Goal: Task Accomplishment & Management: Use online tool/utility

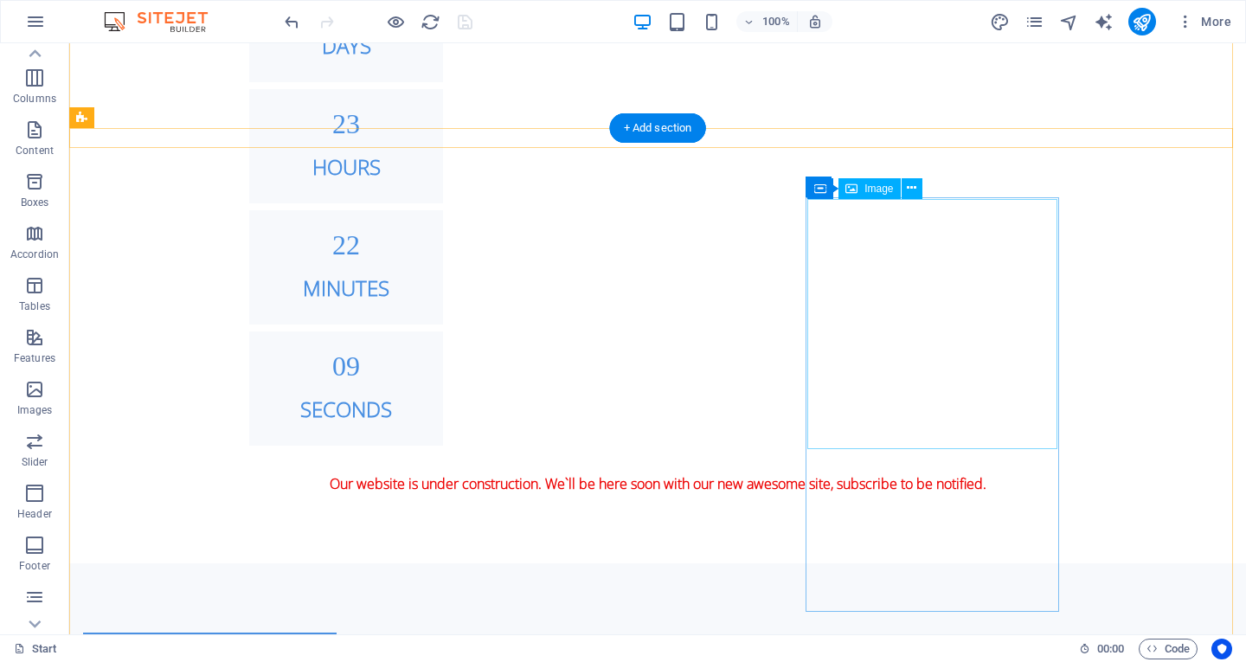
scroll to position [1104, 0]
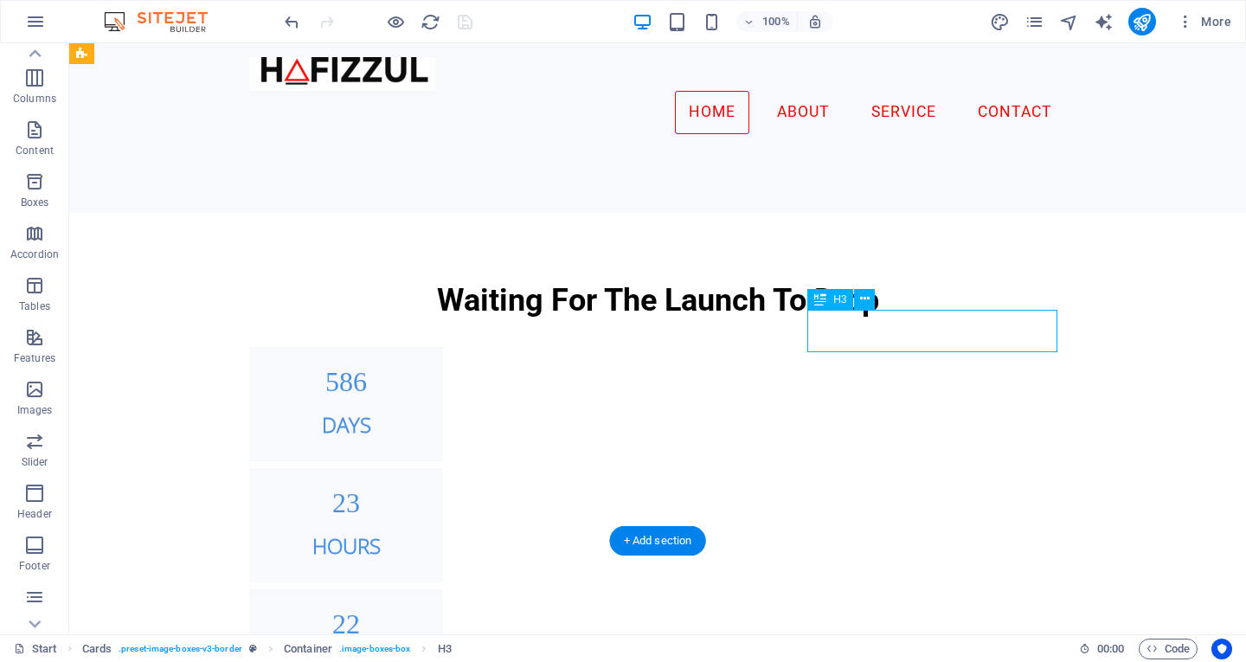
drag, startPoint x: 930, startPoint y: 343, endPoint x: 623, endPoint y: 359, distance: 307.7
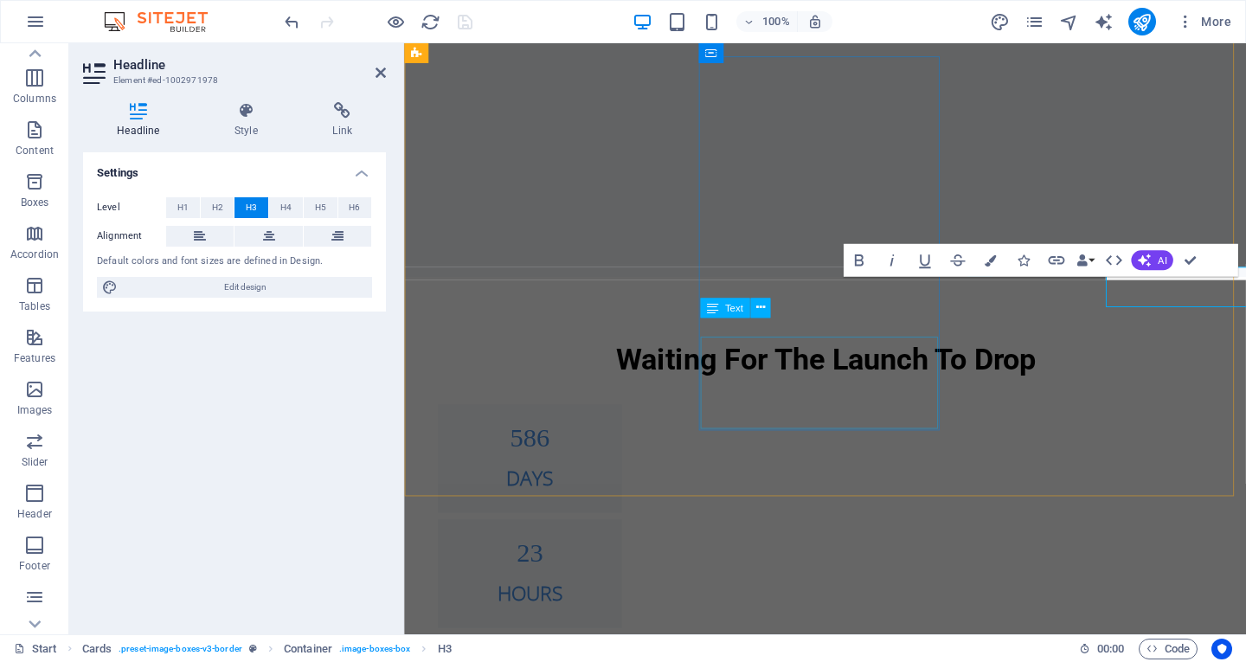
scroll to position [1135, 0]
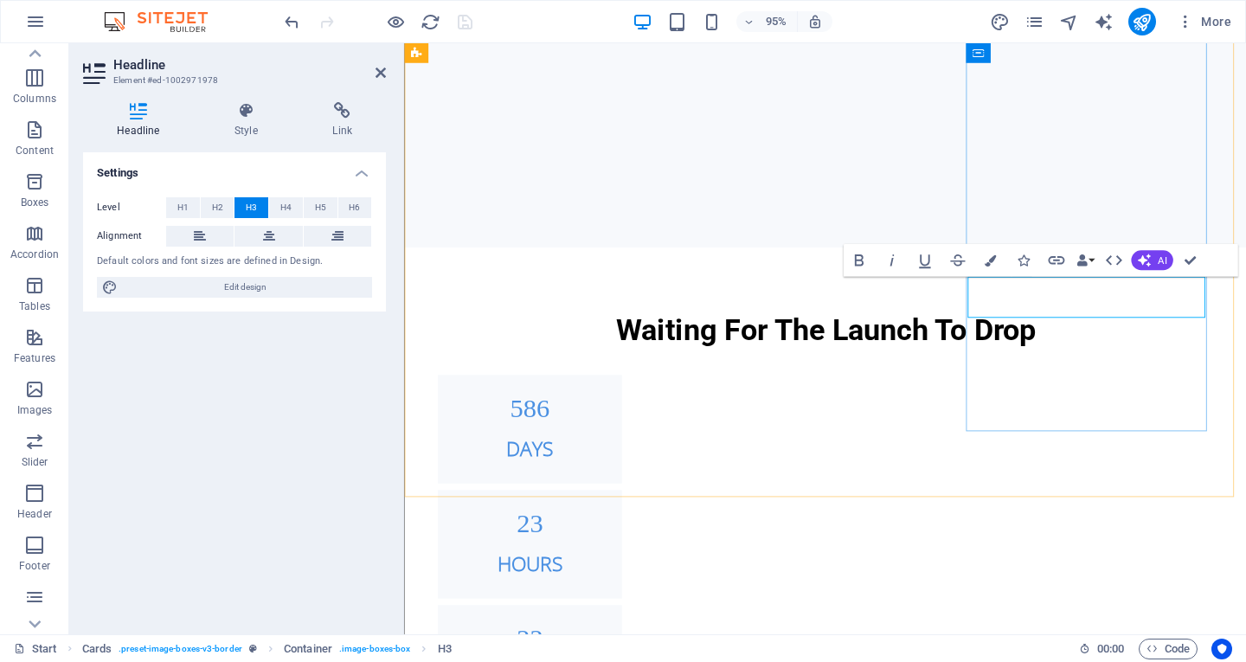
drag, startPoint x: 1130, startPoint y: 319, endPoint x: 1034, endPoint y: 306, distance: 97.1
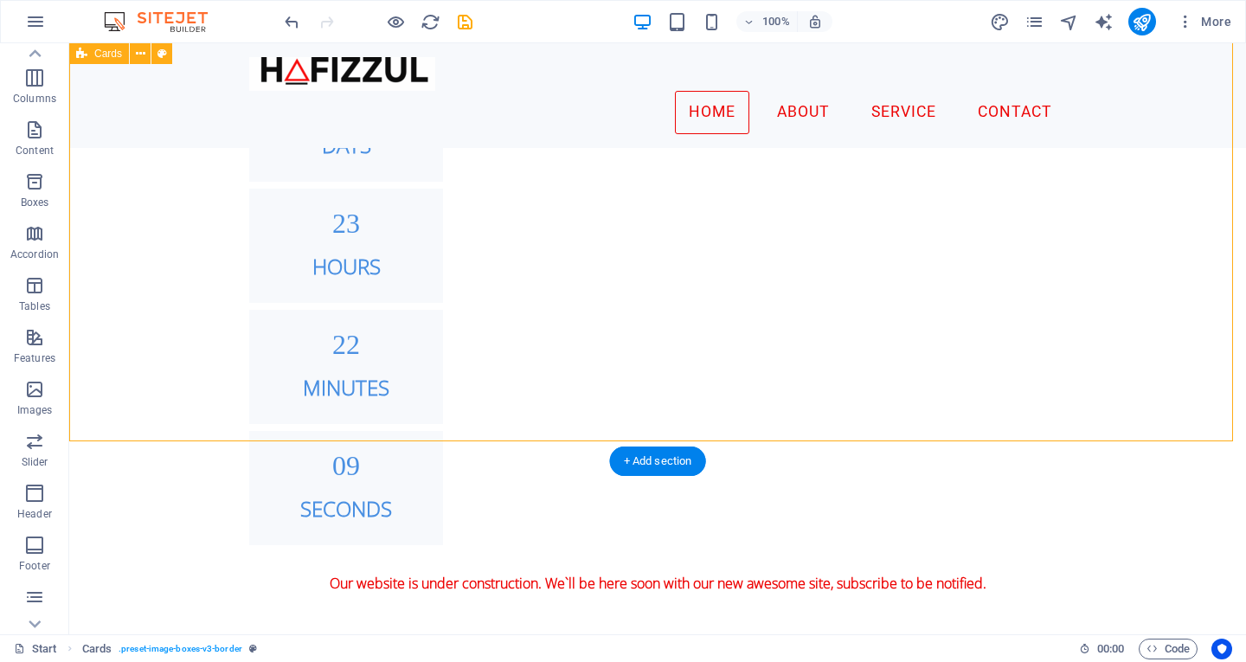
scroll to position [1183, 0]
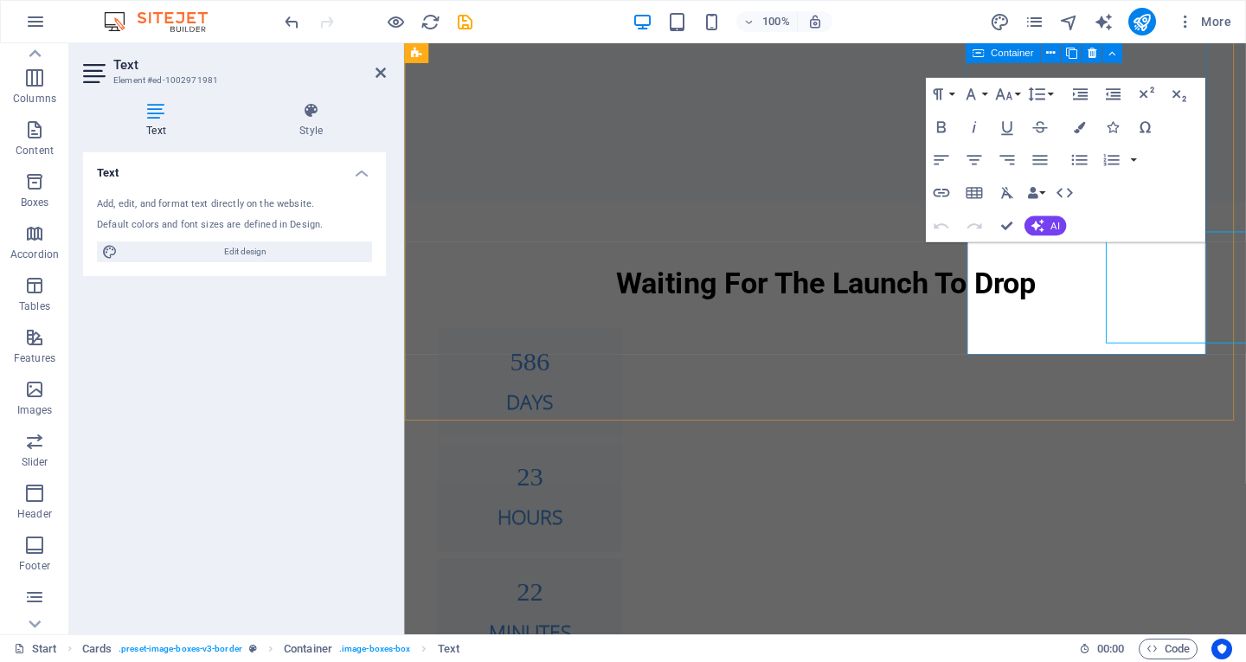
scroll to position [1214, 0]
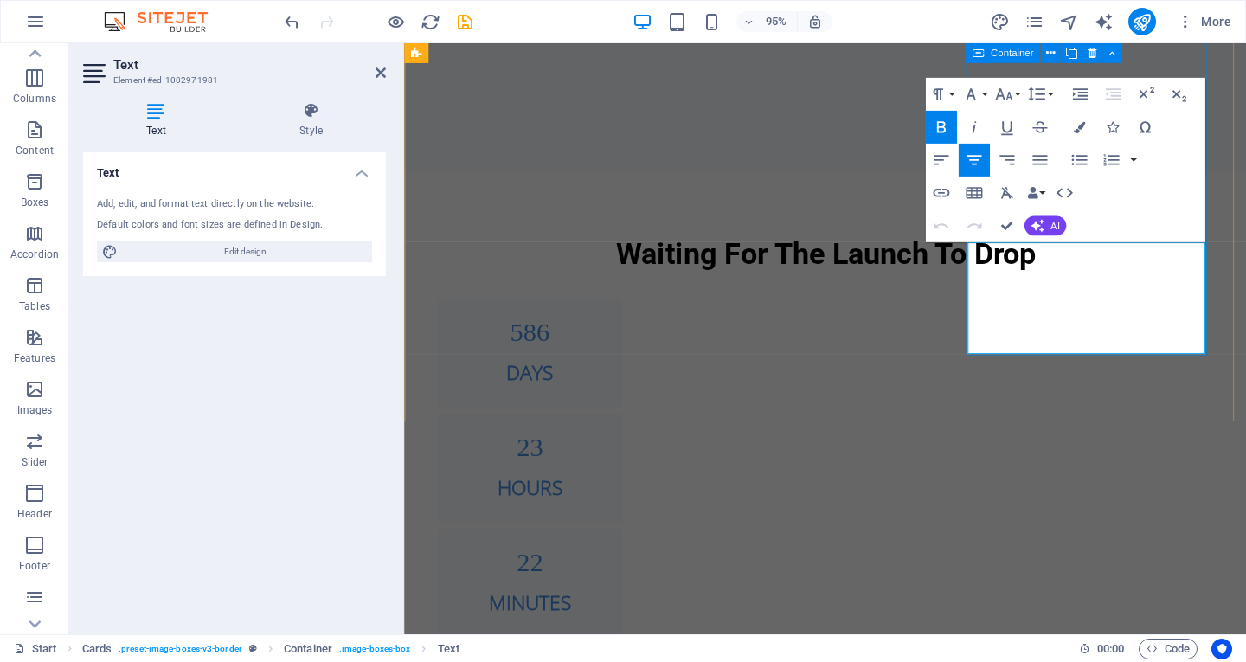
drag, startPoint x: 1202, startPoint y: 261, endPoint x: 1173, endPoint y: 261, distance: 29.4
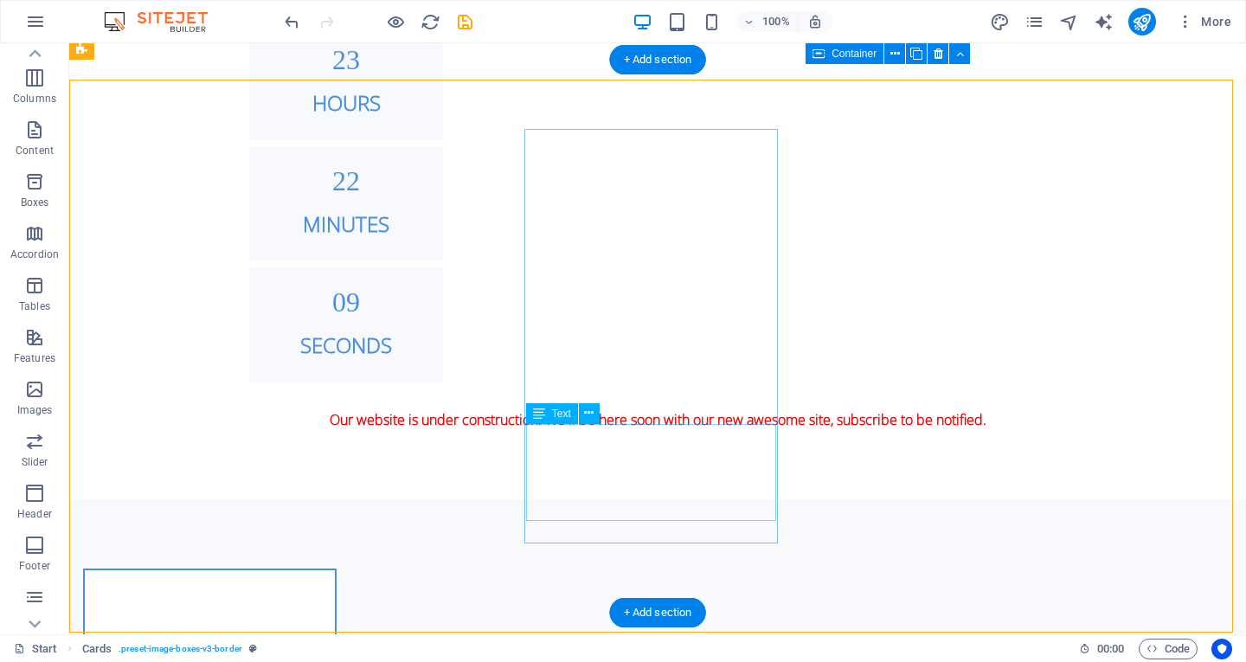
scroll to position [1568, 0]
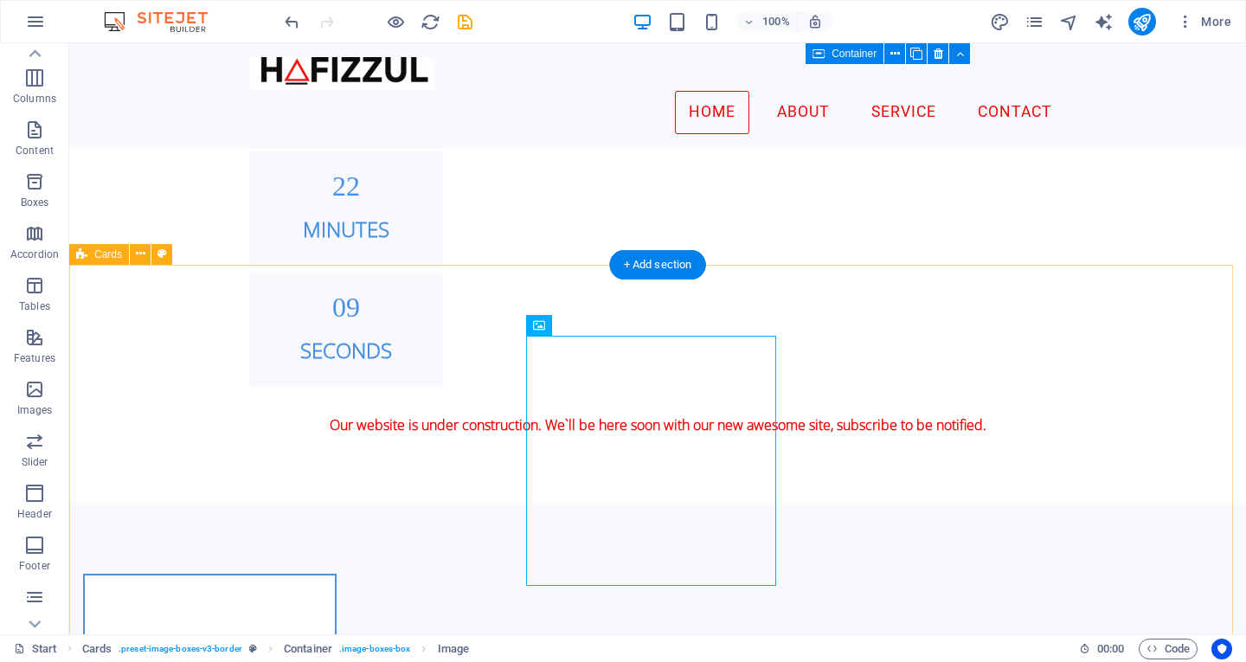
scroll to position [1109, 0]
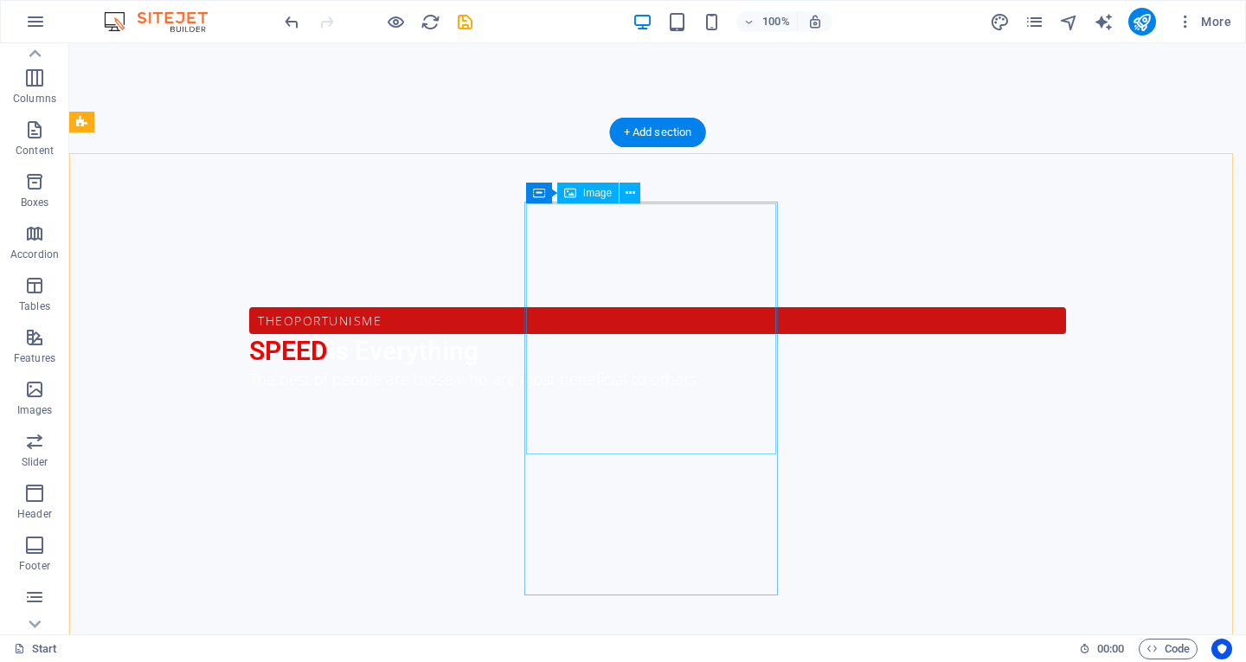
scroll to position [942, 0]
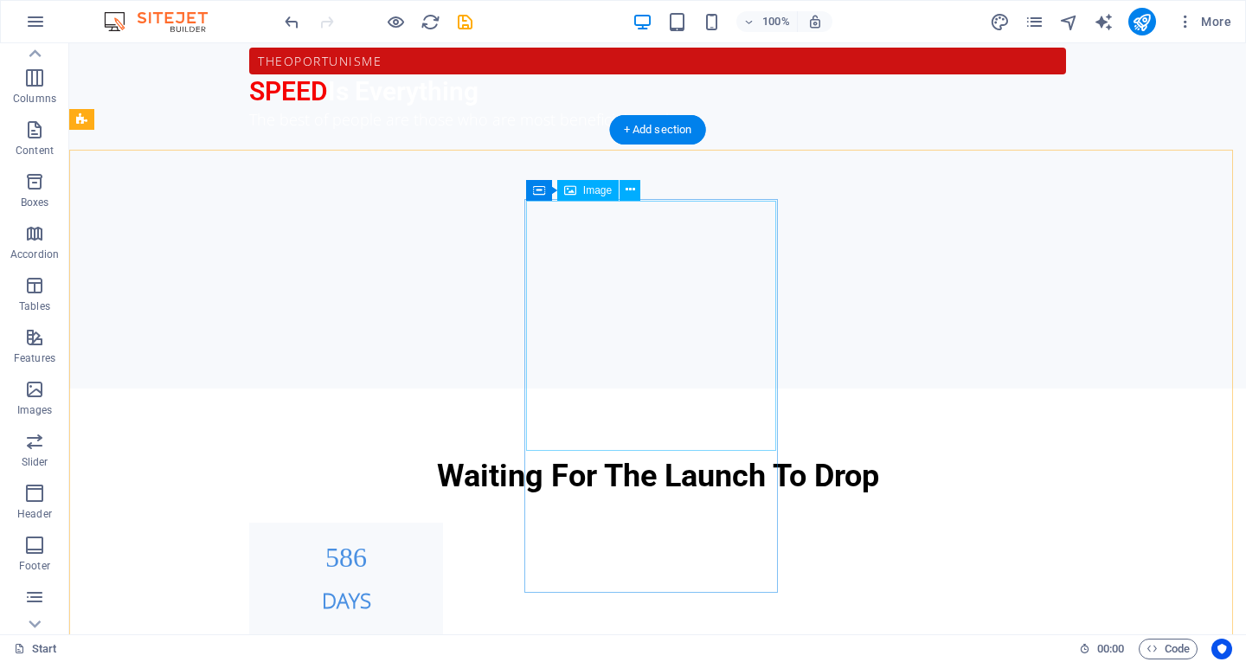
select select "%"
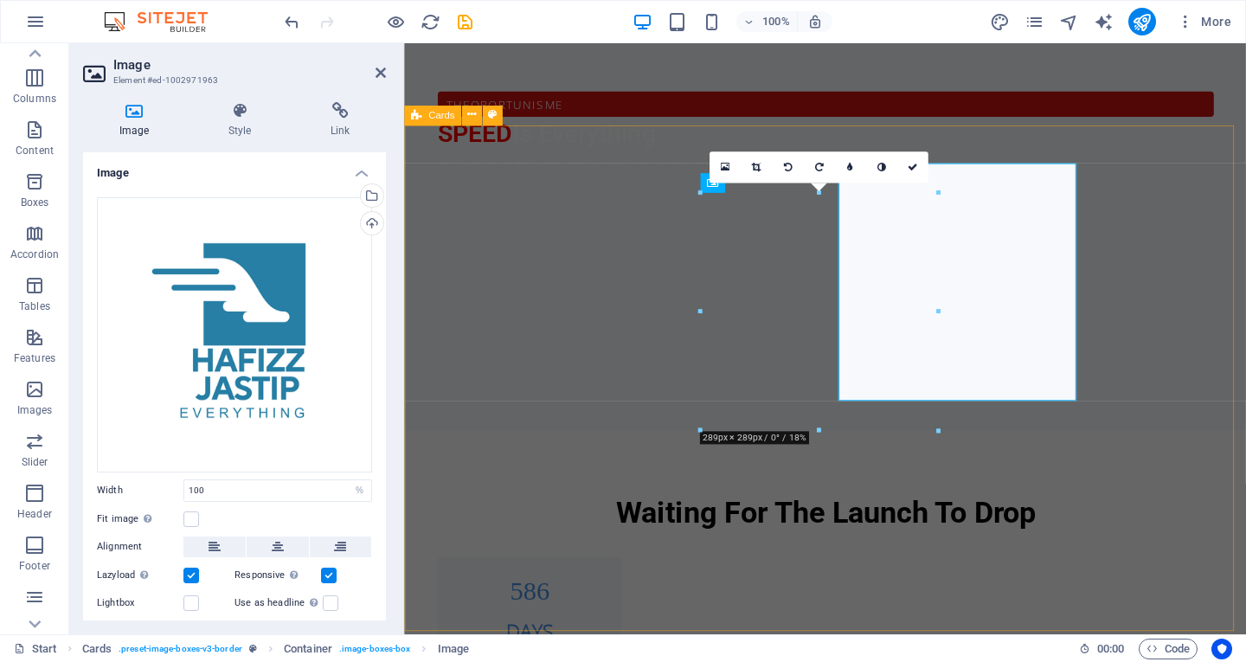
scroll to position [973, 0]
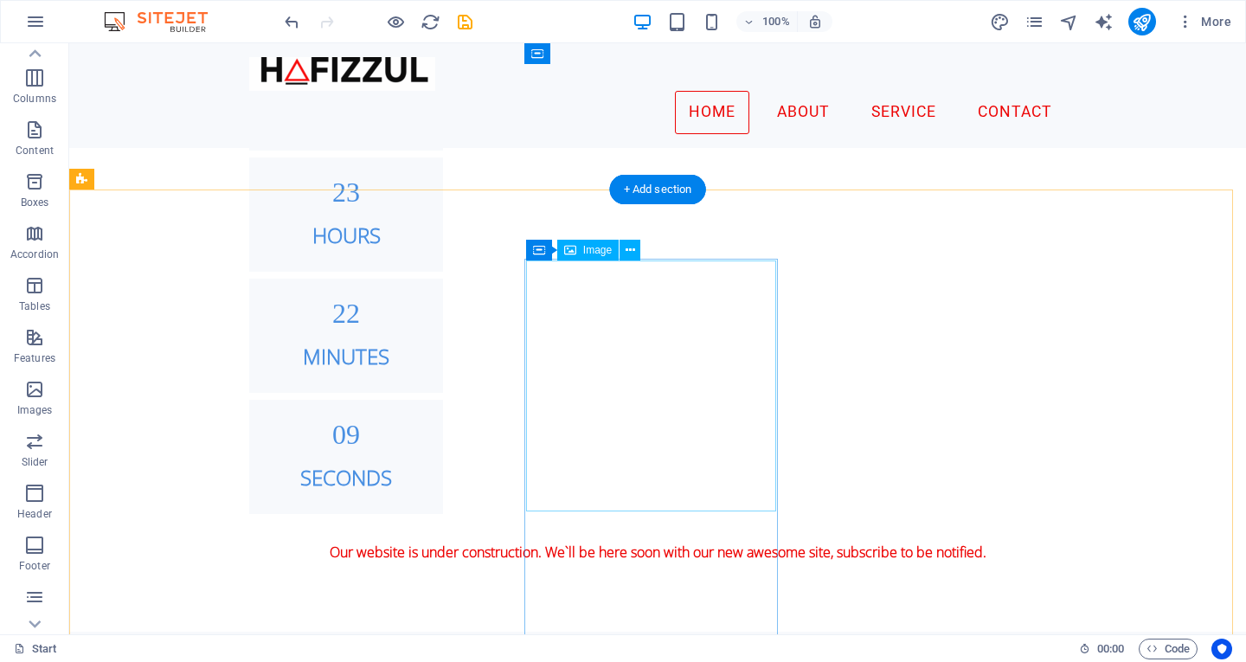
scroll to position [1108, 0]
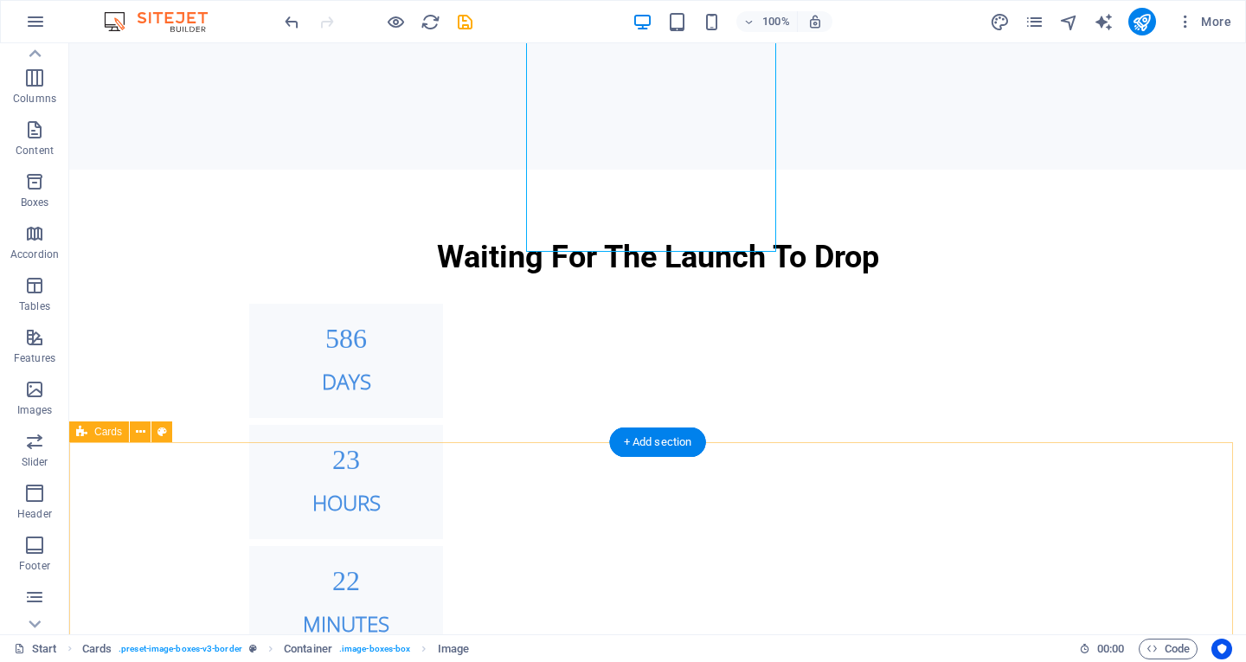
scroll to position [1420, 0]
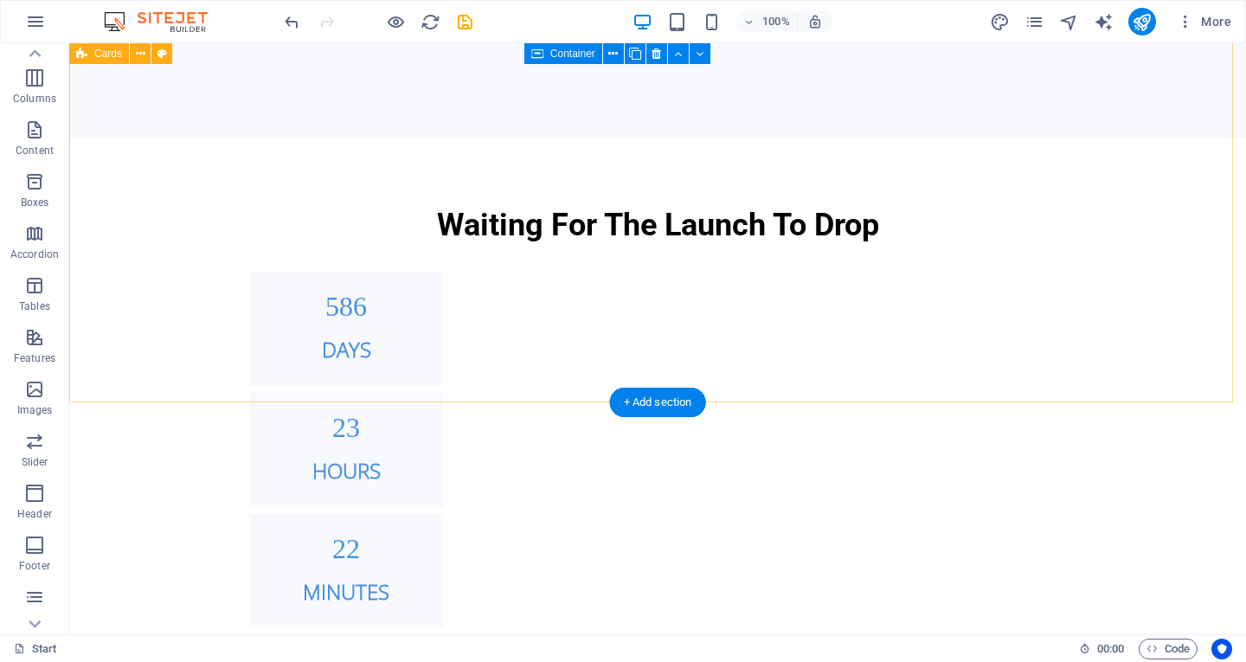
scroll to position [1452, 0]
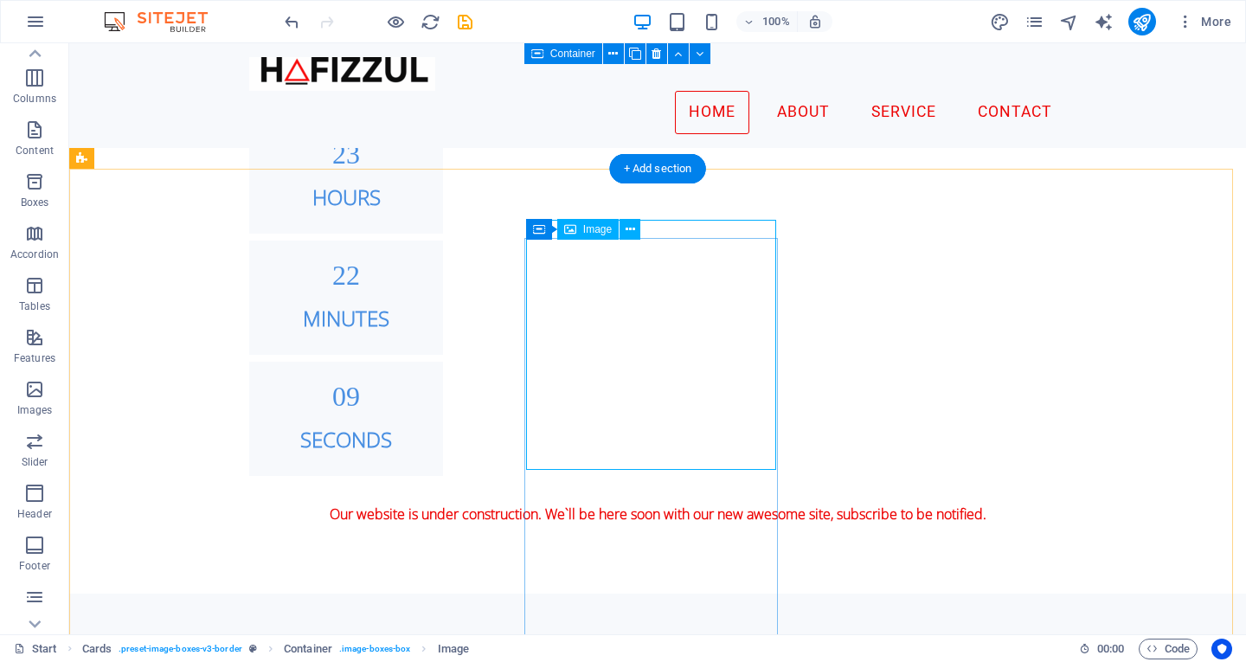
scroll to position [1166, 0]
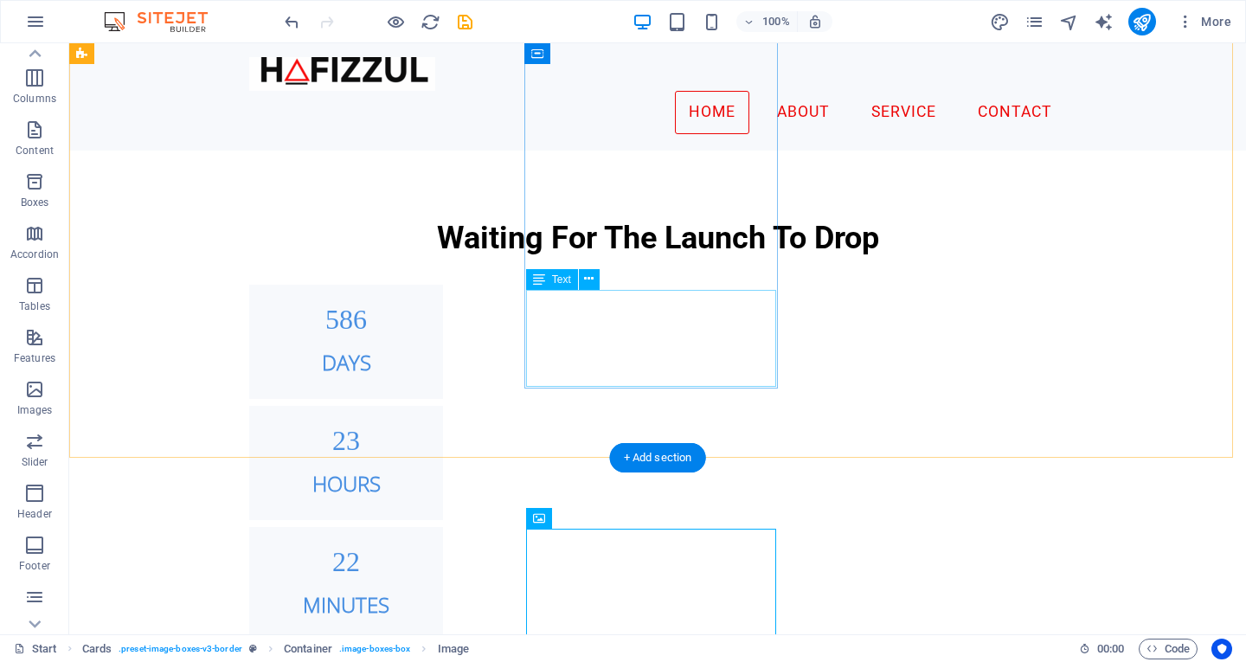
drag, startPoint x: 678, startPoint y: 357, endPoint x: 356, endPoint y: 373, distance: 322.4
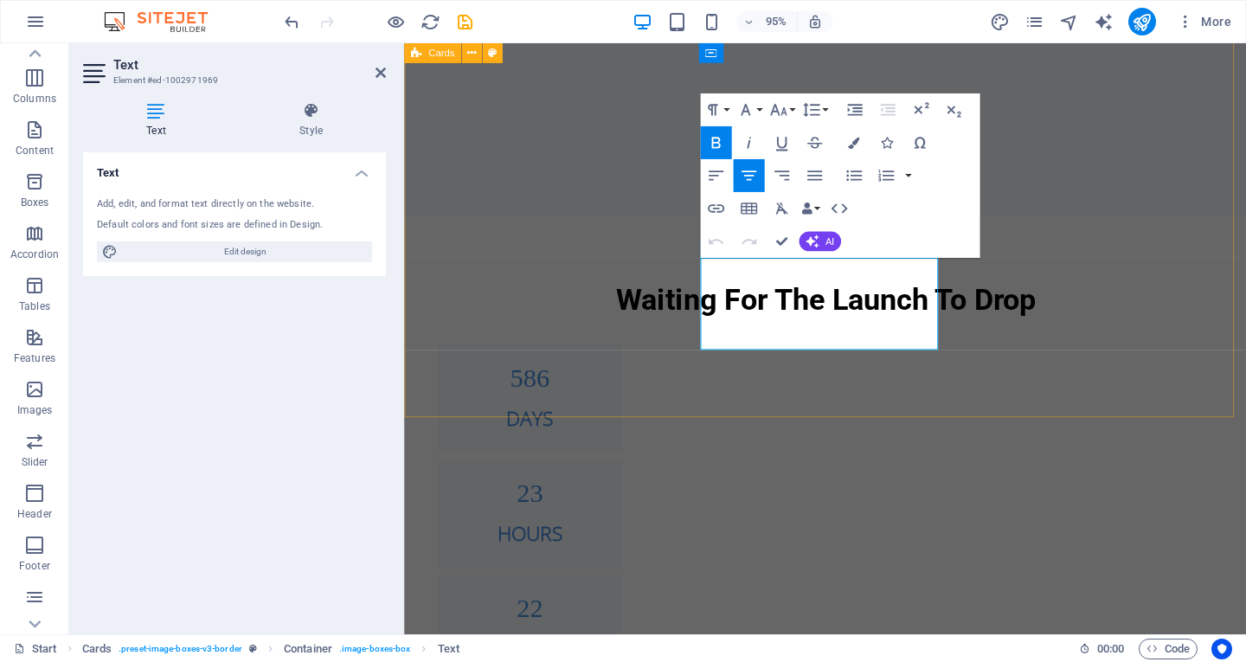
scroll to position [1197, 0]
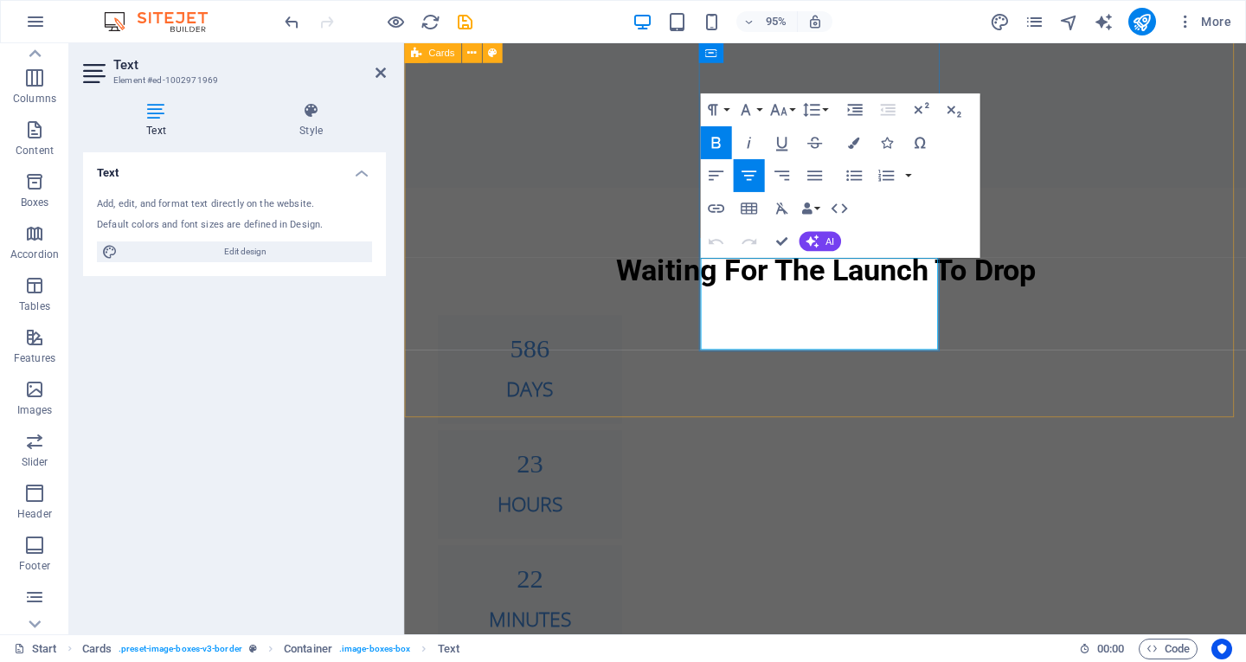
copy p "Semua Urusan , siappp titip segalaanya ! Kami bantuin belanjain, bawain, jagaii…"
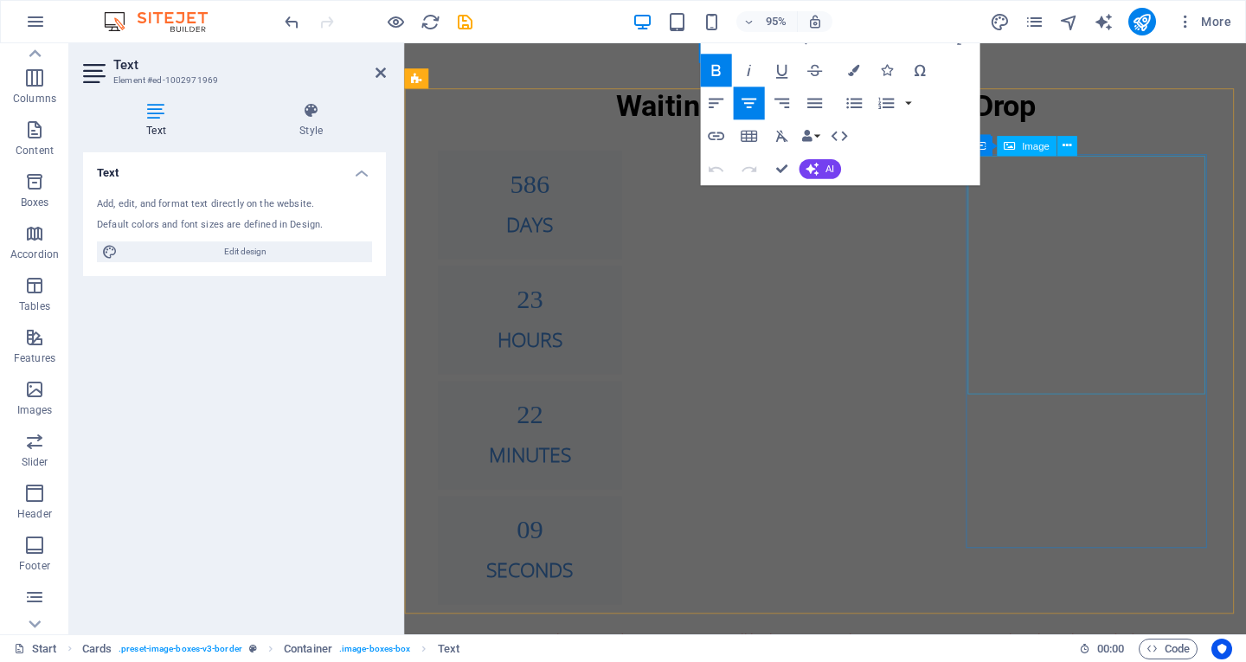
scroll to position [1543, 0]
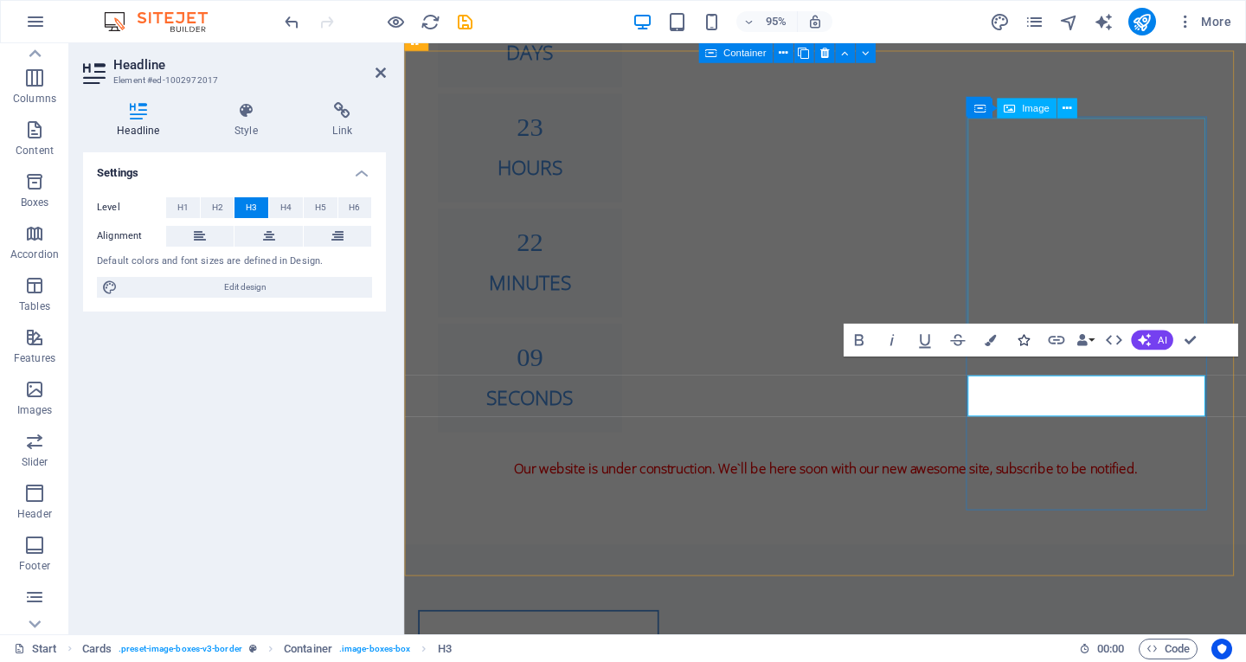
scroll to position [1583, 0]
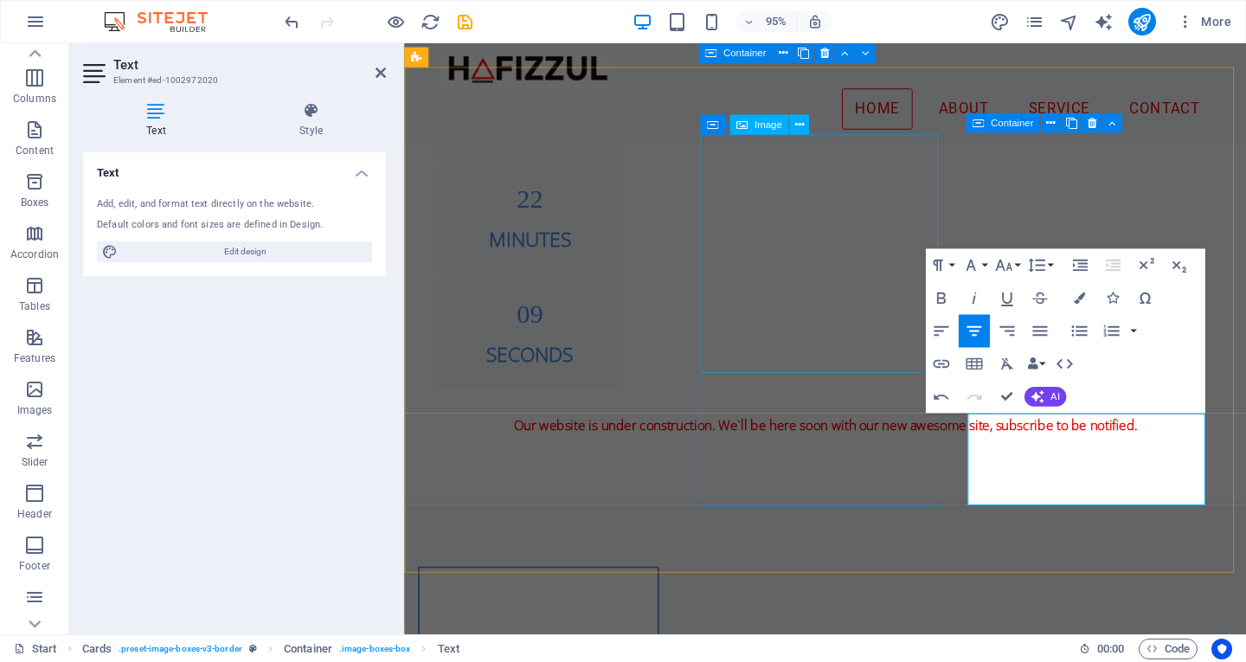
scroll to position [1363, 0]
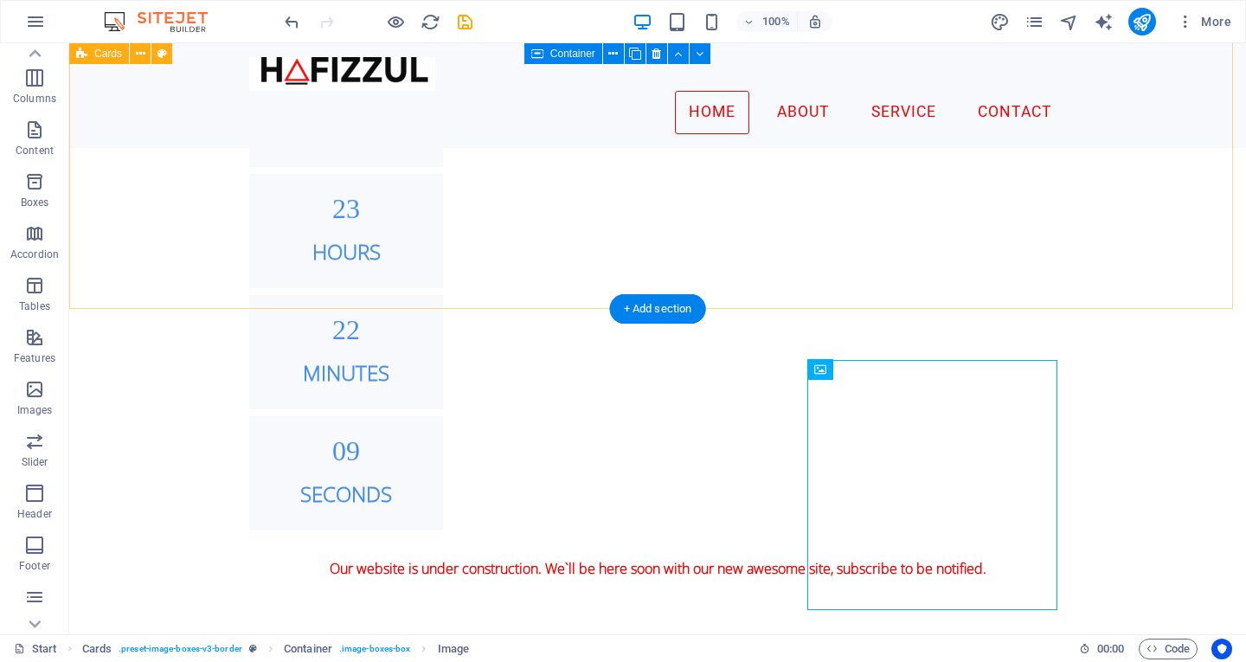
scroll to position [1304, 0]
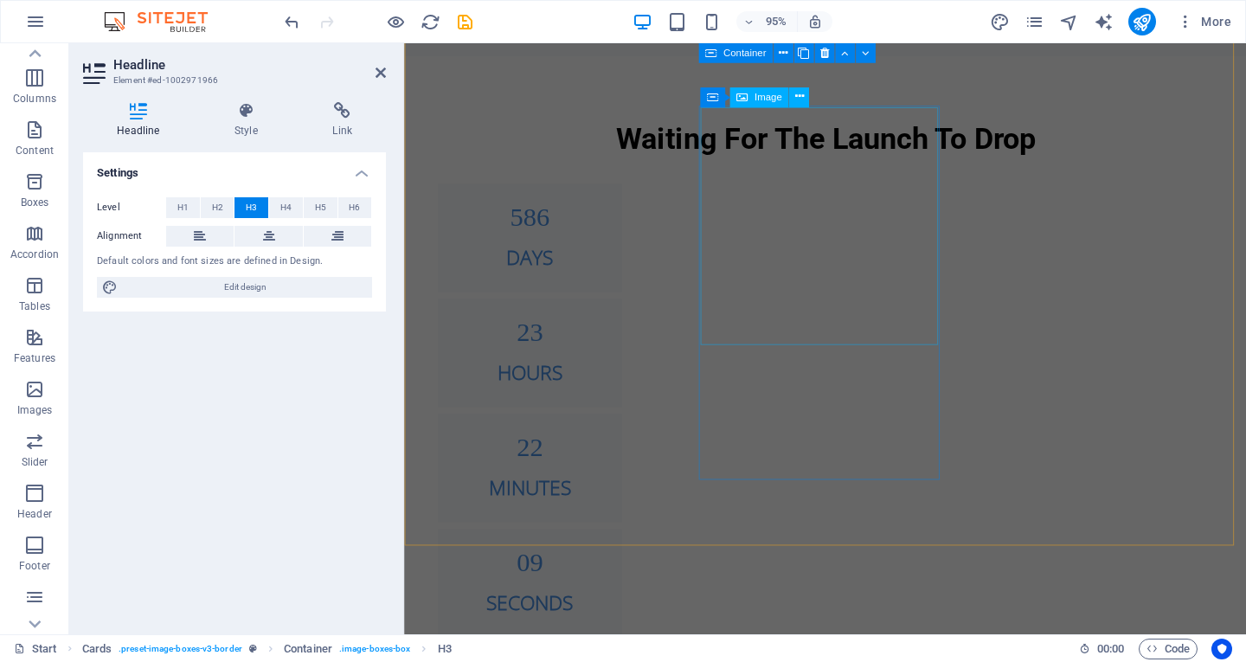
scroll to position [1595, 0]
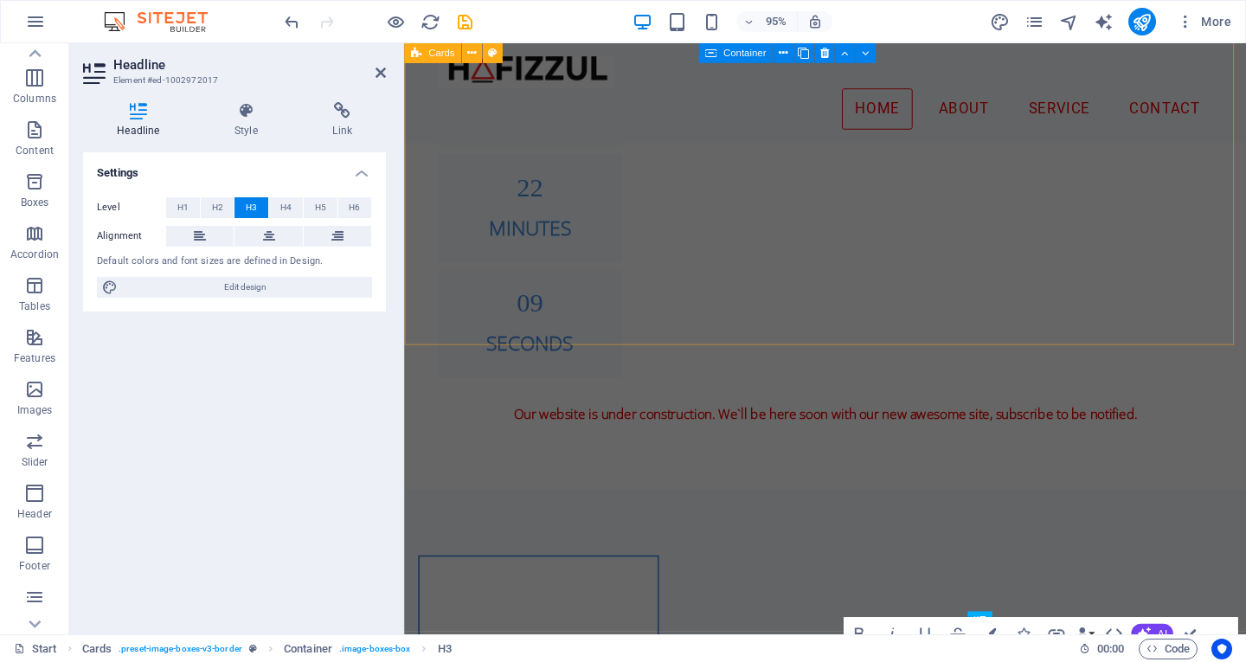
scroll to position [1289, 0]
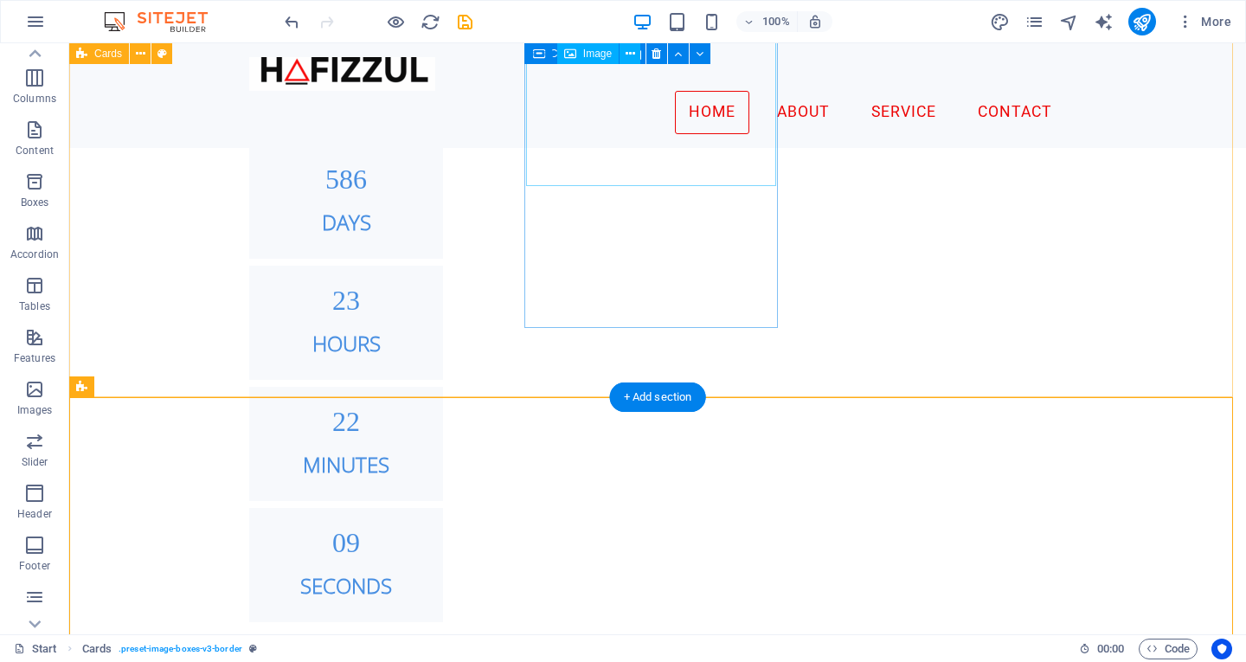
scroll to position [1187, 0]
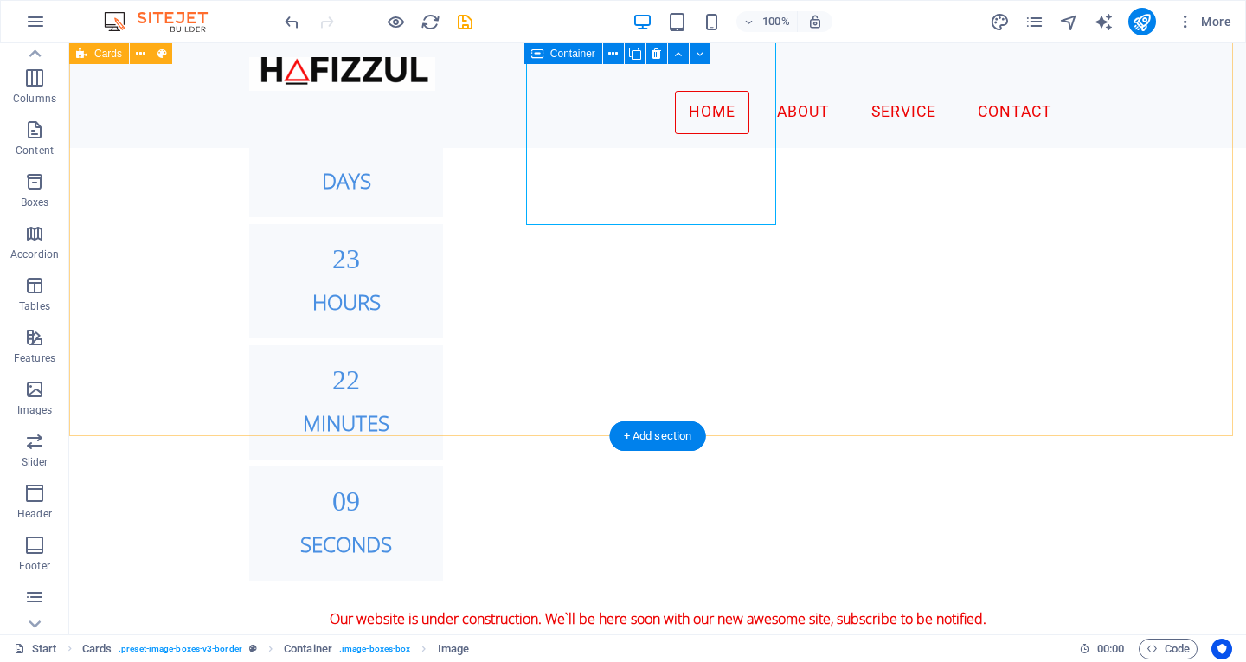
scroll to position [1447, 0]
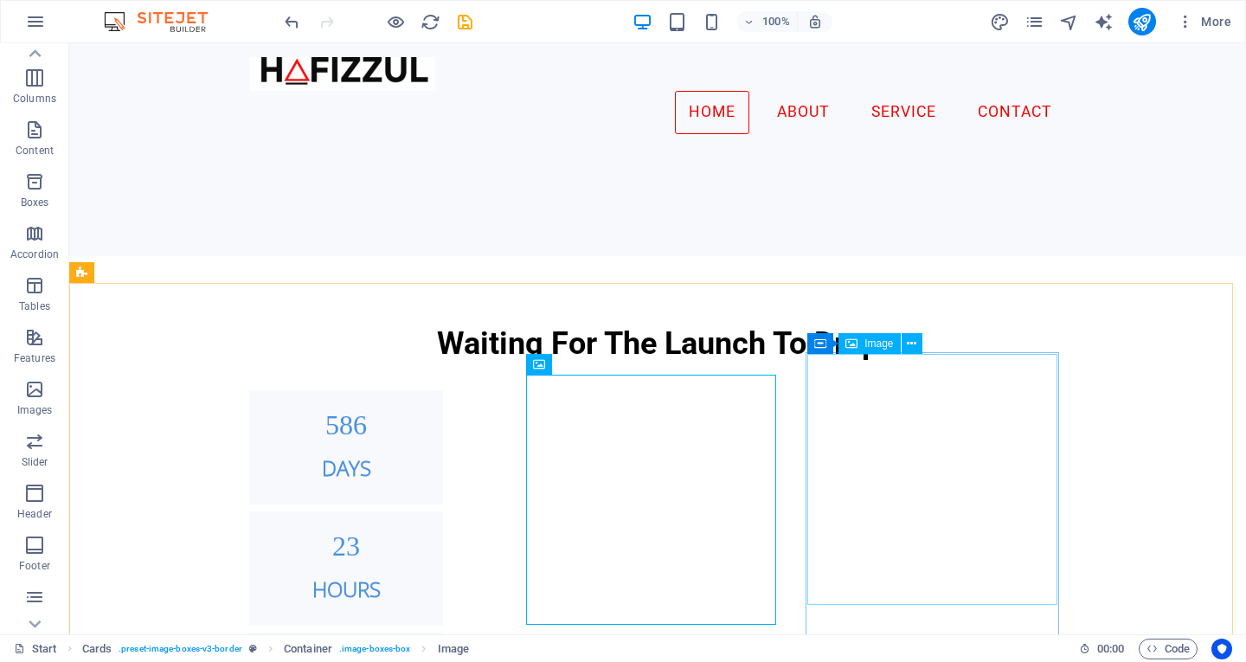
scroll to position [1320, 0]
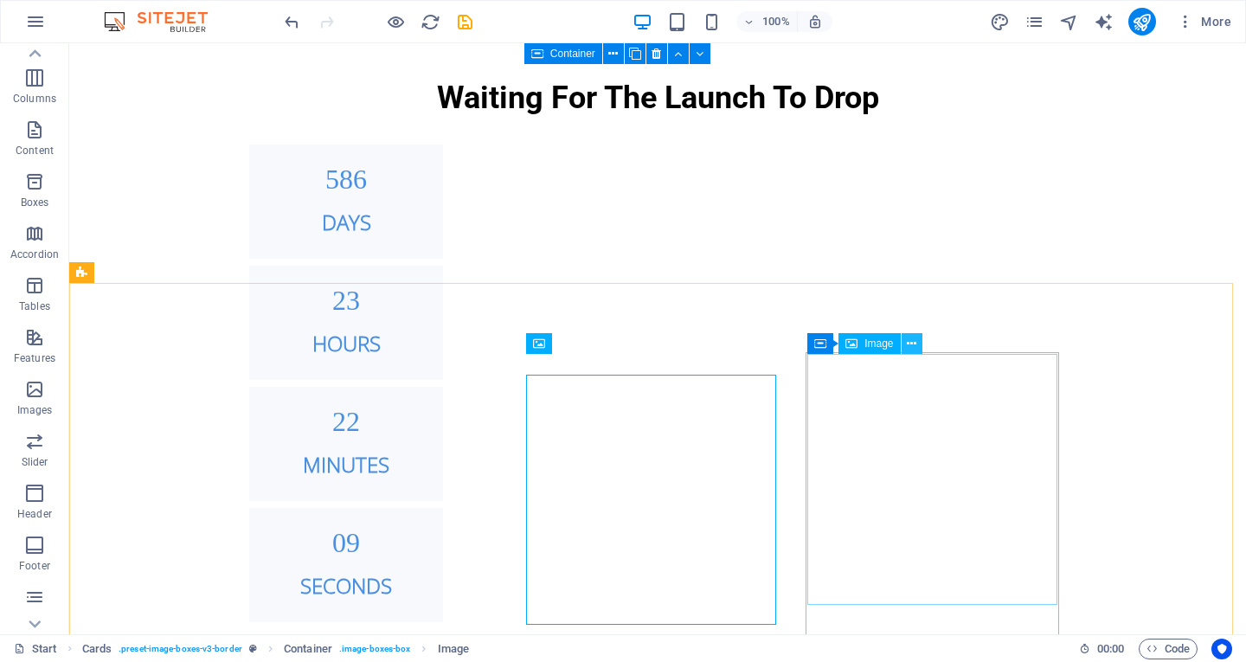
click at [911, 347] on icon at bounding box center [912, 344] width 10 height 18
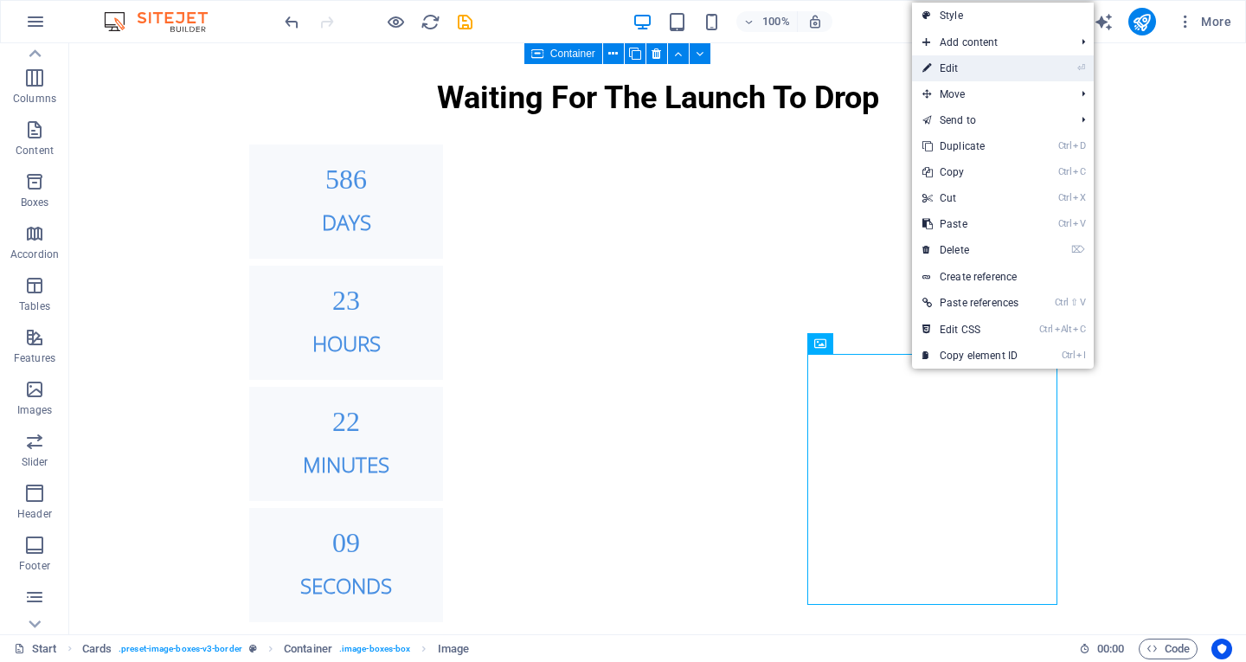
click at [992, 68] on link "⏎ Edit" at bounding box center [970, 68] width 117 height 26
select select "%"
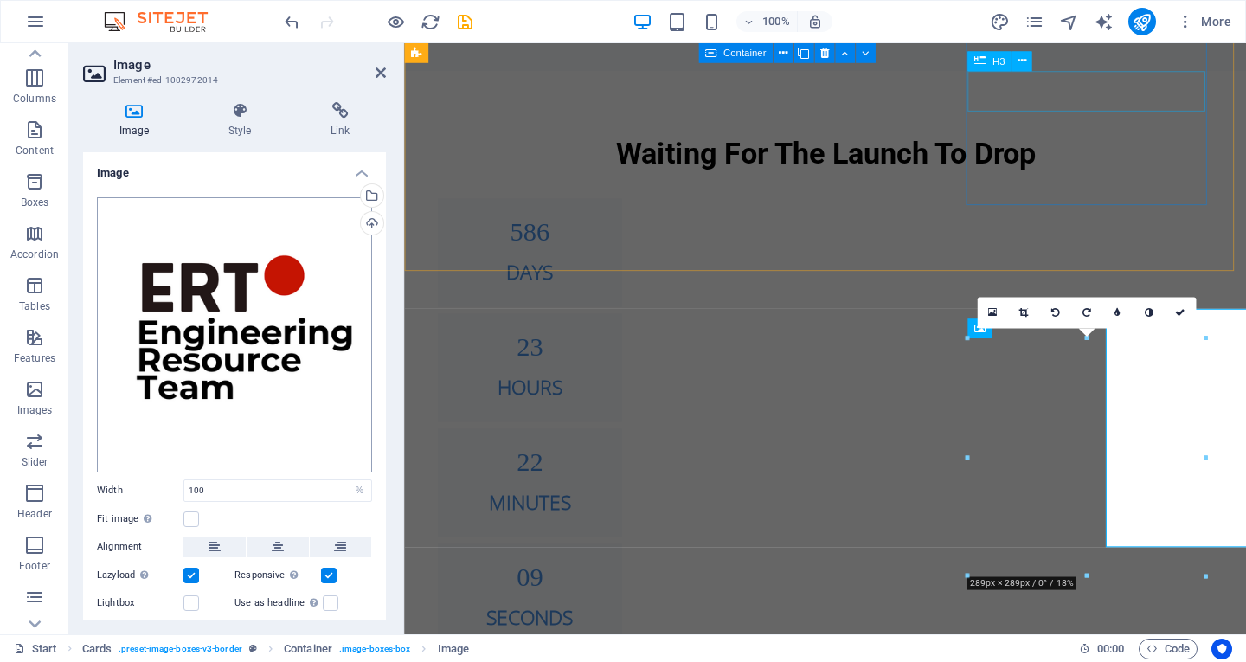
scroll to position [1351, 0]
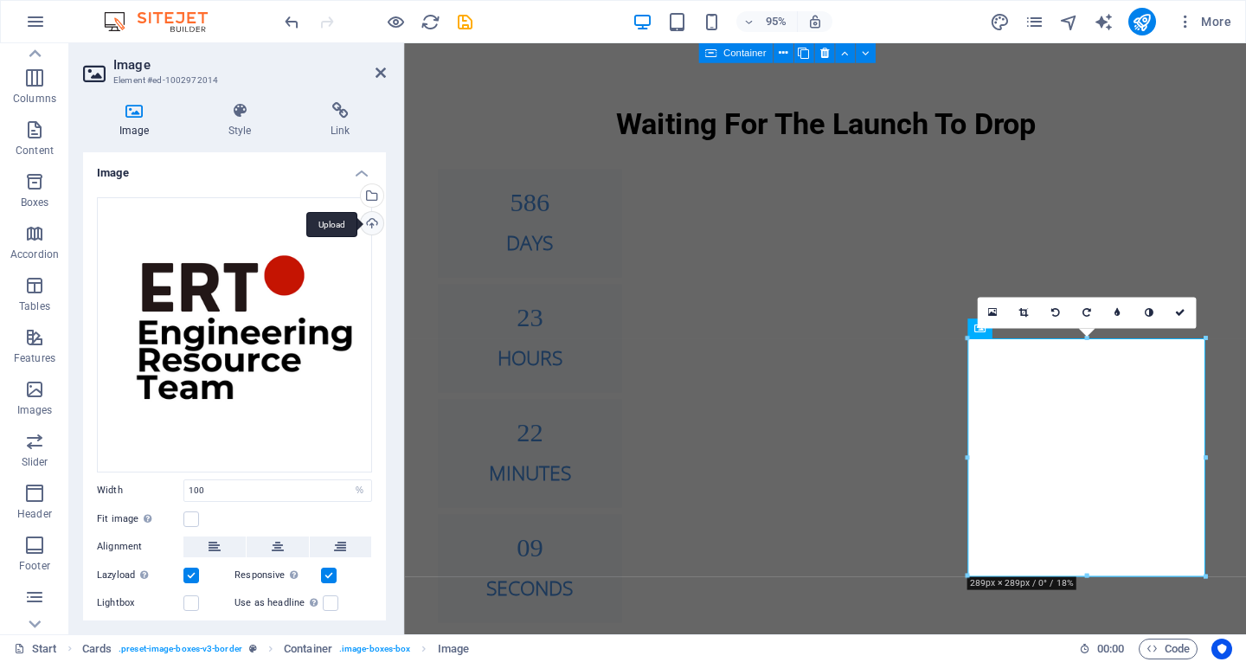
click at [372, 213] on div "Upload" at bounding box center [370, 225] width 26 height 26
click at [375, 193] on div "Select files from the file manager, stock photos, or upload file(s)" at bounding box center [370, 197] width 26 height 26
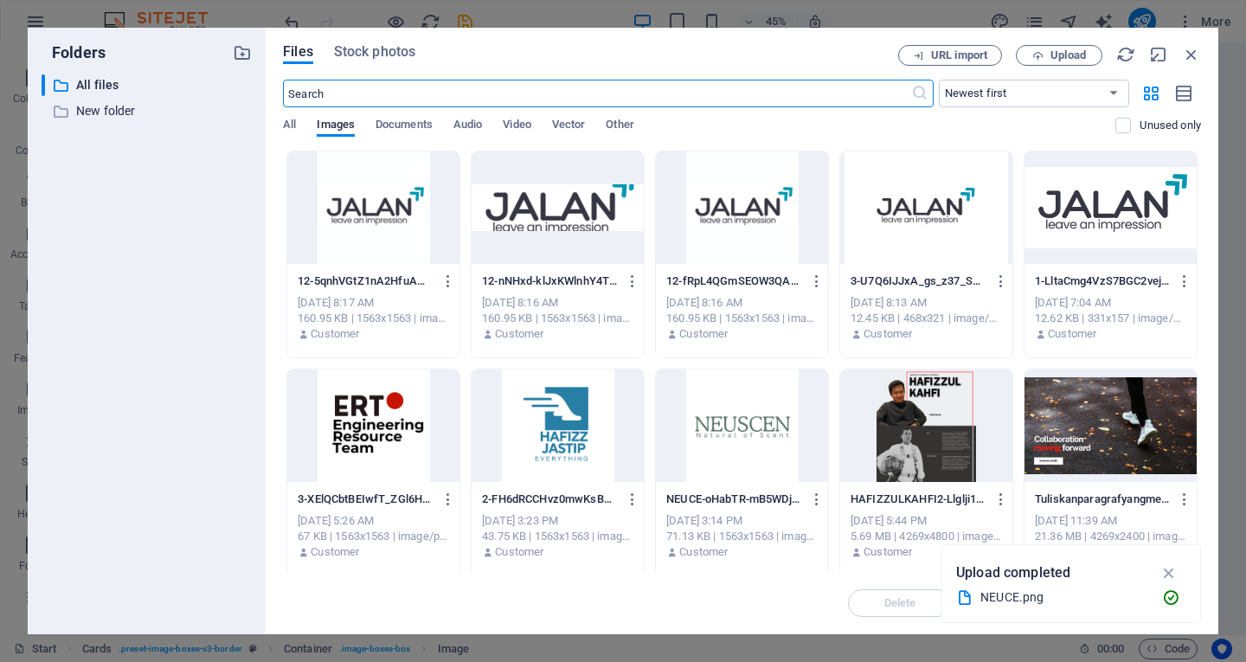
scroll to position [2043, 0]
click at [571, 413] on div at bounding box center [558, 426] width 172 height 113
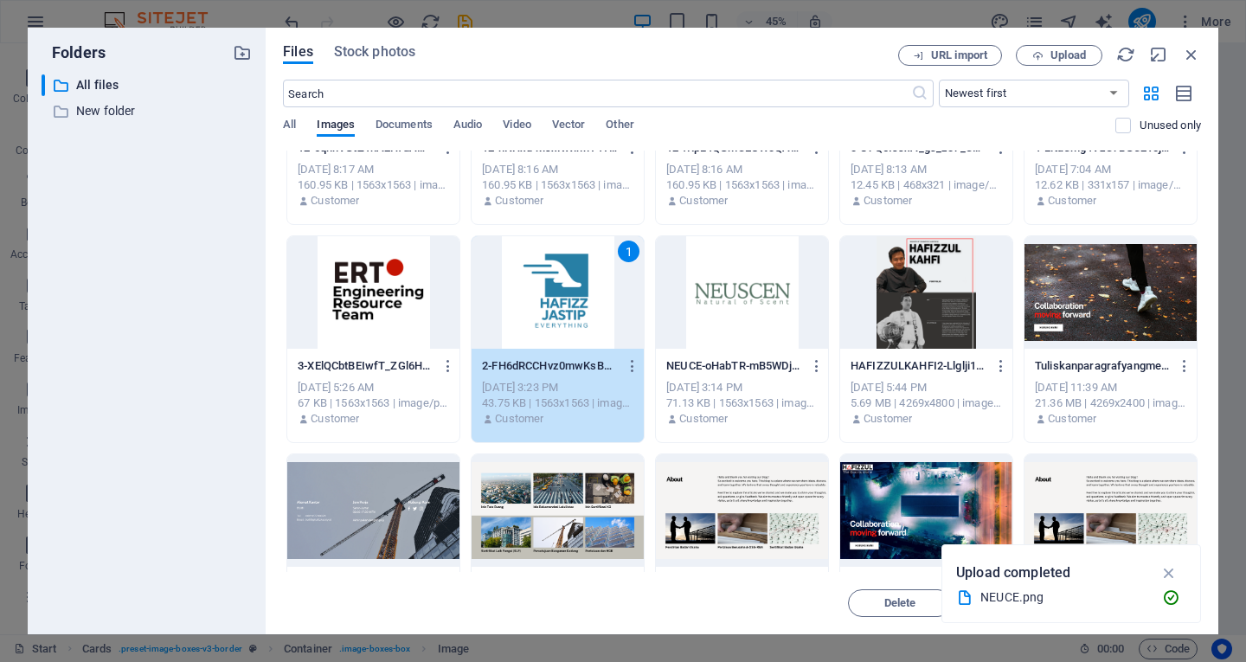
scroll to position [173, 0]
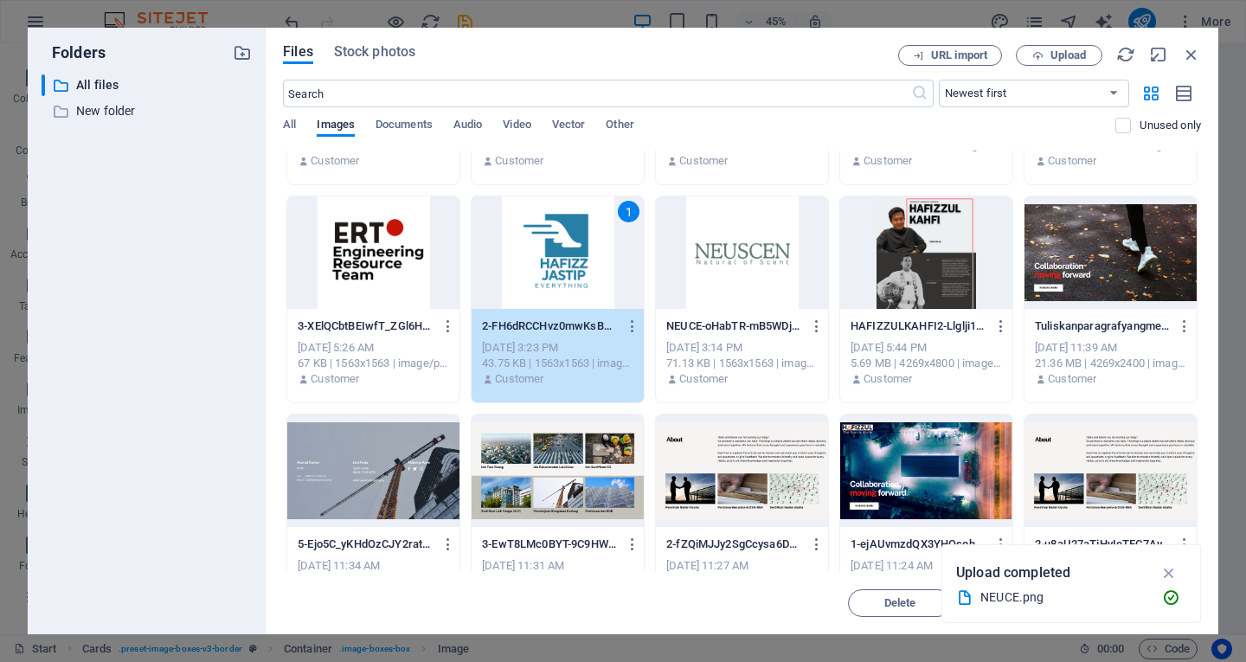
click at [574, 280] on div "1" at bounding box center [558, 252] width 172 height 113
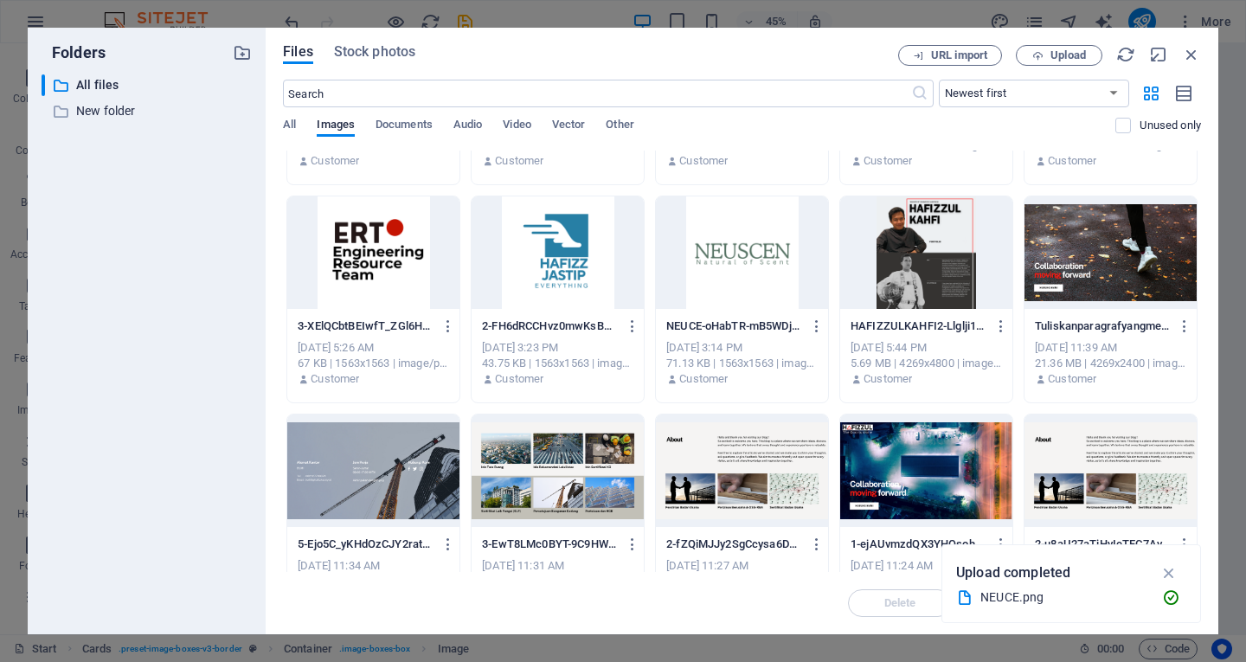
click at [574, 280] on div at bounding box center [558, 252] width 172 height 113
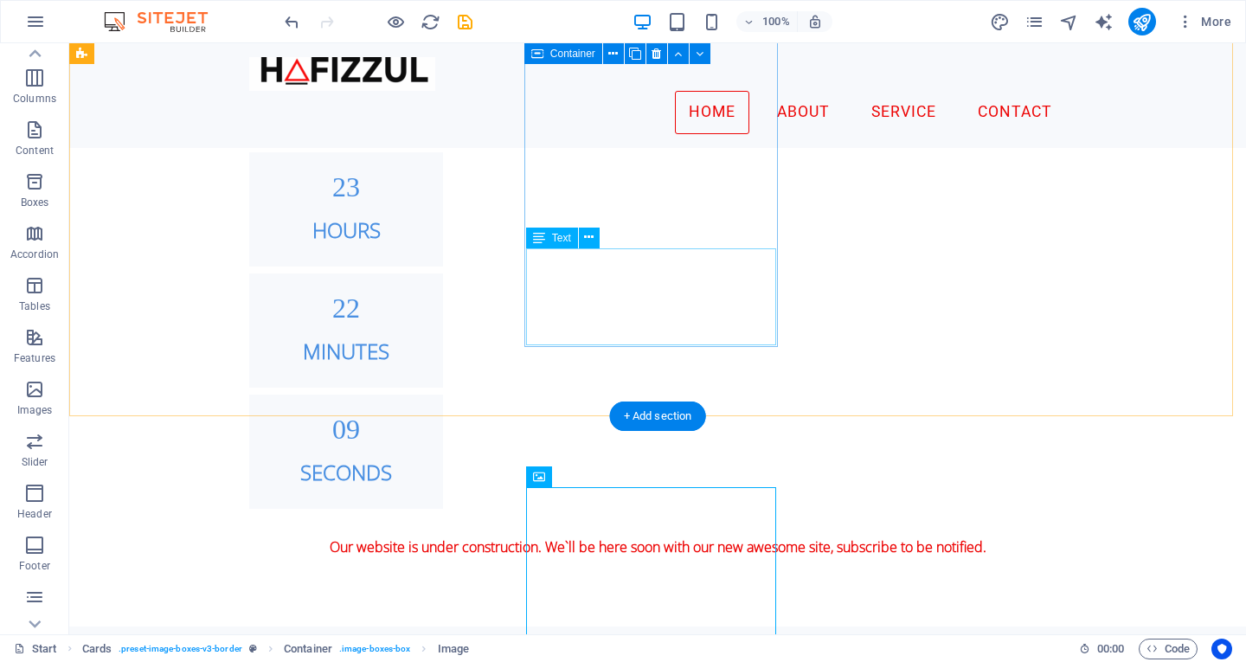
scroll to position [1113, 0]
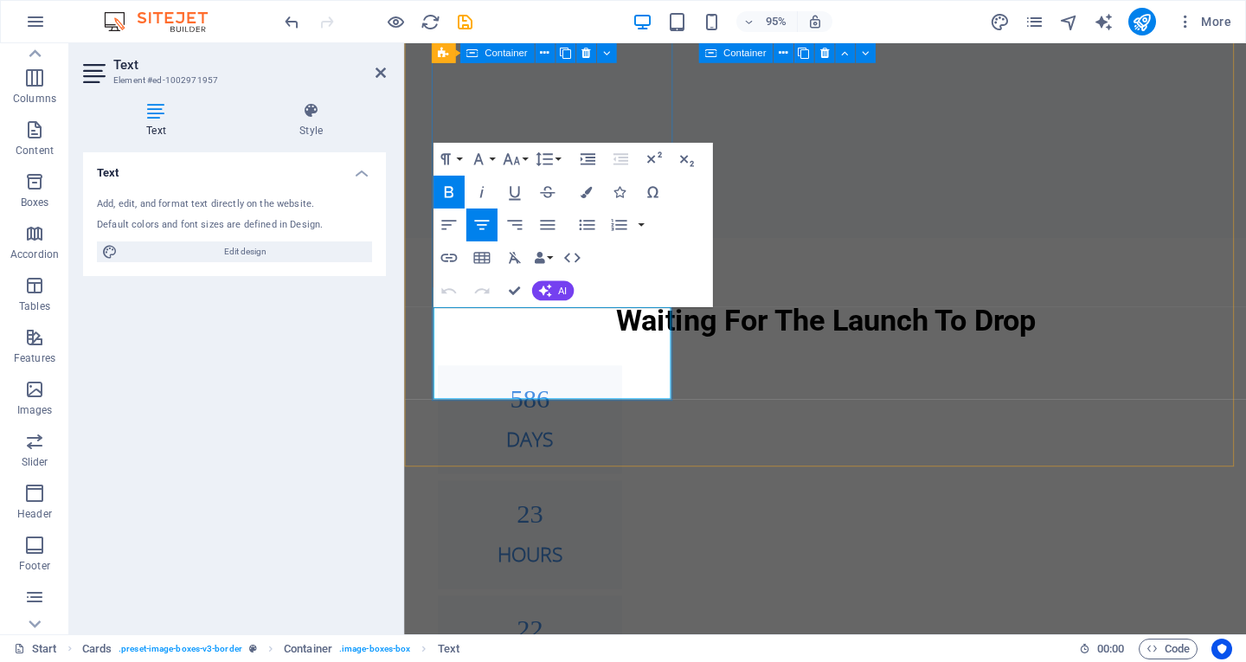
scroll to position [1490, 0]
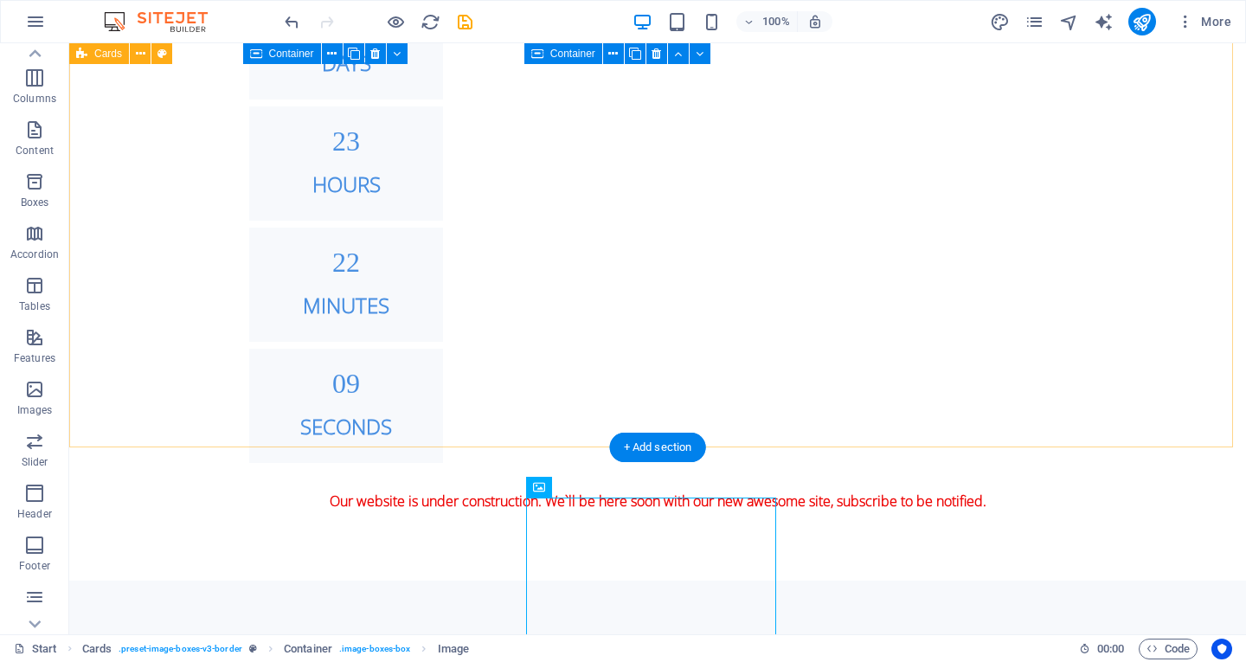
scroll to position [1173, 0]
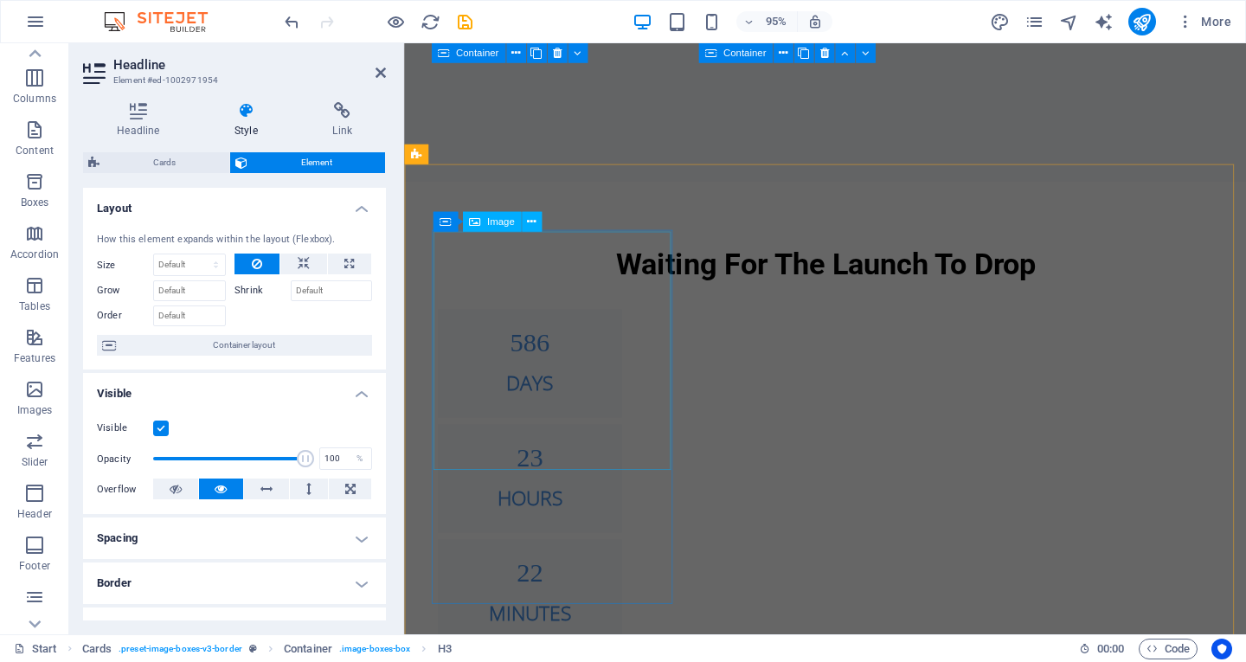
scroll to position [1464, 0]
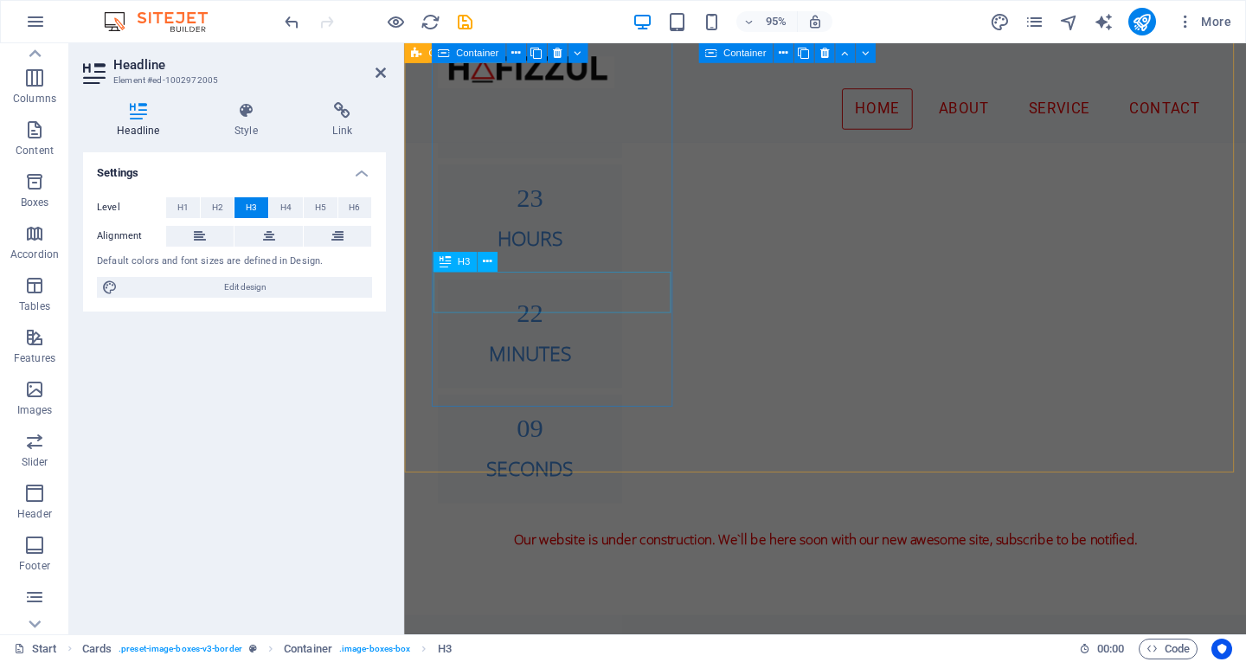
scroll to position [1157, 0]
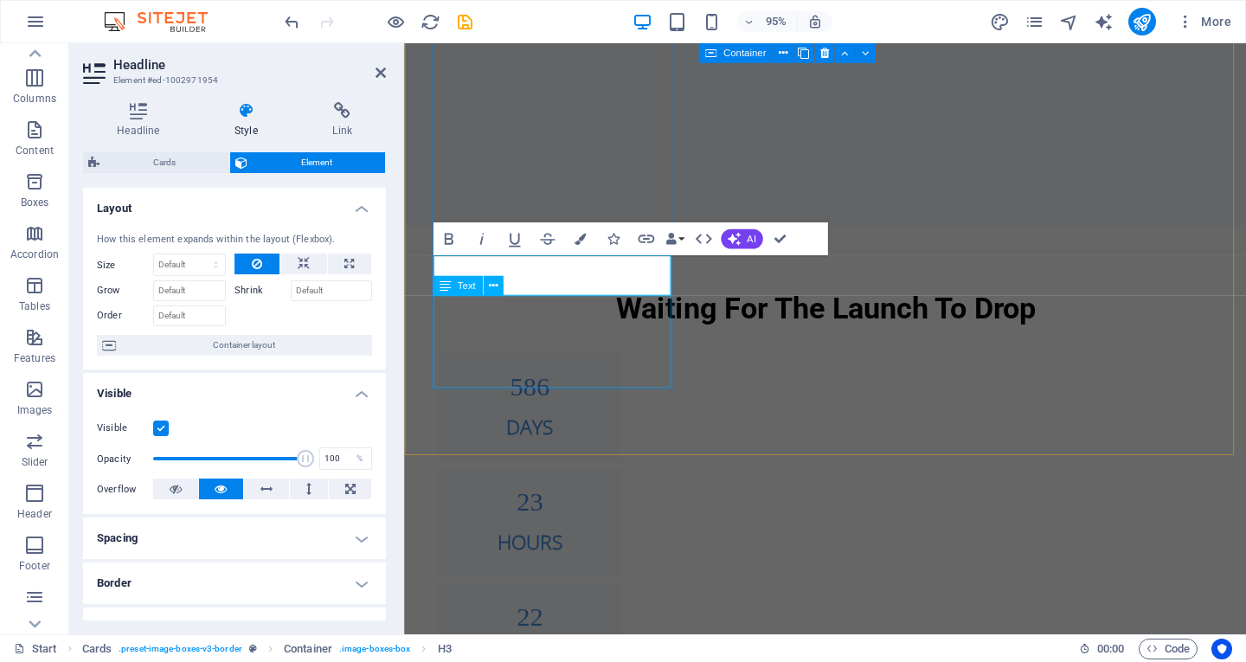
scroll to position [1417, 0]
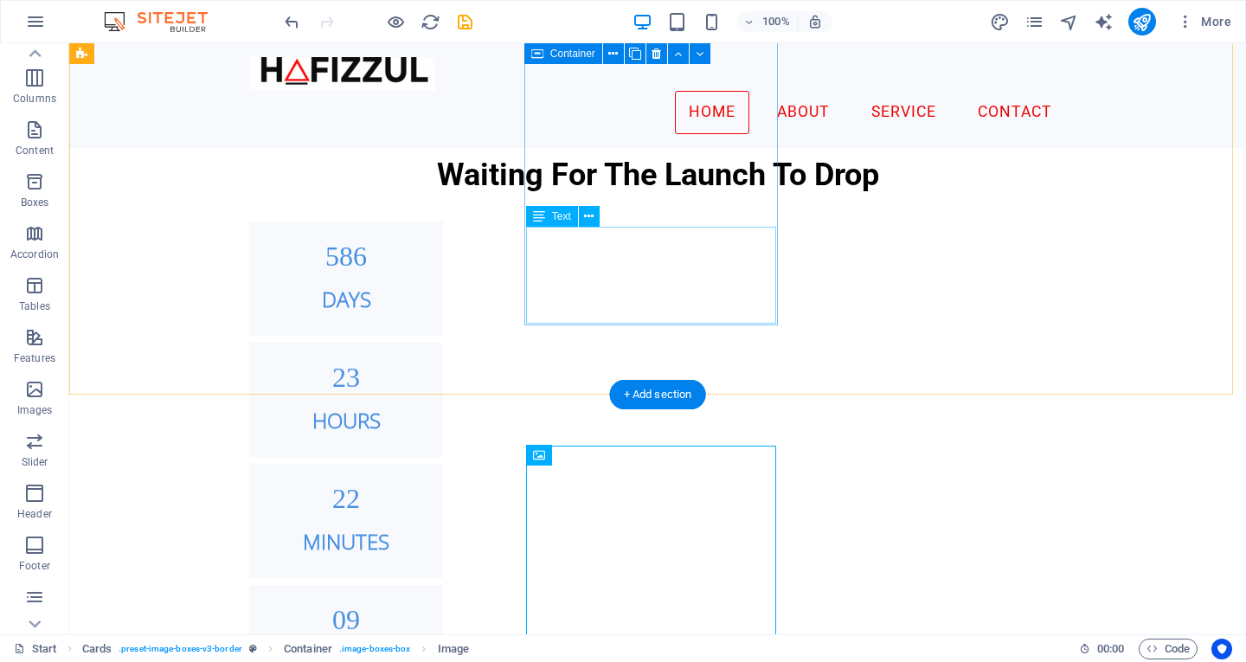
scroll to position [1226, 0]
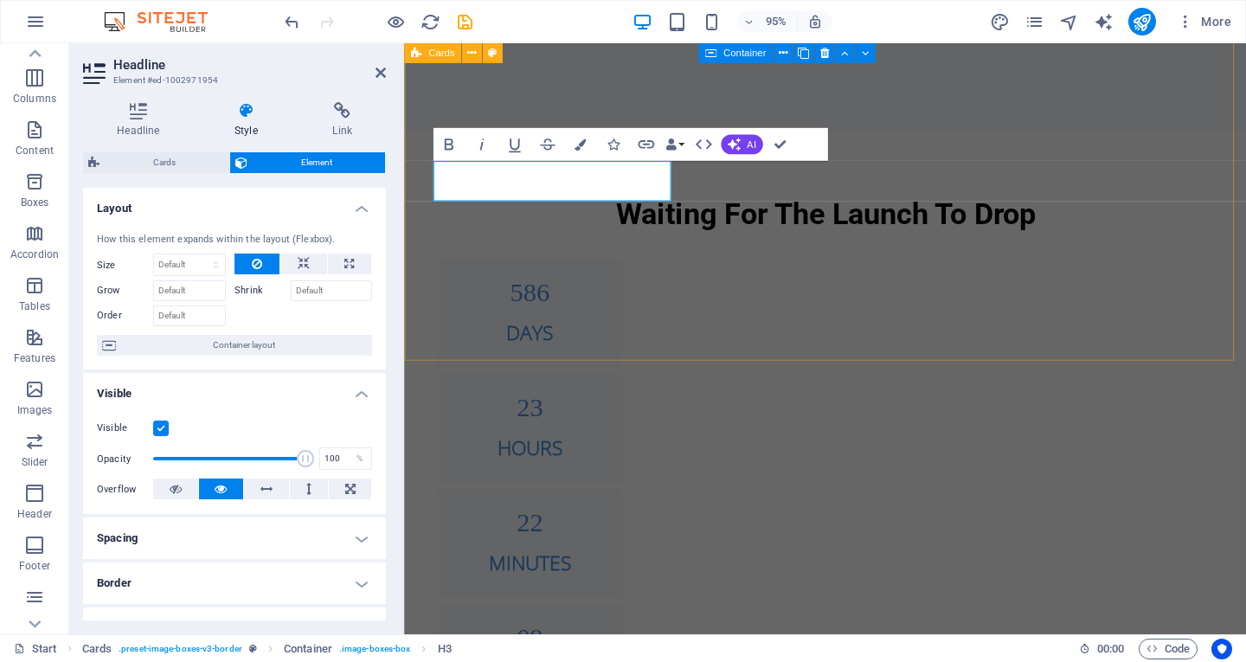
drag, startPoint x: 763, startPoint y: 224, endPoint x: 428, endPoint y: 233, distance: 334.2
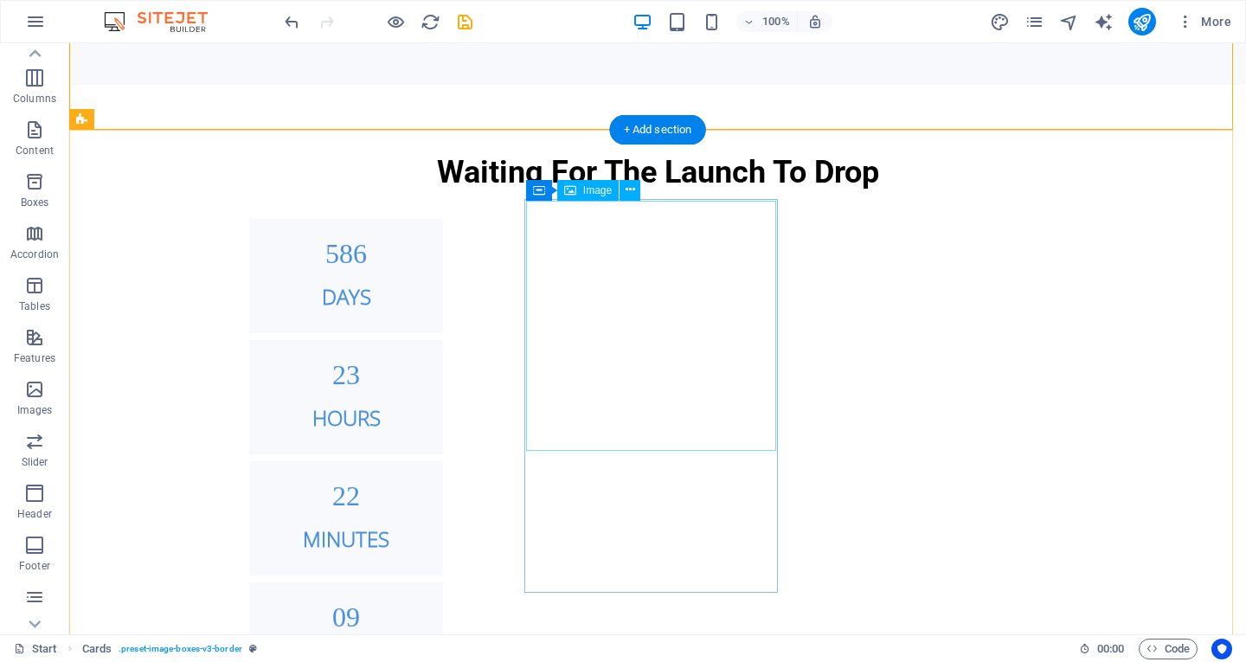
scroll to position [1592, 0]
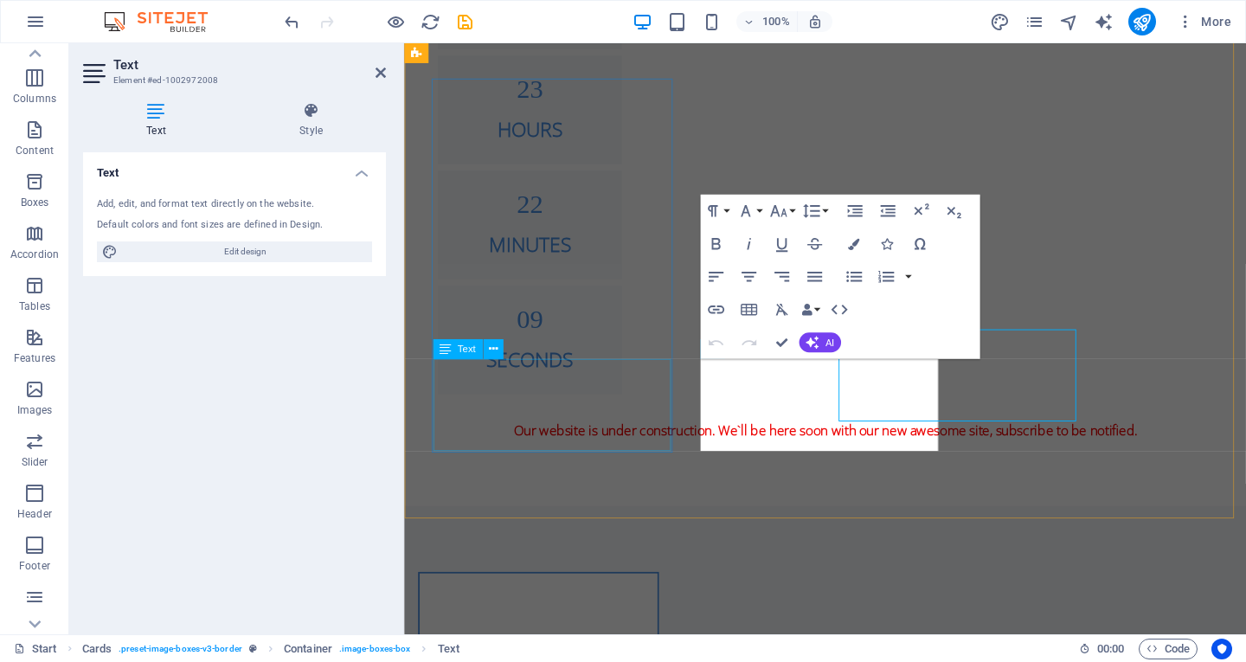
scroll to position [1623, 0]
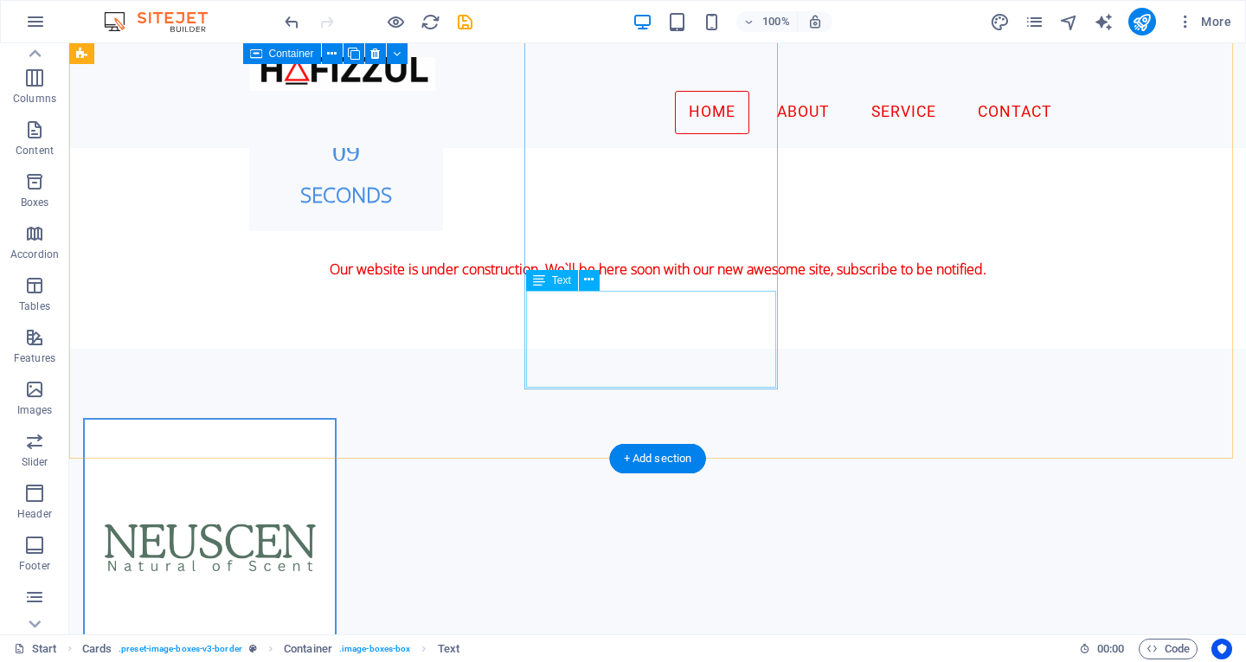
scroll to position [1165, 0]
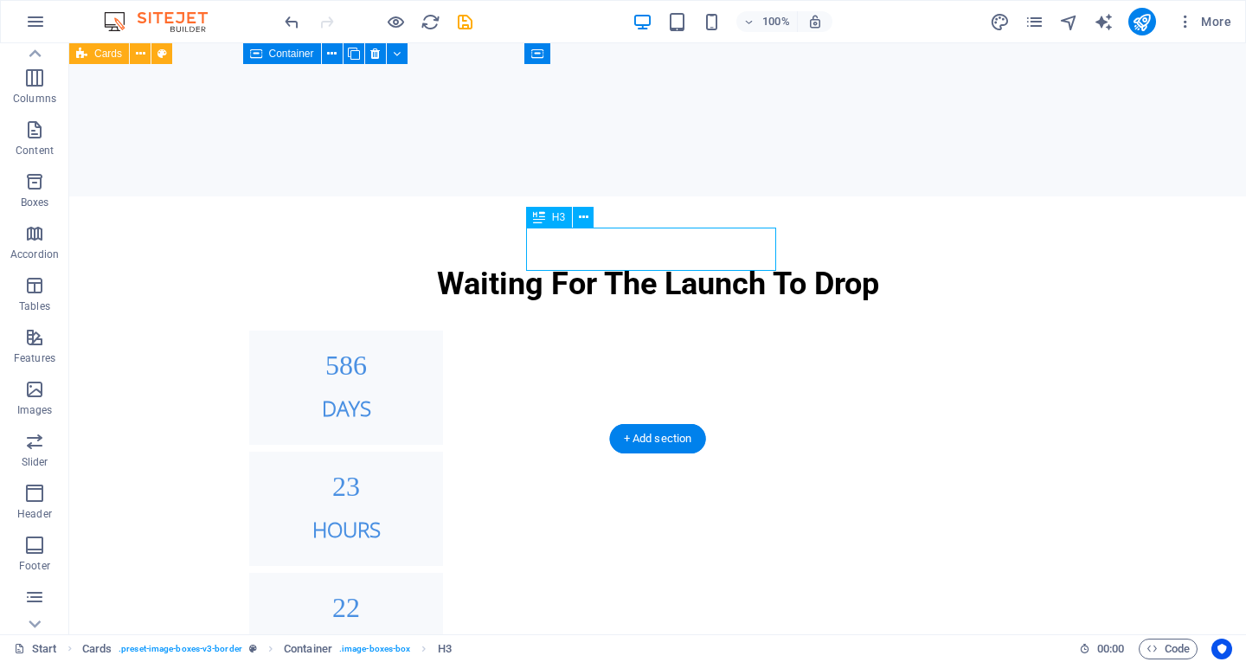
scroll to position [1196, 0]
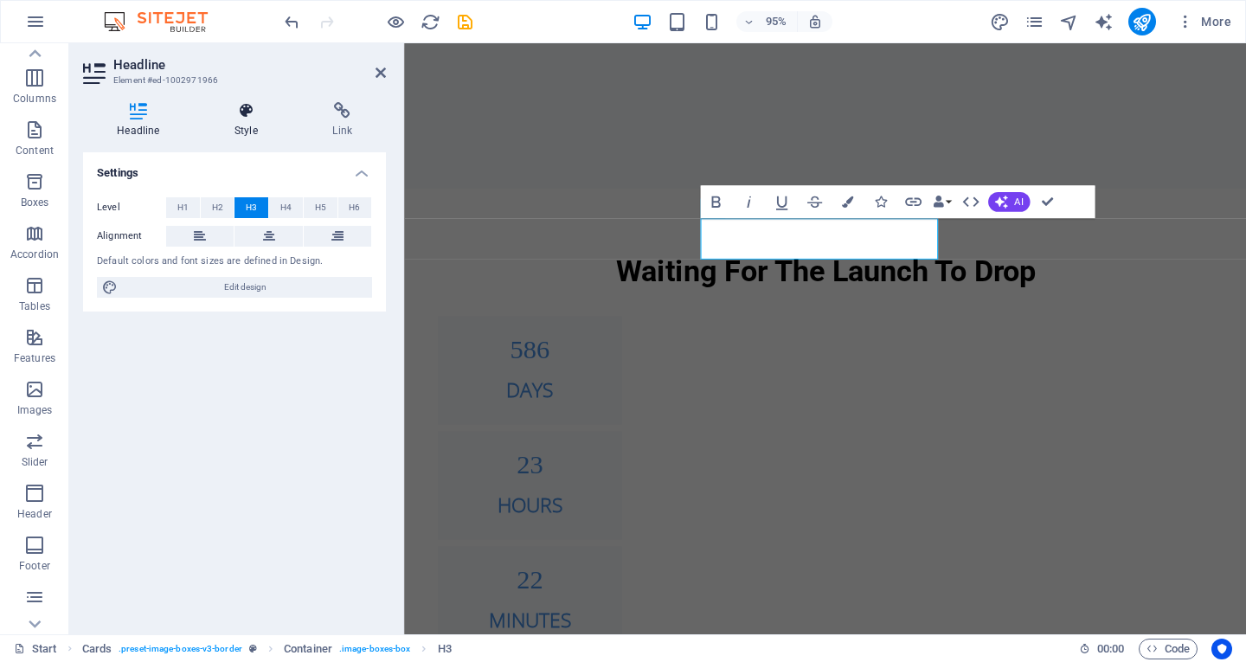
click at [260, 121] on h4 "Style" at bounding box center [250, 120] width 98 height 36
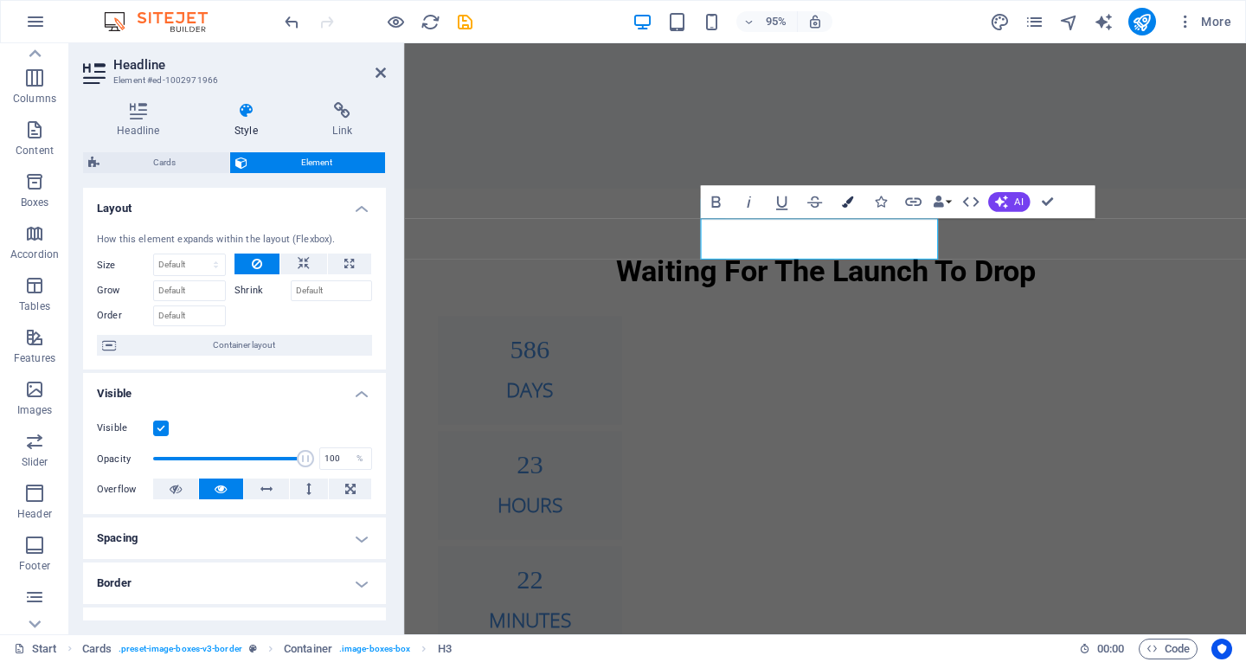
click at [857, 199] on button "Colors" at bounding box center [847, 201] width 31 height 33
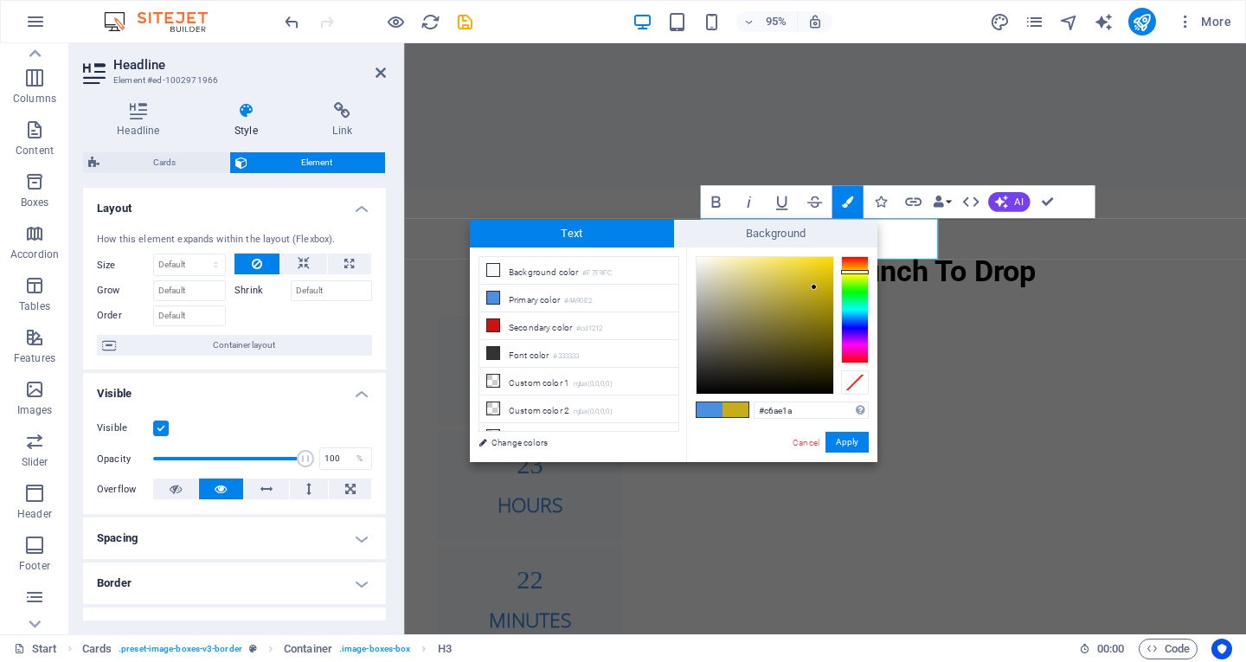
drag, startPoint x: 851, startPoint y: 310, endPoint x: 853, endPoint y: 272, distance: 38.2
click at [853, 272] on div at bounding box center [855, 309] width 28 height 107
type input "#948003"
drag, startPoint x: 814, startPoint y: 289, endPoint x: 830, endPoint y: 314, distance: 30.0
click at [830, 314] on div at bounding box center [830, 314] width 6 height 6
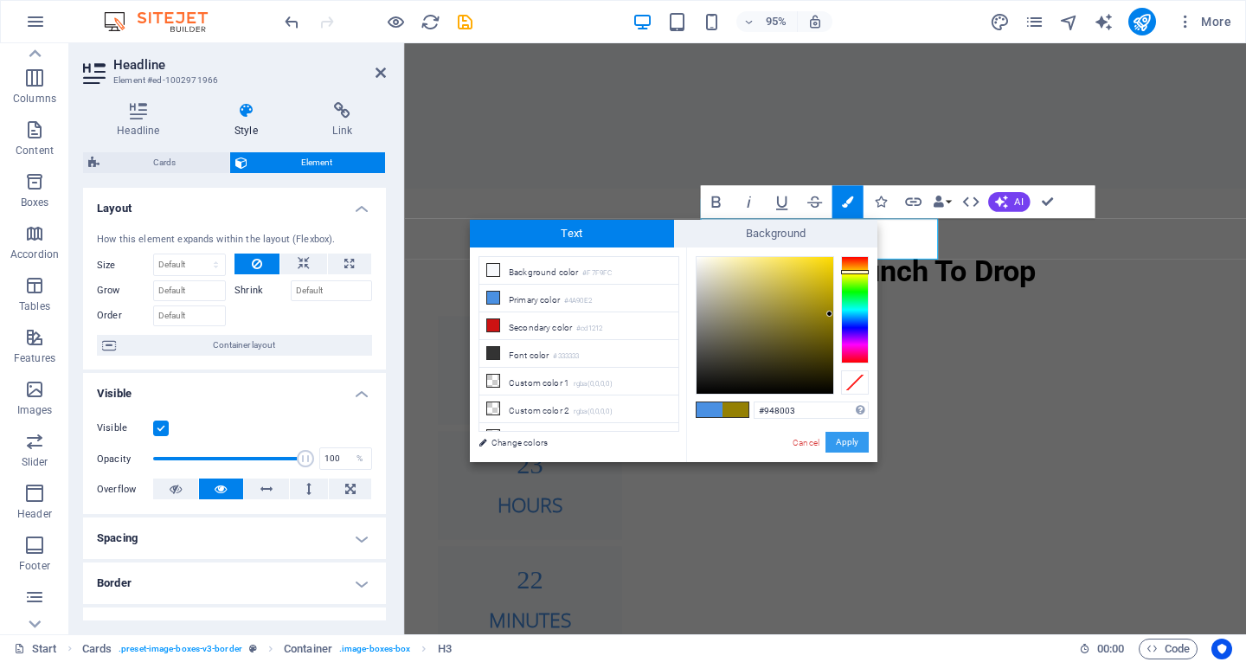
click at [840, 434] on button "Apply" at bounding box center [847, 442] width 43 height 21
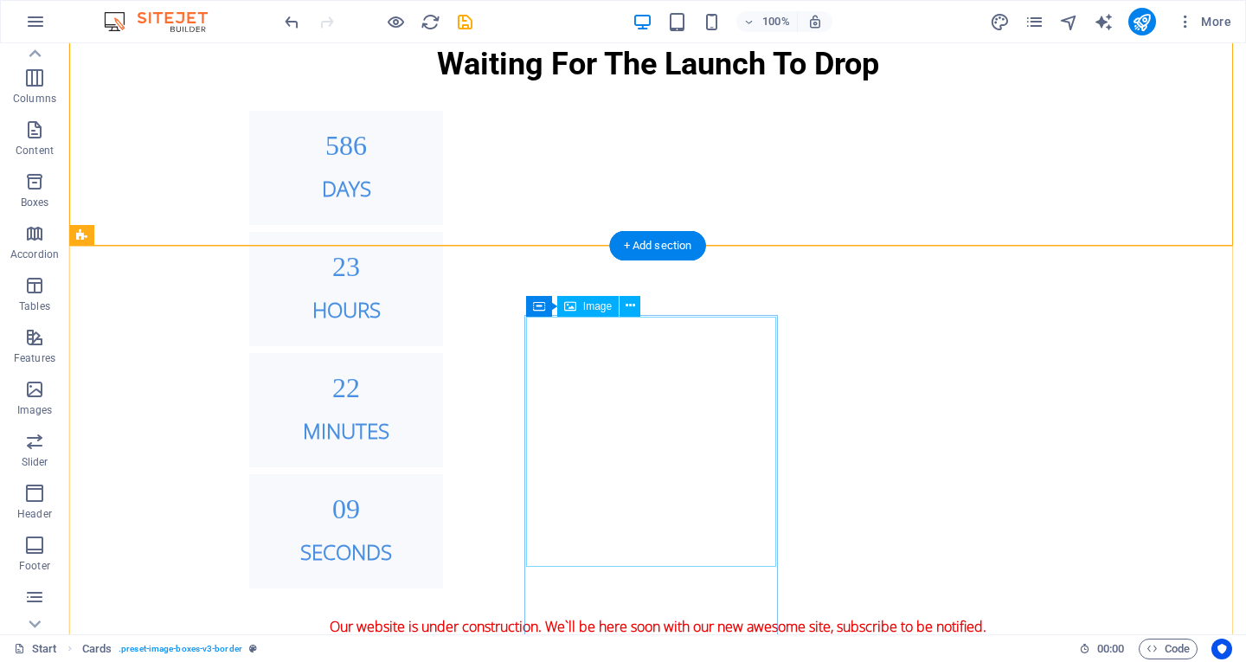
scroll to position [1358, 0]
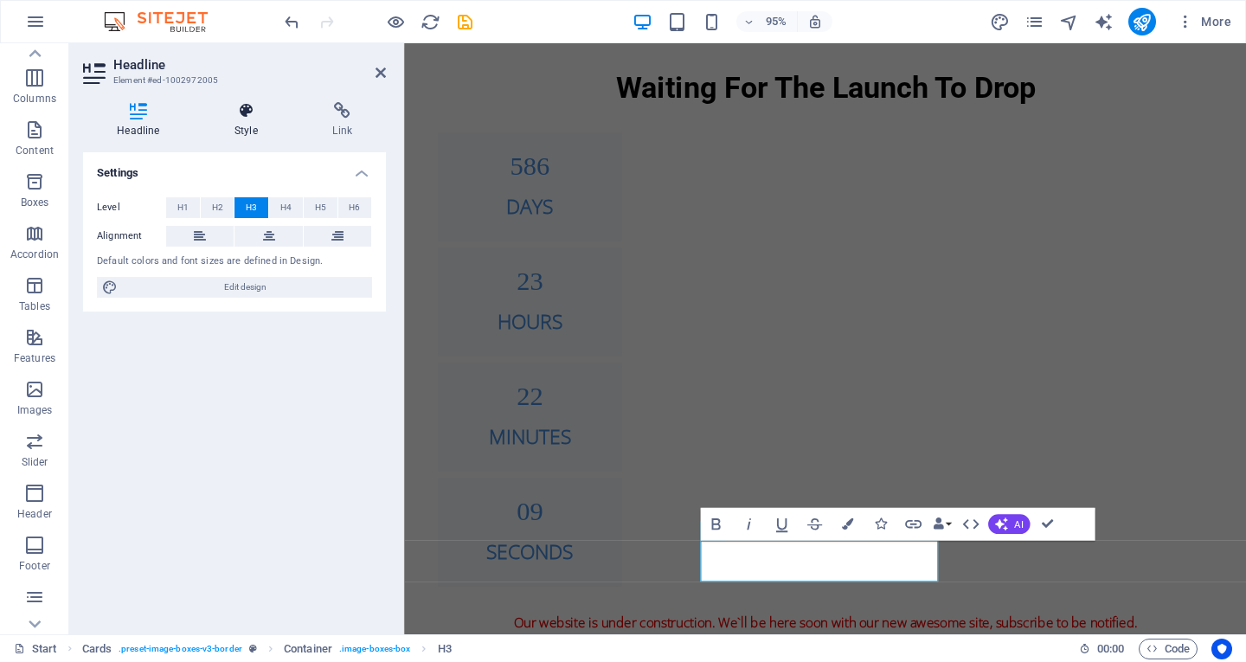
click at [228, 137] on h4 "Style" at bounding box center [250, 120] width 98 height 36
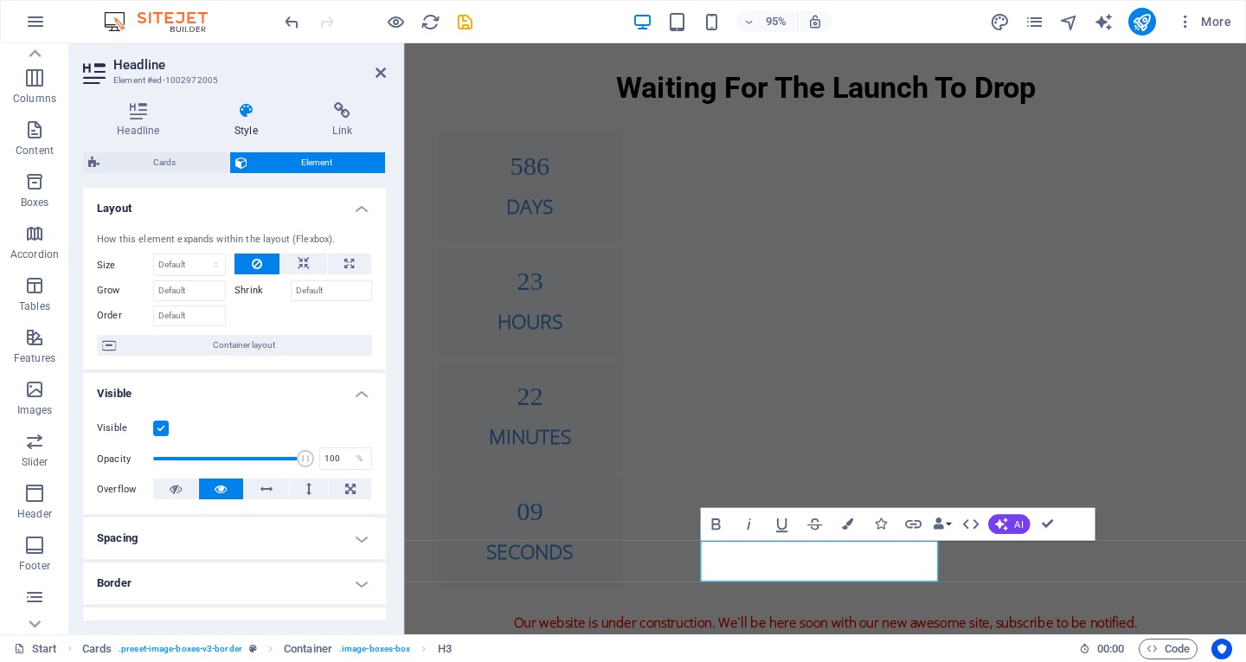
scroll to position [173, 0]
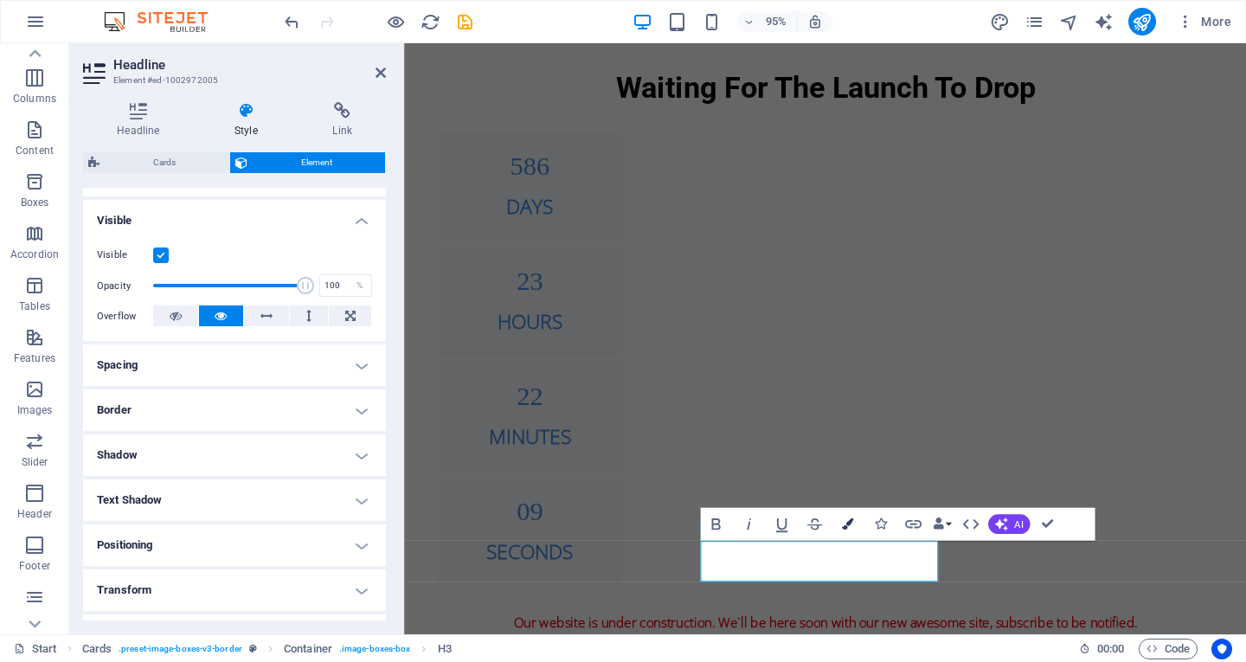
click at [846, 519] on icon "button" at bounding box center [847, 523] width 11 height 11
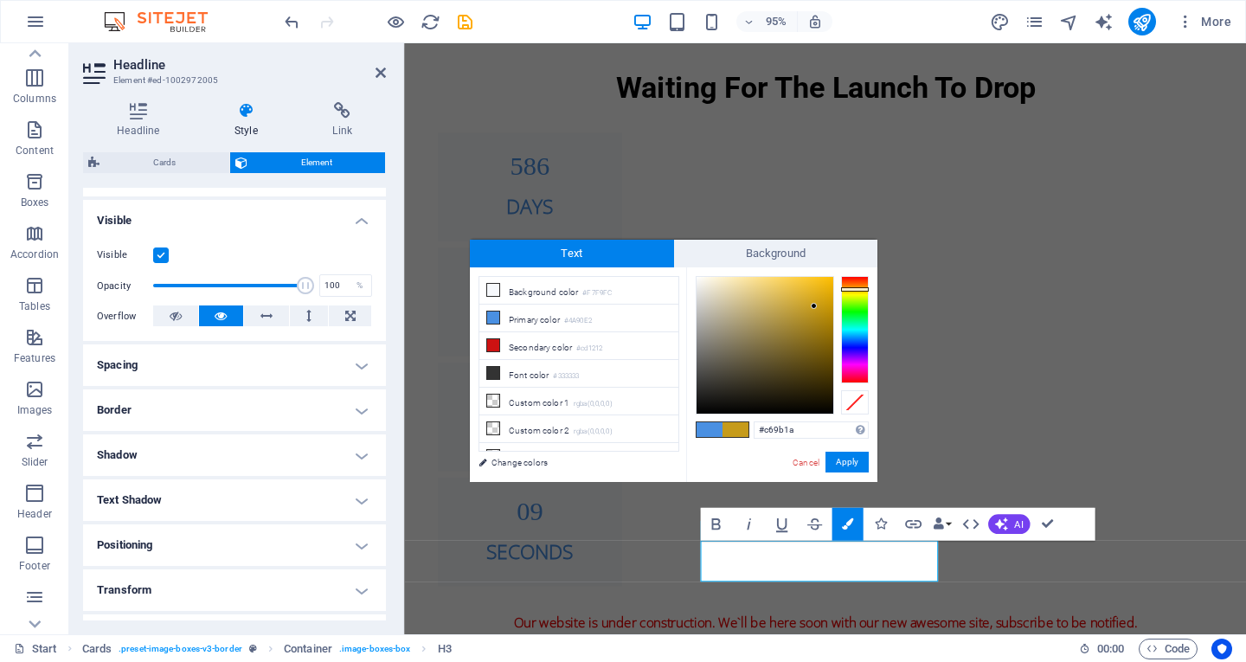
drag, startPoint x: 854, startPoint y: 293, endPoint x: 845, endPoint y: 301, distance: 12.9
click at [855, 290] on div at bounding box center [855, 329] width 28 height 107
type input "#9f8108"
drag, startPoint x: 817, startPoint y: 302, endPoint x: 826, endPoint y: 327, distance: 26.6
click at [826, 327] on div at bounding box center [765, 345] width 137 height 137
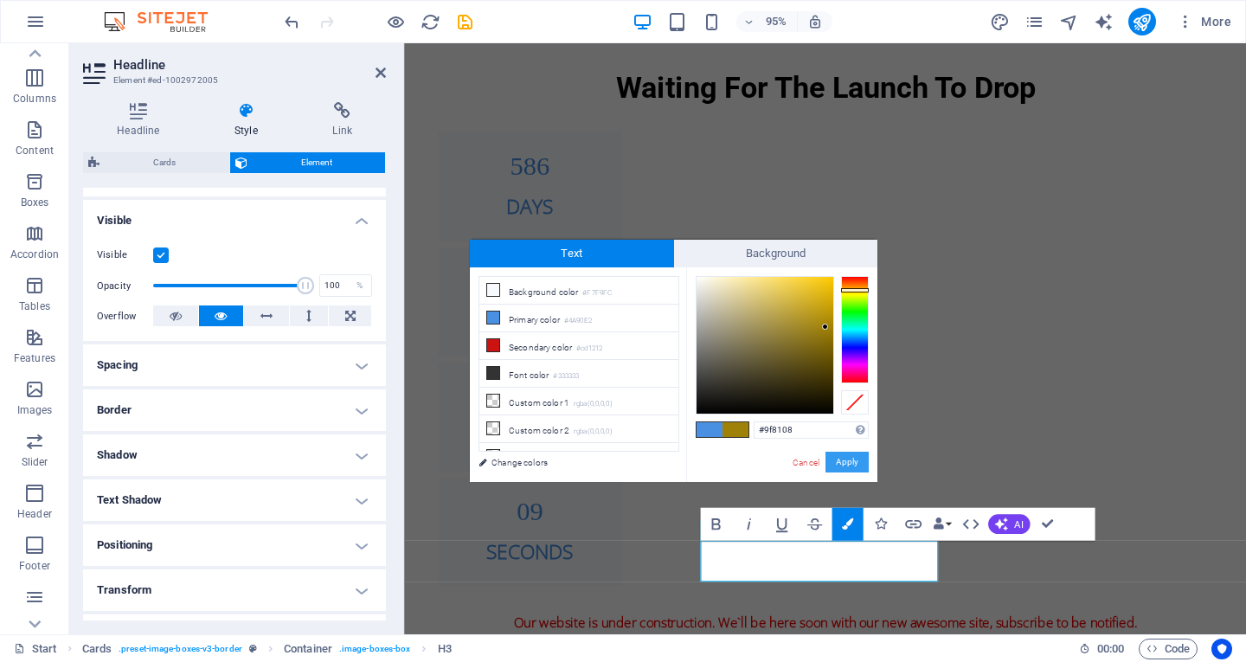
click at [845, 460] on button "Apply" at bounding box center [847, 462] width 43 height 21
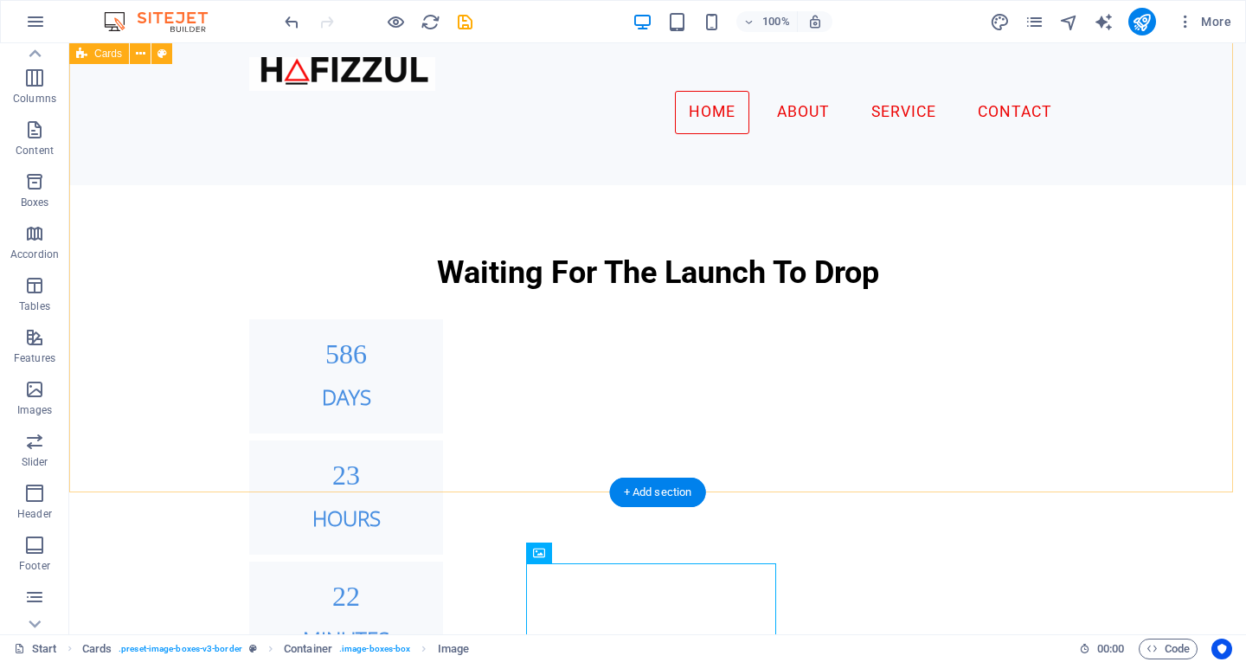
scroll to position [1391, 0]
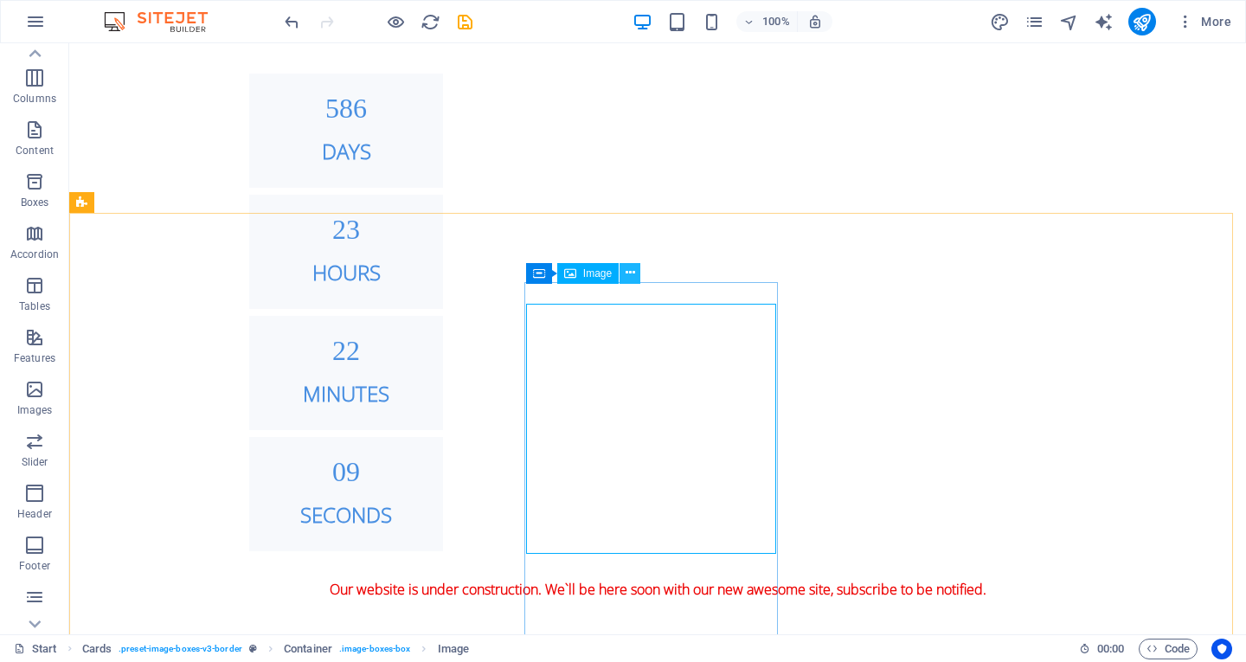
click at [632, 267] on icon at bounding box center [631, 273] width 10 height 18
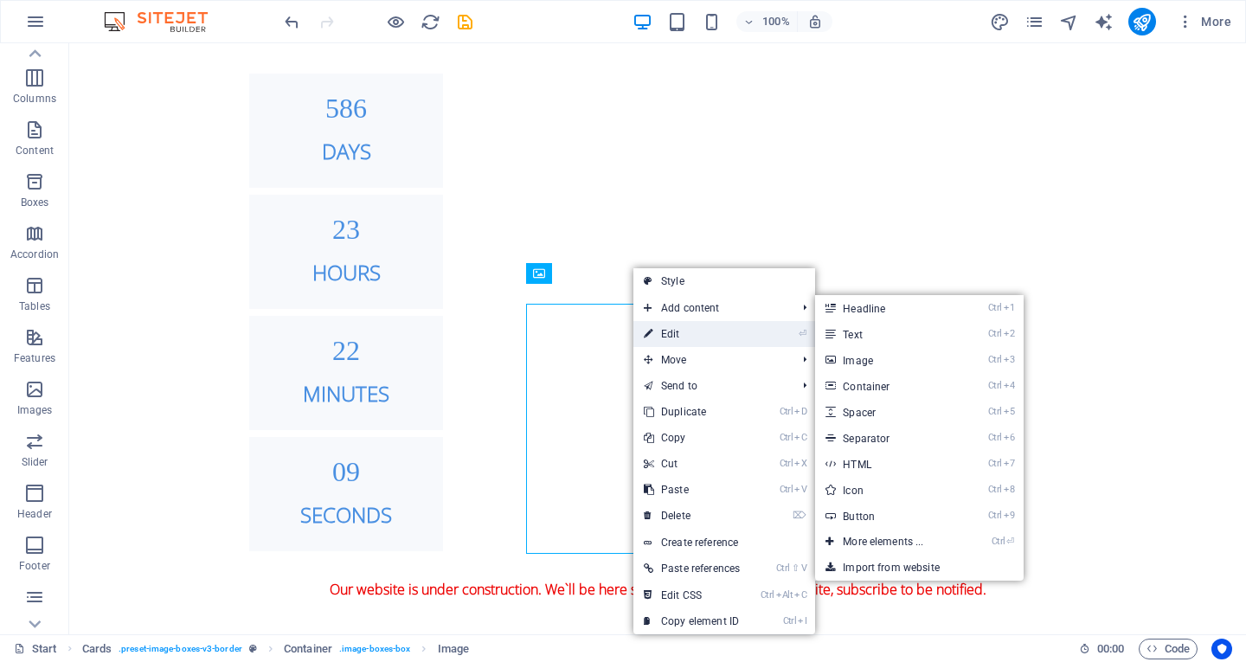
click at [672, 341] on link "⏎ Edit" at bounding box center [692, 334] width 117 height 26
select select "%"
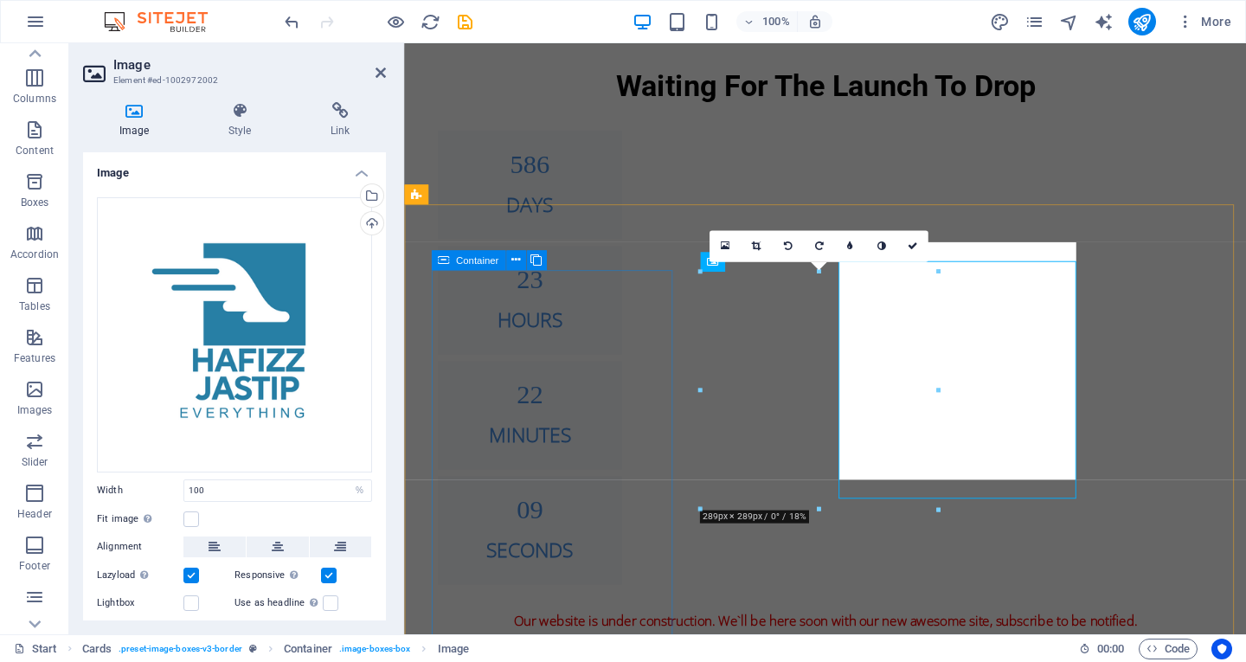
scroll to position [1422, 0]
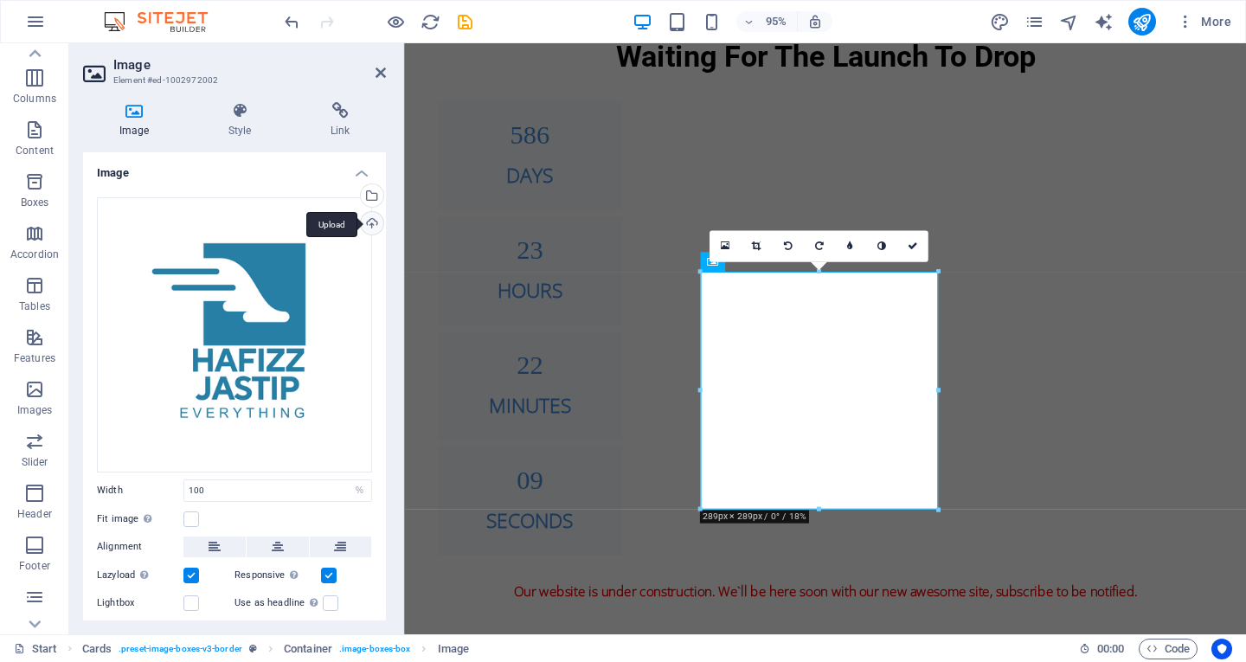
click at [371, 220] on div "Upload" at bounding box center [370, 225] width 26 height 26
click at [371, 203] on div "Select files from the file manager, stock photos, or upload file(s)" at bounding box center [370, 197] width 26 height 26
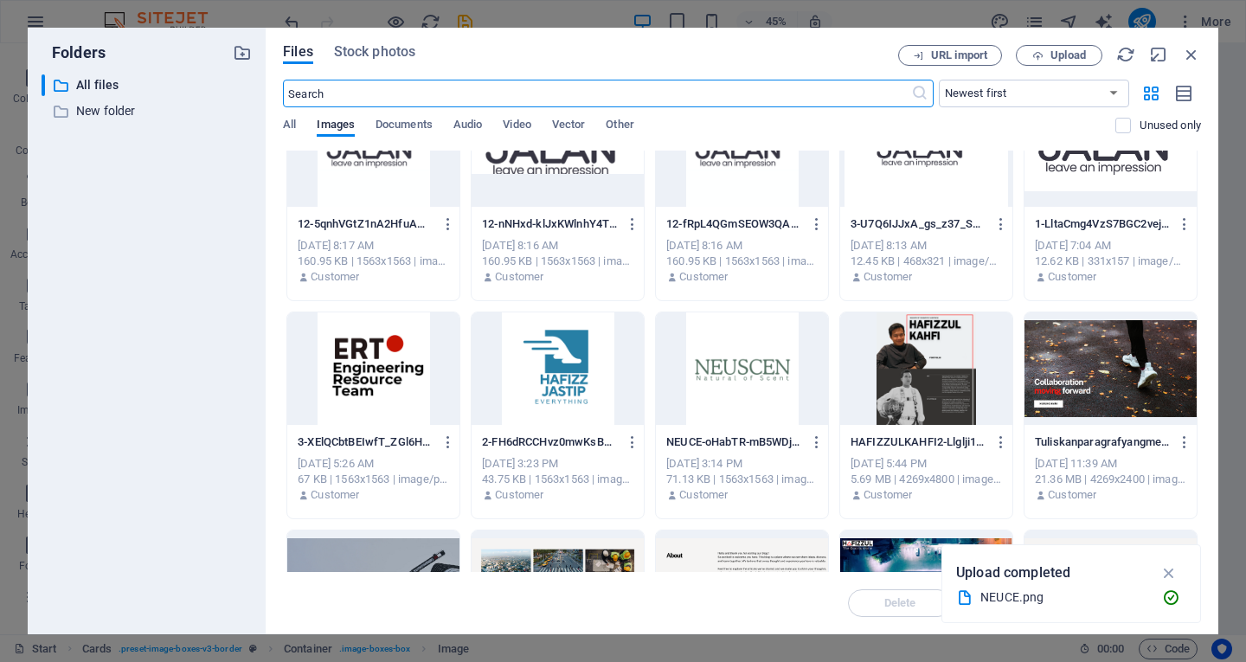
scroll to position [87, 0]
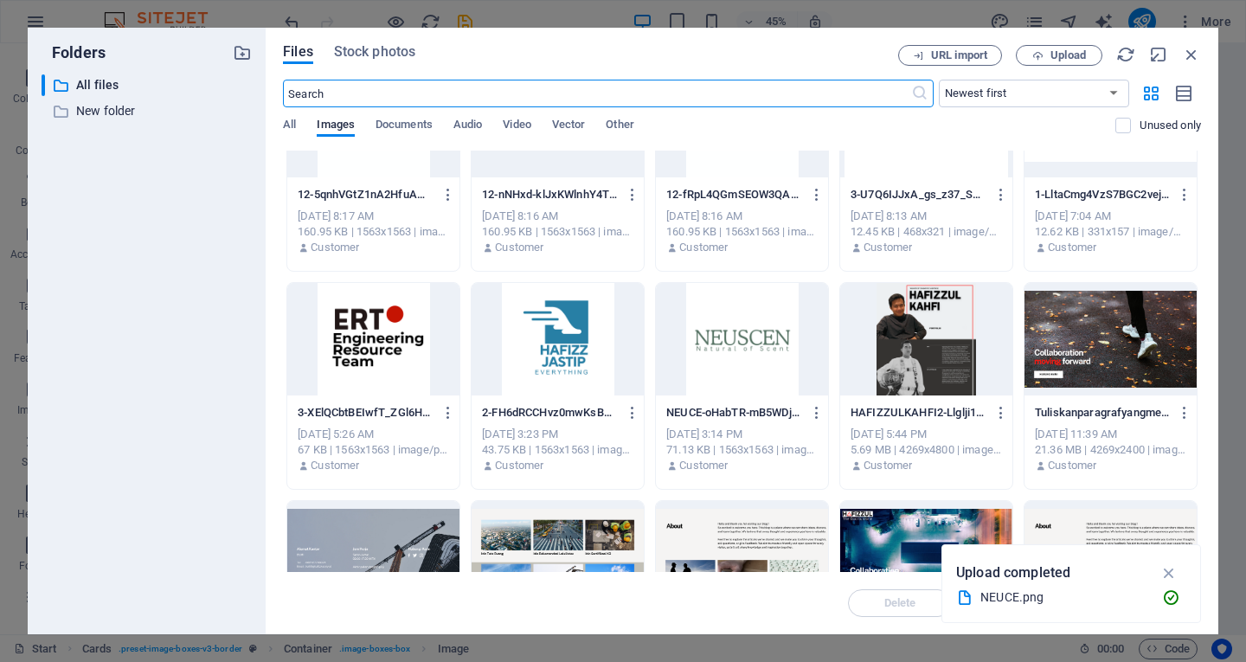
click at [763, 349] on div at bounding box center [742, 339] width 172 height 113
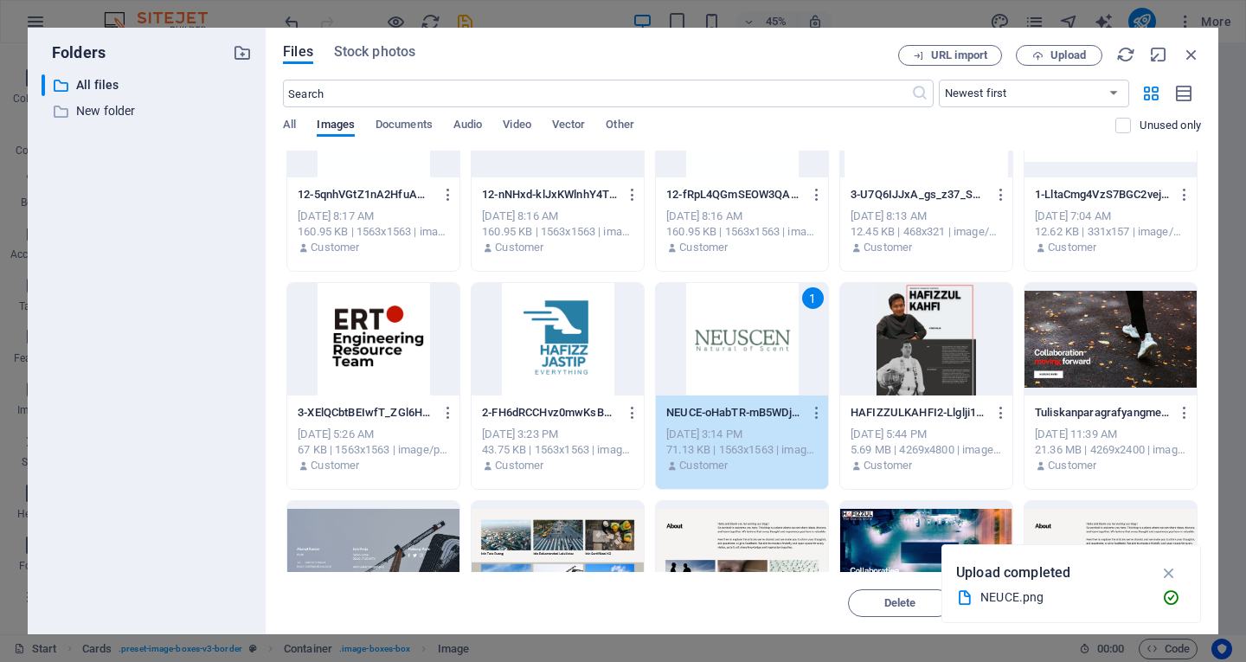
click at [752, 349] on div "1" at bounding box center [742, 339] width 172 height 113
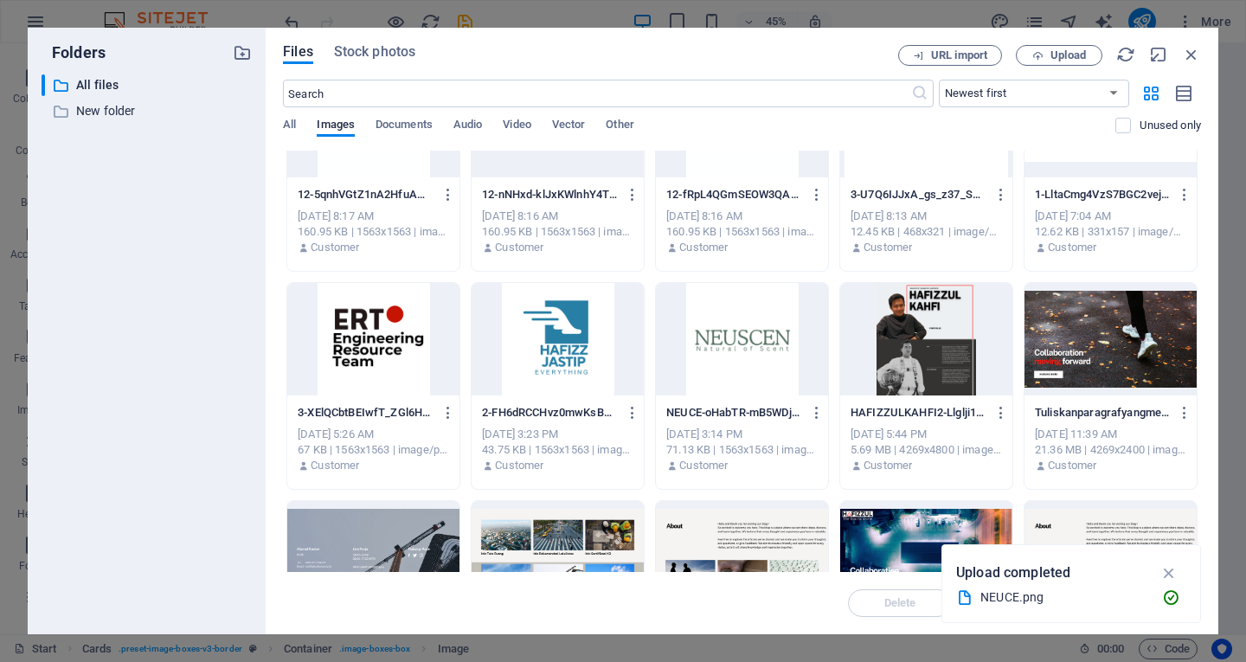
click at [752, 349] on div at bounding box center [742, 339] width 172 height 113
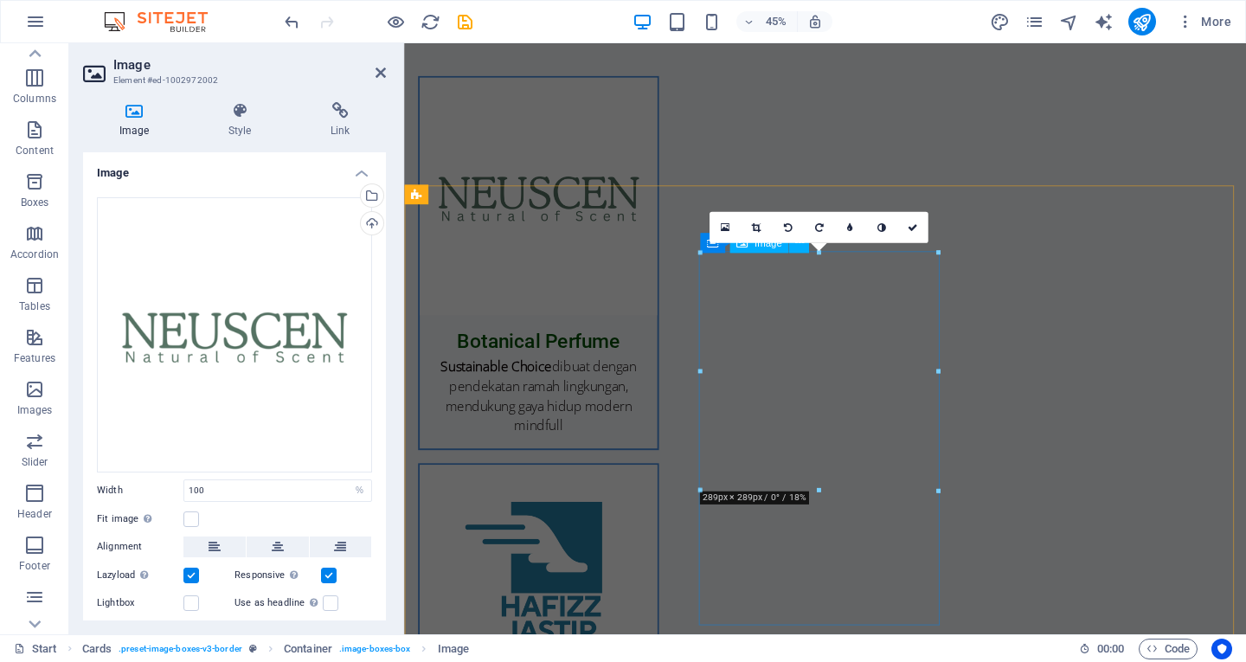
scroll to position [1442, 0]
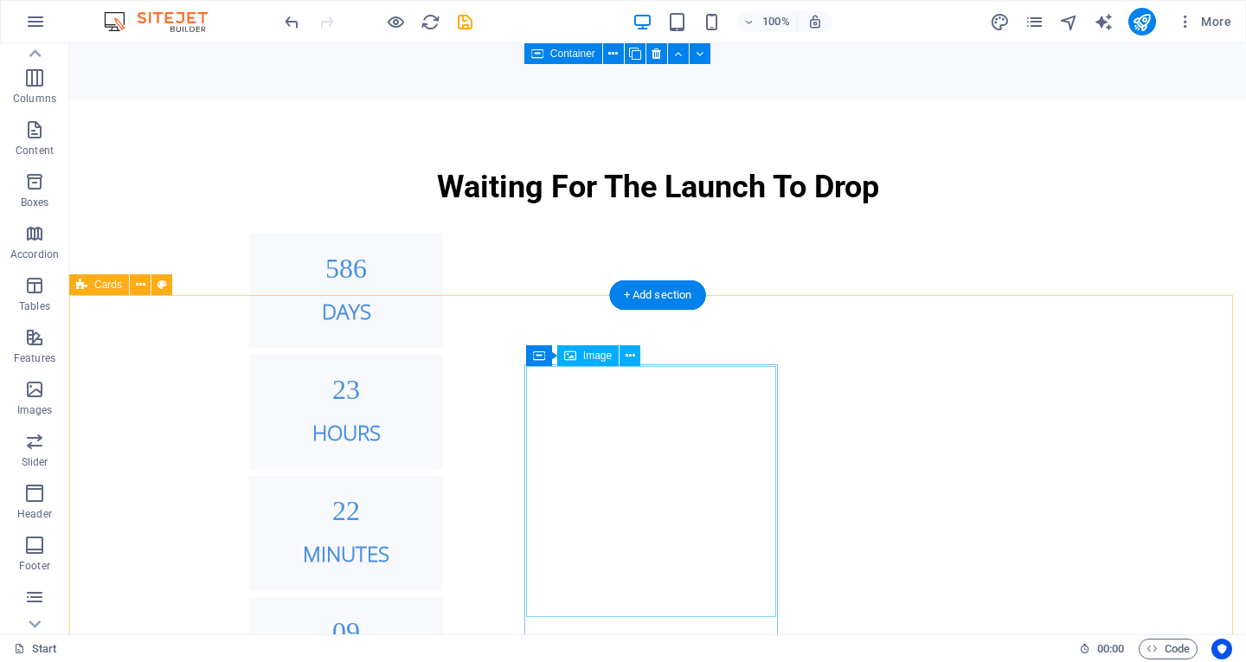
scroll to position [1404, 0]
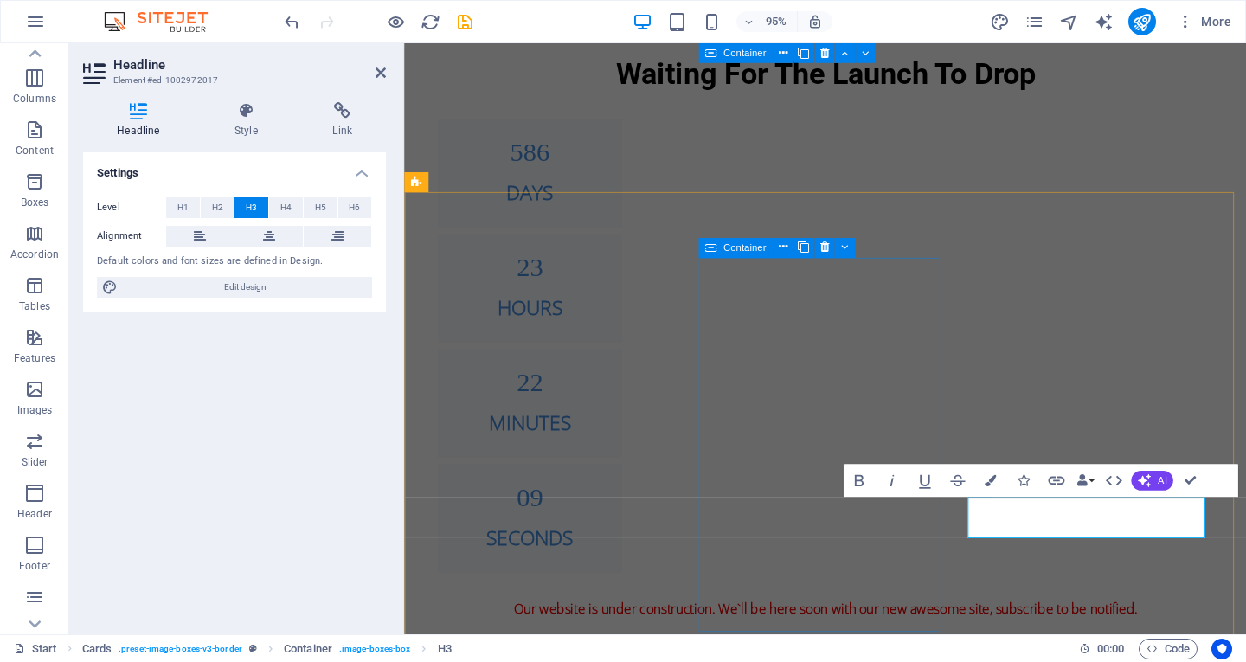
scroll to position [1435, 0]
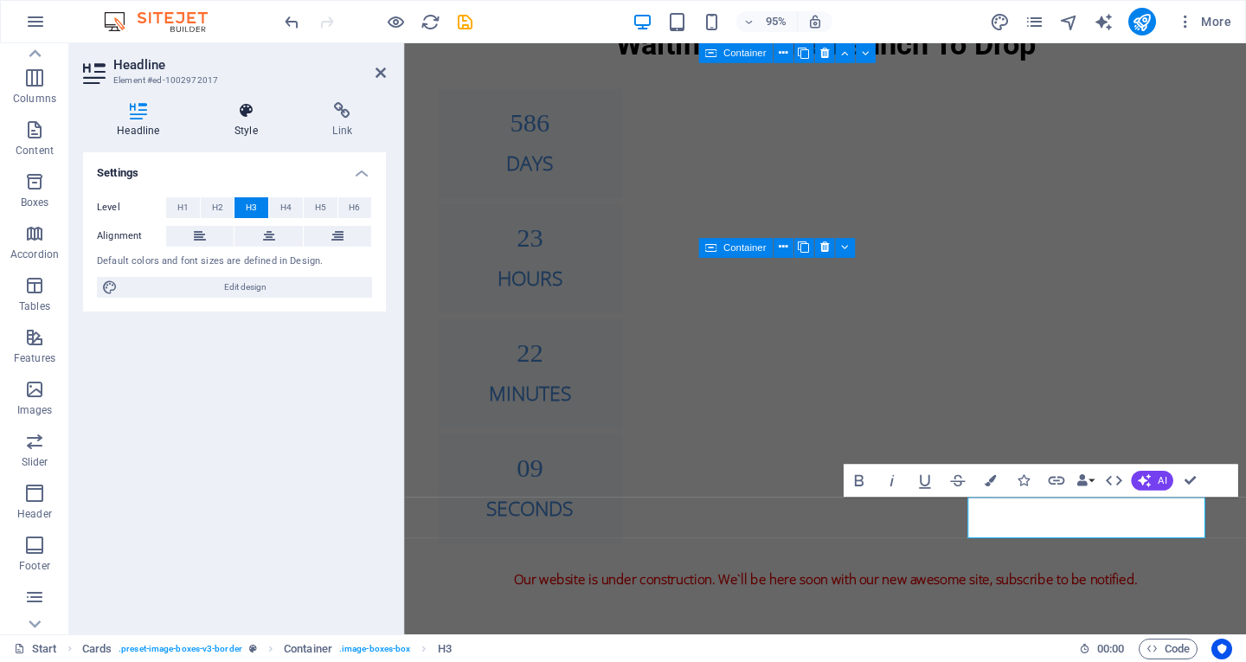
drag, startPoint x: 261, startPoint y: 121, endPoint x: 271, endPoint y: 131, distance: 14.1
click at [261, 121] on h4 "Style" at bounding box center [250, 120] width 98 height 36
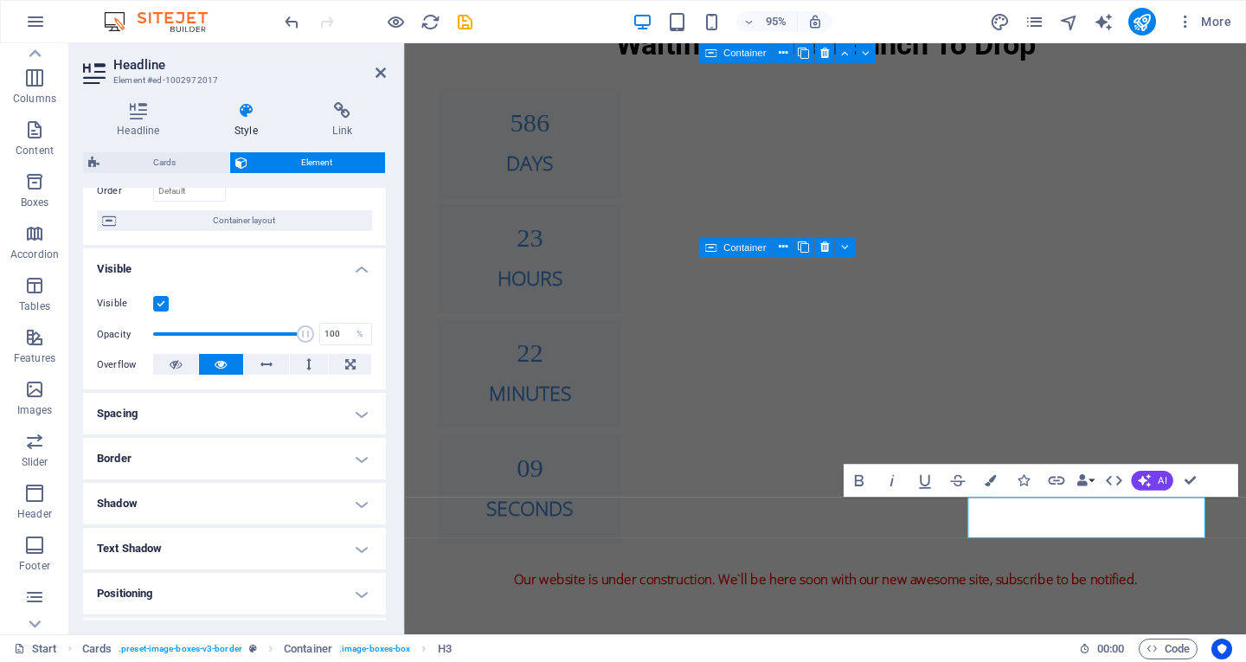
scroll to position [0, 0]
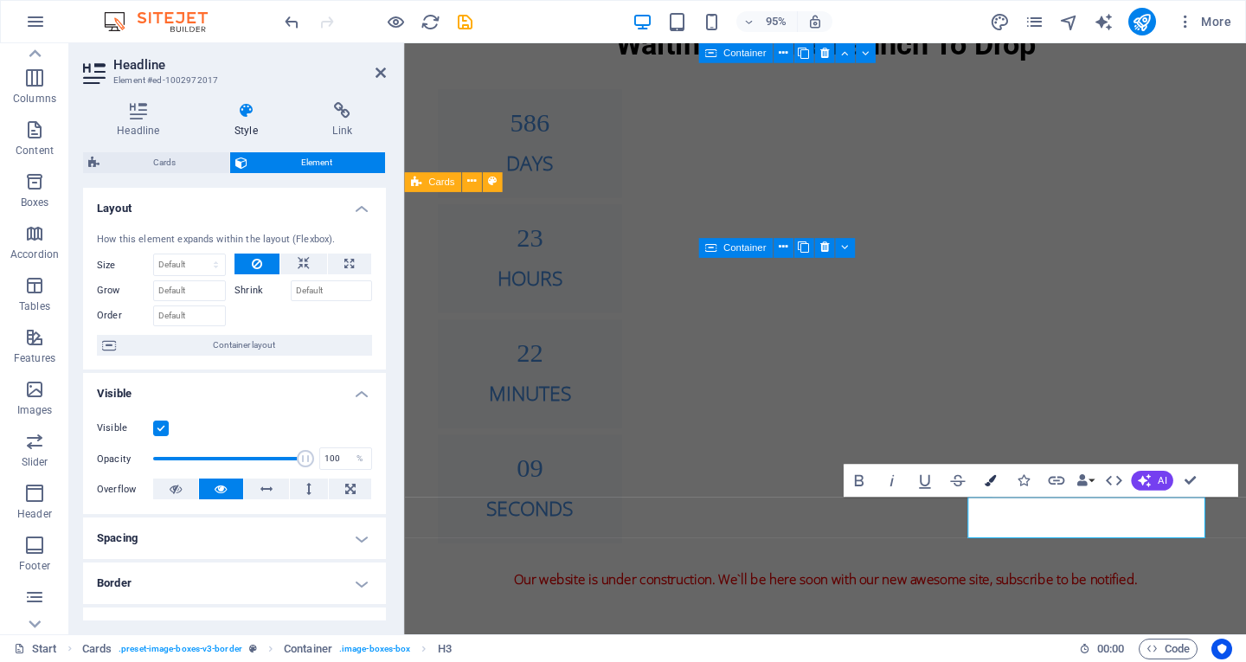
click at [988, 478] on icon "button" at bounding box center [990, 480] width 11 height 11
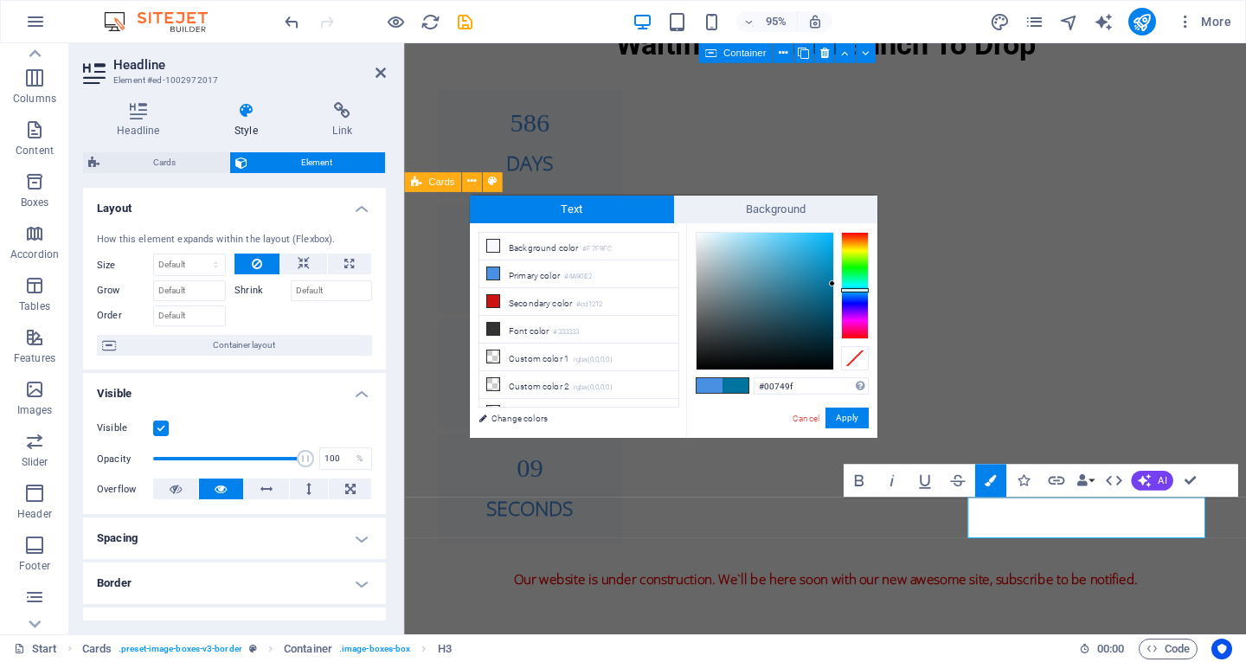
click at [854, 290] on div at bounding box center [855, 285] width 28 height 107
type input "#10a8e1"
drag, startPoint x: 828, startPoint y: 277, endPoint x: 823, endPoint y: 248, distance: 29.0
click at [823, 248] on div at bounding box center [765, 301] width 137 height 137
click at [841, 416] on button "Apply" at bounding box center [847, 418] width 43 height 21
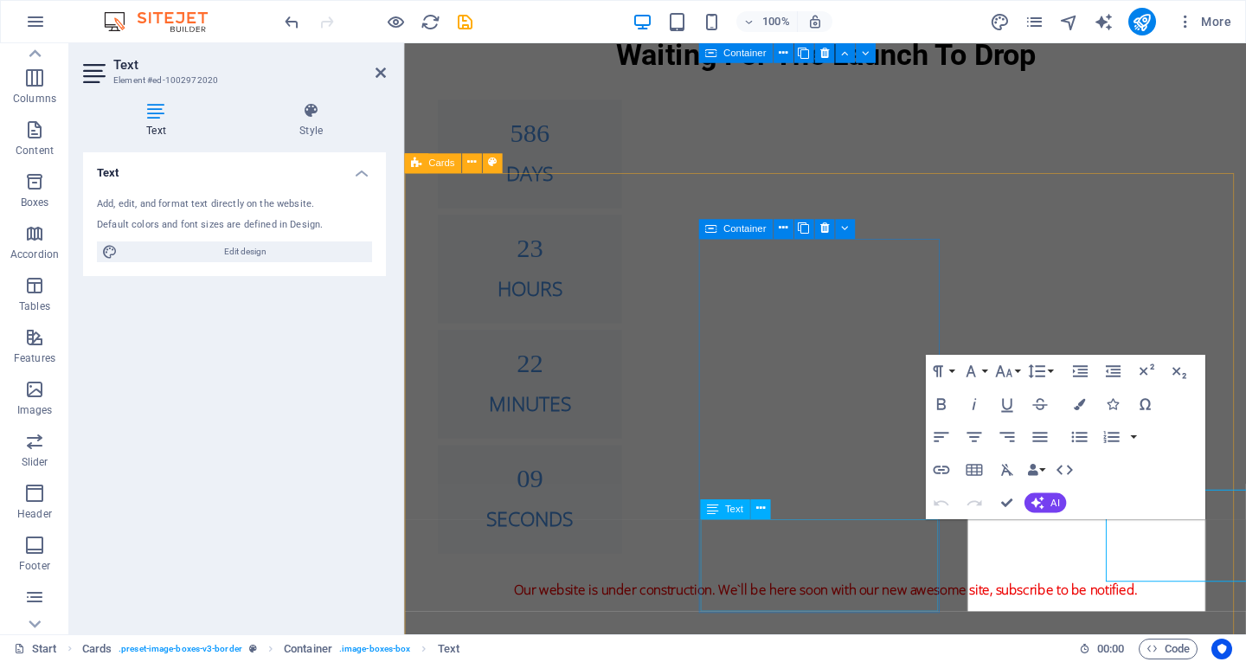
scroll to position [1455, 0]
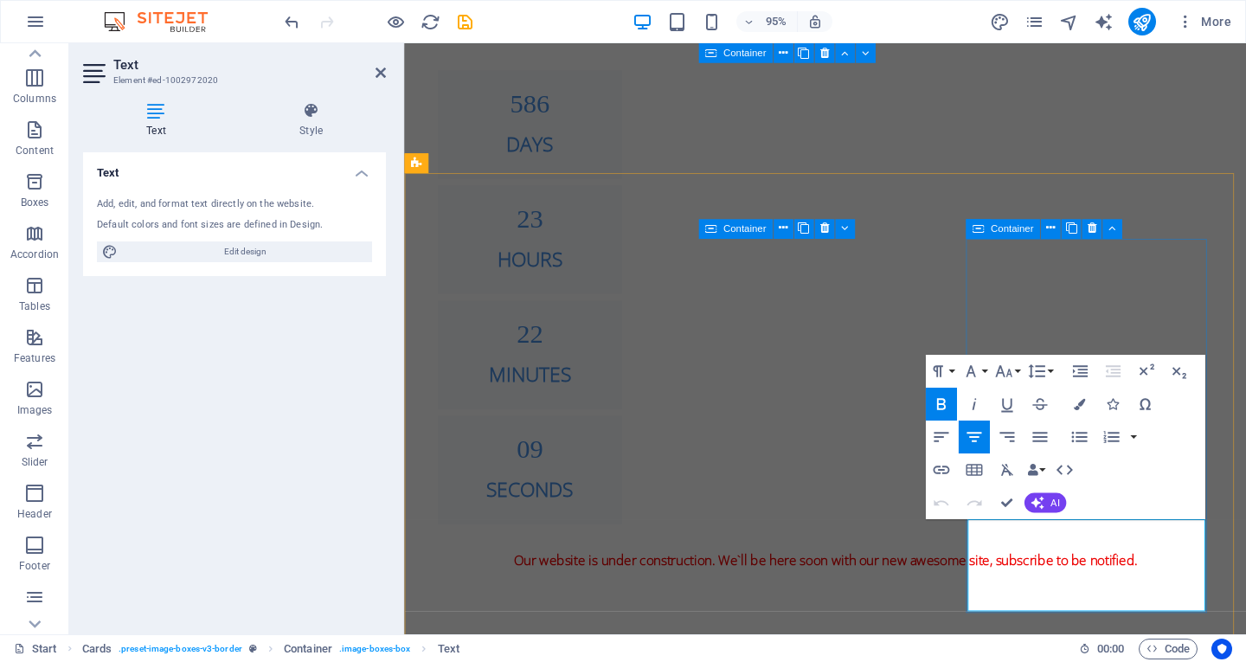
drag, startPoint x: 1033, startPoint y: 554, endPoint x: 1127, endPoint y: 555, distance: 94.3
click at [1082, 399] on icon "button" at bounding box center [1079, 403] width 11 height 11
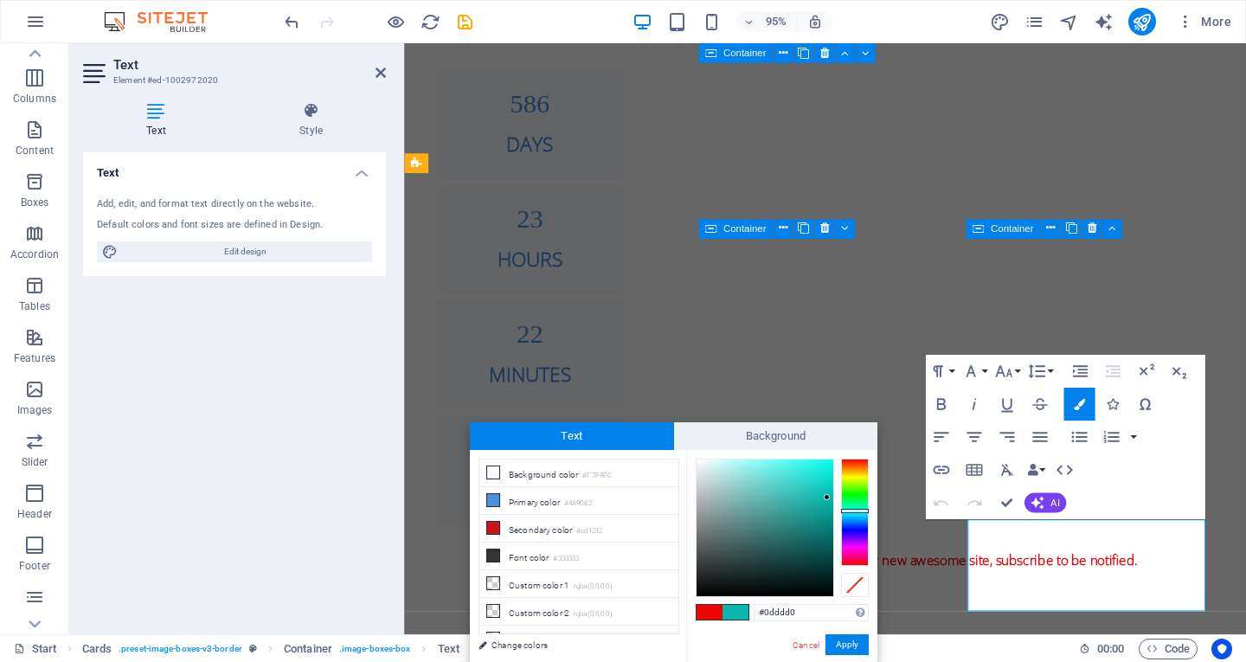
type input "#0dded2"
drag, startPoint x: 826, startPoint y: 512, endPoint x: 825, endPoint y: 476, distance: 35.5
click at [825, 476] on div at bounding box center [765, 528] width 137 height 137
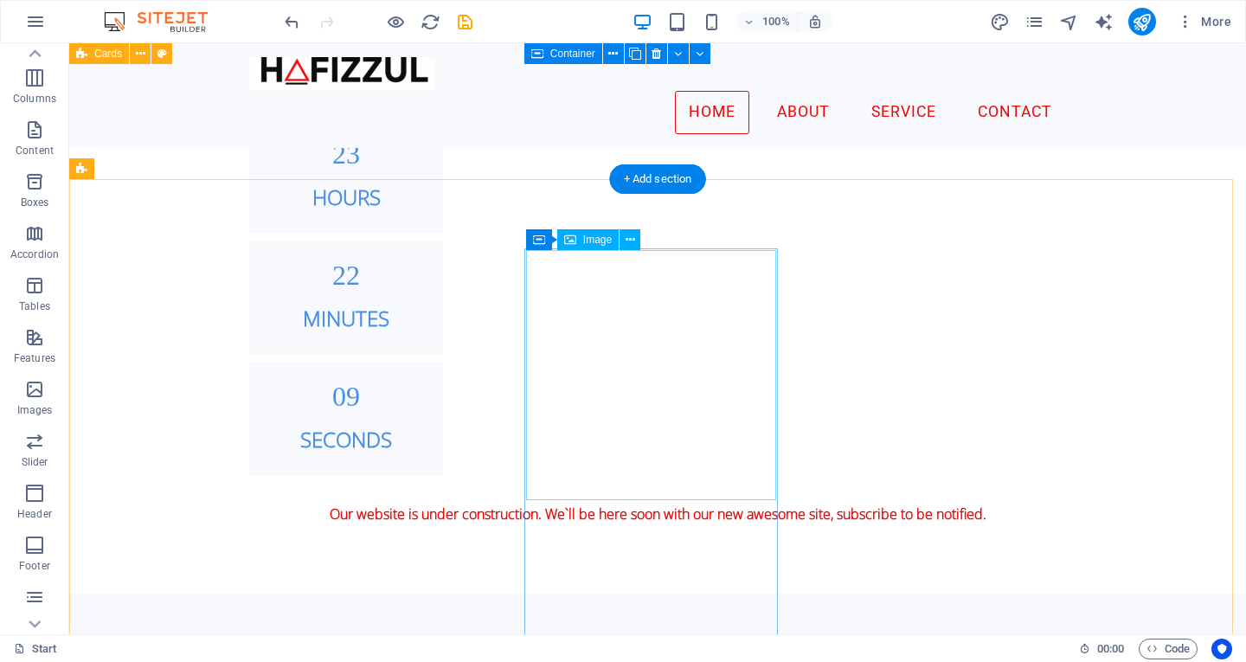
scroll to position [1445, 0]
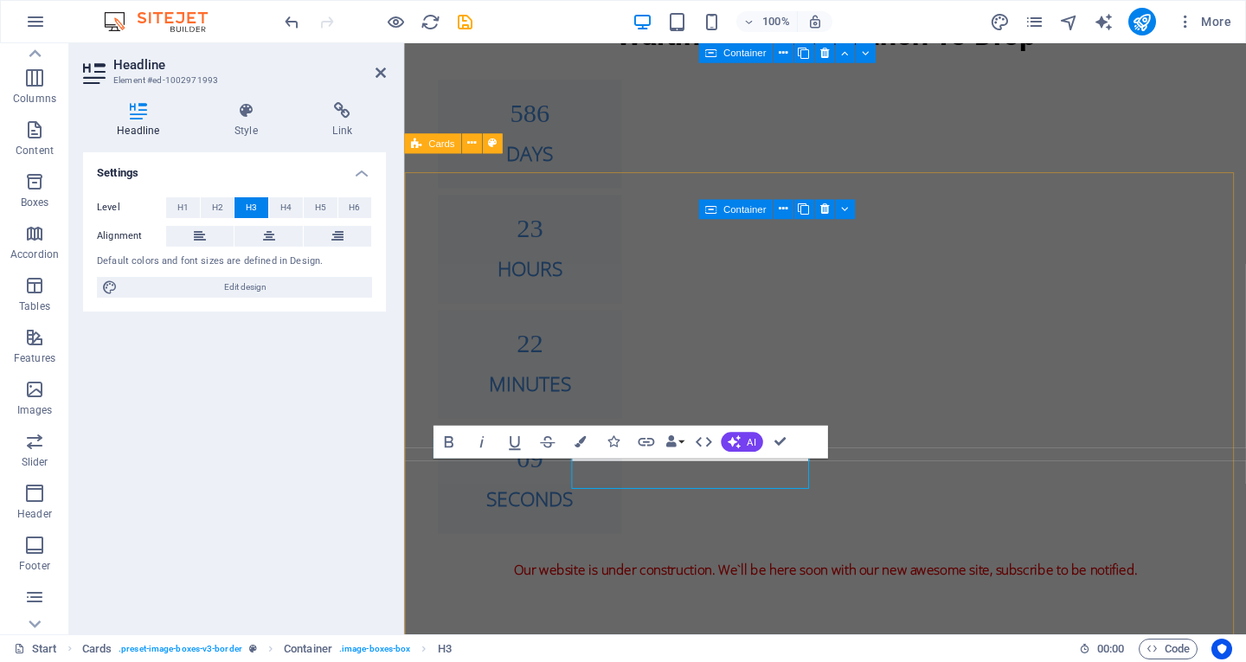
scroll to position [1476, 0]
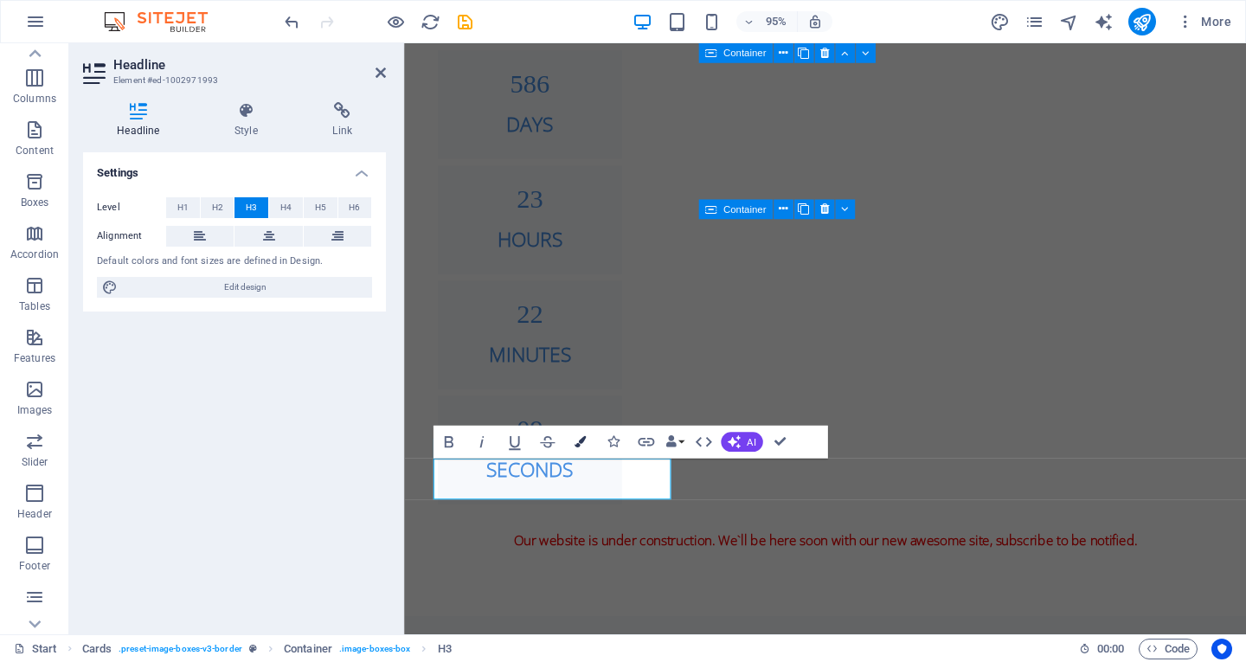
click at [588, 434] on button "Colors" at bounding box center [579, 442] width 31 height 33
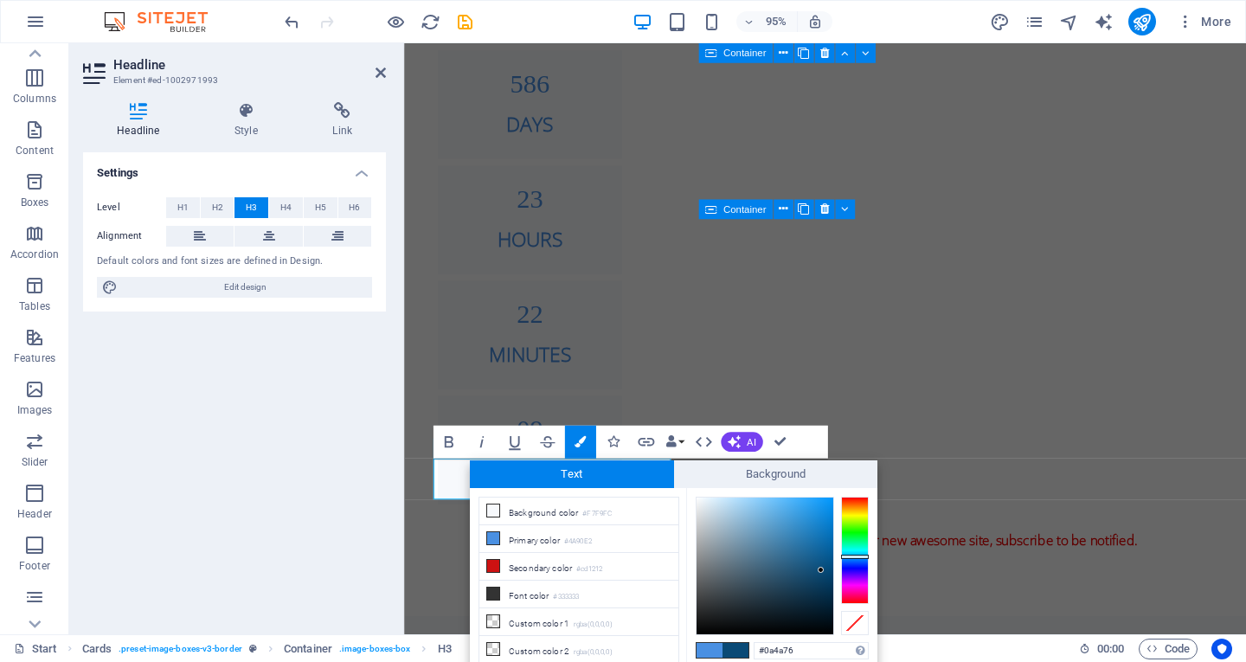
drag, startPoint x: 856, startPoint y: 557, endPoint x: 842, endPoint y: 558, distance: 14.0
click at [856, 557] on div at bounding box center [855, 550] width 28 height 107
type input "#44aaef"
drag, startPoint x: 823, startPoint y: 568, endPoint x: 794, endPoint y: 505, distance: 68.9
click at [794, 505] on div at bounding box center [765, 566] width 137 height 137
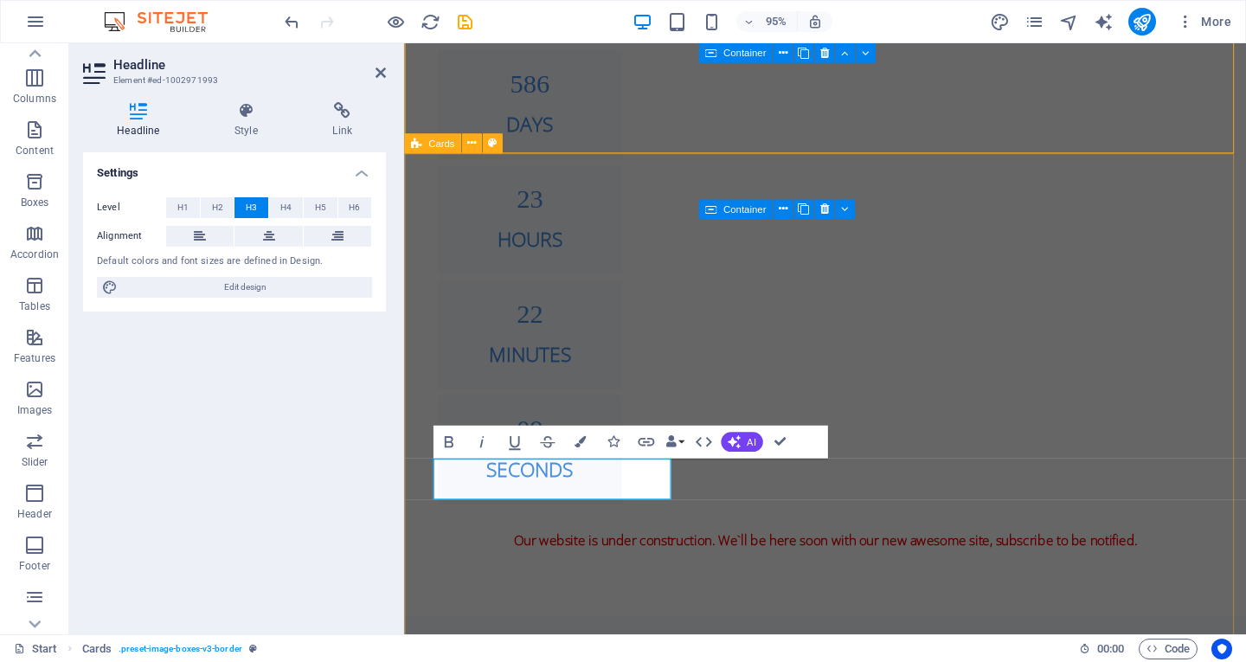
scroll to position [1019, 0]
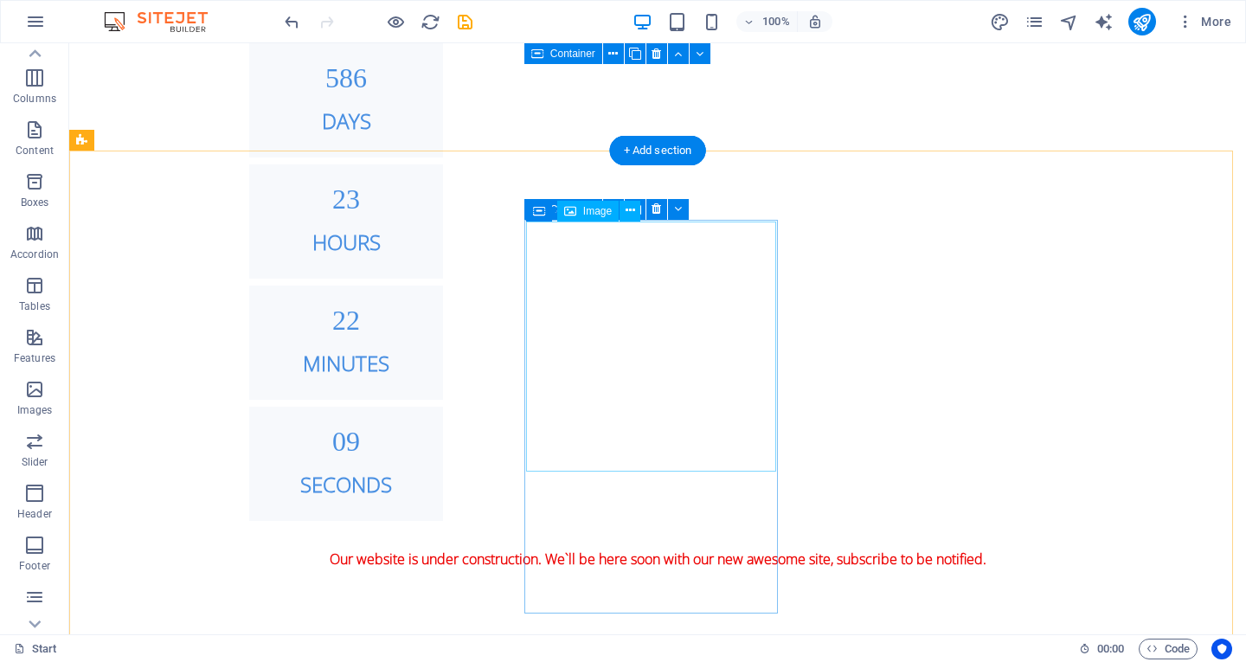
scroll to position [1625, 0]
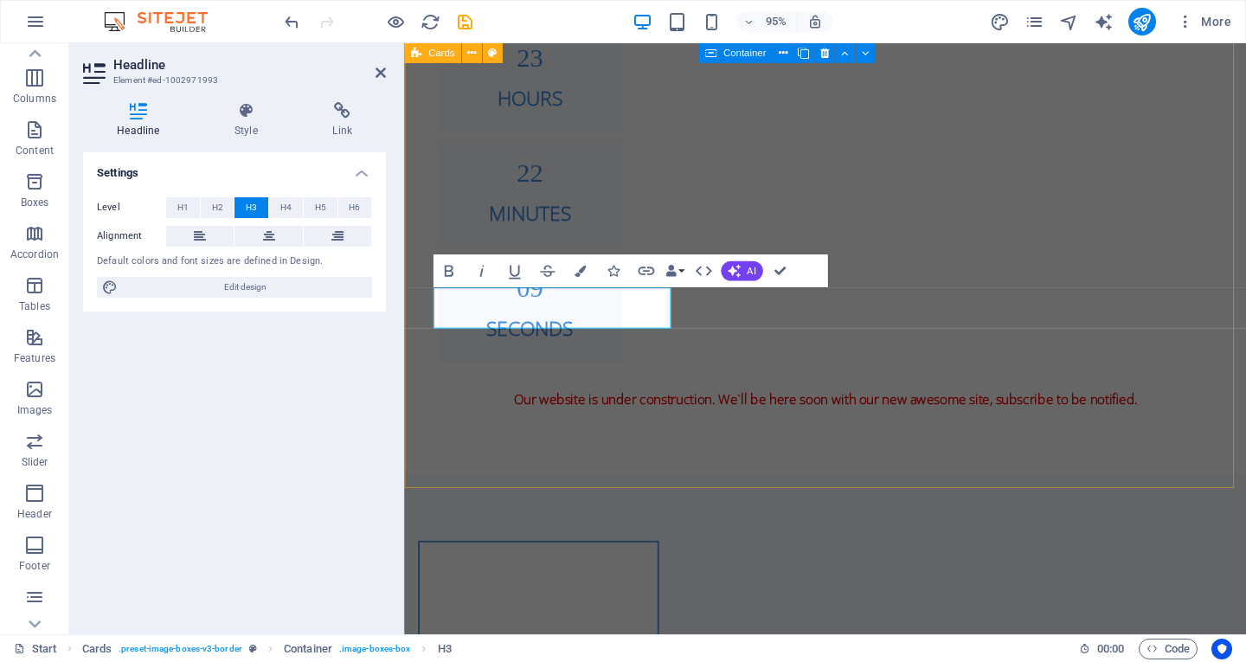
scroll to position [1656, 0]
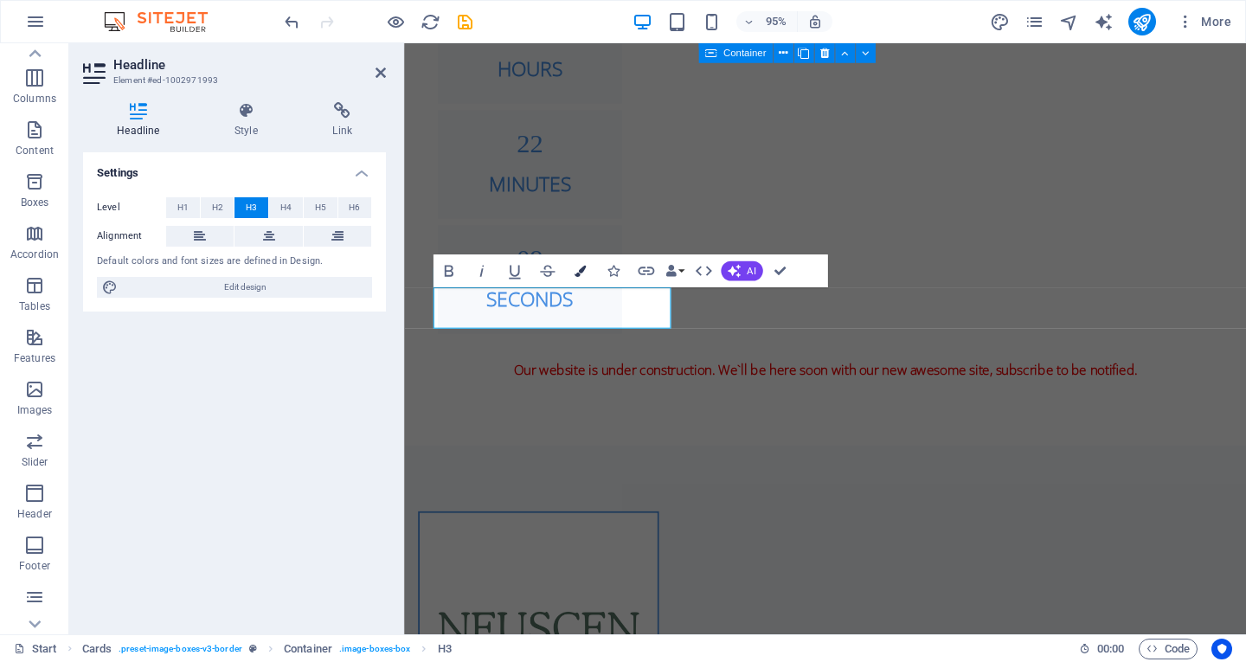
click at [586, 272] on button "Colors" at bounding box center [579, 270] width 31 height 33
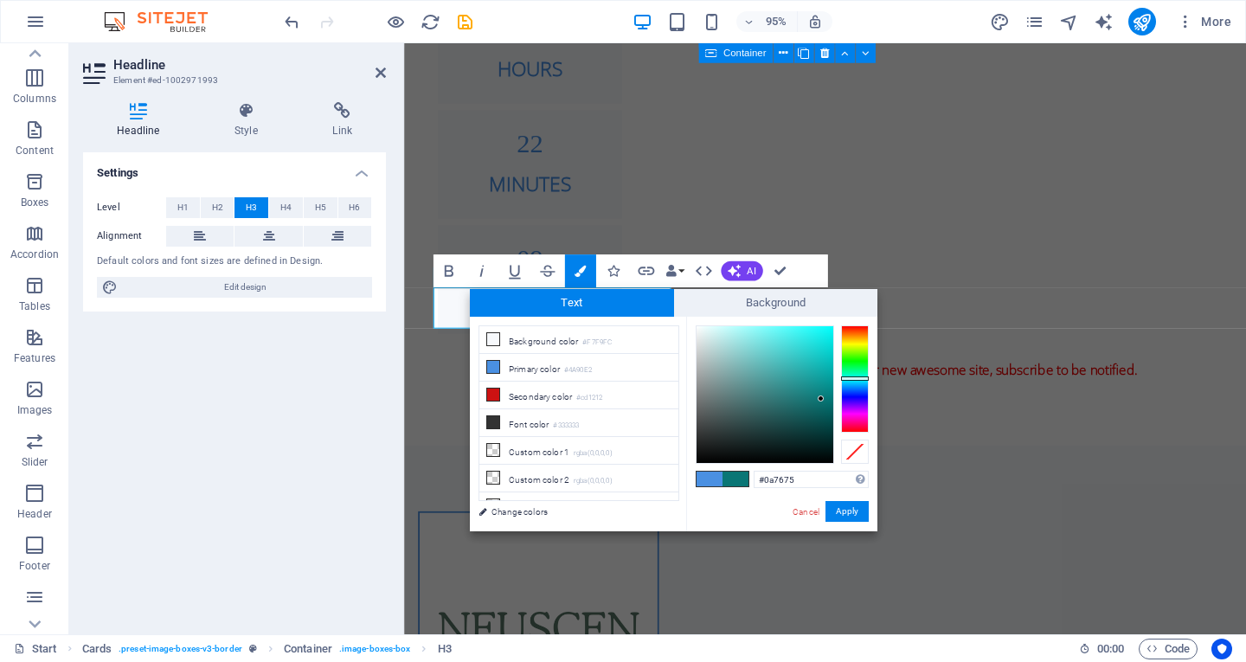
click at [853, 378] on div at bounding box center [855, 378] width 28 height 107
type input "#12f1ef"
drag, startPoint x: 820, startPoint y: 396, endPoint x: 822, endPoint y: 333, distance: 63.2
click at [822, 333] on div at bounding box center [822, 333] width 6 height 6
click at [847, 508] on button "Apply" at bounding box center [847, 511] width 43 height 21
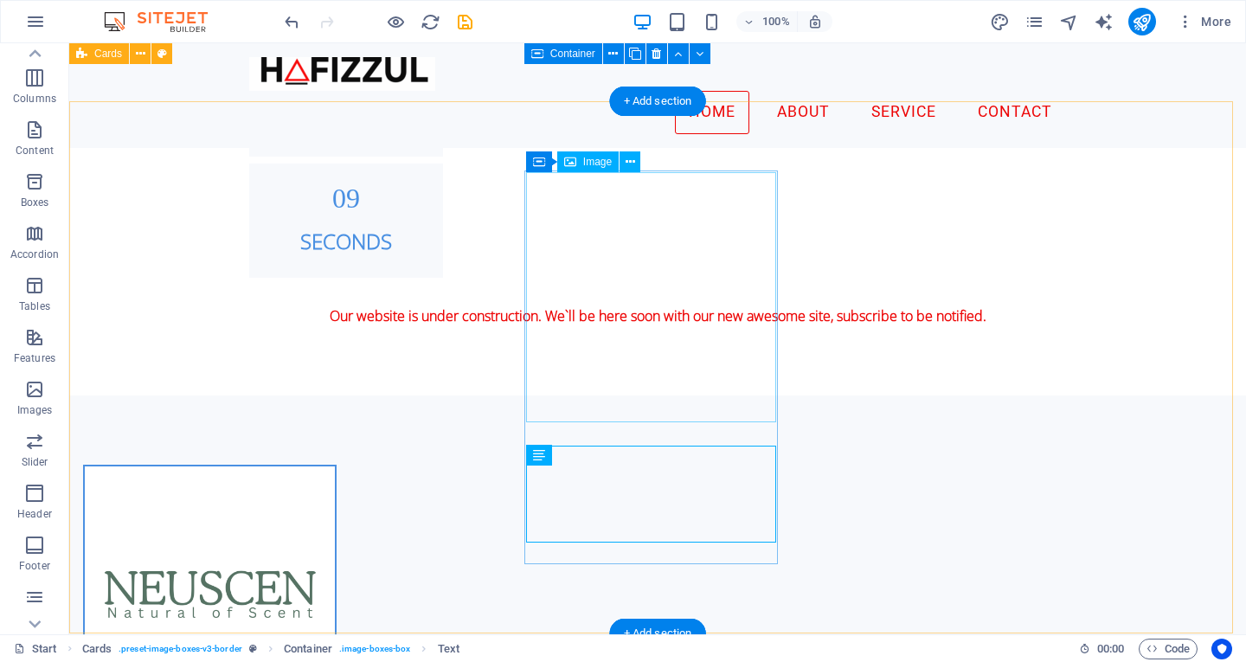
scroll to position [1477, 0]
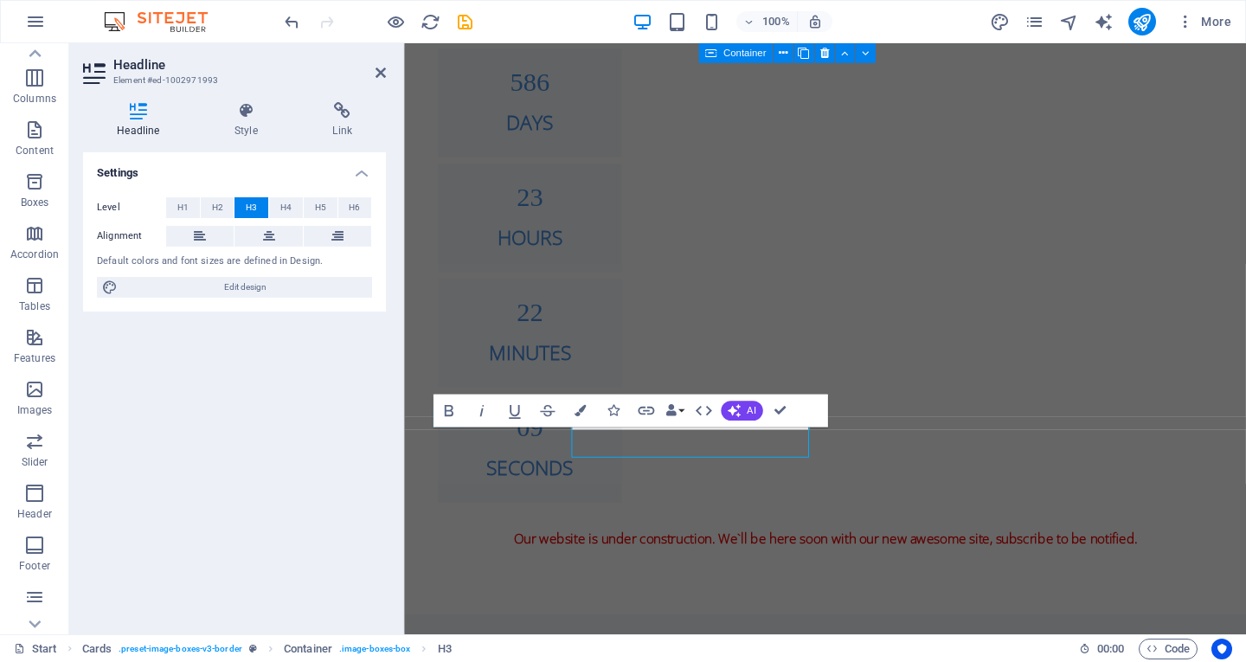
scroll to position [1509, 0]
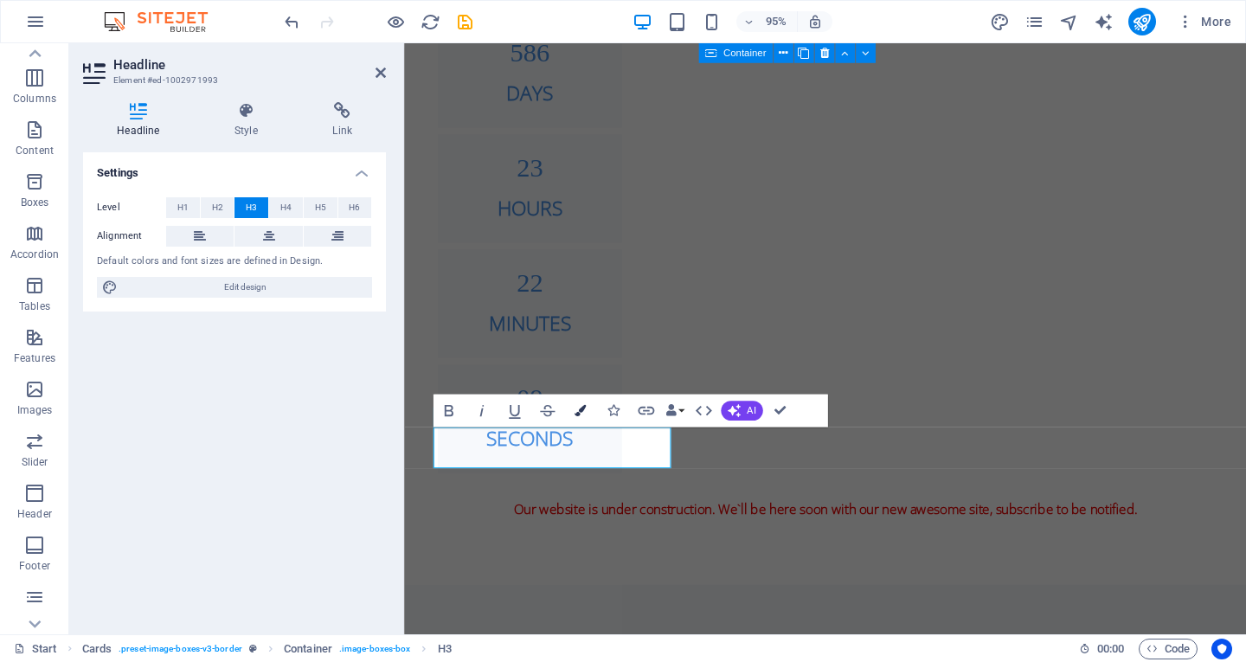
click at [588, 411] on button "Colors" at bounding box center [579, 411] width 31 height 33
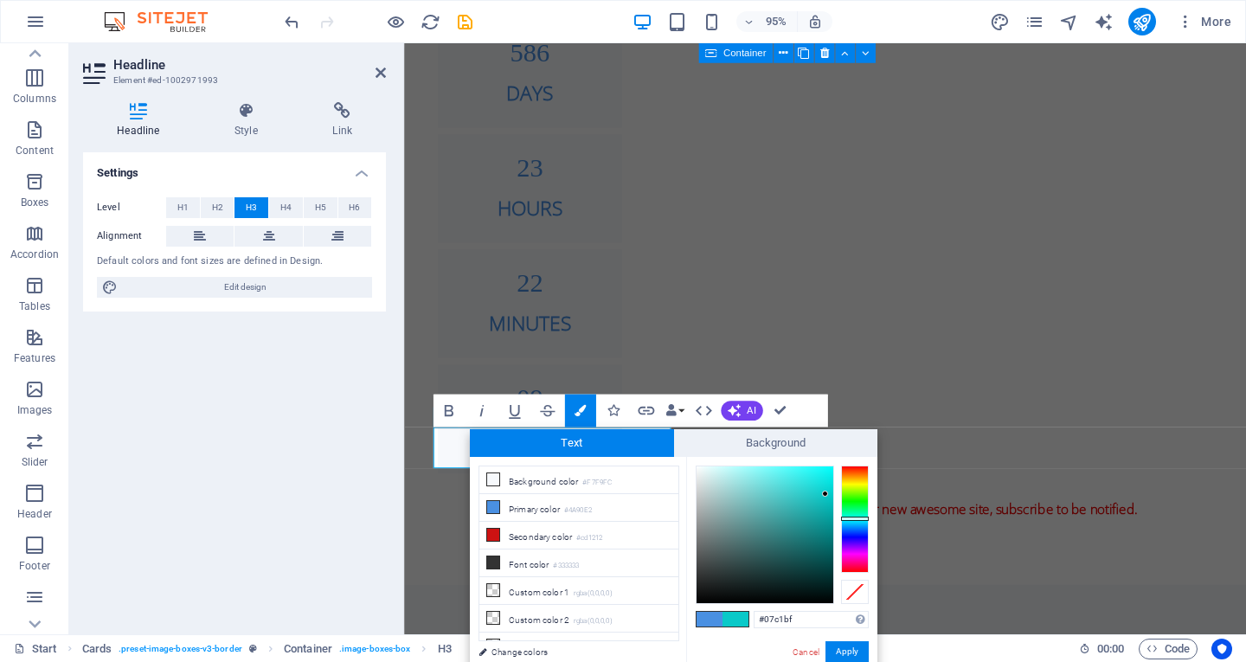
type input "#07c0be"
drag, startPoint x: 821, startPoint y: 473, endPoint x: 827, endPoint y: 499, distance: 26.9
click at [827, 497] on div at bounding box center [825, 494] width 6 height 6
click at [846, 653] on button "Apply" at bounding box center [847, 651] width 43 height 21
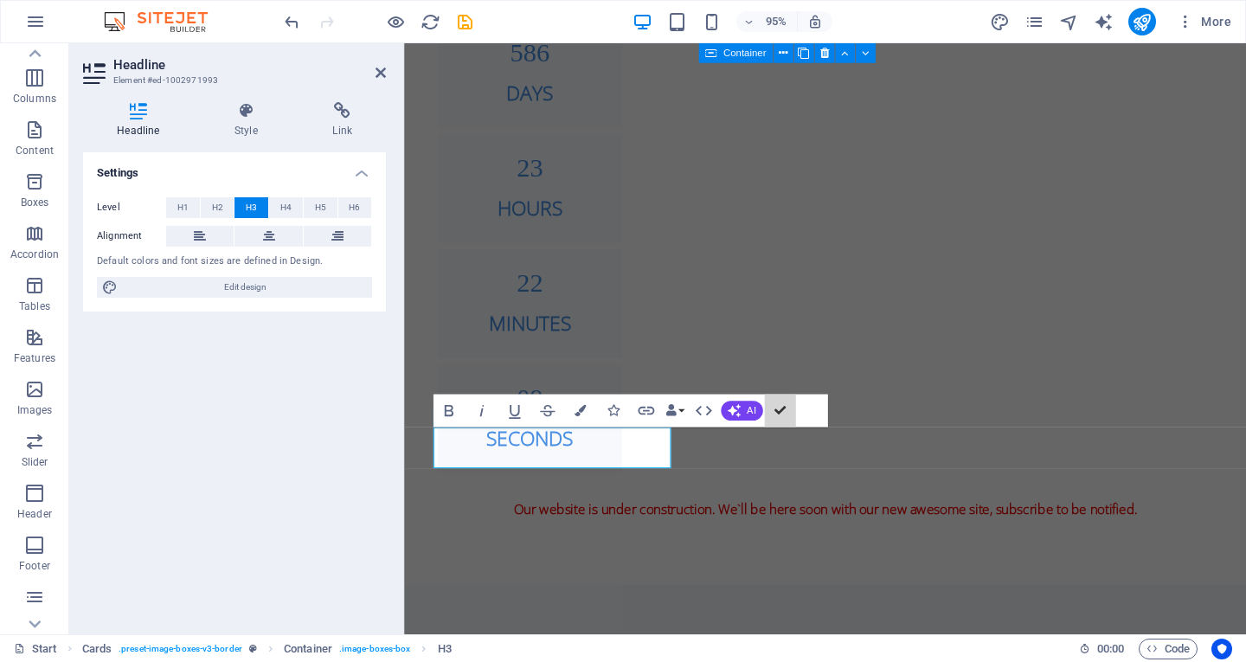
scroll to position [1497, 0]
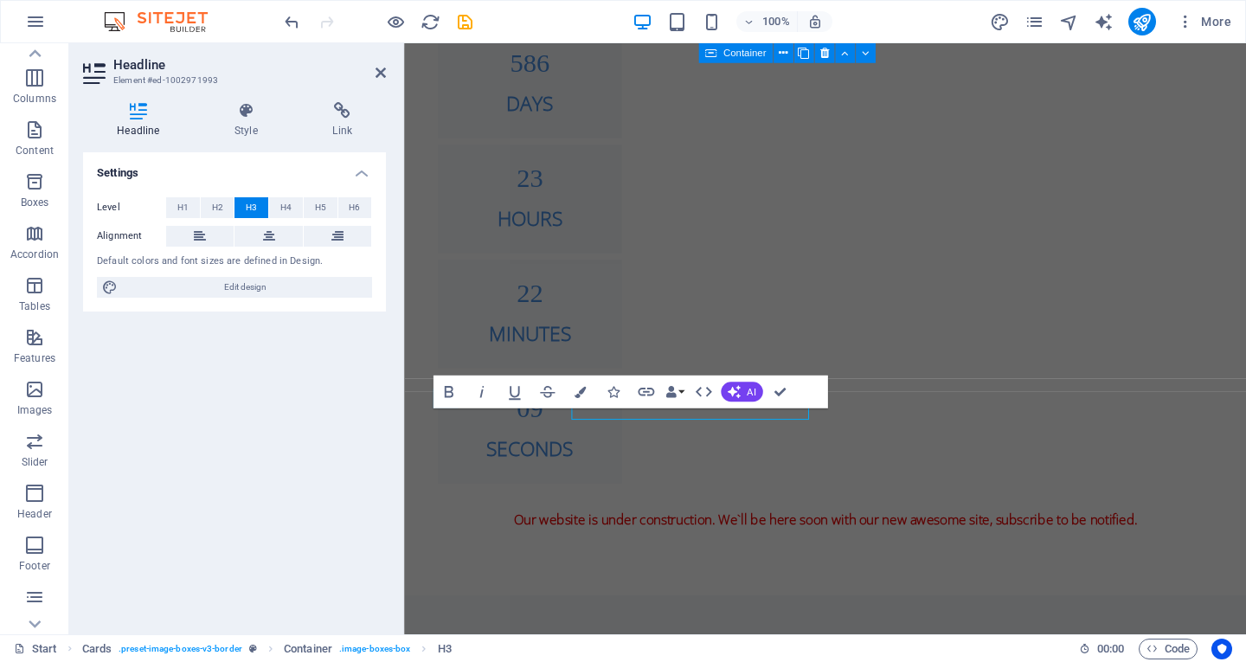
scroll to position [1529, 0]
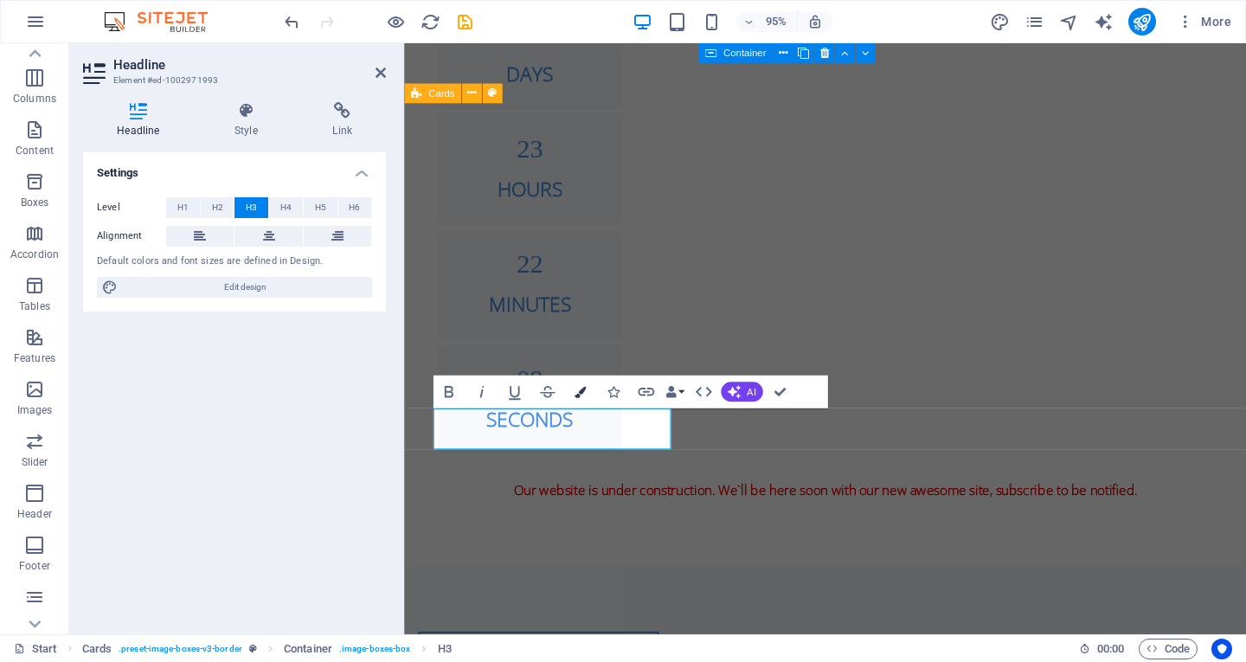
click at [585, 390] on icon "button" at bounding box center [580, 391] width 11 height 11
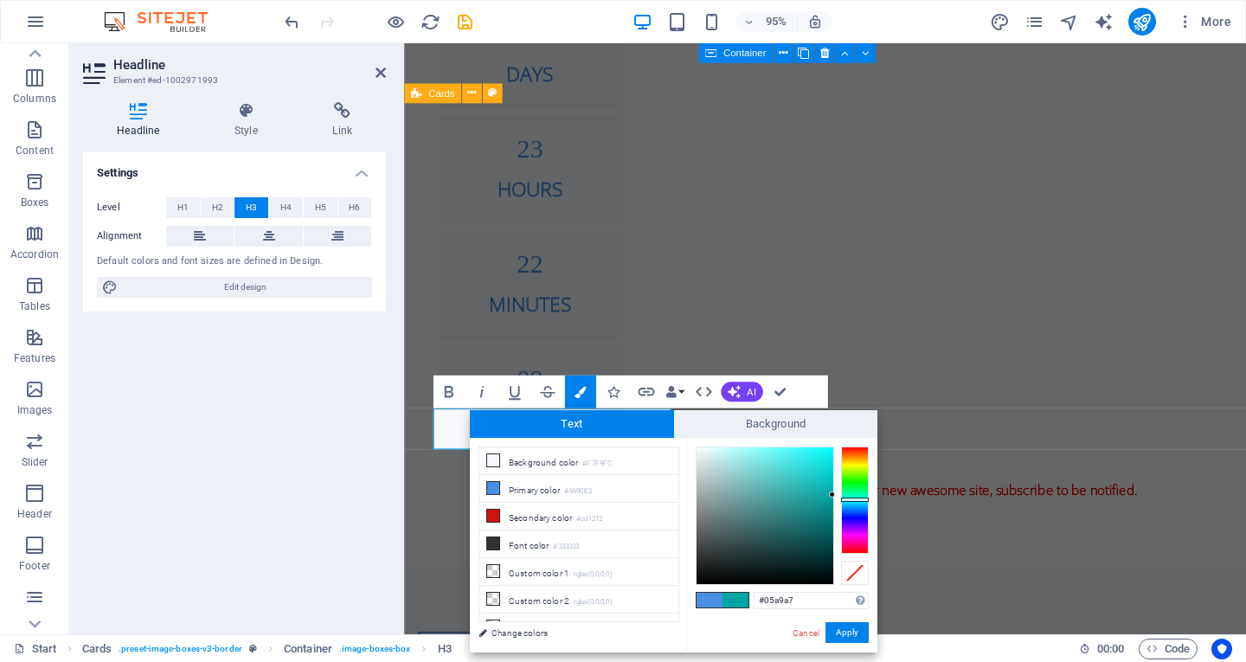
type input "#06a9a7"
drag, startPoint x: 825, startPoint y: 479, endPoint x: 827, endPoint y: 492, distance: 13.2
click at [827, 492] on div at bounding box center [827, 492] width 6 height 6
click at [853, 635] on button "Apply" at bounding box center [847, 632] width 43 height 21
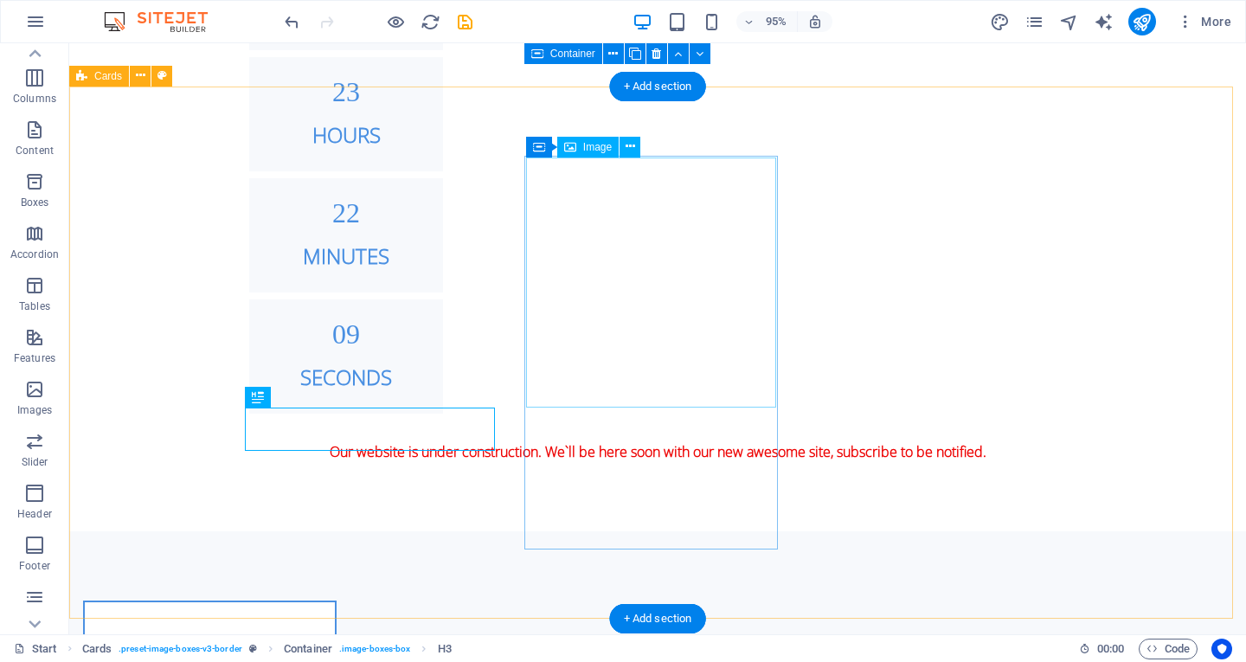
scroll to position [1517, 0]
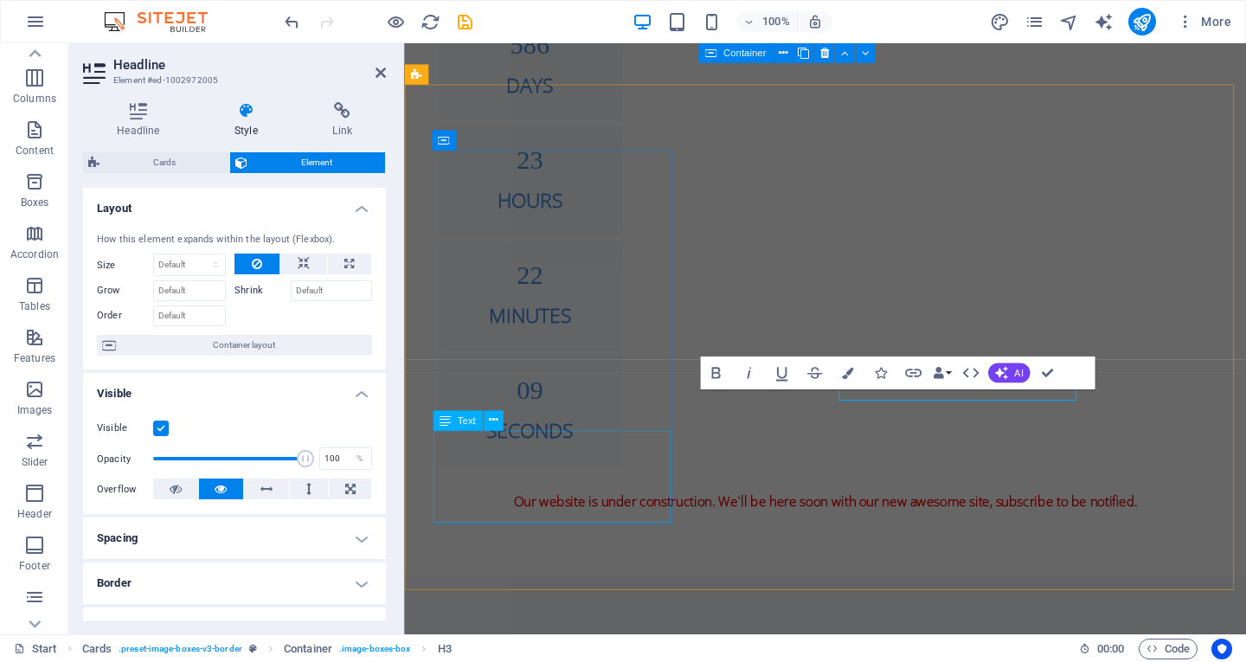
scroll to position [1548, 0]
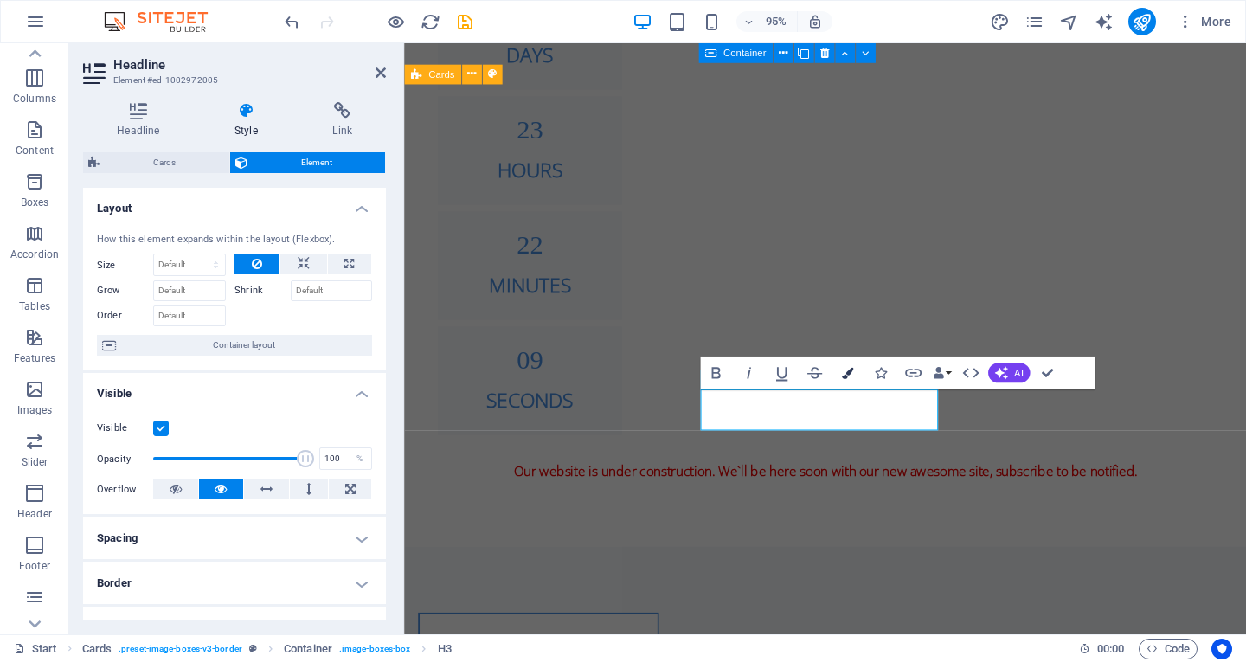
click at [849, 372] on icon "button" at bounding box center [847, 372] width 11 height 11
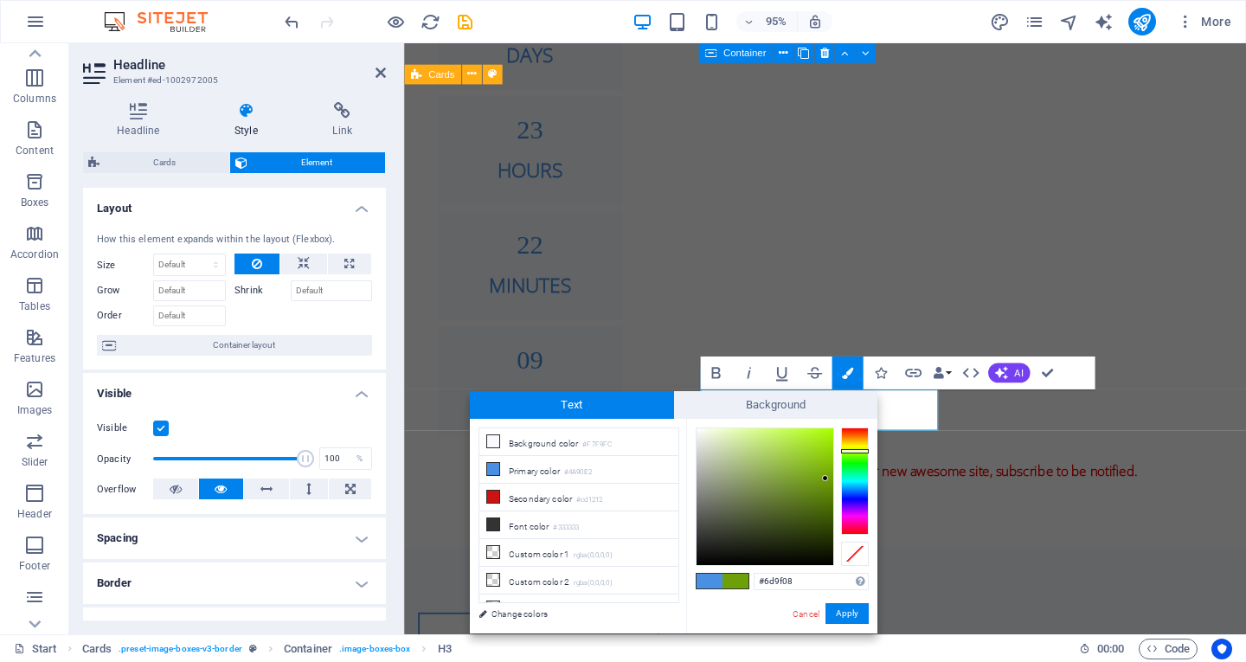
drag, startPoint x: 848, startPoint y: 470, endPoint x: 842, endPoint y: 463, distance: 9.2
click at [849, 451] on div at bounding box center [855, 481] width 28 height 107
type input "#679805"
click at [828, 483] on div at bounding box center [828, 482] width 6 height 6
click at [850, 607] on button "Apply" at bounding box center [847, 613] width 43 height 21
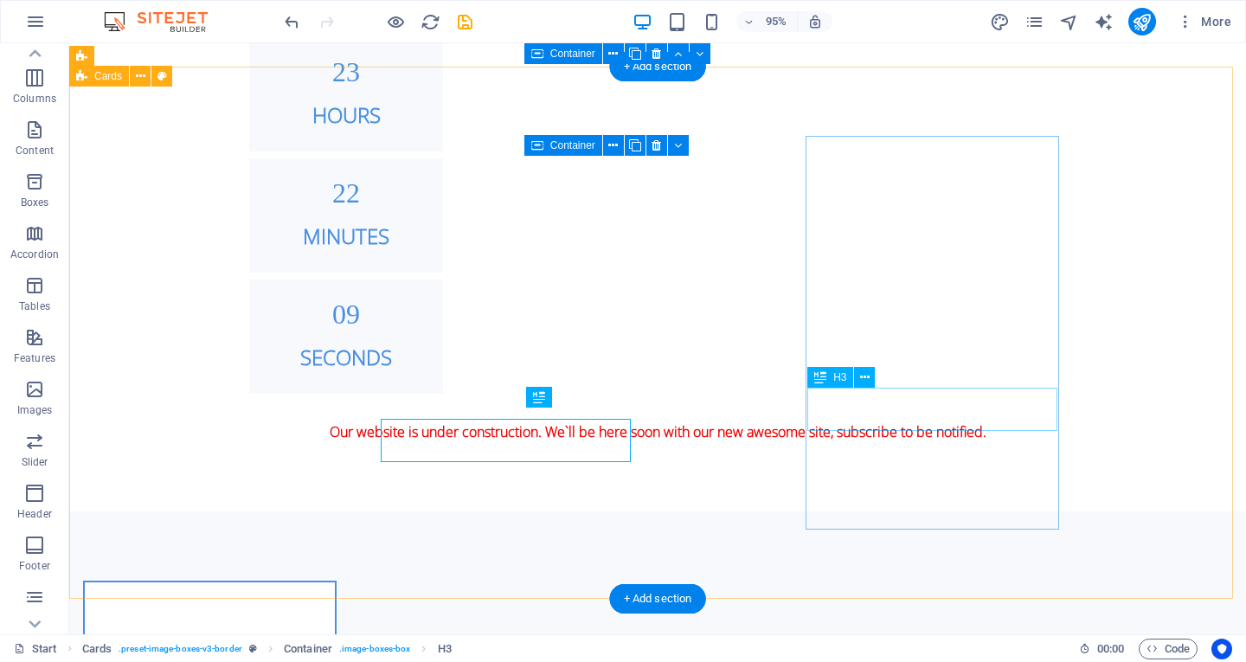
scroll to position [1537, 0]
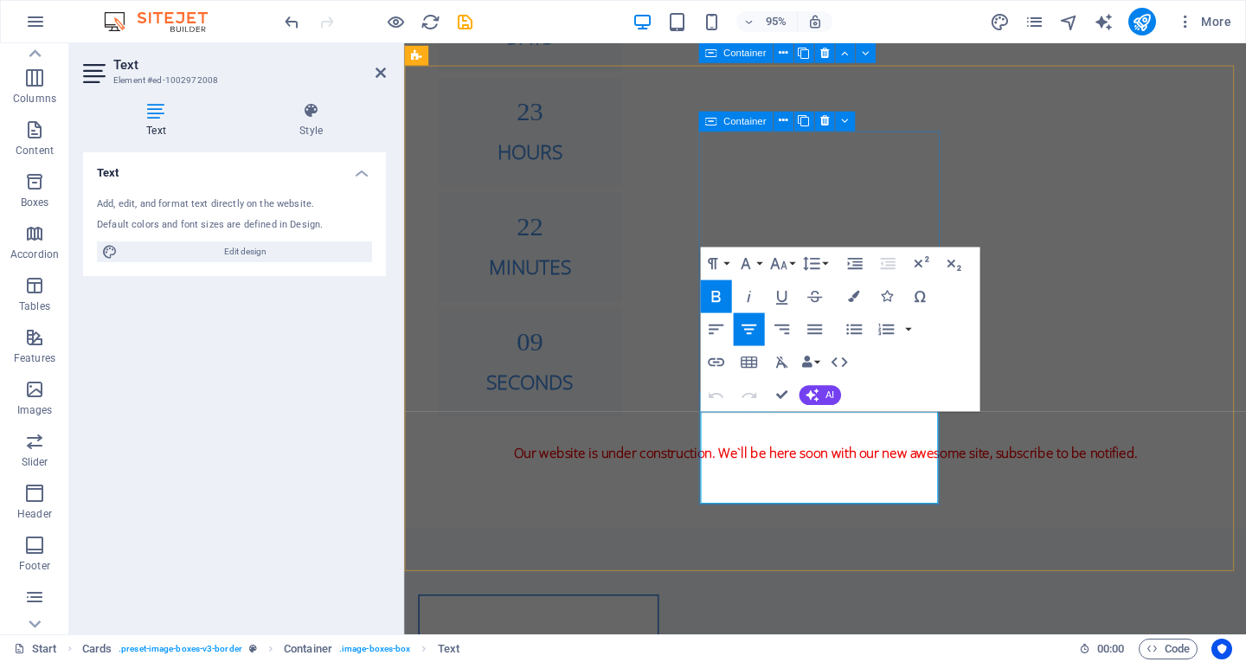
drag, startPoint x: 852, startPoint y: 447, endPoint x: 736, endPoint y: 447, distance: 116.0
click at [857, 306] on button "Colors" at bounding box center [854, 296] width 31 height 33
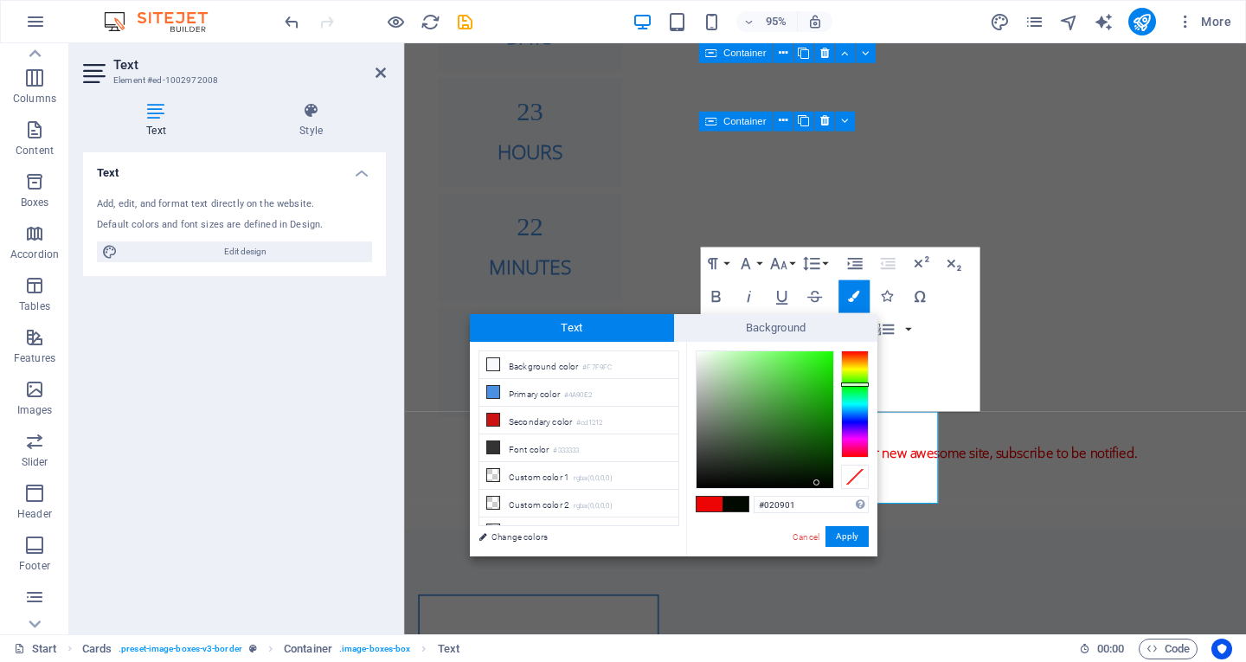
click at [851, 384] on div at bounding box center [855, 404] width 28 height 107
type input "#2fb521"
drag, startPoint x: 816, startPoint y: 477, endPoint x: 829, endPoint y: 516, distance: 41.1
click at [808, 390] on div at bounding box center [765, 419] width 137 height 137
click at [837, 534] on button "Apply" at bounding box center [847, 536] width 43 height 21
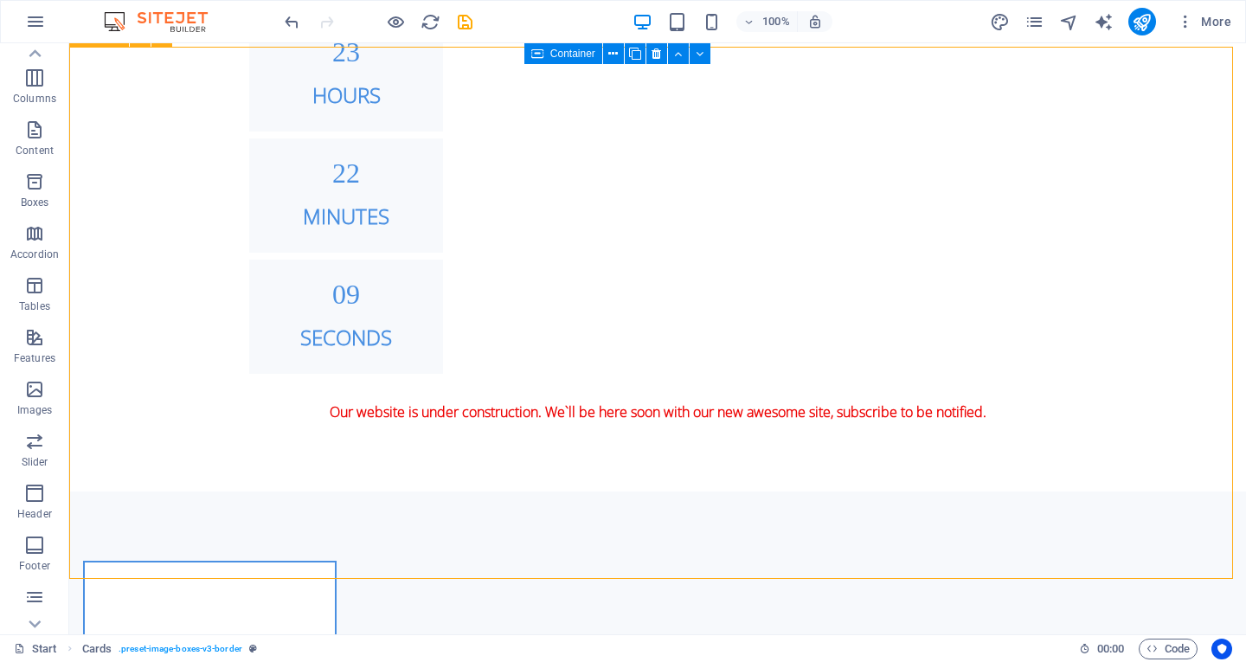
scroll to position [1557, 0]
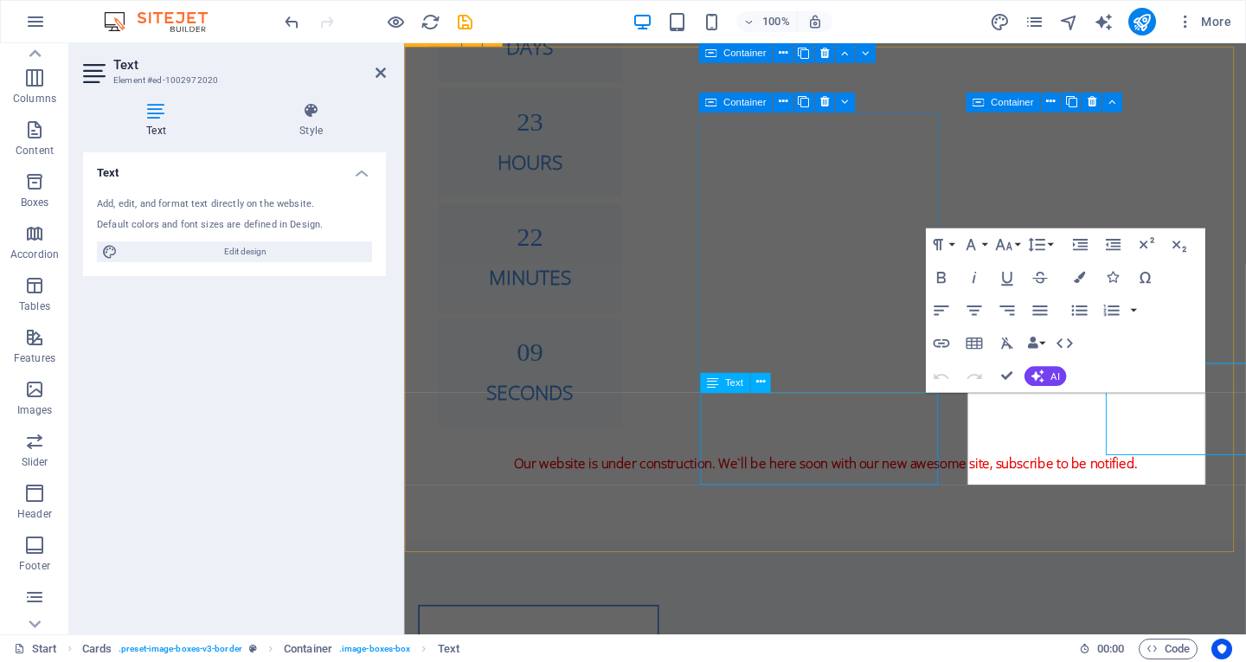
scroll to position [1588, 0]
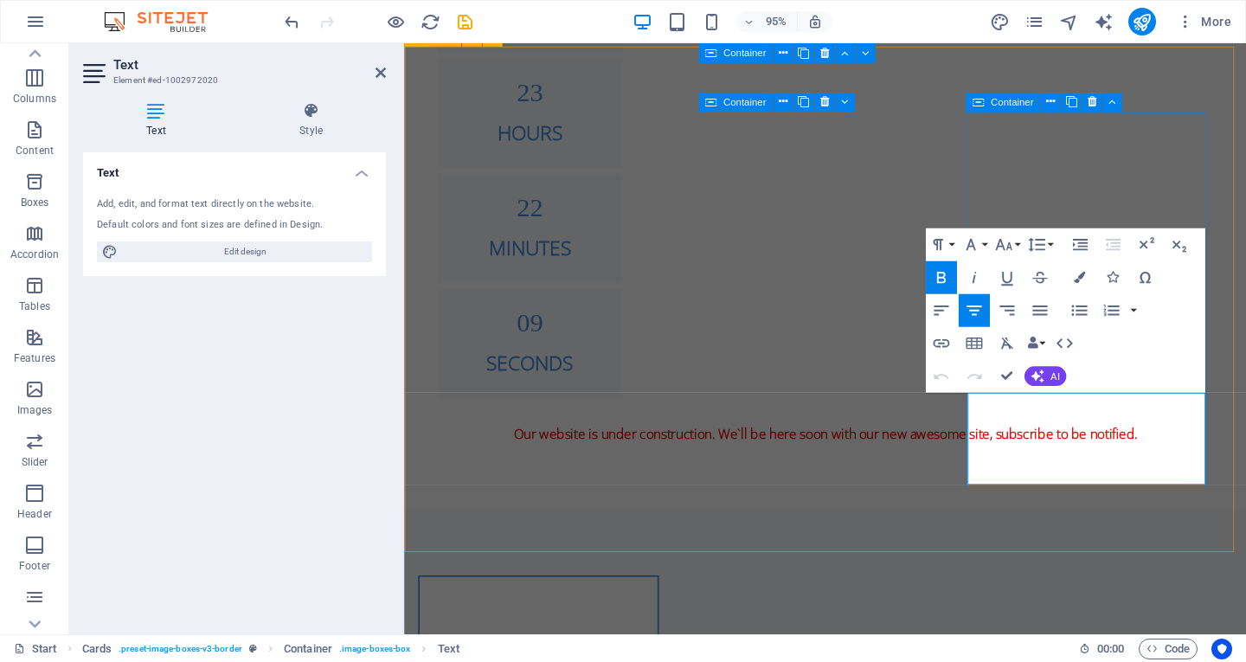
drag, startPoint x: 1039, startPoint y: 419, endPoint x: 1121, endPoint y: 413, distance: 82.4
click at [1077, 286] on button "Colors" at bounding box center [1079, 277] width 31 height 33
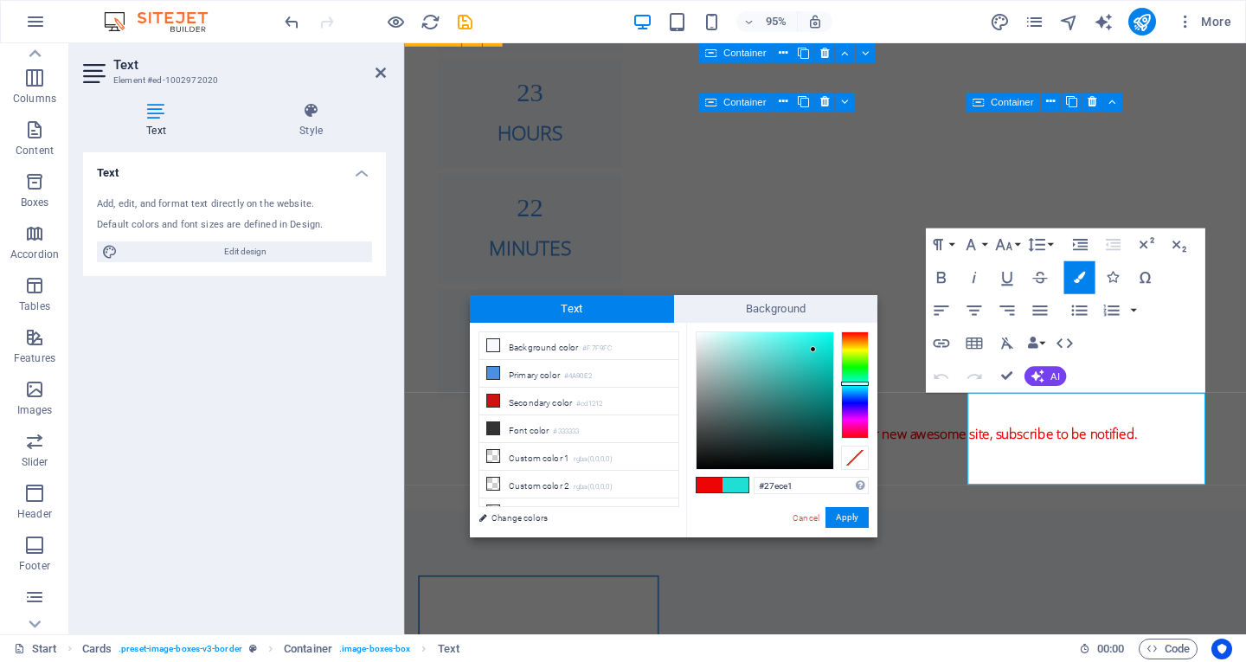
type input "#28ece1"
drag, startPoint x: 817, startPoint y: 382, endPoint x: 809, endPoint y: 342, distance: 40.6
click at [809, 342] on div at bounding box center [765, 400] width 137 height 137
click at [840, 519] on button "Apply" at bounding box center [847, 517] width 43 height 21
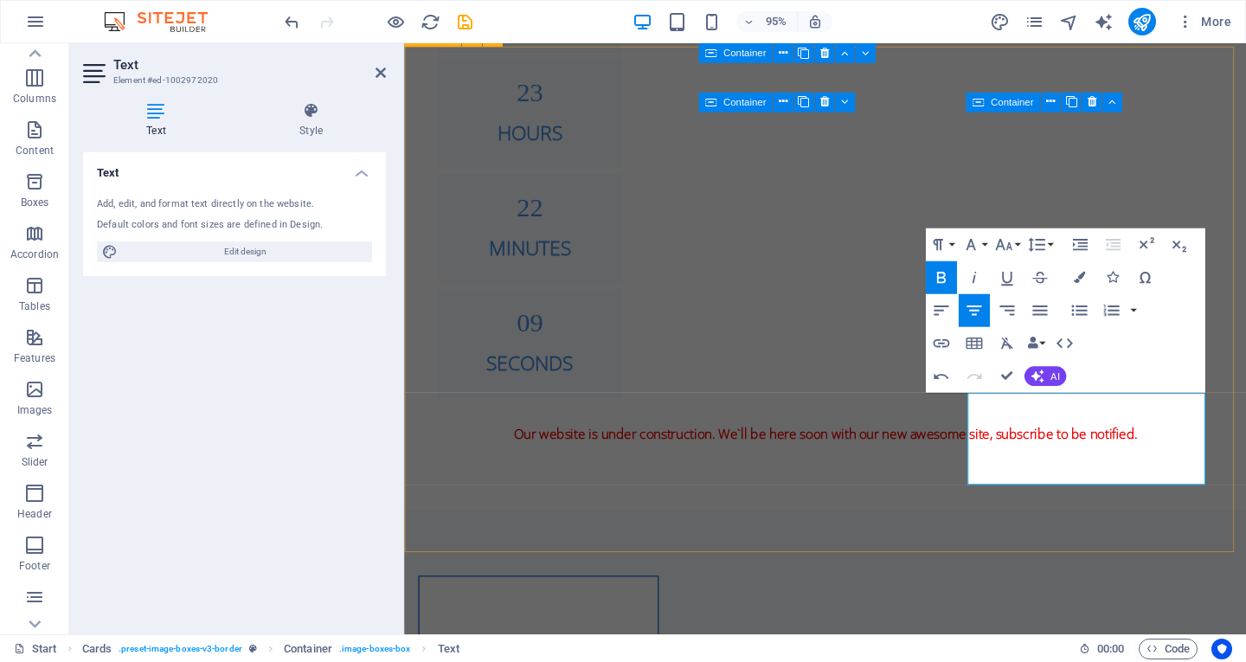
drag, startPoint x: 845, startPoint y: 524, endPoint x: 1153, endPoint y: 493, distance: 309.6
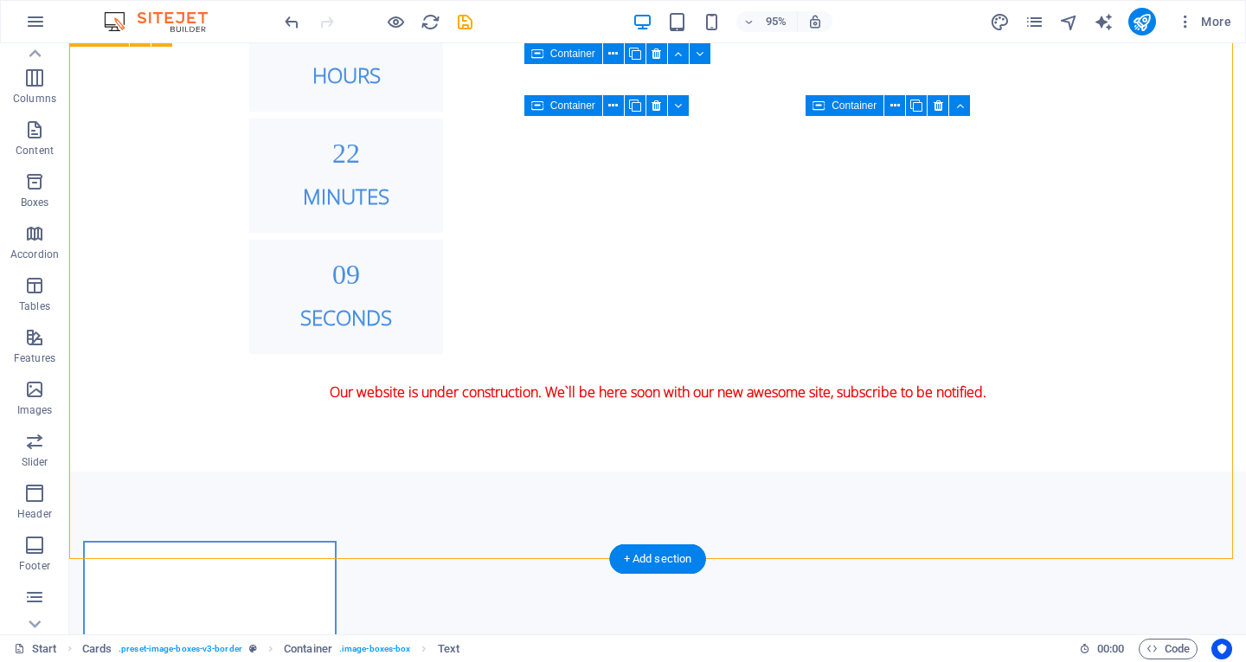
scroll to position [1577, 0]
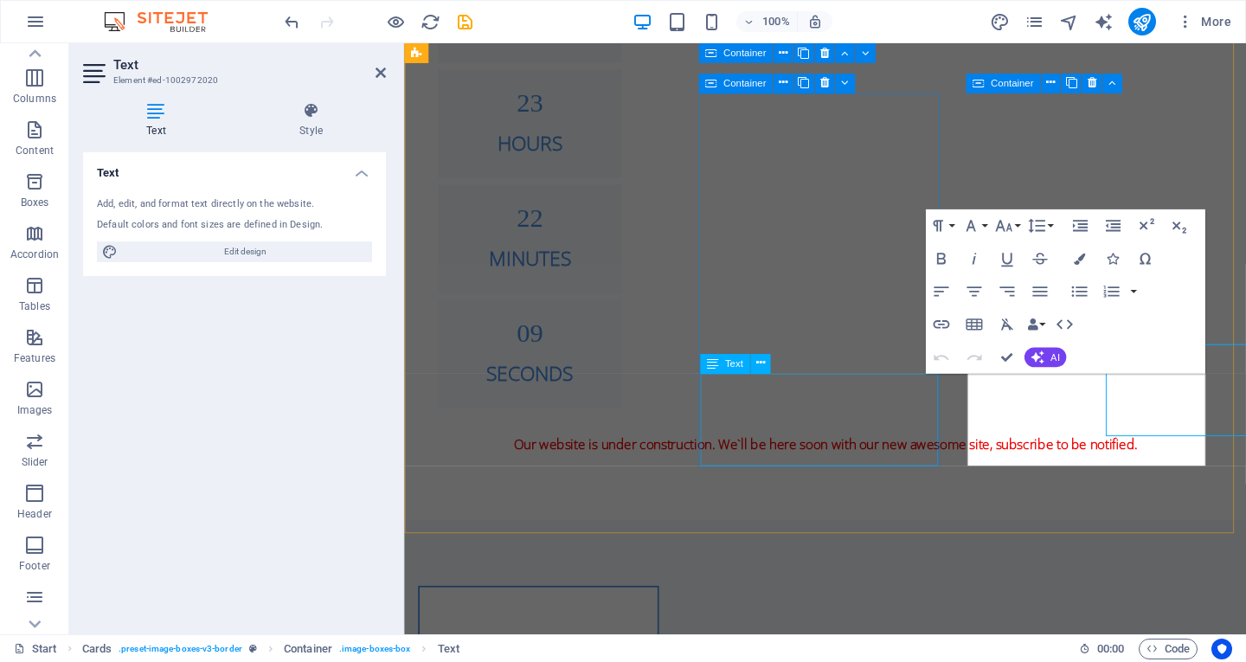
scroll to position [1608, 0]
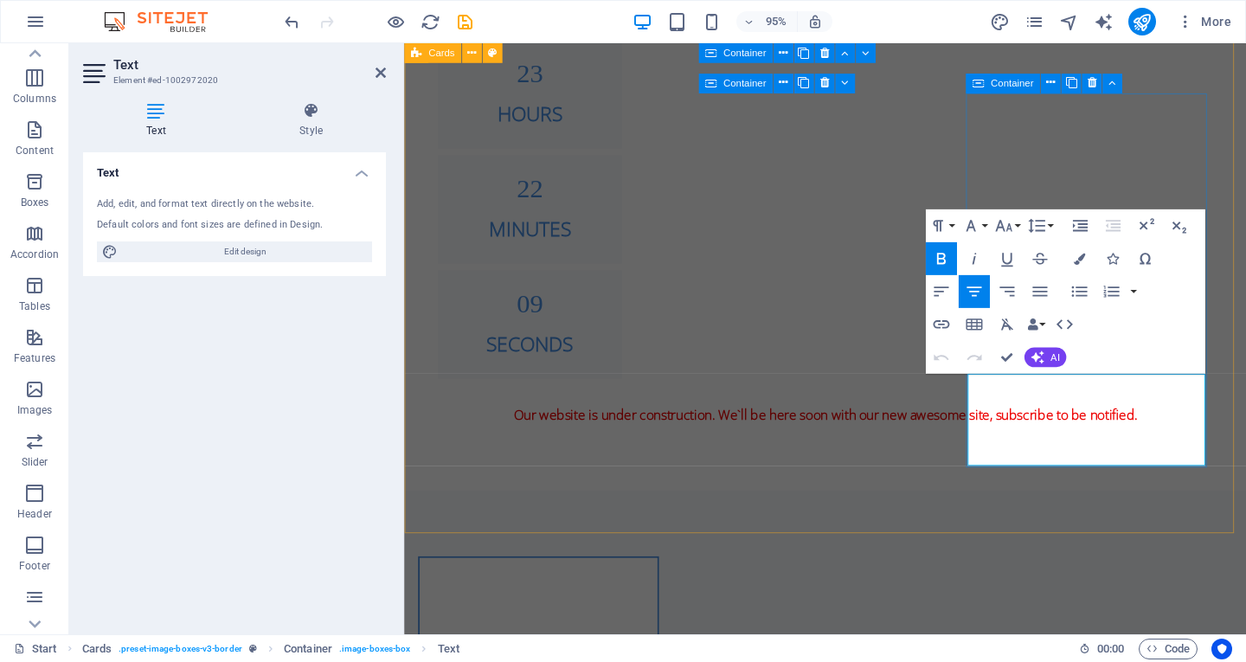
drag, startPoint x: 1039, startPoint y: 402, endPoint x: 1125, endPoint y: 397, distance: 86.7
click at [1076, 270] on button "Colors" at bounding box center [1079, 258] width 31 height 33
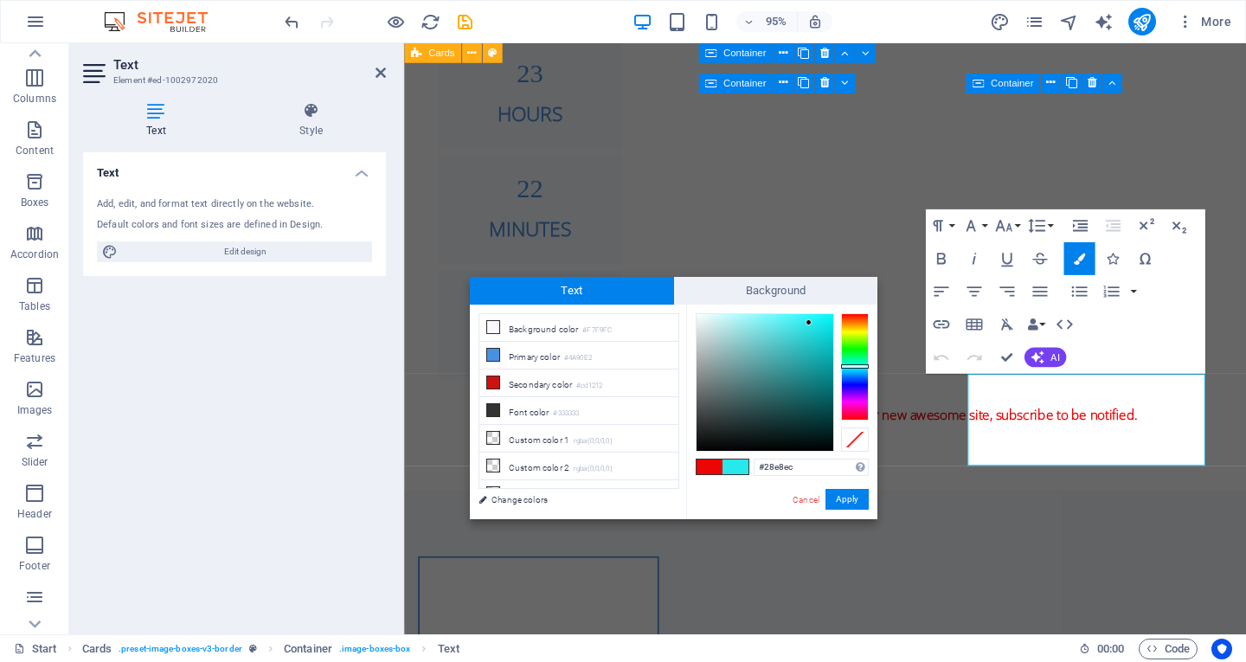
drag, startPoint x: 848, startPoint y: 373, endPoint x: 859, endPoint y: 366, distance: 12.5
click at [859, 366] on div at bounding box center [855, 366] width 28 height 107
drag, startPoint x: 811, startPoint y: 329, endPoint x: 833, endPoint y: 314, distance: 26.9
click at [833, 314] on div at bounding box center [765, 382] width 137 height 137
drag, startPoint x: 861, startPoint y: 371, endPoint x: 850, endPoint y: 370, distance: 11.4
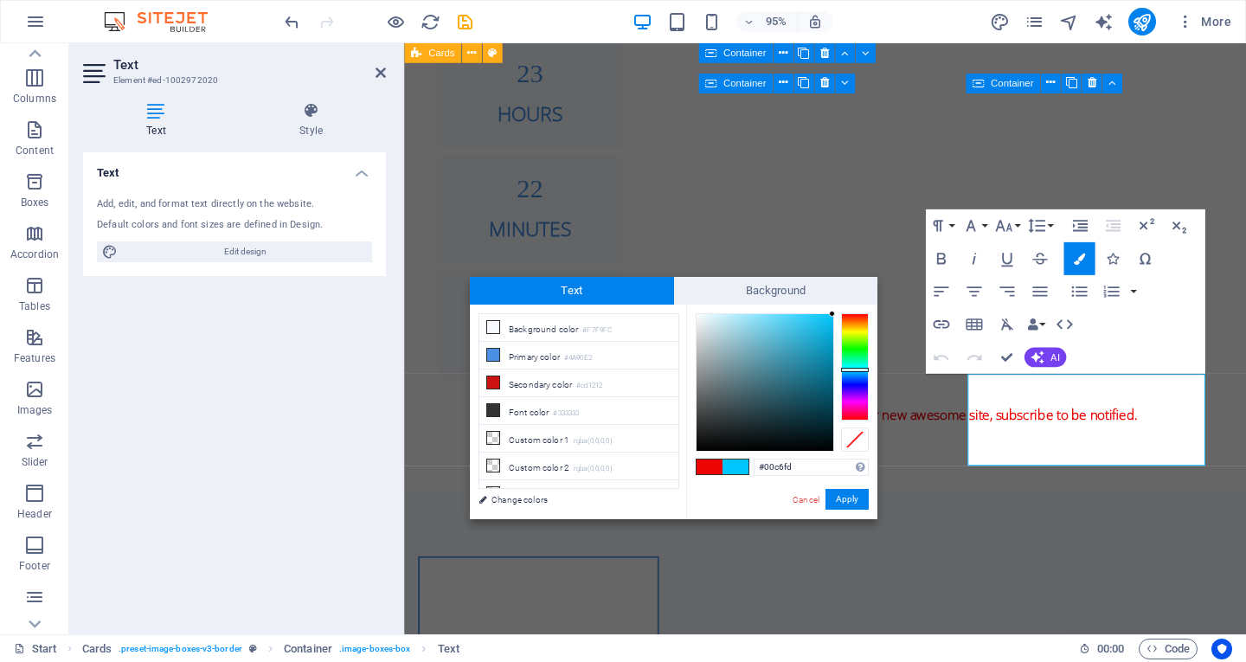
click at [850, 370] on div at bounding box center [855, 366] width 28 height 107
type input "#1db6e1"
drag, startPoint x: 830, startPoint y: 312, endPoint x: 815, endPoint y: 329, distance: 22.7
click at [815, 329] on div at bounding box center [815, 328] width 6 height 6
click at [840, 495] on button "Apply" at bounding box center [847, 499] width 43 height 21
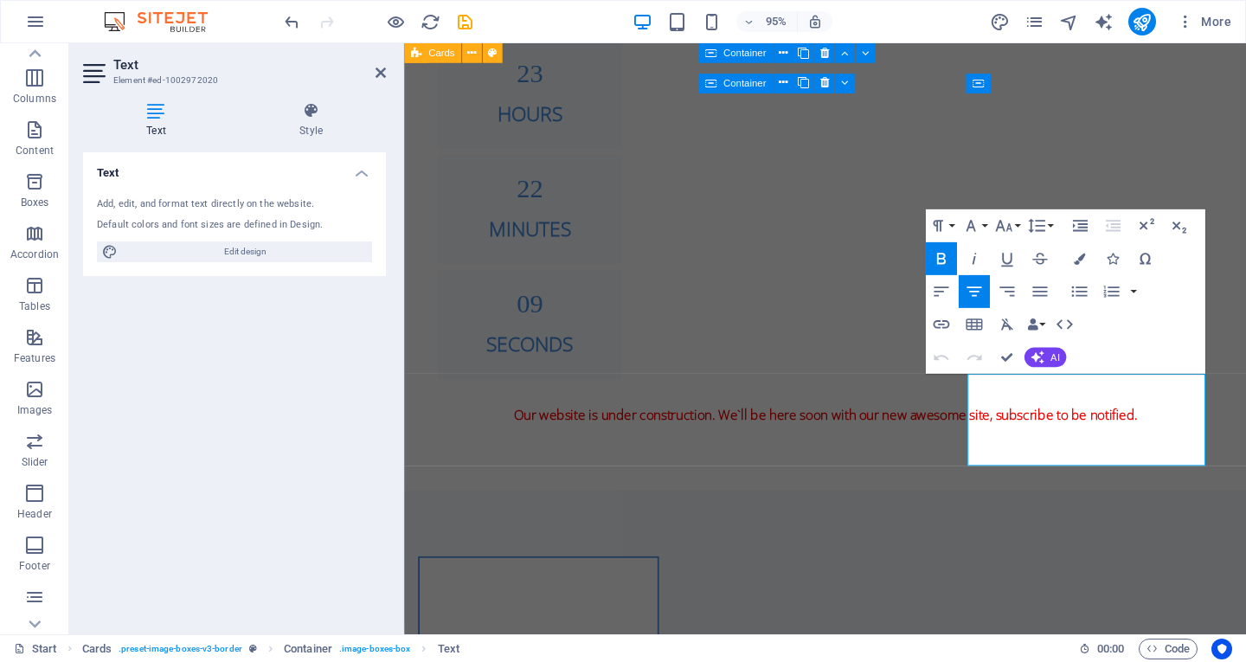
drag, startPoint x: 1040, startPoint y: 403, endPoint x: 1051, endPoint y: 404, distance: 10.4
drag, startPoint x: 1039, startPoint y: 400, endPoint x: 1129, endPoint y: 406, distance: 89.4
click at [1074, 264] on icon "button" at bounding box center [1079, 258] width 11 height 11
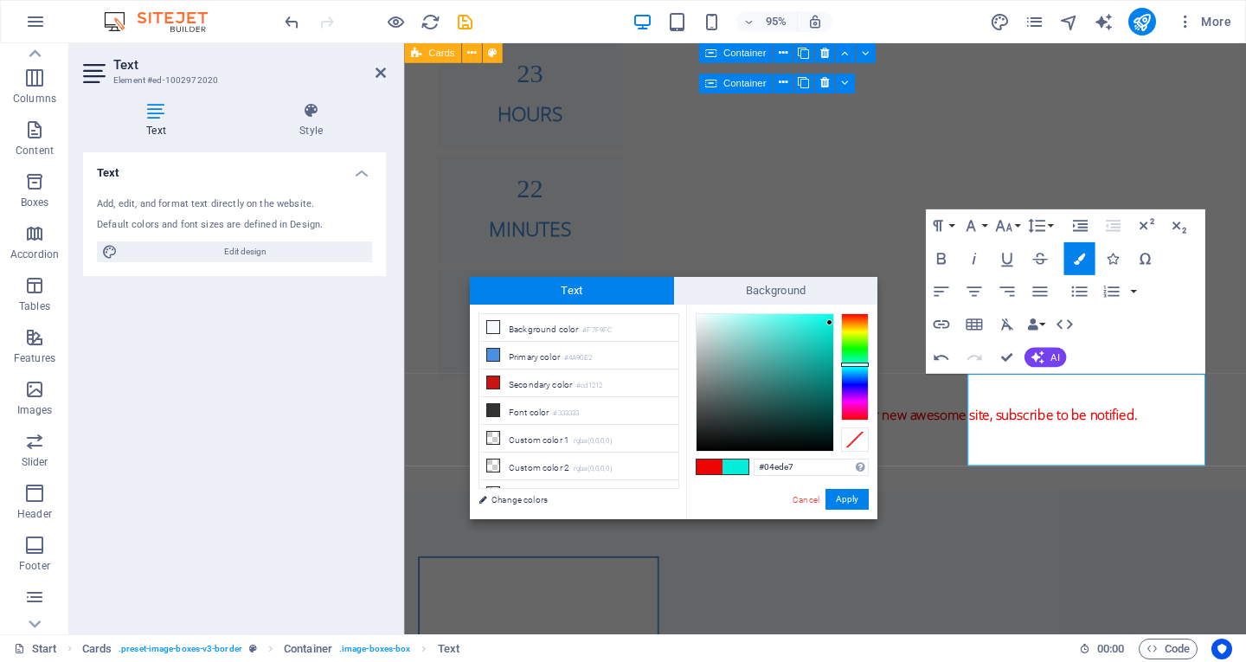
click at [851, 365] on div at bounding box center [855, 366] width 28 height 107
type input "#1eb4b0"
drag, startPoint x: 825, startPoint y: 322, endPoint x: 809, endPoint y: 357, distance: 38.0
click at [810, 353] on div at bounding box center [765, 382] width 137 height 137
click at [848, 499] on button "Apply" at bounding box center [847, 499] width 43 height 21
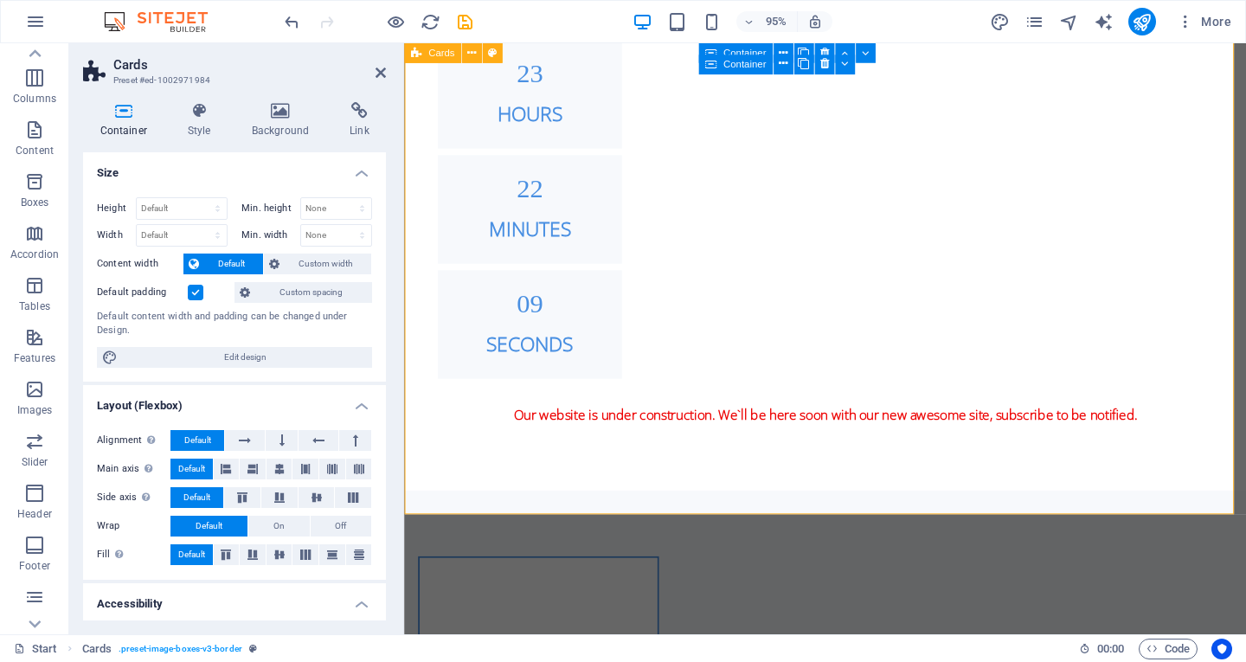
scroll to position [1628, 0]
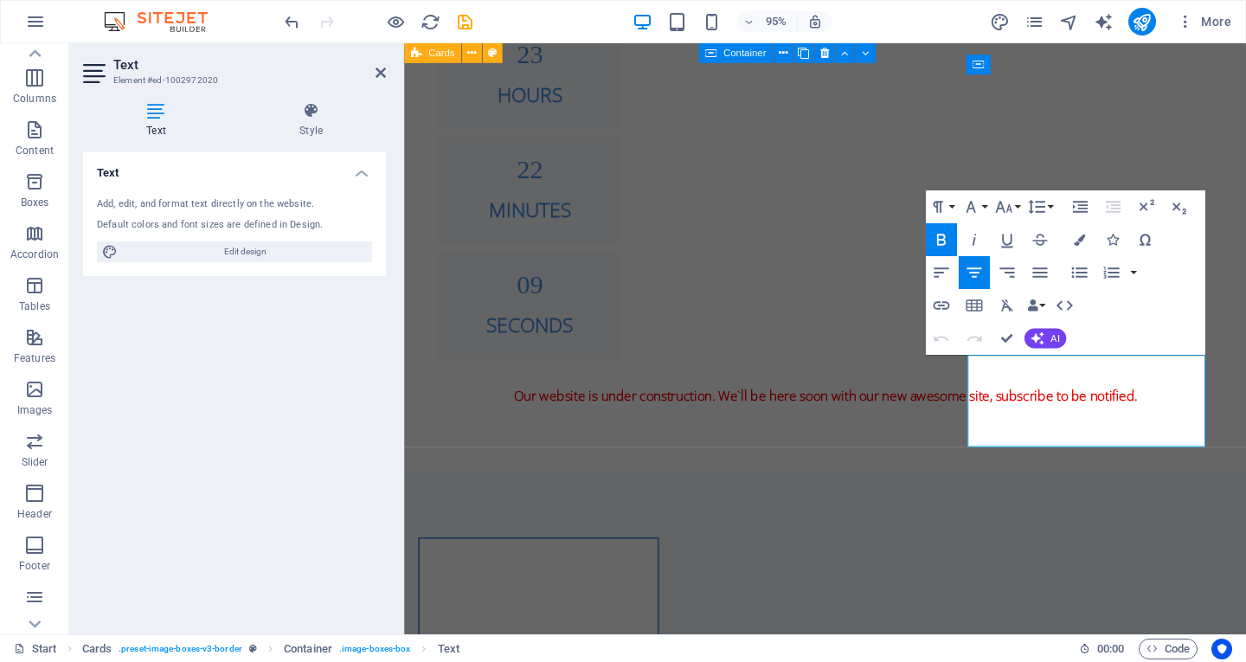
drag, startPoint x: 1043, startPoint y: 383, endPoint x: 1086, endPoint y: 391, distance: 44.1
drag, startPoint x: 1039, startPoint y: 387, endPoint x: 1130, endPoint y: 385, distance: 90.9
click at [1082, 237] on icon "button" at bounding box center [1079, 239] width 11 height 11
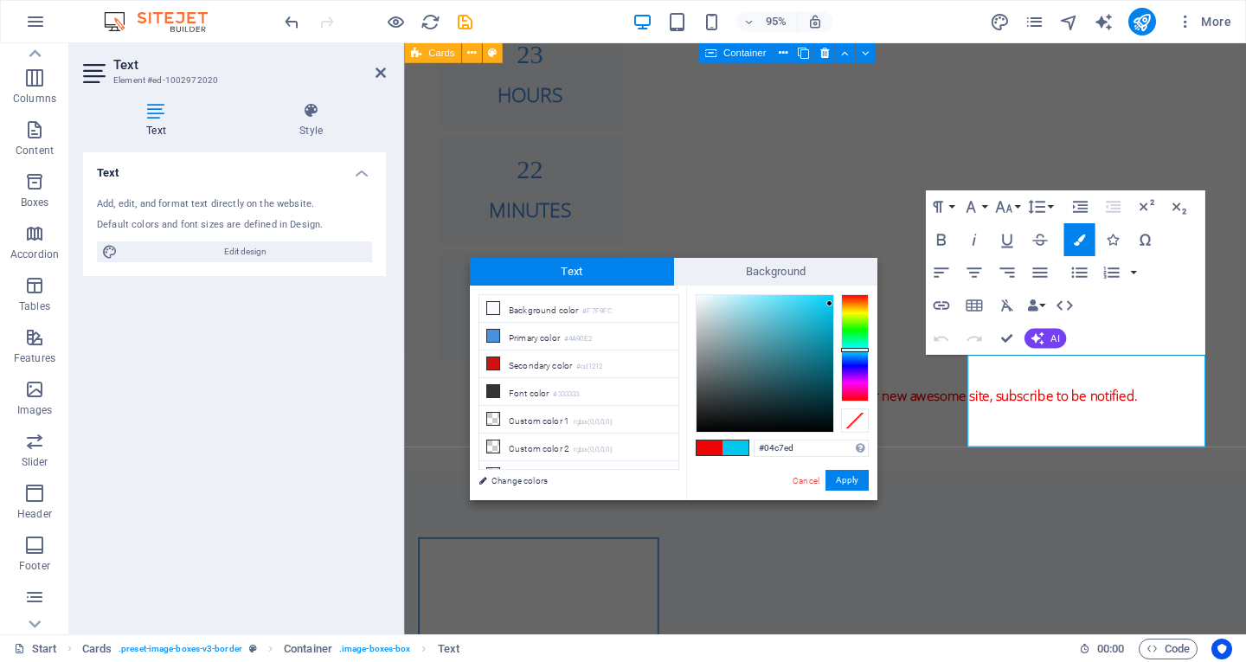
click at [853, 350] on div at bounding box center [855, 347] width 28 height 107
type input "#30d4f3"
drag, startPoint x: 827, startPoint y: 301, endPoint x: 806, endPoint y: 300, distance: 21.7
click at [806, 300] on div at bounding box center [805, 300] width 6 height 6
click at [838, 482] on button "Apply" at bounding box center [847, 480] width 43 height 21
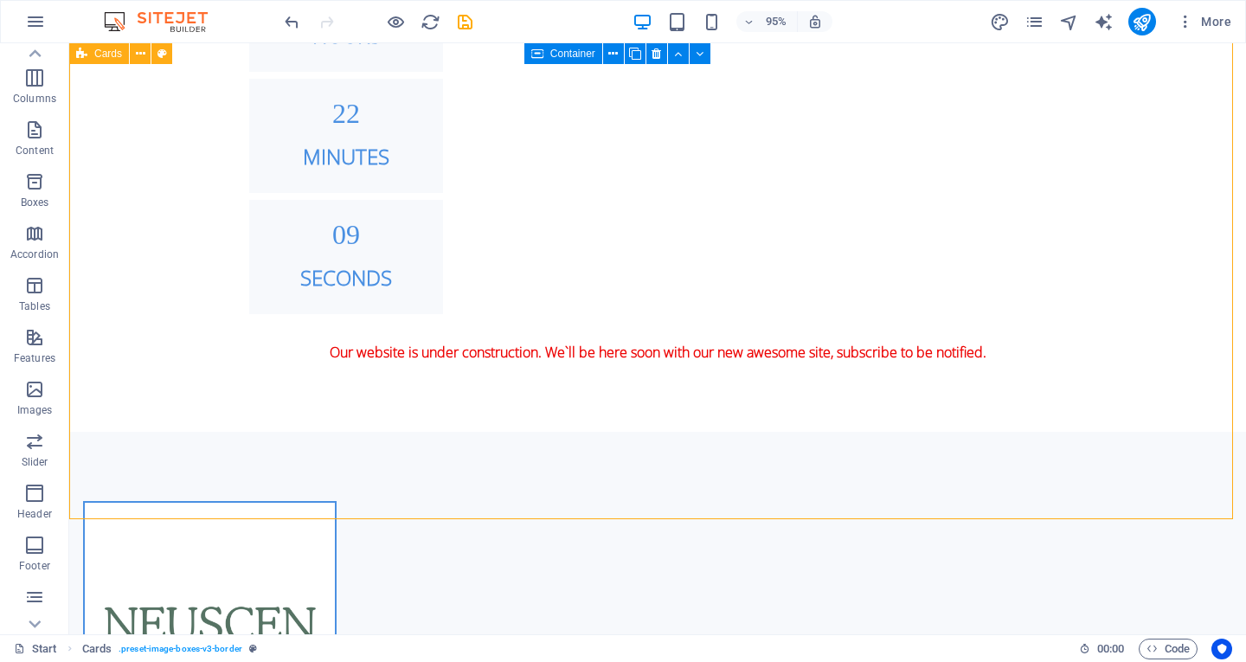
scroll to position [1617, 0]
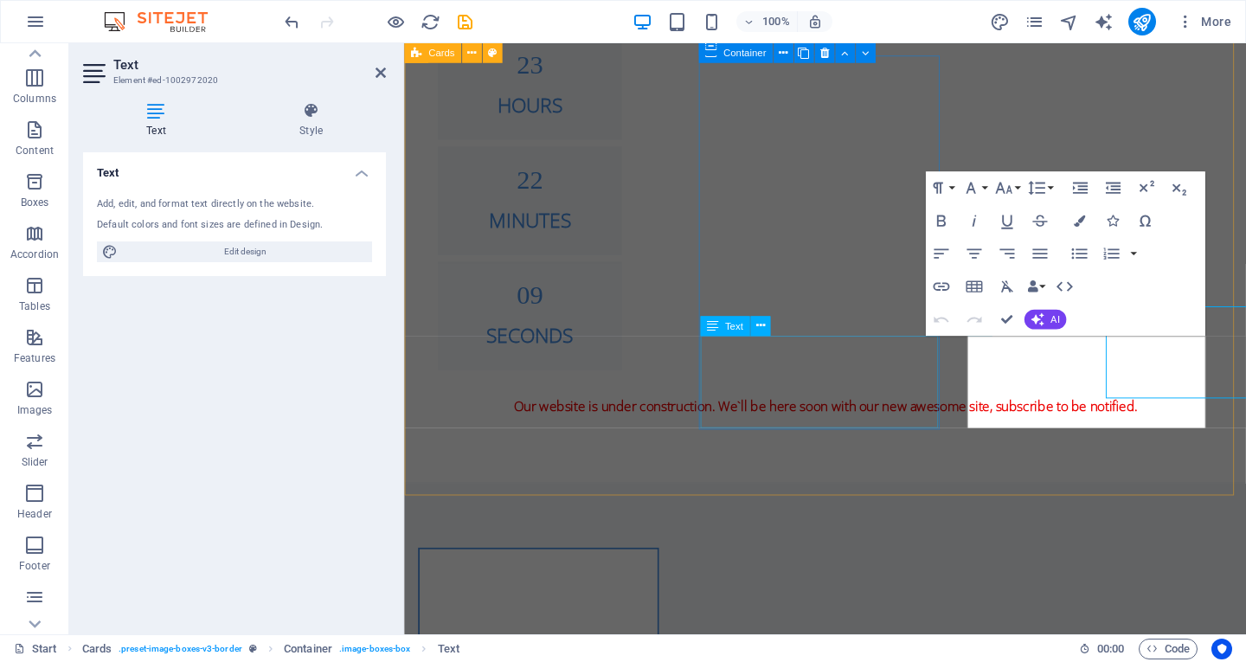
scroll to position [1648, 0]
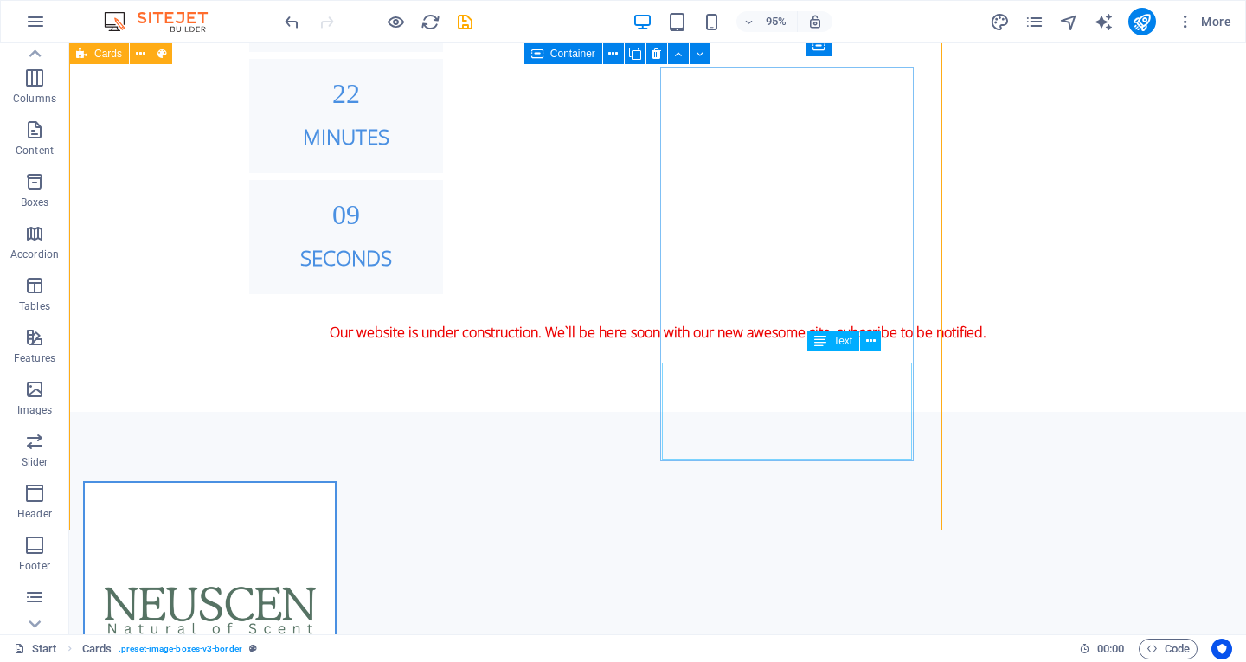
scroll to position [1637, 0]
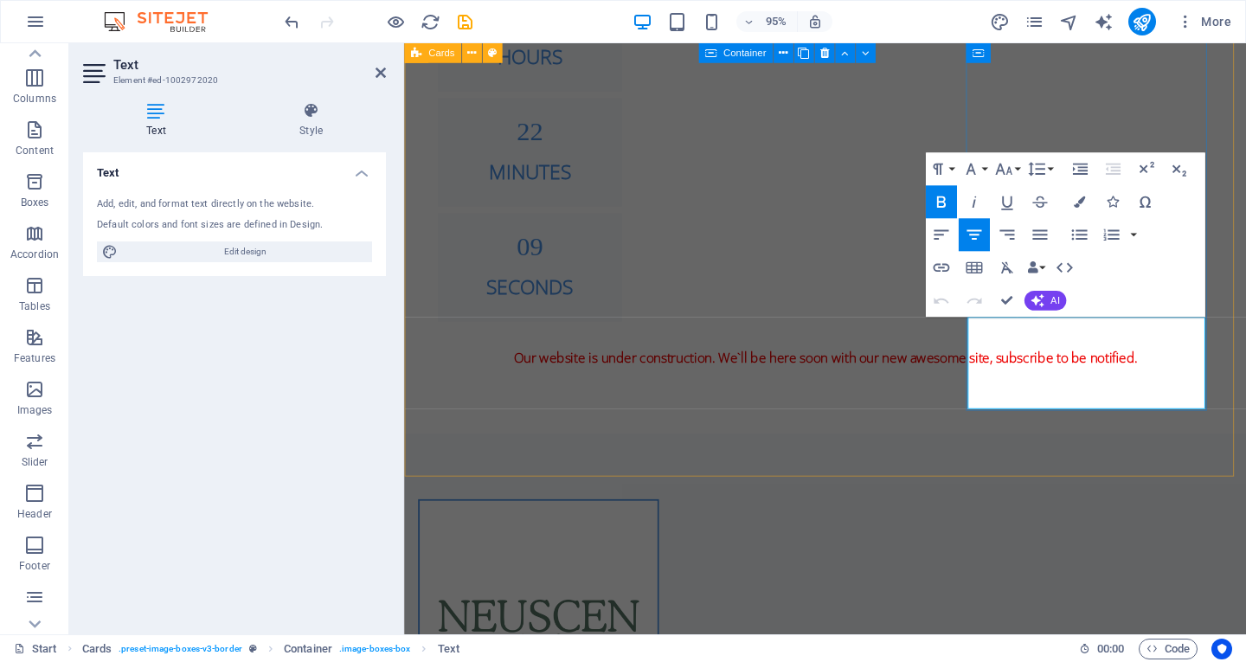
drag, startPoint x: 1060, startPoint y: 349, endPoint x: 1131, endPoint y: 349, distance: 71.0
click at [1081, 205] on icon "button" at bounding box center [1079, 201] width 11 height 11
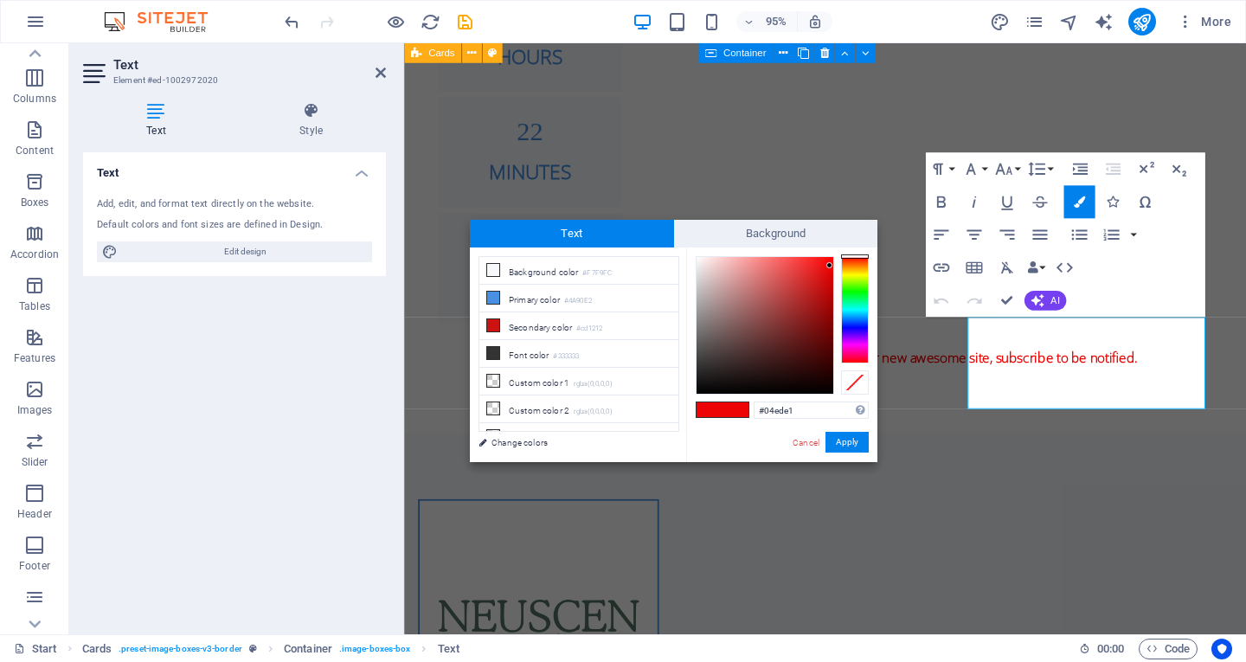
click at [861, 308] on div at bounding box center [855, 309] width 28 height 107
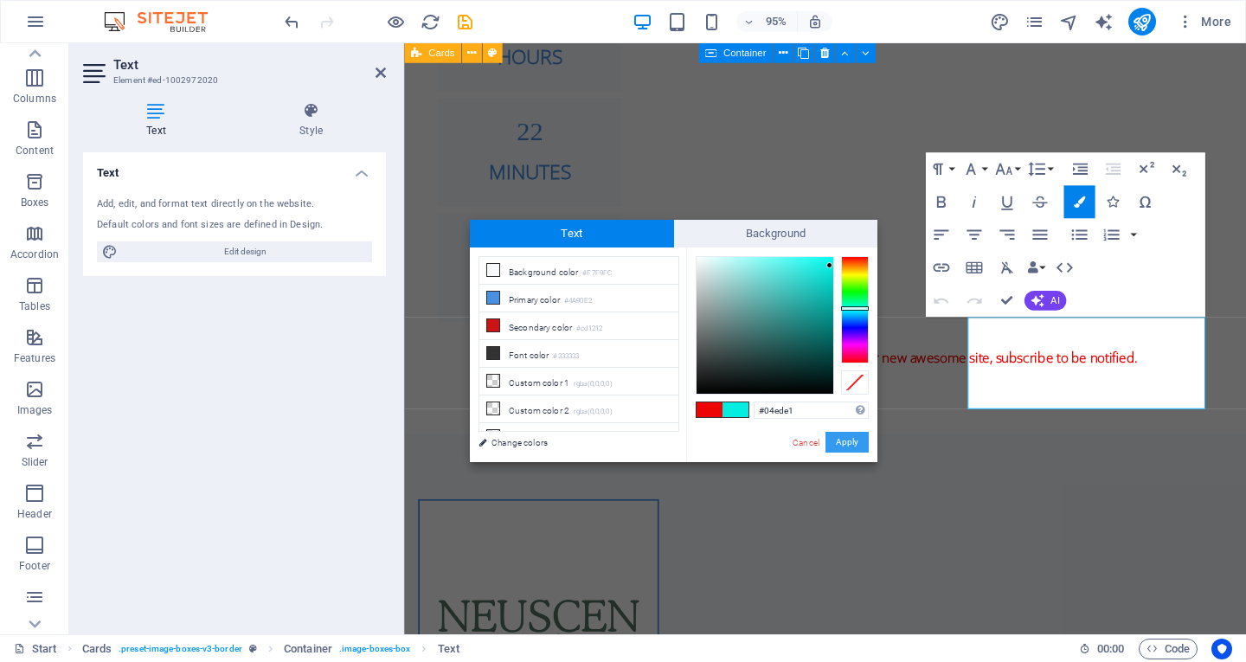
click at [851, 445] on button "Apply" at bounding box center [847, 442] width 43 height 21
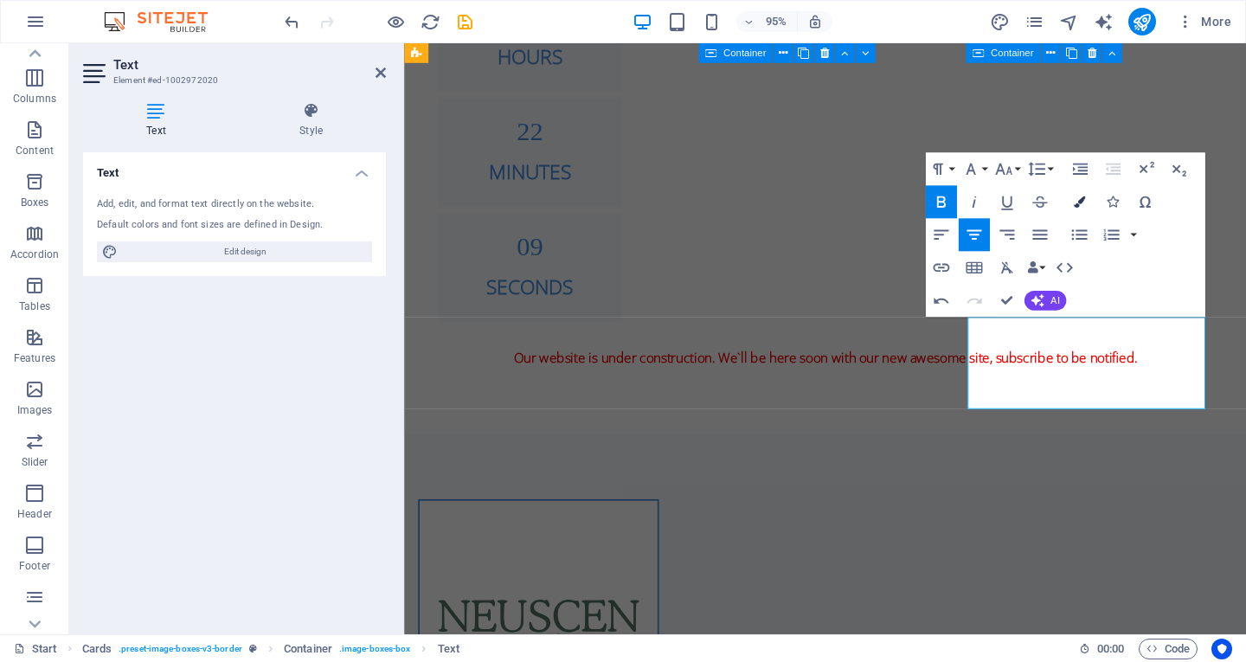
click at [1080, 191] on button "Colors" at bounding box center [1079, 201] width 31 height 33
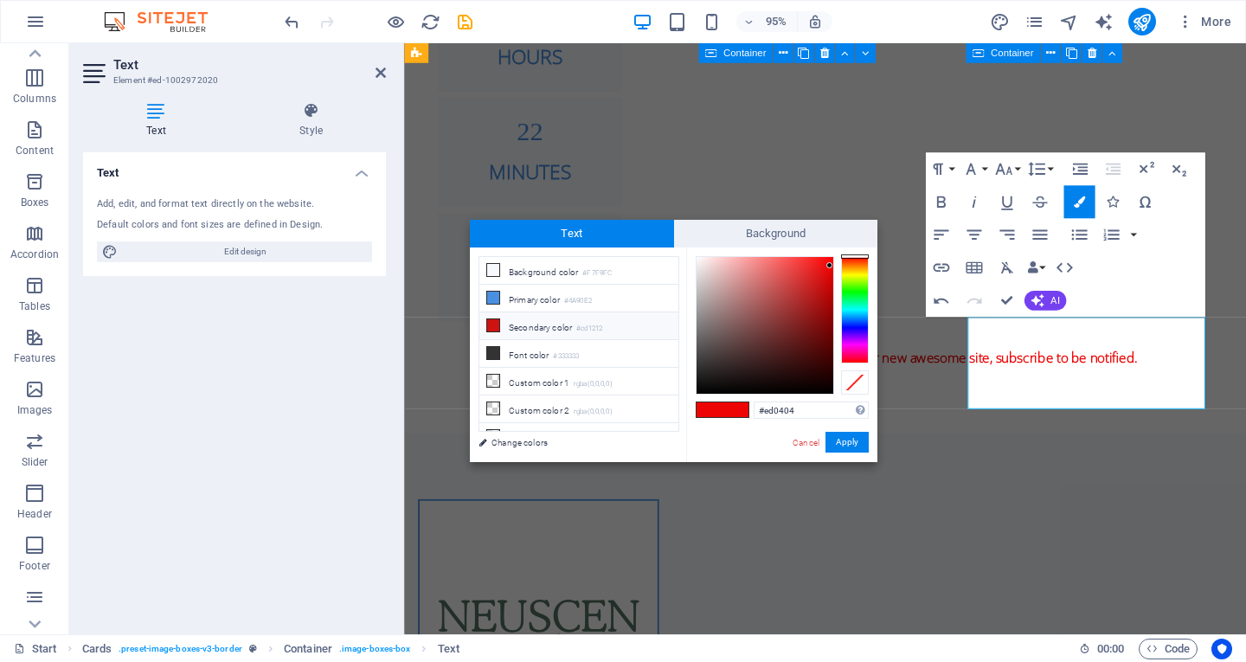
click at [499, 323] on icon at bounding box center [493, 325] width 12 height 12
click at [857, 305] on div at bounding box center [855, 309] width 28 height 107
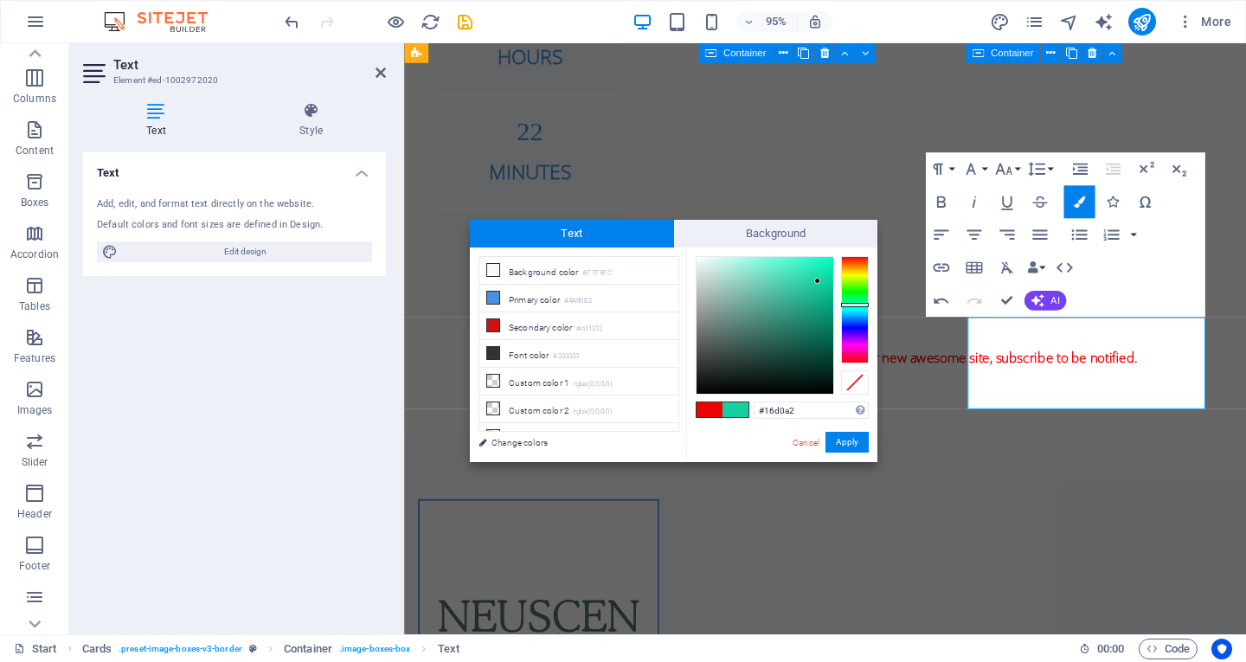
click at [818, 281] on div at bounding box center [817, 281] width 6 height 6
type input "#0fe8b3"
drag, startPoint x: 817, startPoint y: 280, endPoint x: 828, endPoint y: 285, distance: 12.4
click at [824, 268] on div at bounding box center [824, 268] width 6 height 6
drag, startPoint x: 846, startPoint y: 435, endPoint x: 463, endPoint y: 412, distance: 384.1
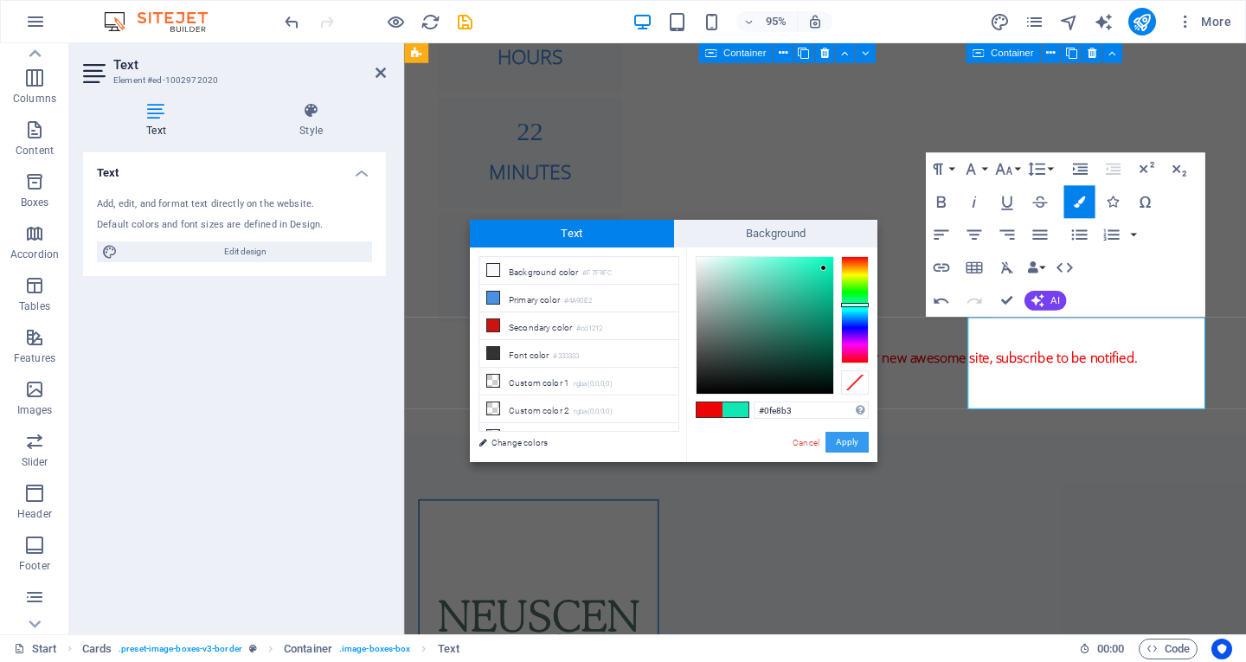
click at [845, 435] on button "Apply" at bounding box center [847, 442] width 43 height 21
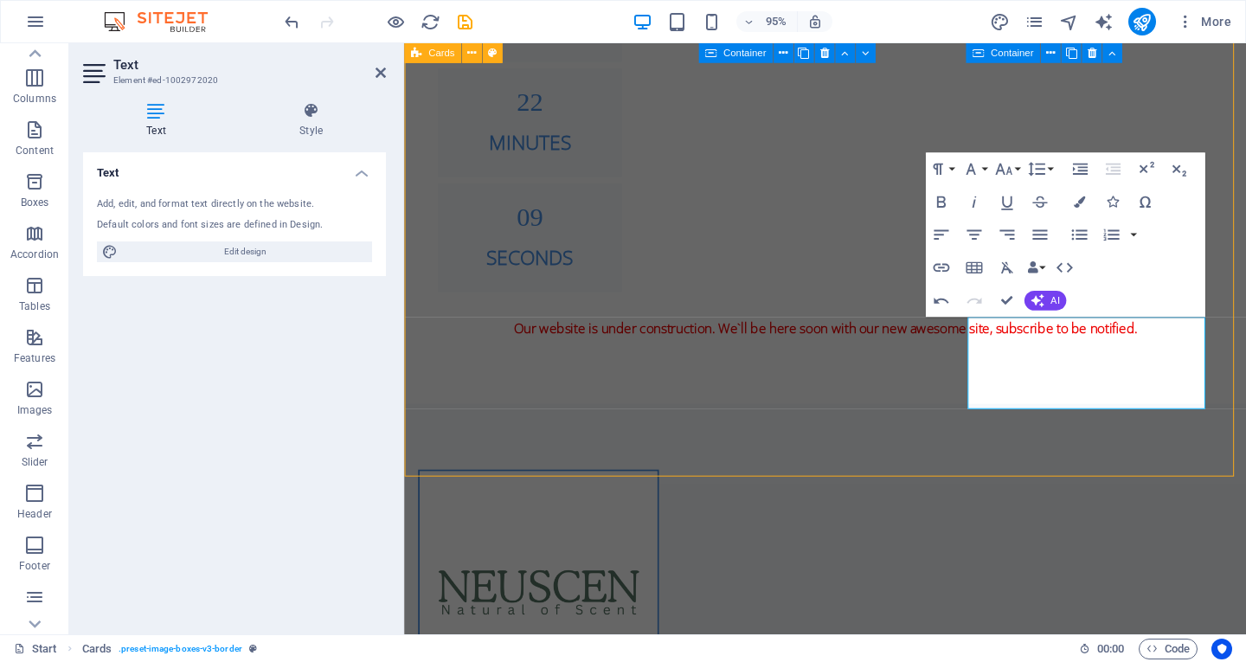
scroll to position [1657, 0]
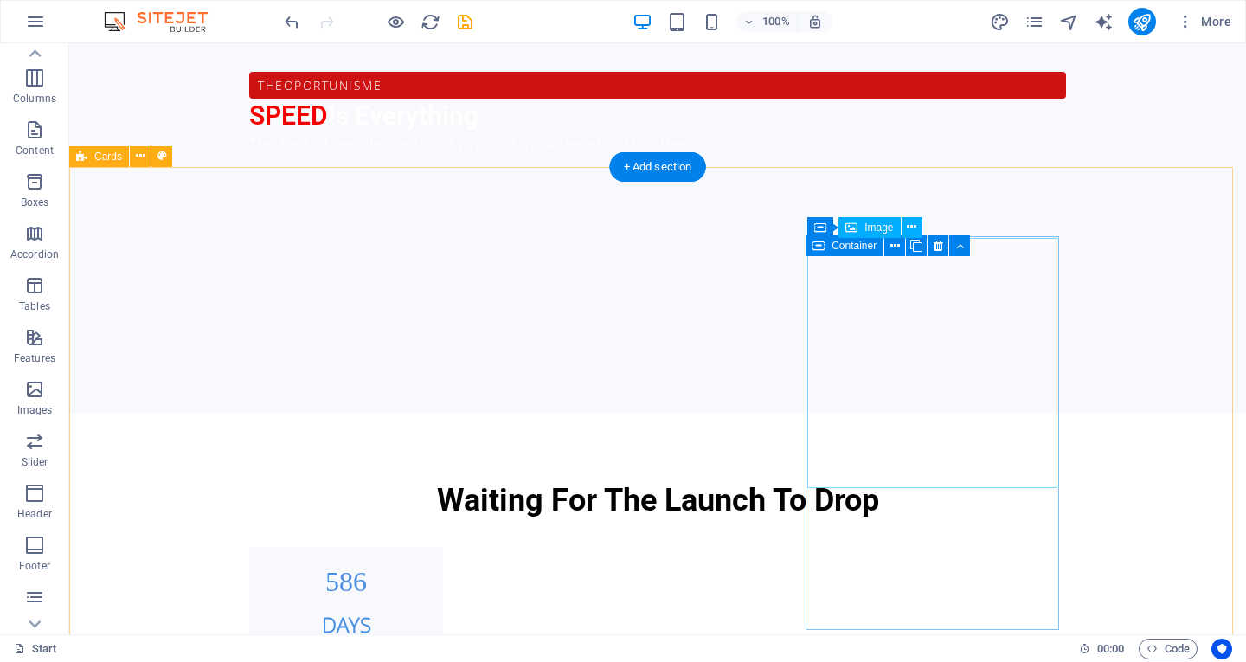
scroll to position [1437, 0]
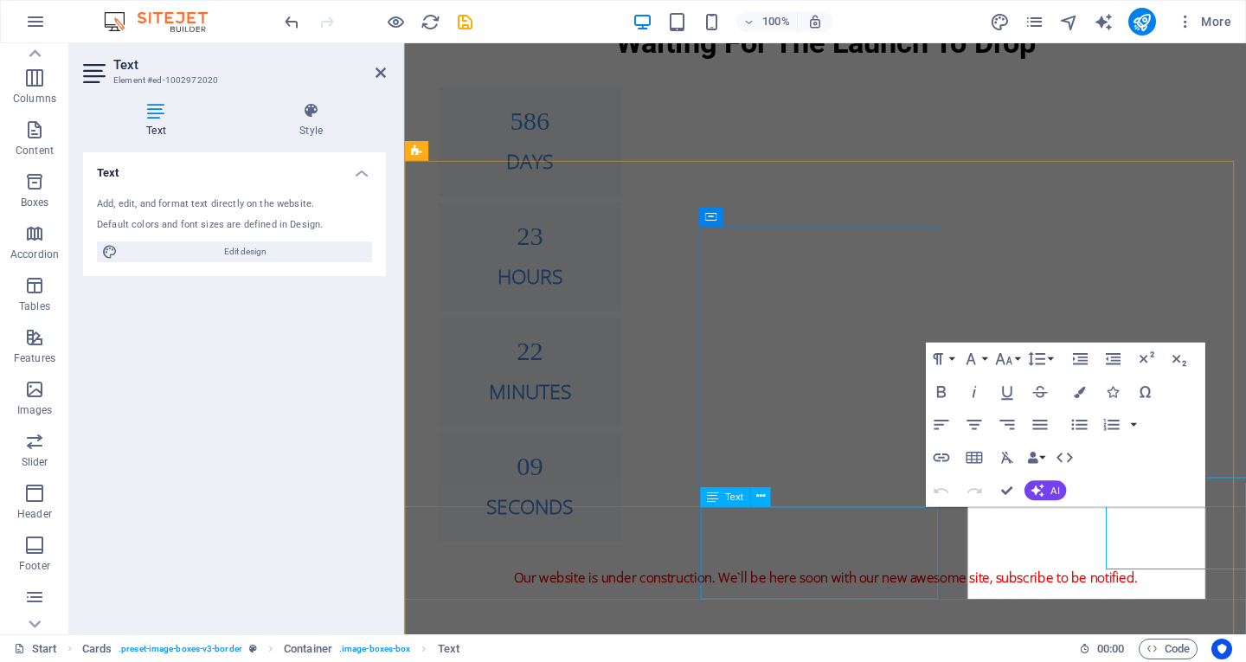
scroll to position [1468, 0]
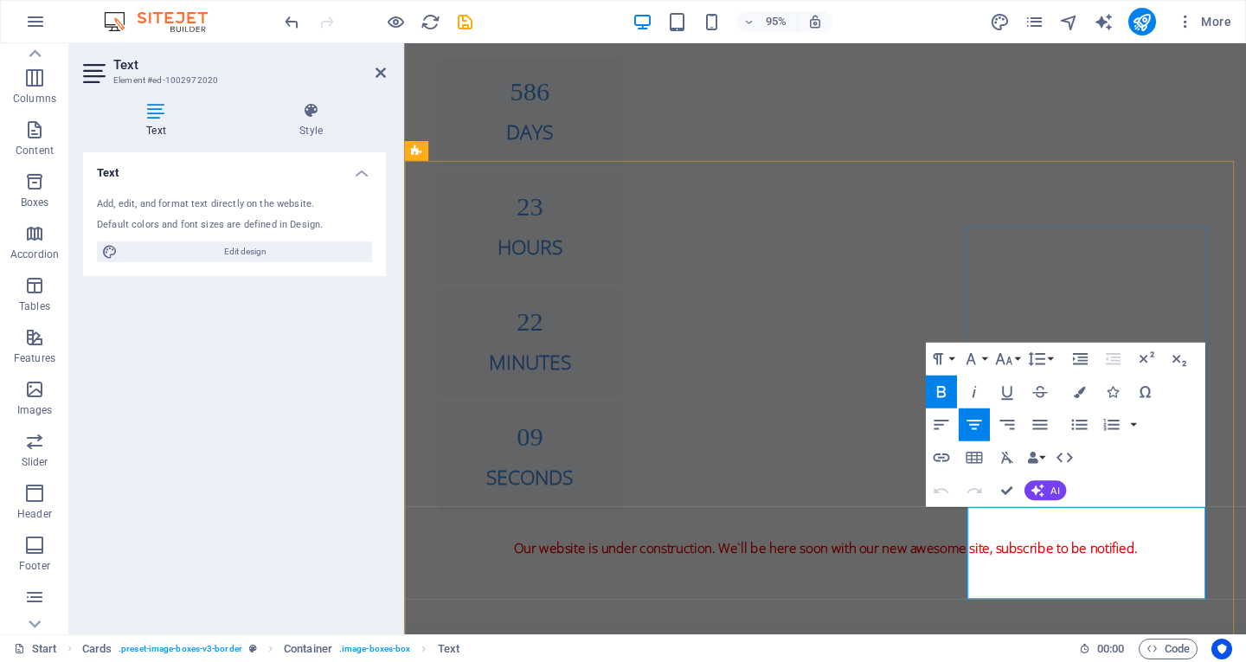
drag, startPoint x: 1035, startPoint y: 552, endPoint x: 1114, endPoint y: 551, distance: 78.8
drag, startPoint x: 1130, startPoint y: 538, endPoint x: 1033, endPoint y: 532, distance: 97.1
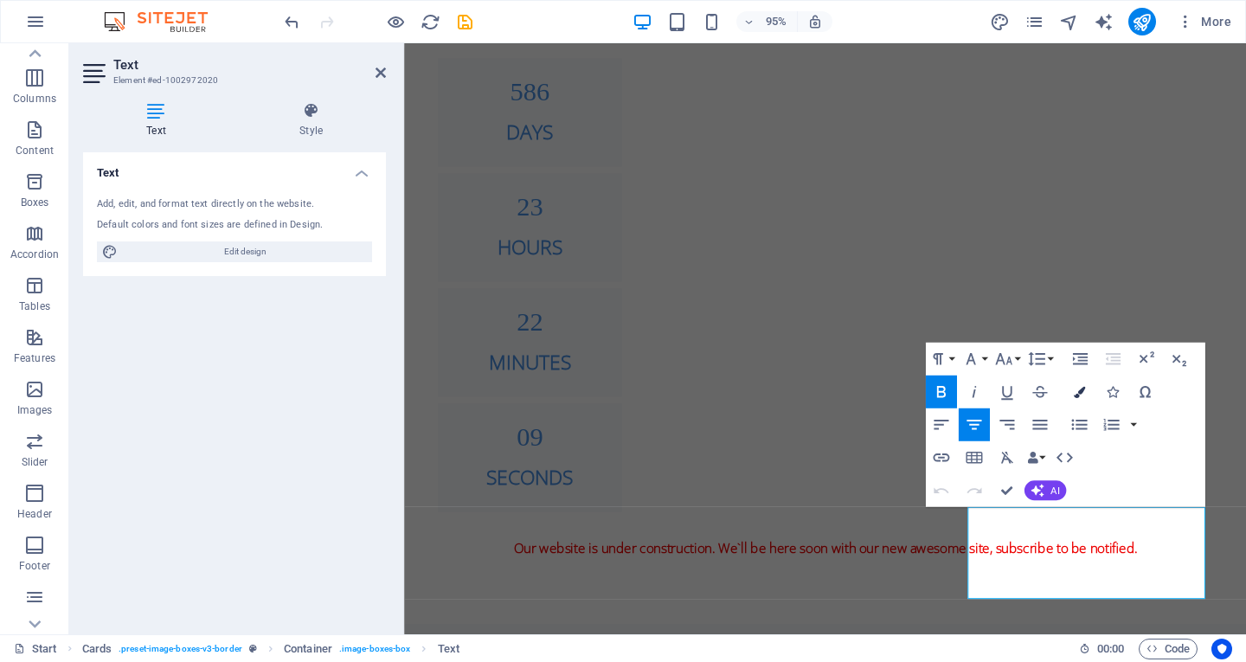
click at [1072, 390] on button "Colors" at bounding box center [1079, 391] width 31 height 33
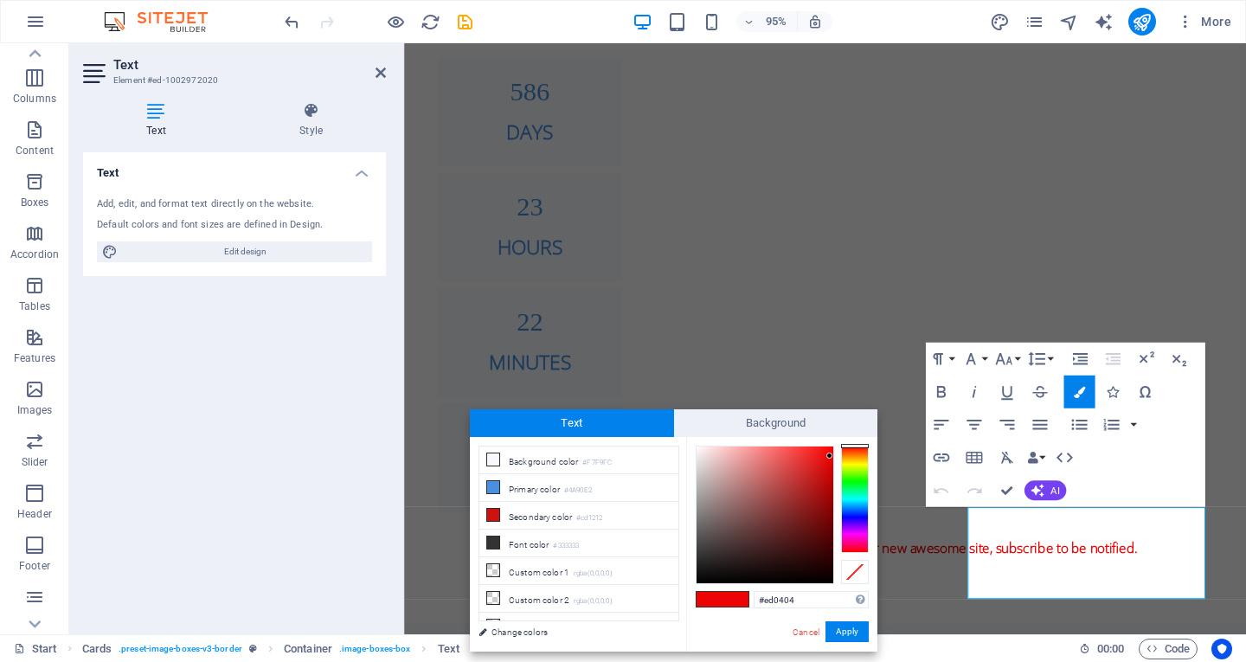
type input "#04b9ed"
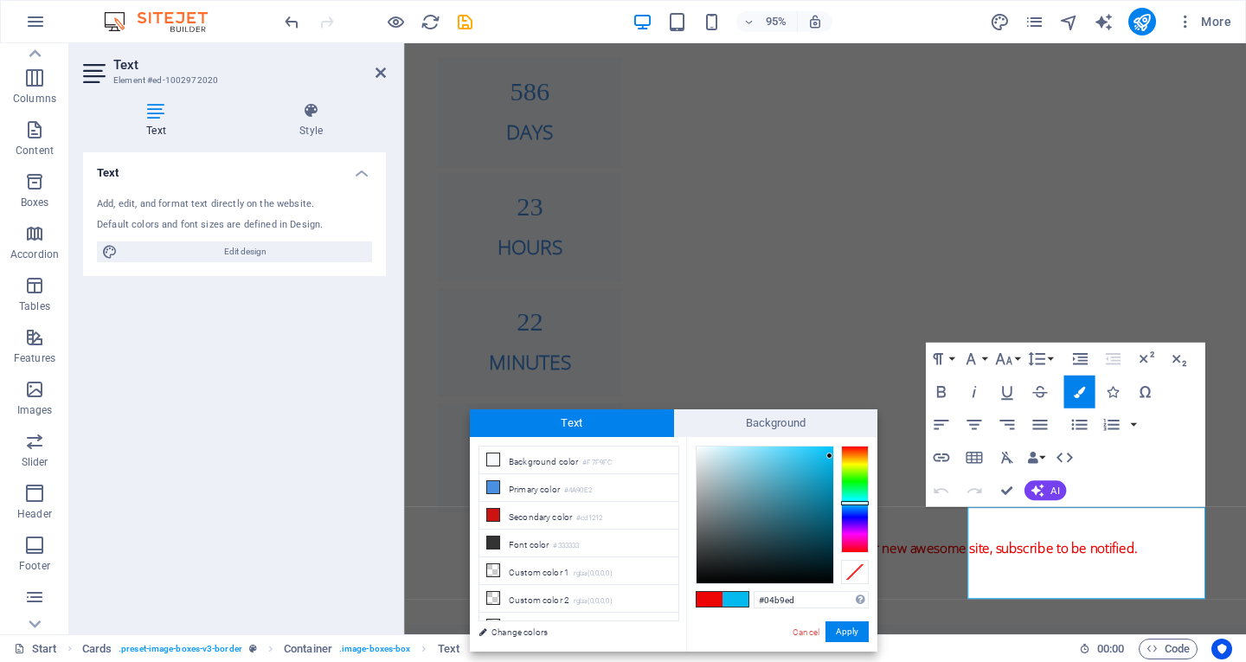
click at [862, 503] on div at bounding box center [855, 499] width 28 height 107
click at [835, 626] on button "Apply" at bounding box center [847, 631] width 43 height 21
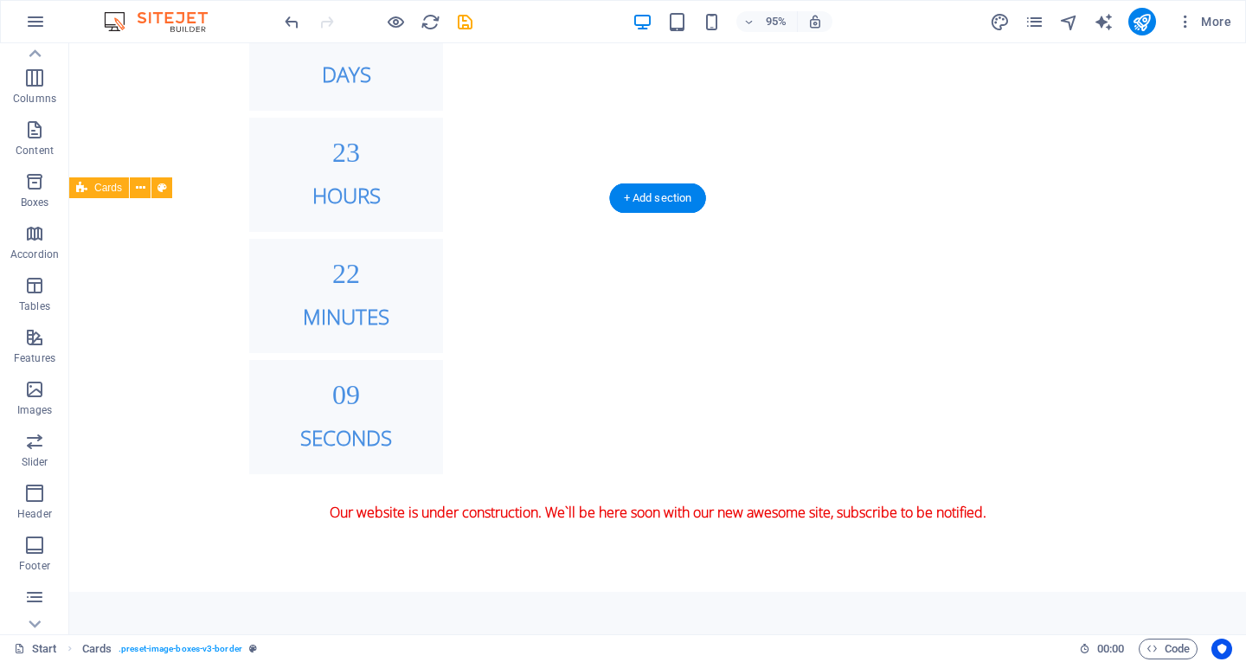
scroll to position [1677, 0]
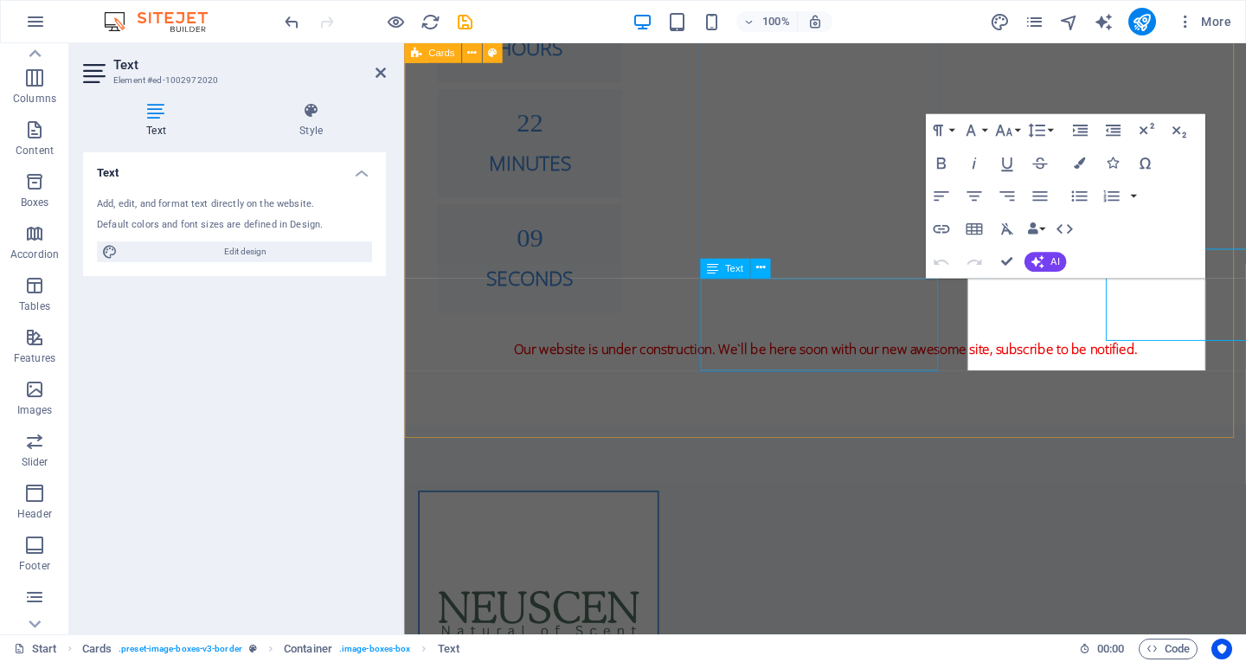
scroll to position [1709, 0]
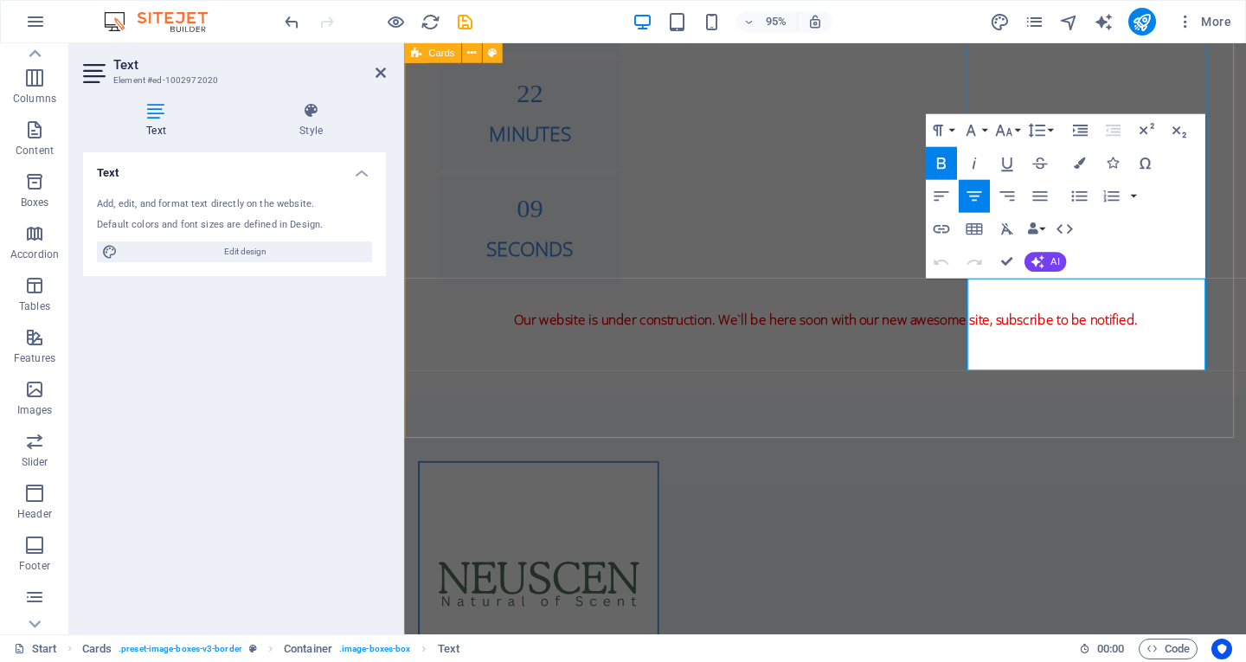
drag, startPoint x: 1051, startPoint y: 306, endPoint x: 1123, endPoint y: 309, distance: 71.9
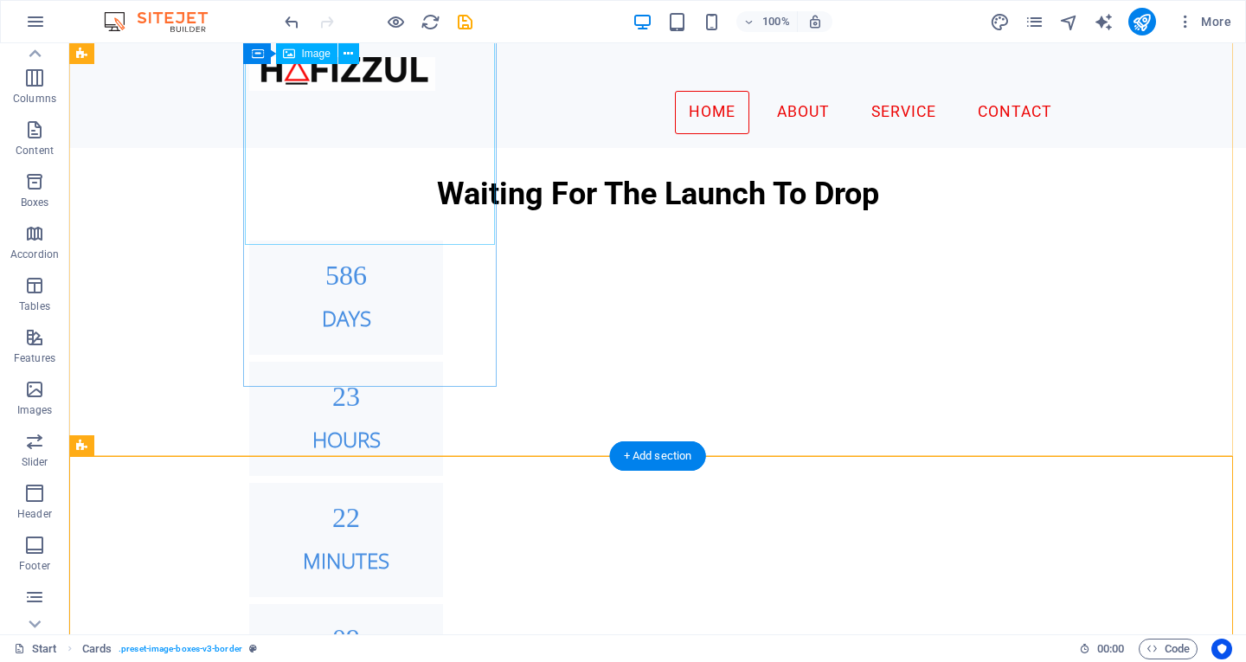
scroll to position [958, 0]
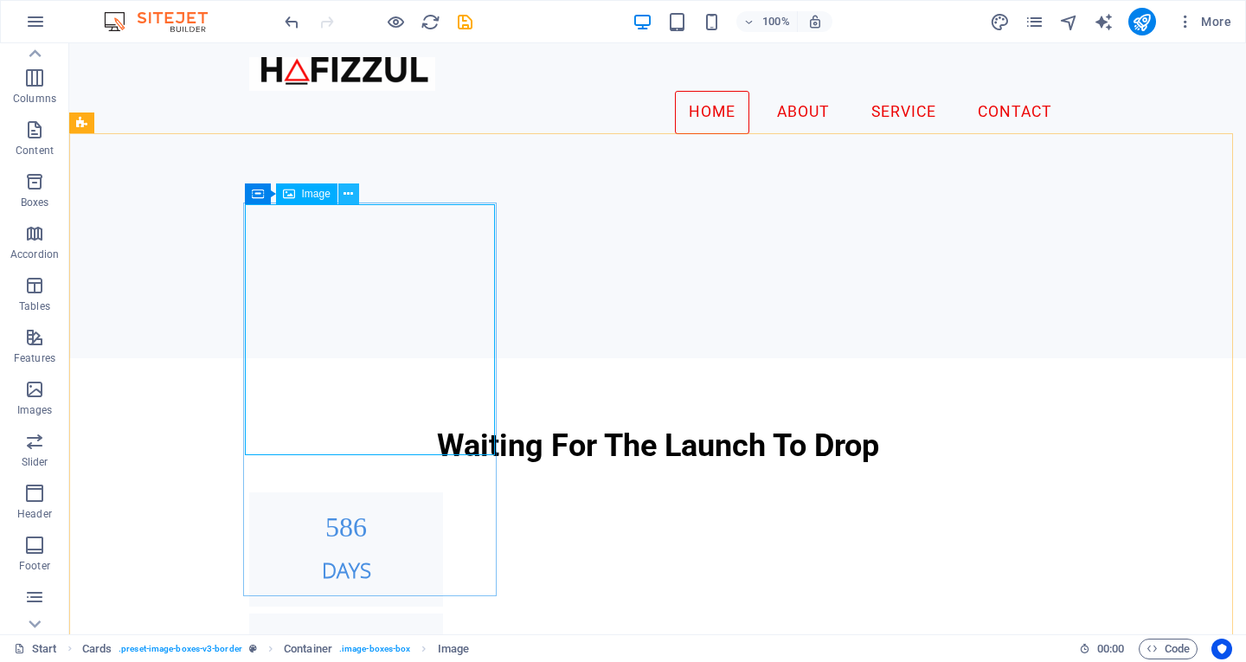
click at [353, 191] on button at bounding box center [348, 193] width 21 height 21
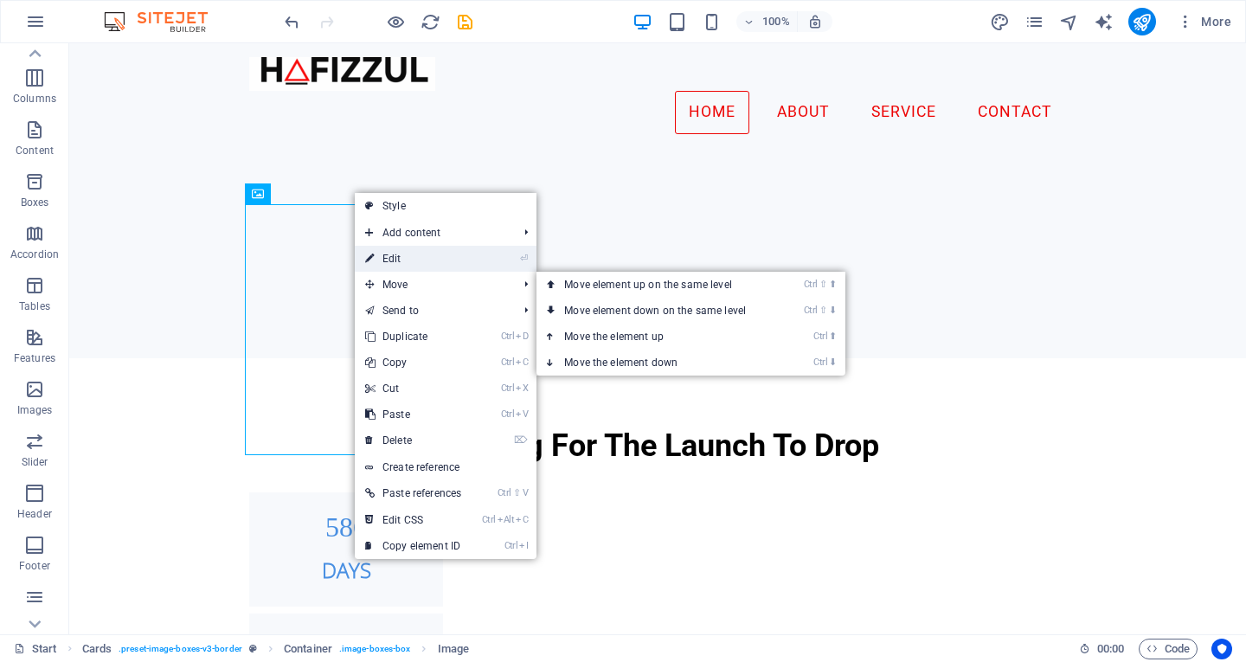
click at [422, 264] on link "⏎ Edit" at bounding box center [413, 259] width 117 height 26
select select "%"
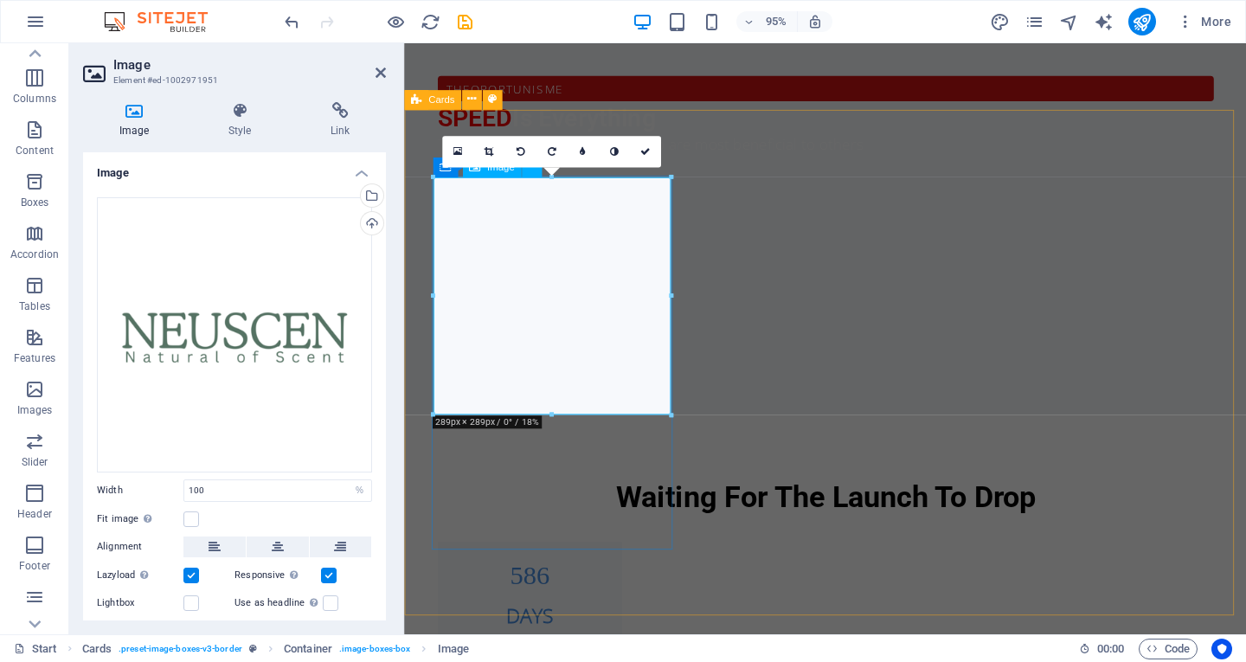
scroll to position [989, 0]
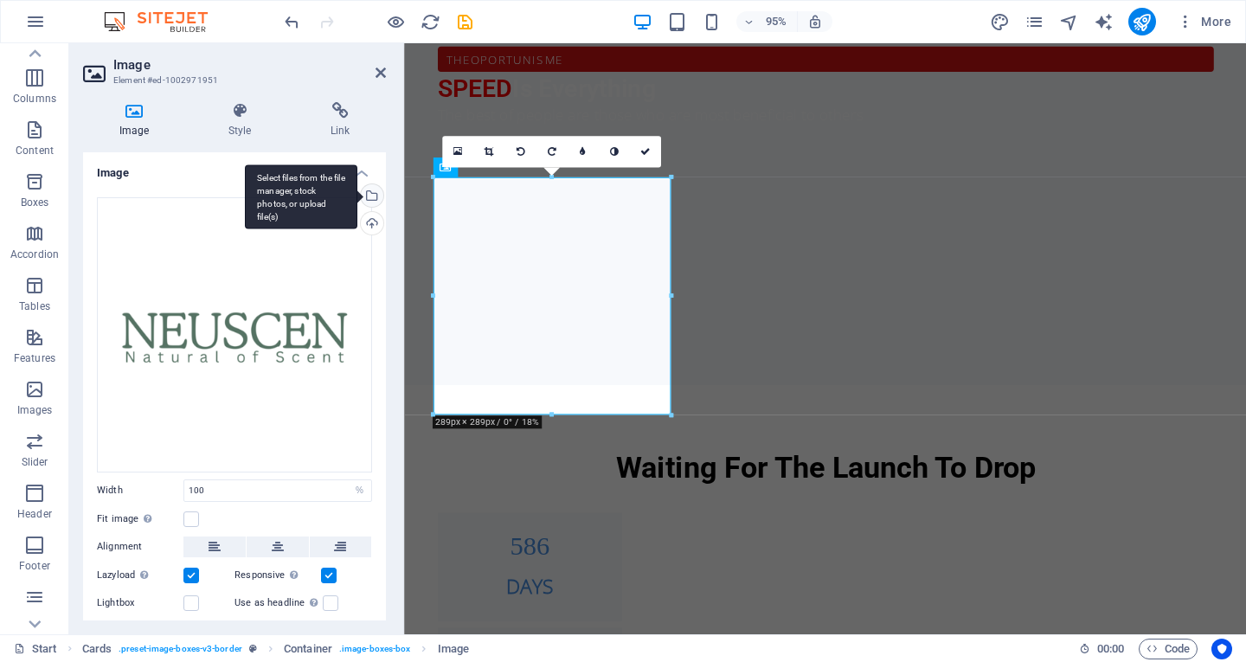
click at [367, 196] on div "Select files from the file manager, stock photos, or upload file(s)" at bounding box center [370, 197] width 26 height 26
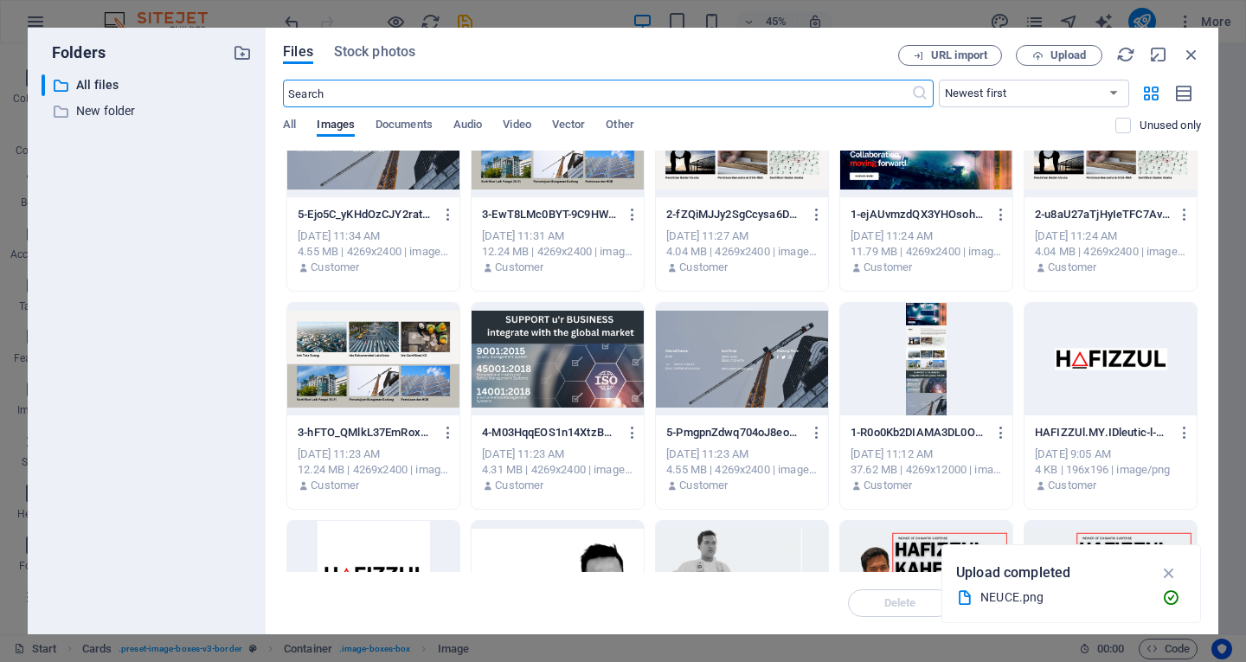
scroll to position [346, 0]
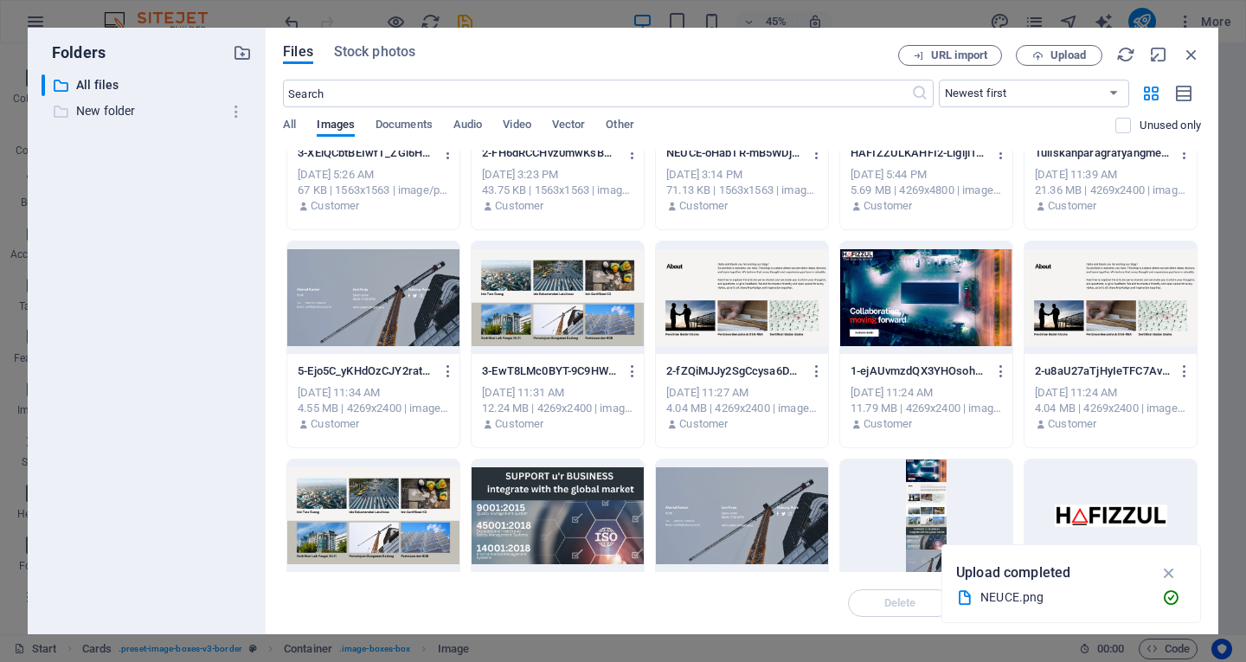
click at [111, 108] on p "New folder" at bounding box center [148, 111] width 144 height 20
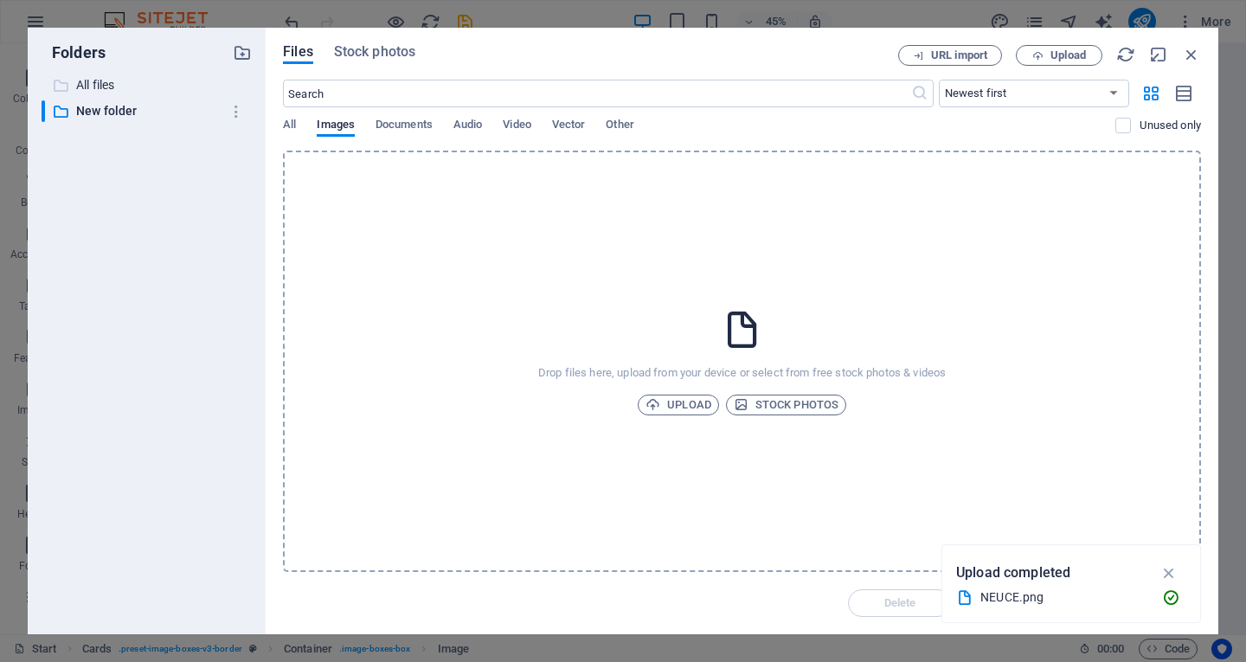
click at [118, 90] on p "All files" at bounding box center [148, 85] width 144 height 20
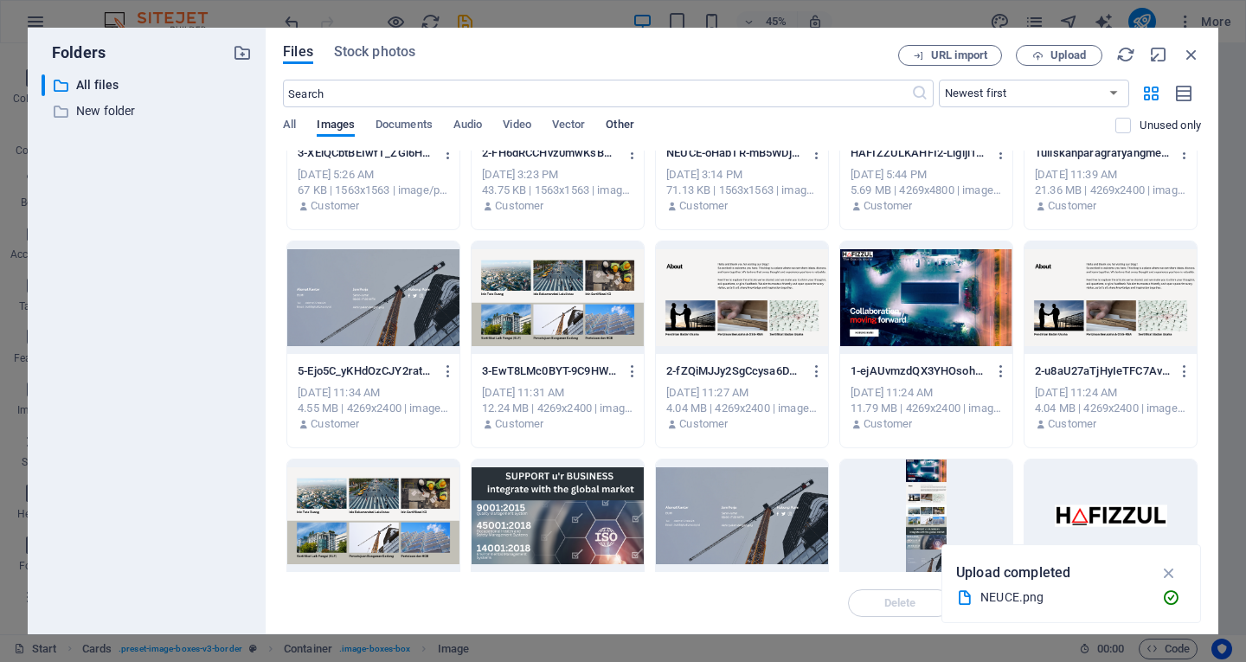
click at [634, 122] on span "Other" at bounding box center [620, 126] width 28 height 24
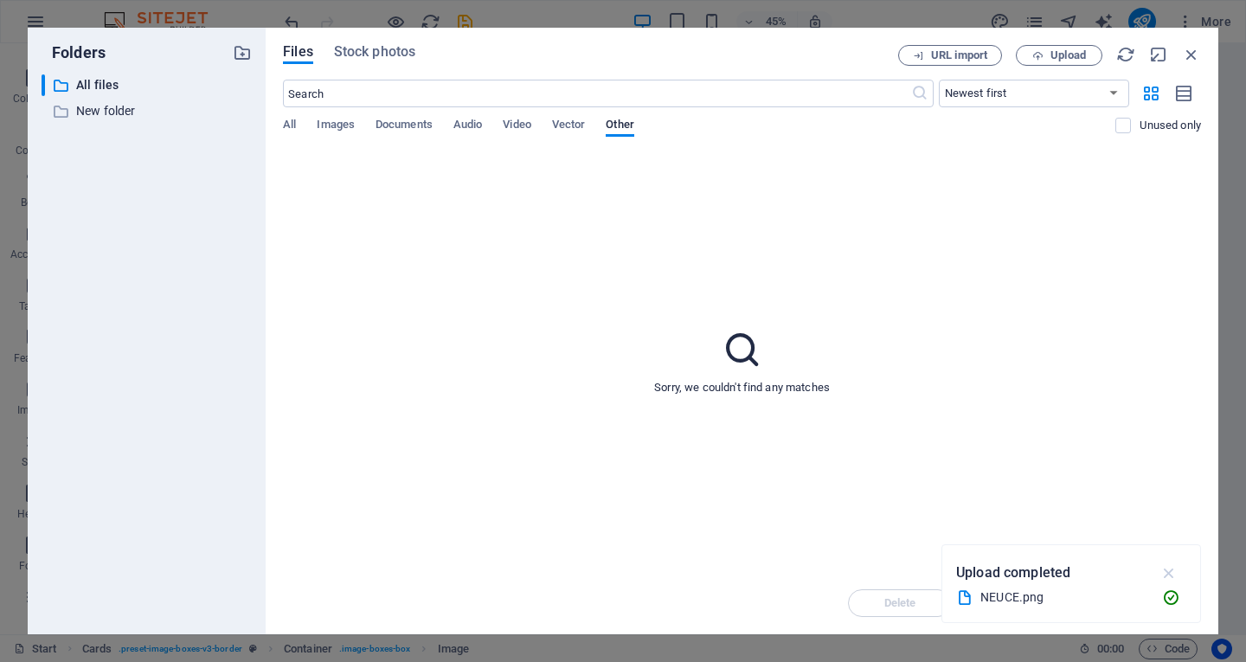
click at [1177, 570] on icon "button" at bounding box center [1170, 572] width 20 height 19
click at [303, 126] on div "All Images Documents Audio Video Vector Other" at bounding box center [699, 134] width 833 height 33
click at [290, 117] on div "​ Newest first Oldest first Name (A-Z) Name (Z-A) Size (0-9) Size (9-0) Resolut…" at bounding box center [742, 115] width 918 height 71
click at [294, 131] on span "All" at bounding box center [289, 126] width 13 height 24
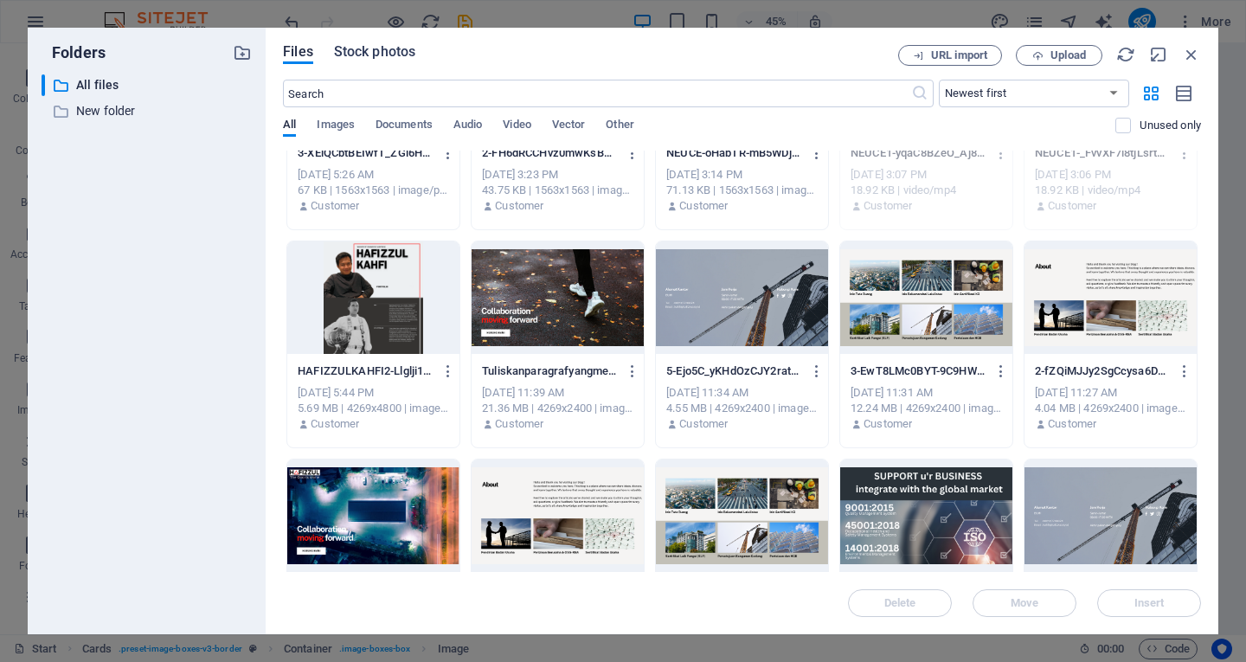
click at [351, 57] on span "Stock photos" at bounding box center [374, 52] width 81 height 21
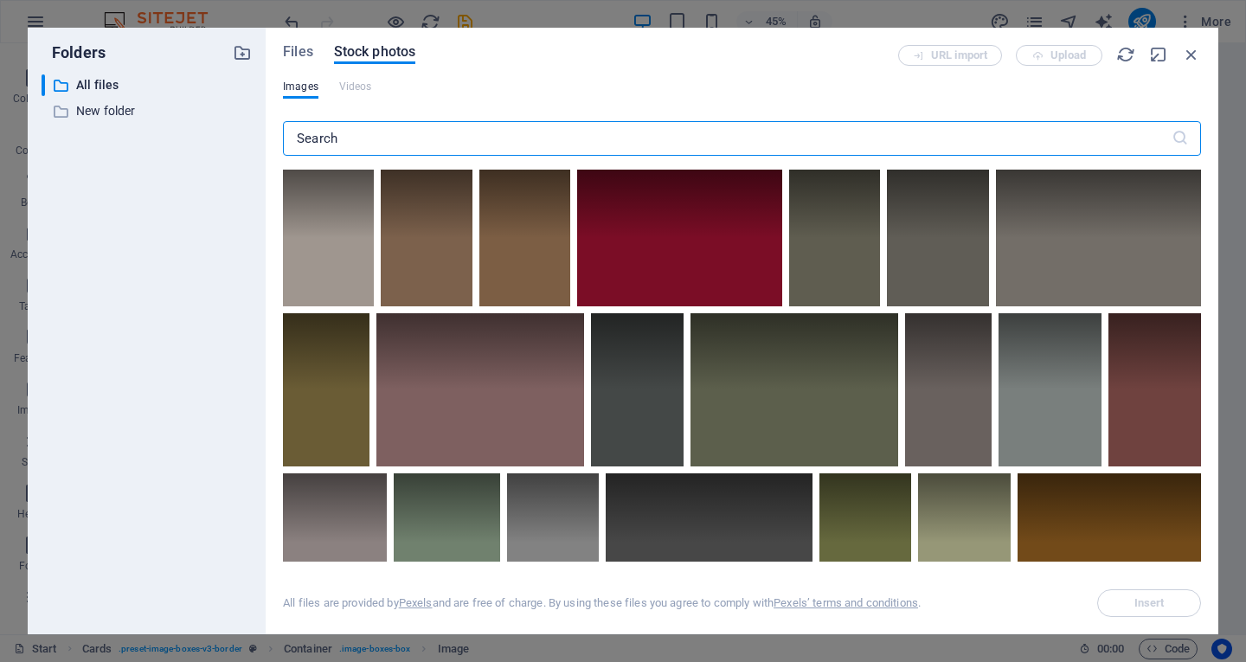
click at [319, 47] on div "Files Stock photos" at bounding box center [590, 54] width 615 height 19
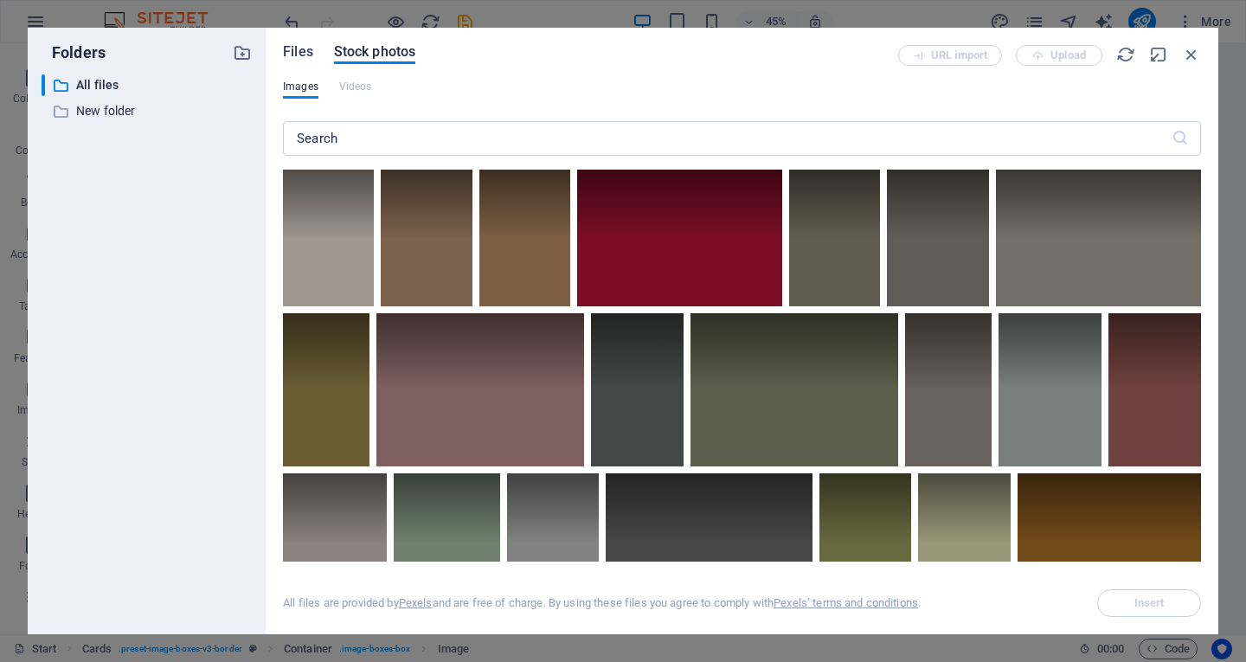
click at [312, 49] on span "Files" at bounding box center [298, 52] width 30 height 21
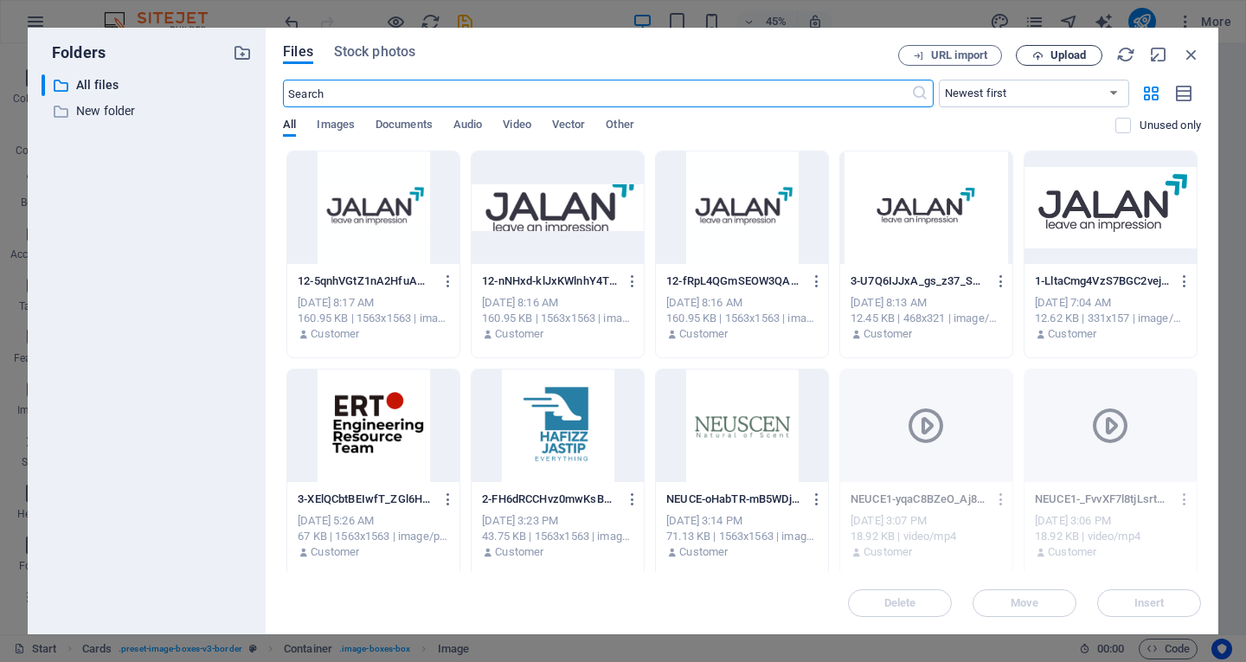
click at [1054, 50] on span "Upload" at bounding box center [1068, 55] width 35 height 10
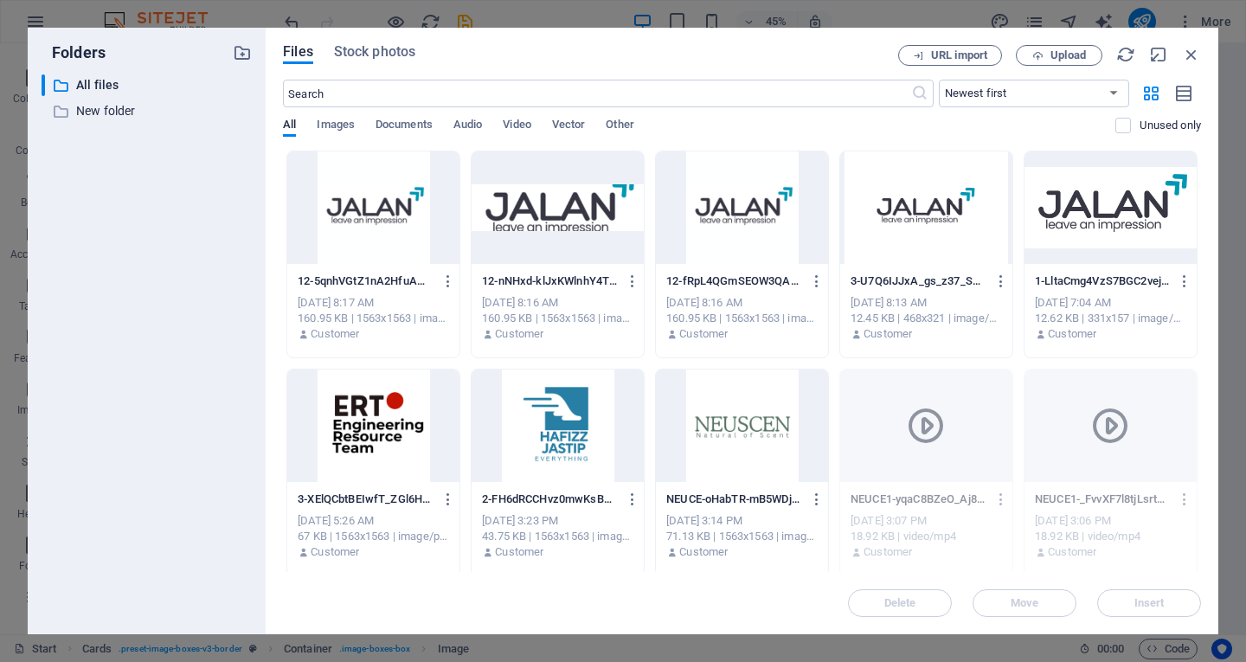
click at [1060, 43] on div "Files Stock photos URL import Upload ​ Newest first Oldest first Name (A-Z) Nam…" at bounding box center [742, 331] width 953 height 607
click at [1064, 58] on span "Upload" at bounding box center [1068, 55] width 35 height 10
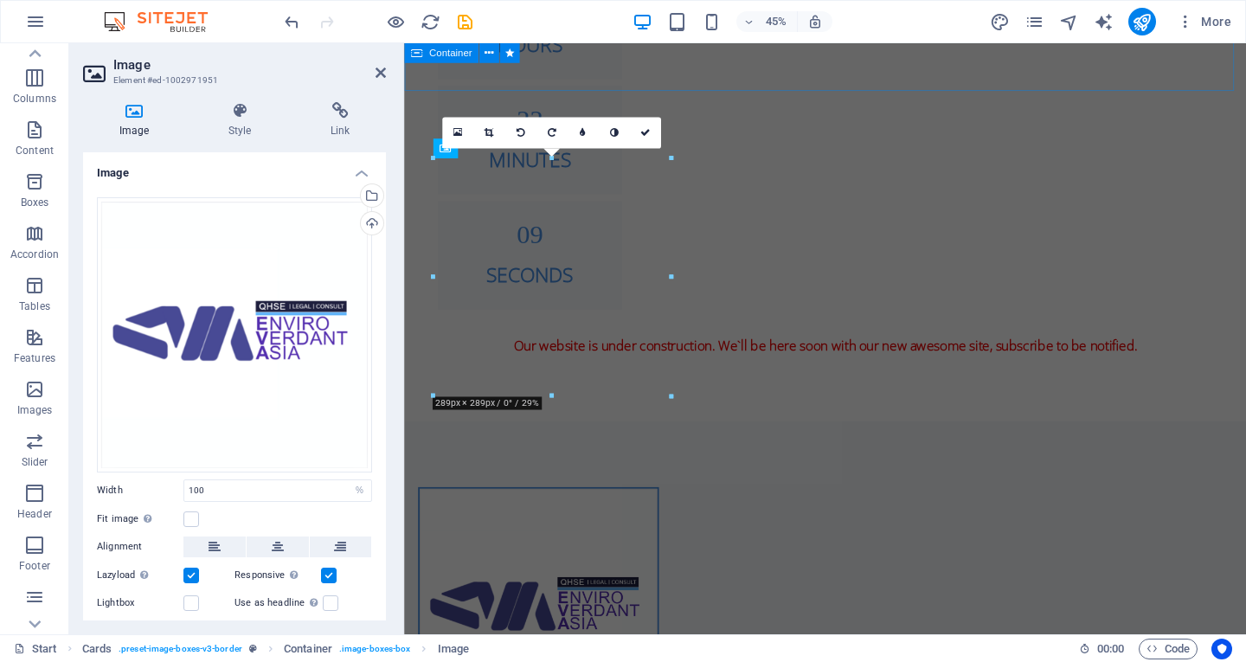
scroll to position [1009, 0]
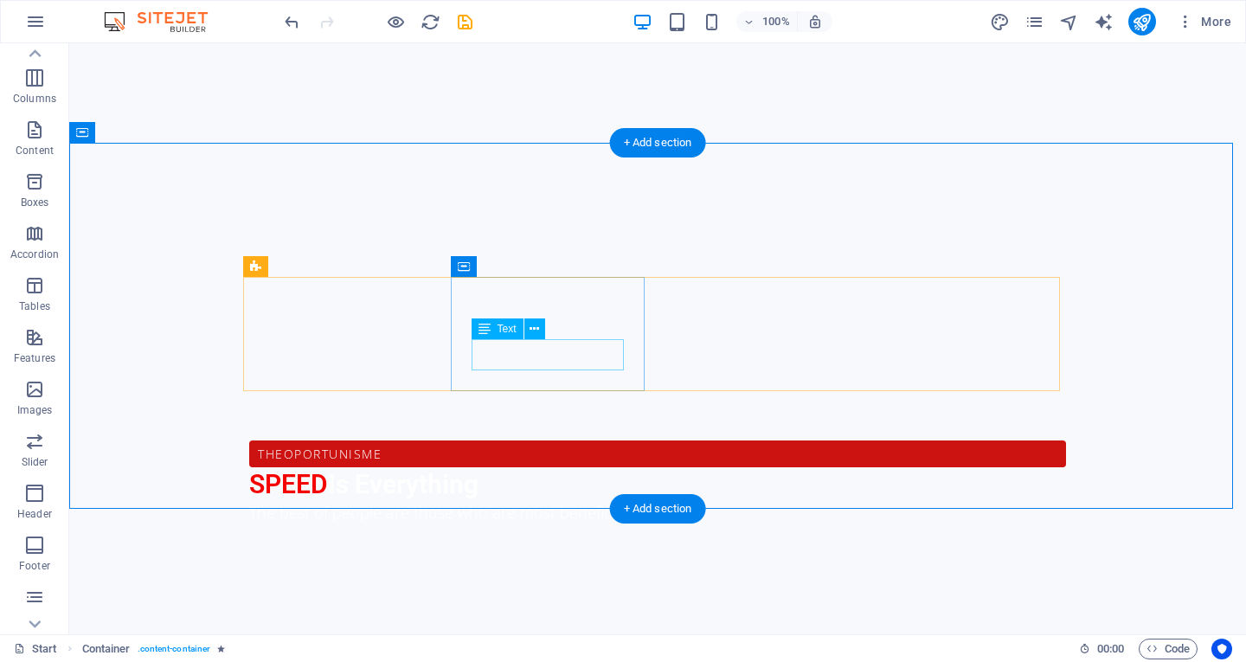
scroll to position [1068, 0]
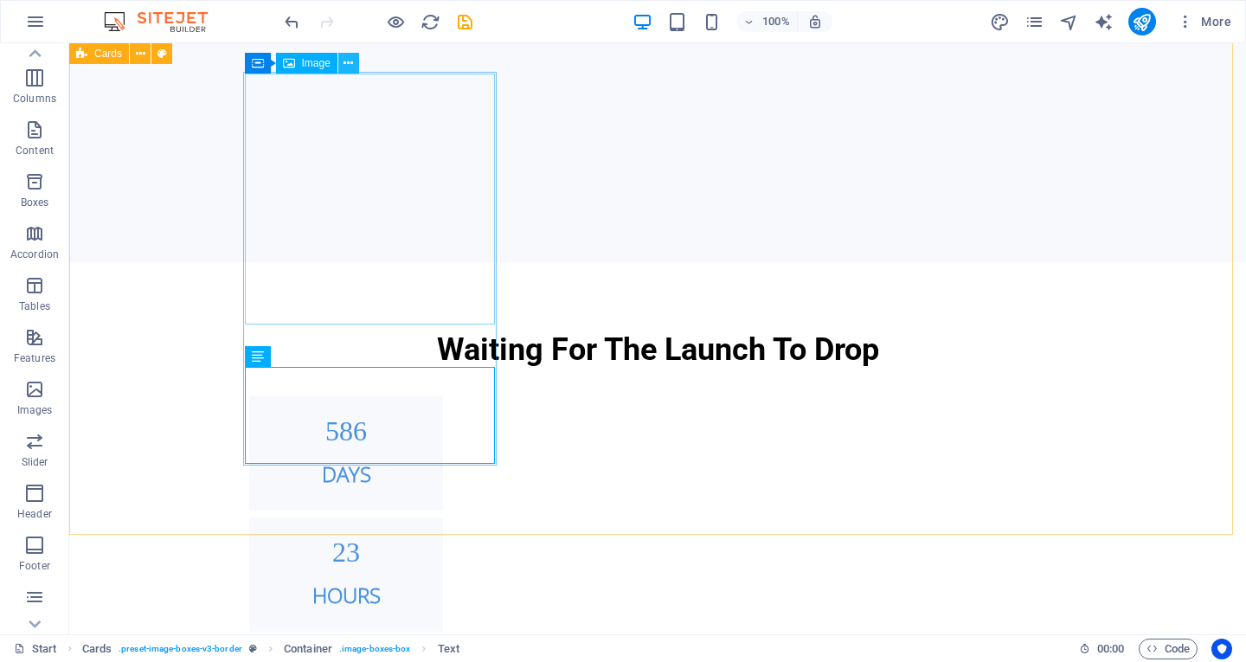
click at [352, 62] on icon at bounding box center [349, 64] width 10 height 18
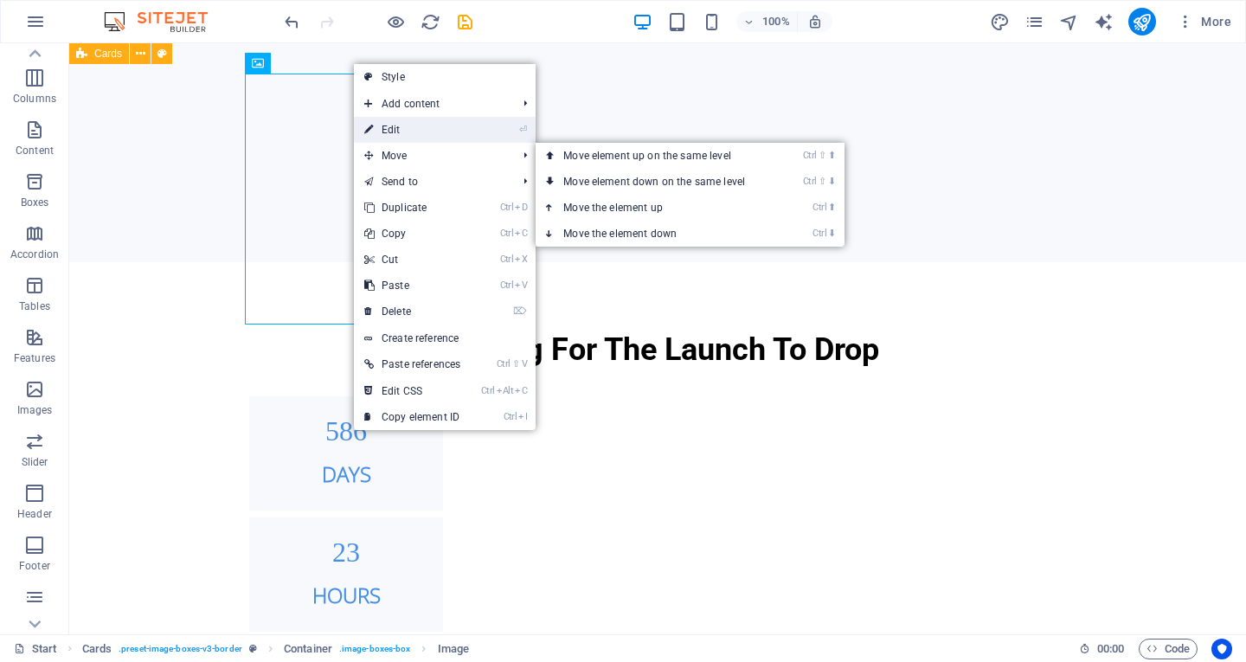
click at [410, 124] on link "⏎ Edit" at bounding box center [412, 130] width 117 height 26
select select "%"
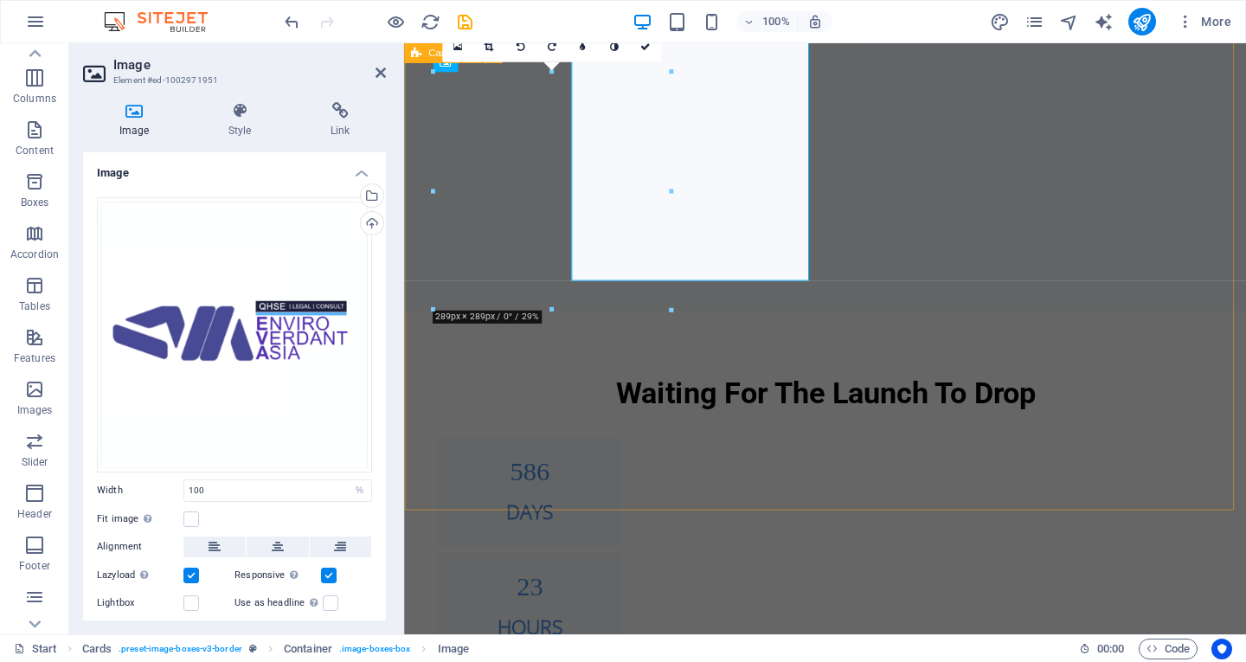
scroll to position [1099, 0]
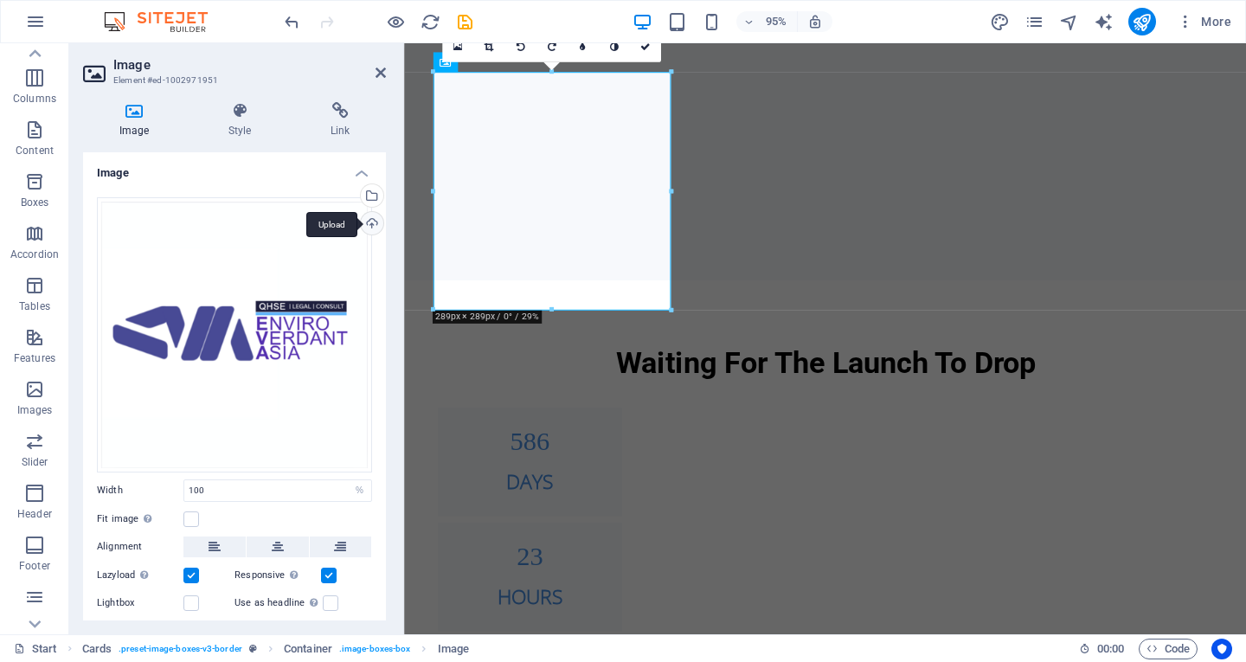
click at [370, 222] on div "Upload" at bounding box center [370, 225] width 26 height 26
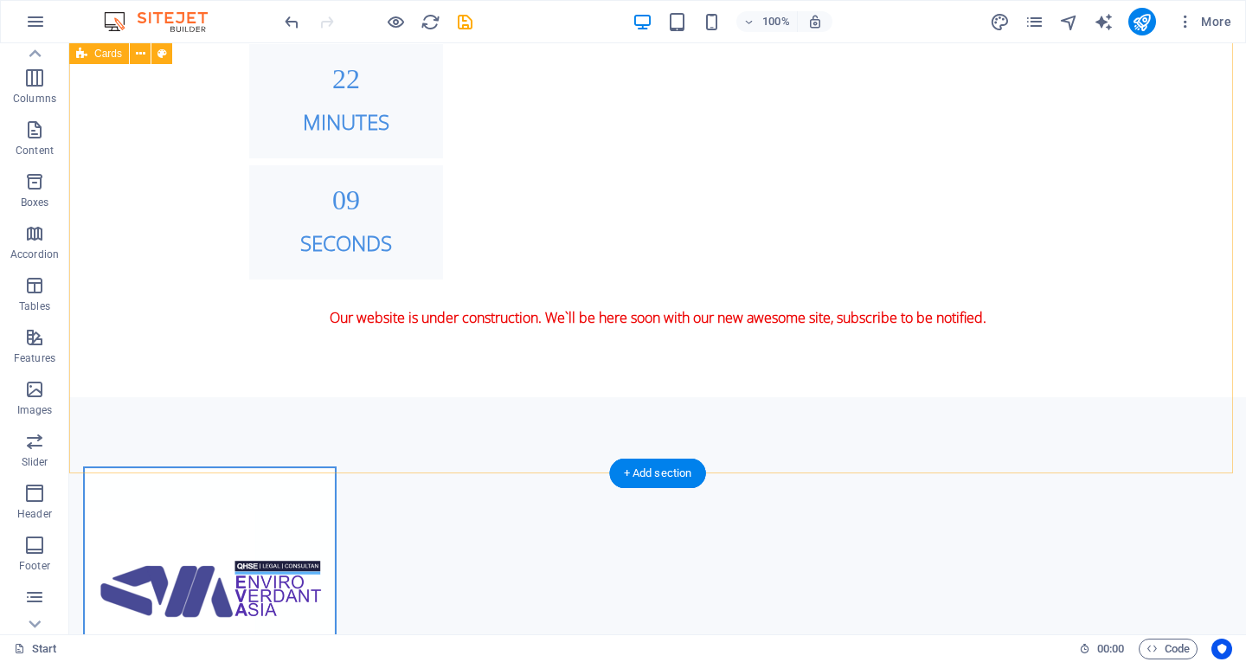
scroll to position [1593, 0]
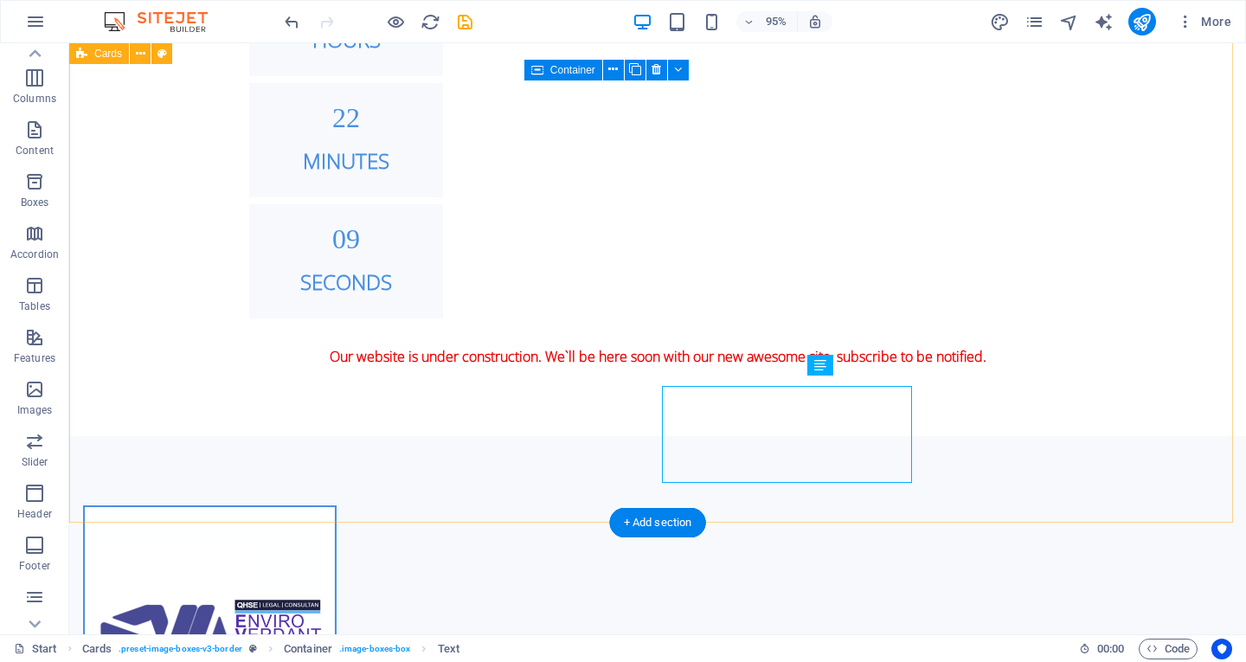
scroll to position [1612, 0]
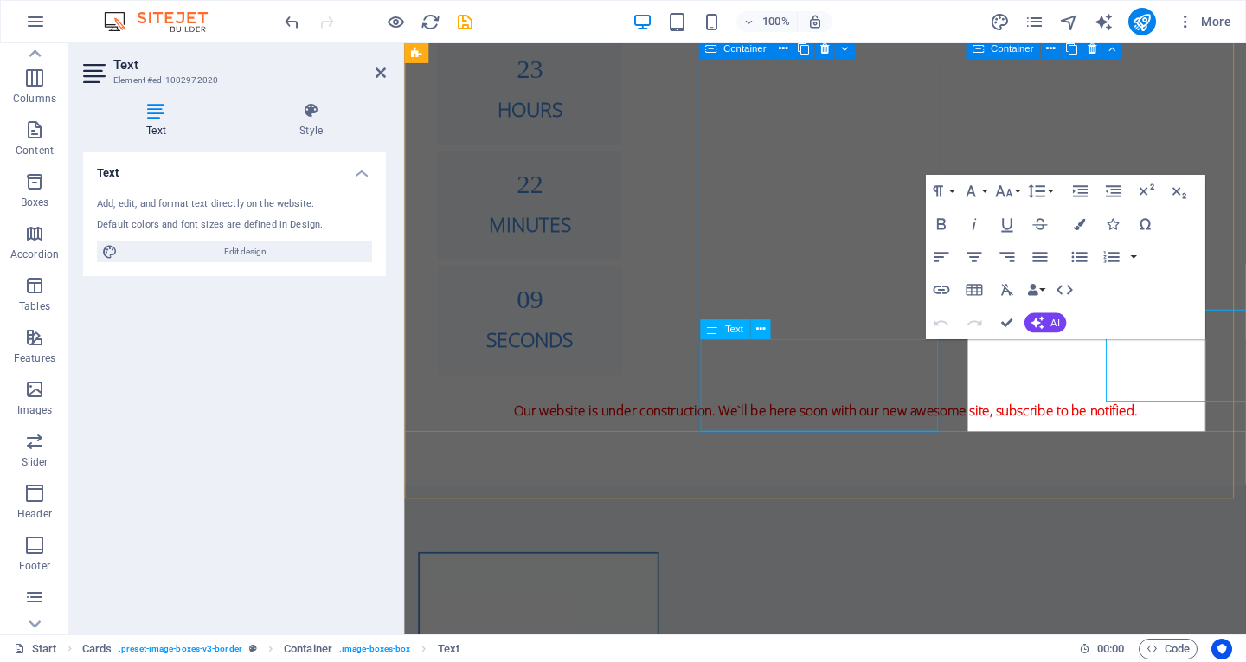
scroll to position [1644, 0]
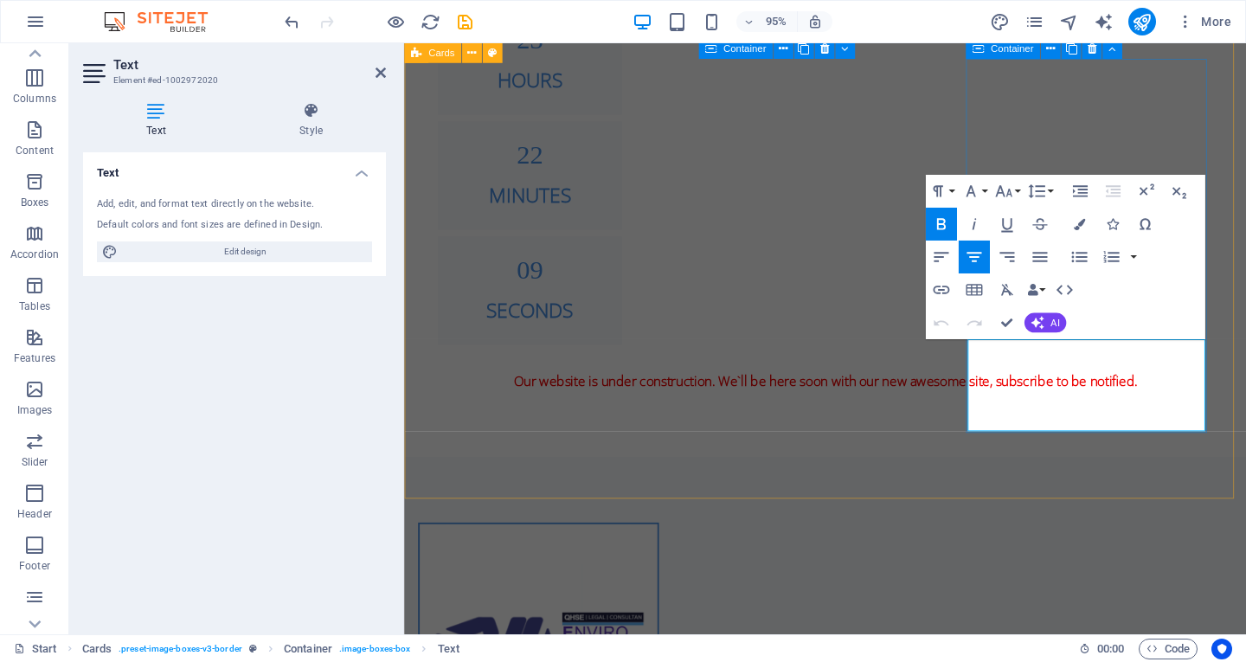
drag, startPoint x: 1037, startPoint y: 371, endPoint x: 1130, endPoint y: 370, distance: 92.6
click at [1076, 228] on icon "button" at bounding box center [1079, 223] width 11 height 11
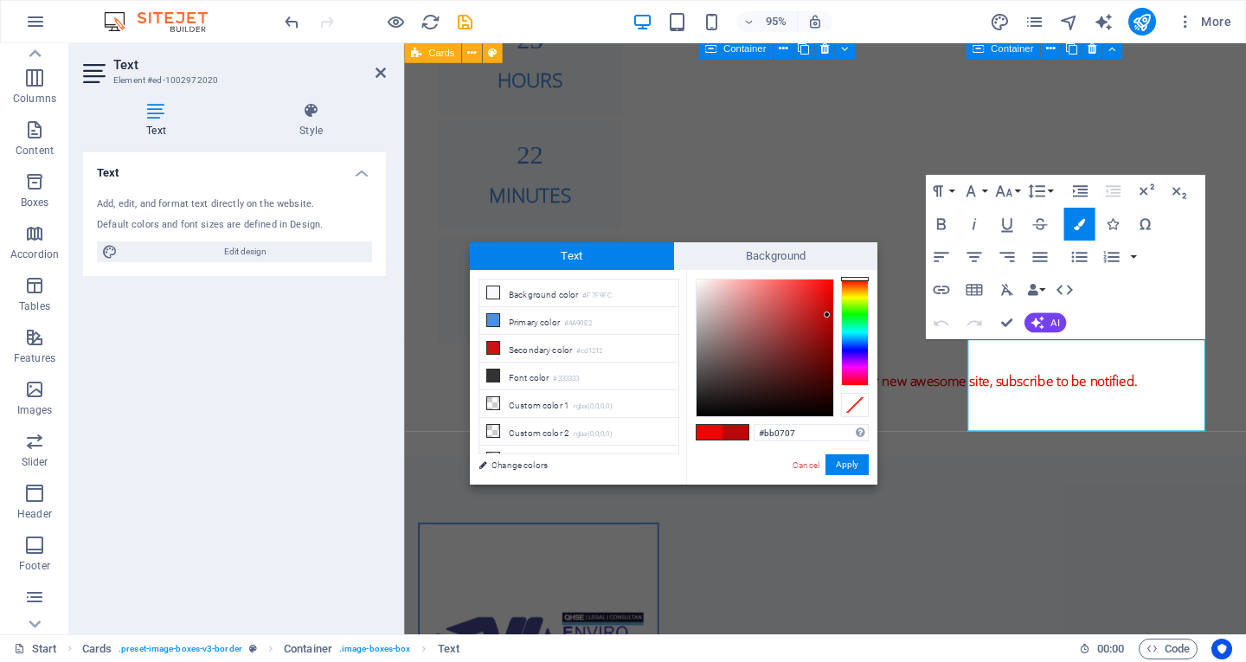
drag, startPoint x: 825, startPoint y: 299, endPoint x: 827, endPoint y: 315, distance: 15.8
click at [827, 315] on div at bounding box center [765, 348] width 137 height 137
click at [496, 349] on icon at bounding box center [493, 348] width 12 height 12
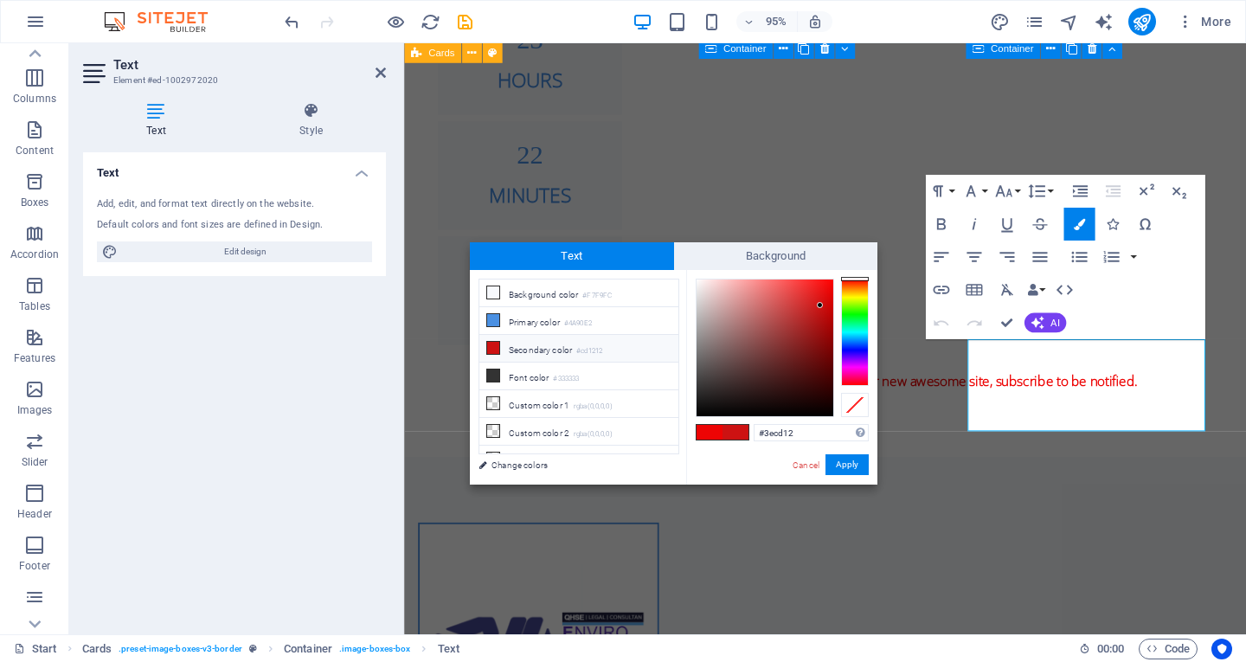
click at [855, 310] on div at bounding box center [855, 332] width 28 height 107
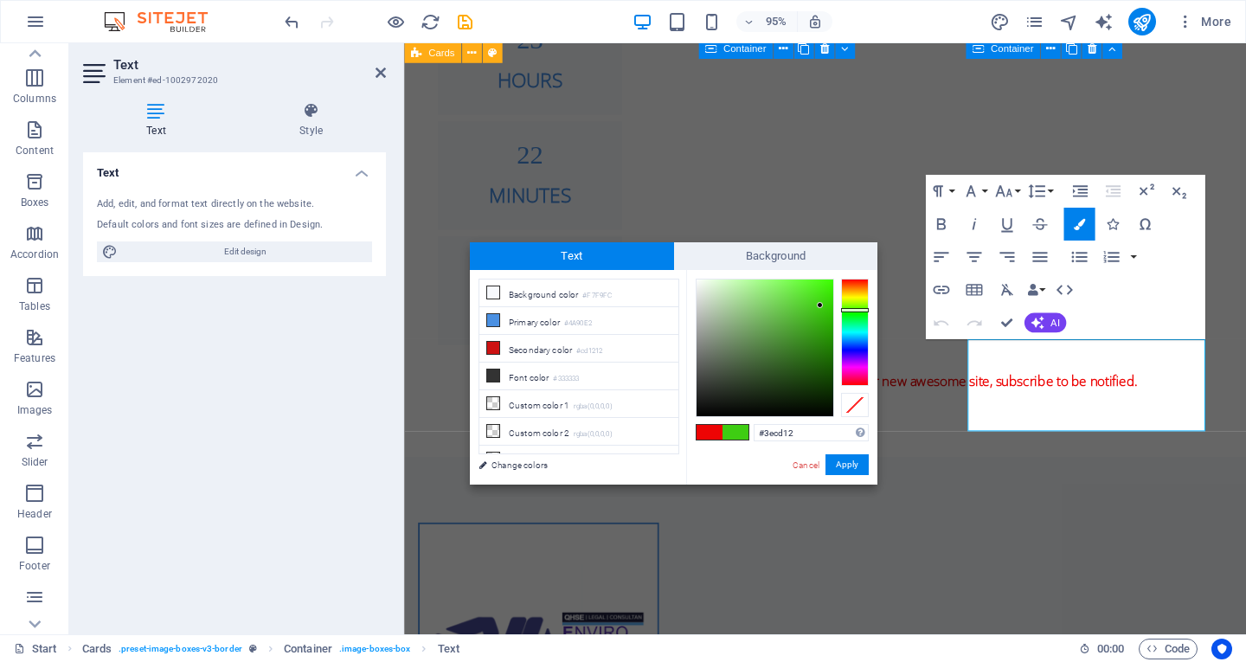
type input "#12cdcc"
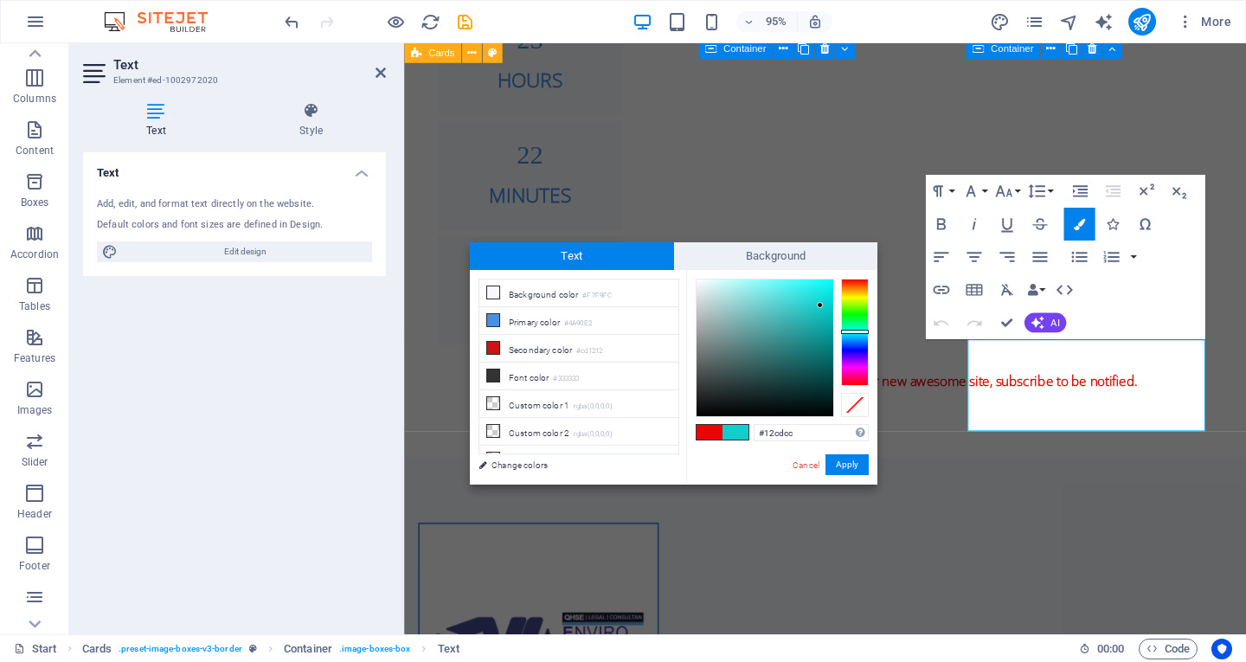
click at [859, 331] on div at bounding box center [855, 332] width 28 height 107
click at [854, 458] on button "Apply" at bounding box center [847, 464] width 43 height 21
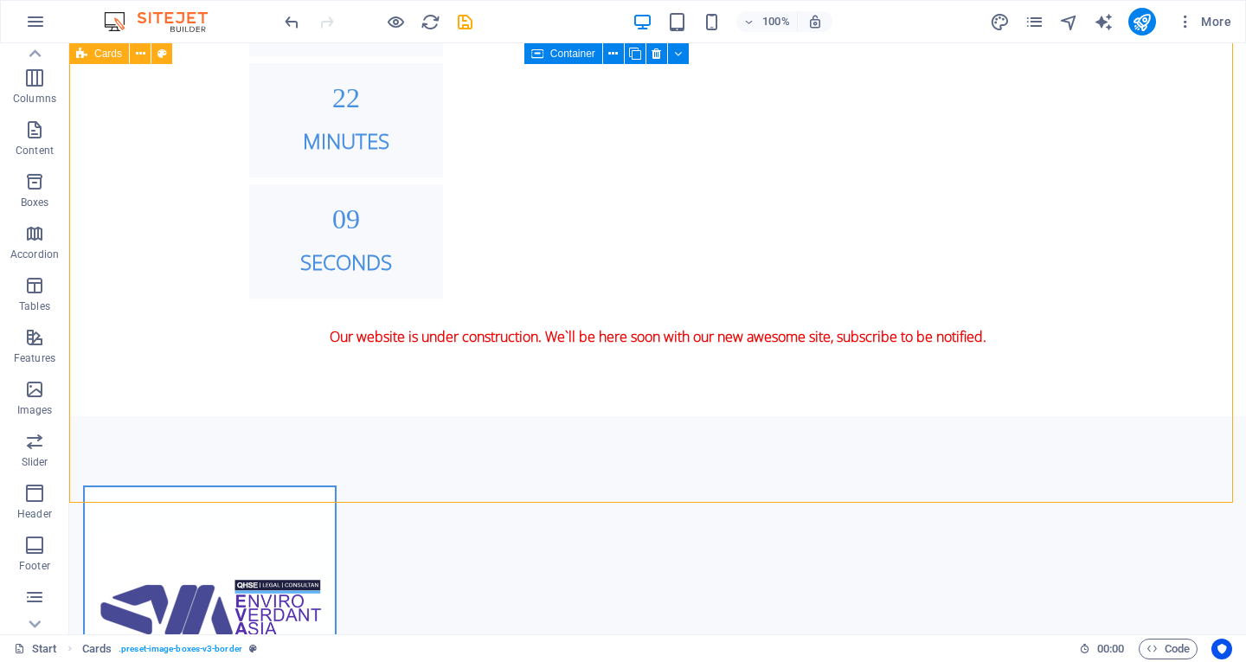
scroll to position [1632, 0]
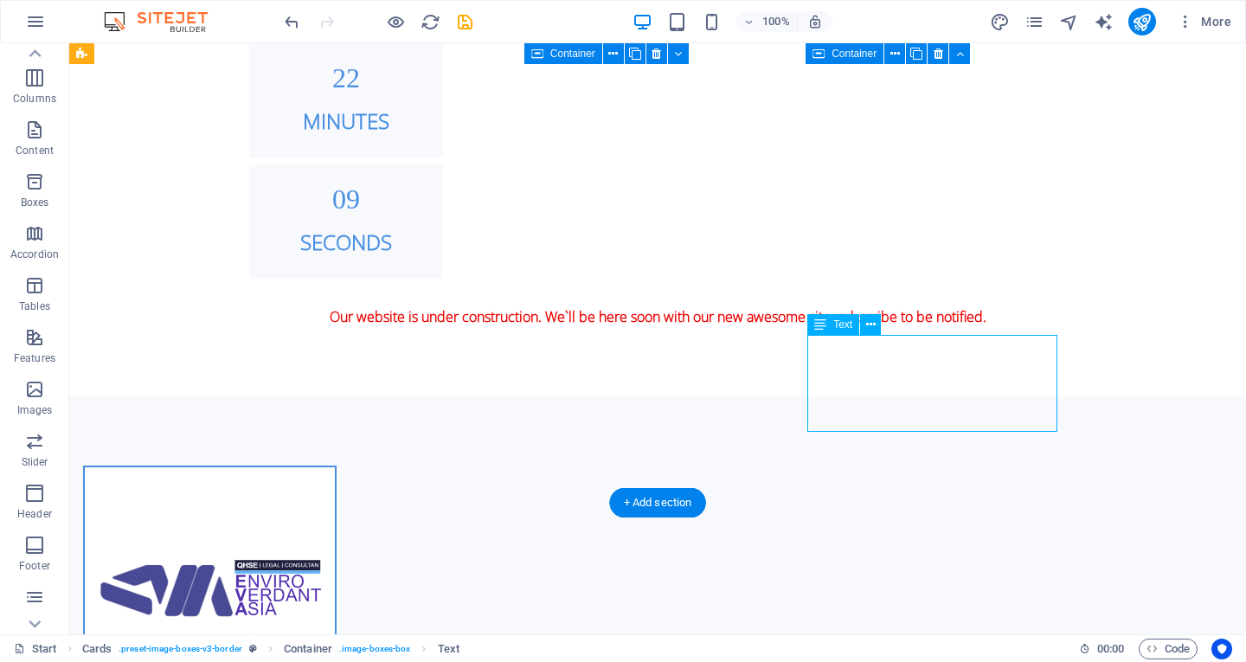
drag, startPoint x: 886, startPoint y: 345, endPoint x: 576, endPoint y: 361, distance: 310.2
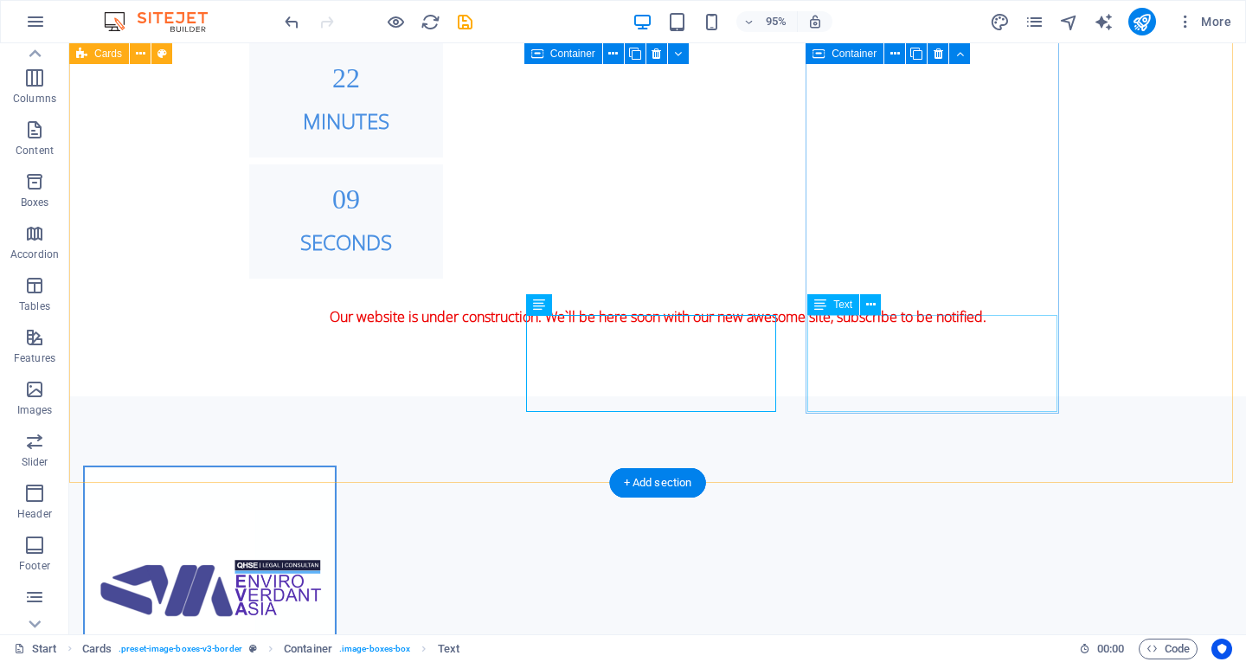
scroll to position [1652, 0]
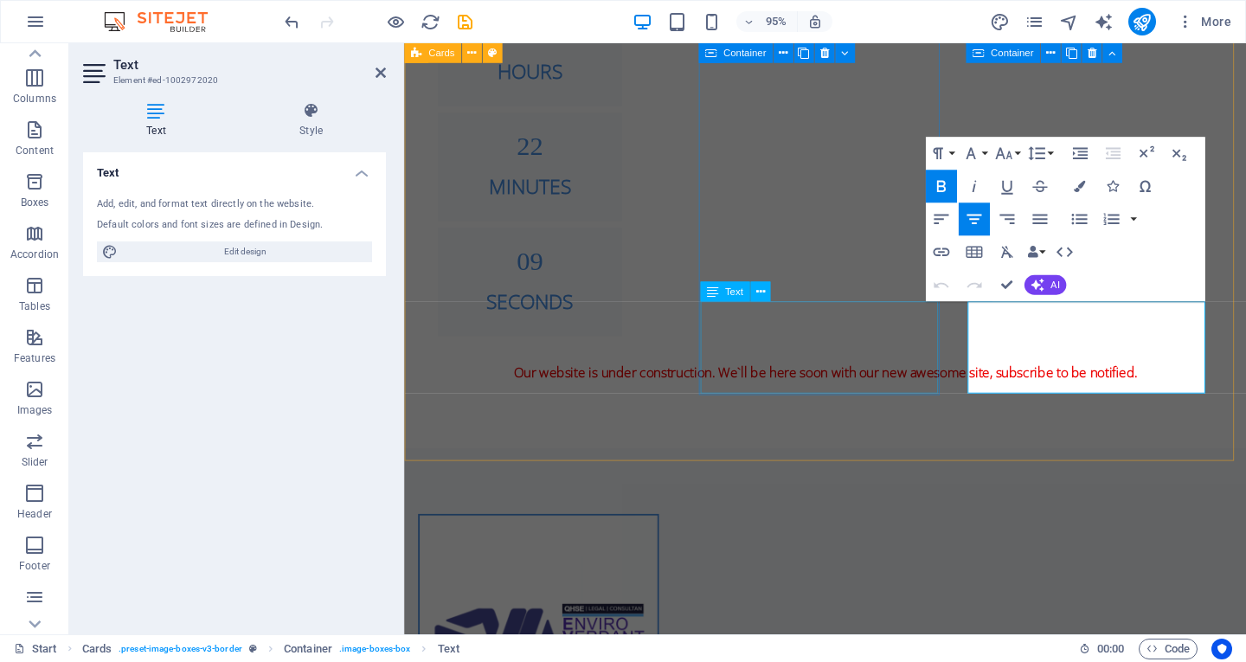
scroll to position [1683, 0]
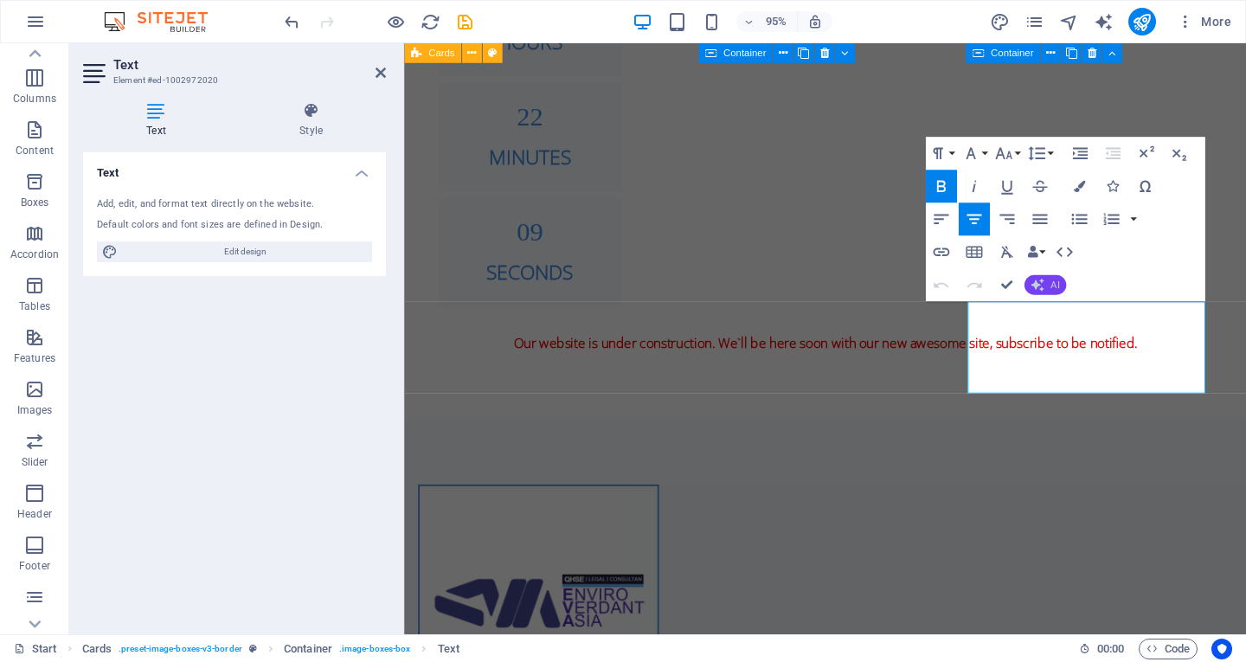
click at [1049, 280] on button "AI" at bounding box center [1046, 285] width 42 height 20
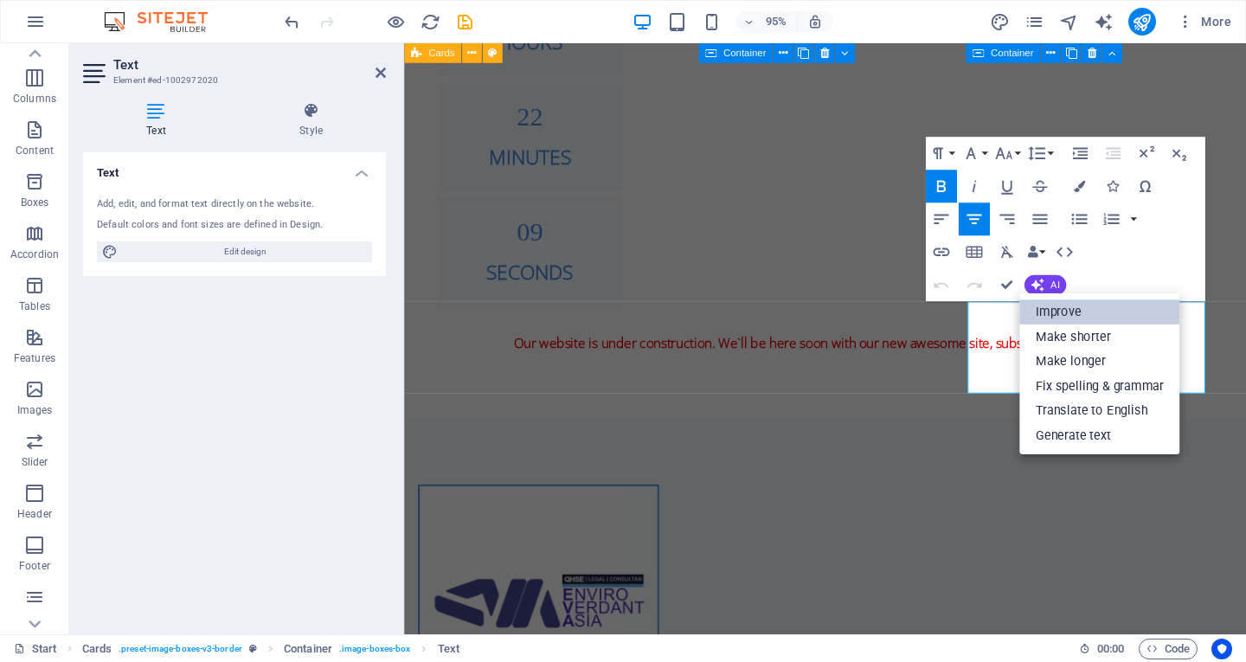
click at [1065, 305] on link "Improve" at bounding box center [1100, 311] width 160 height 25
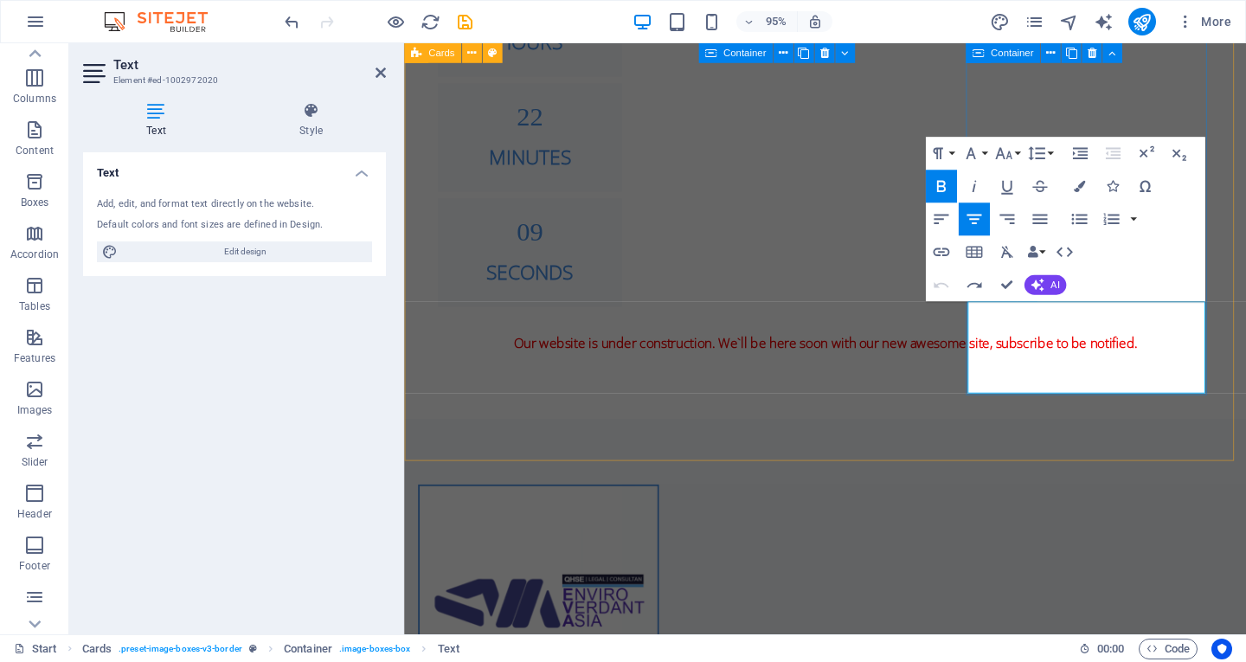
drag, startPoint x: 1029, startPoint y: 319, endPoint x: 1134, endPoint y: 332, distance: 105.5
click at [1074, 188] on icon "button" at bounding box center [1079, 186] width 11 height 11
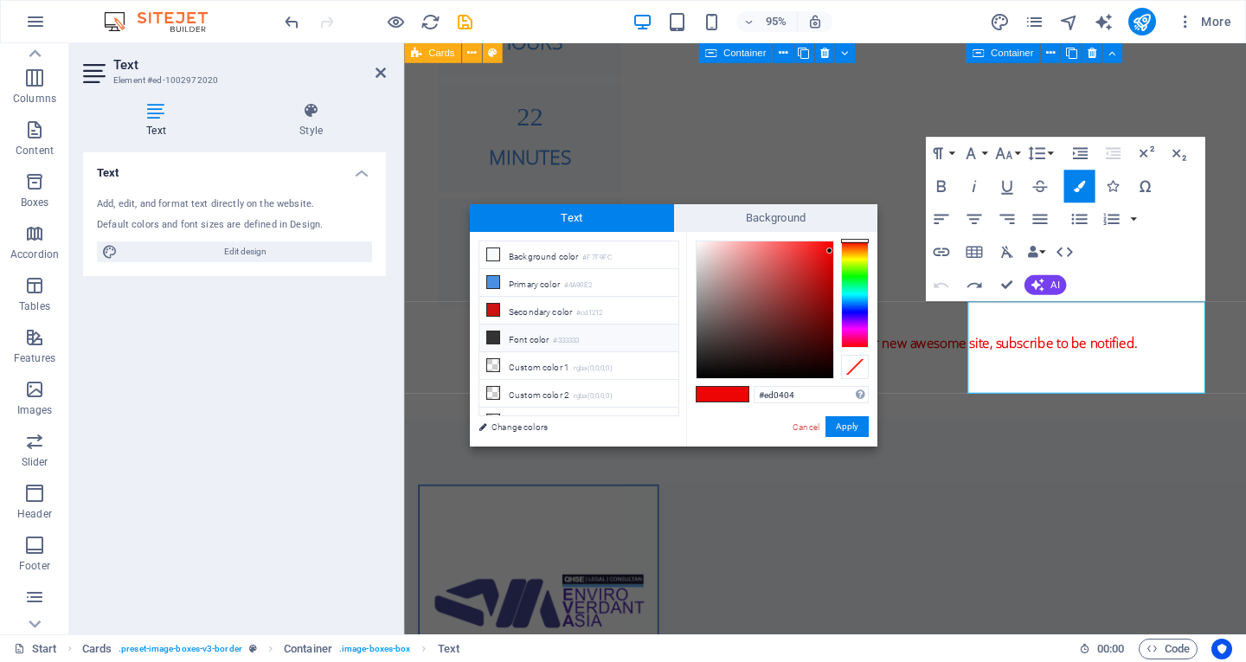
click at [498, 337] on icon at bounding box center [493, 337] width 12 height 12
type input "#333333"
click at [850, 428] on button "Apply" at bounding box center [847, 426] width 43 height 21
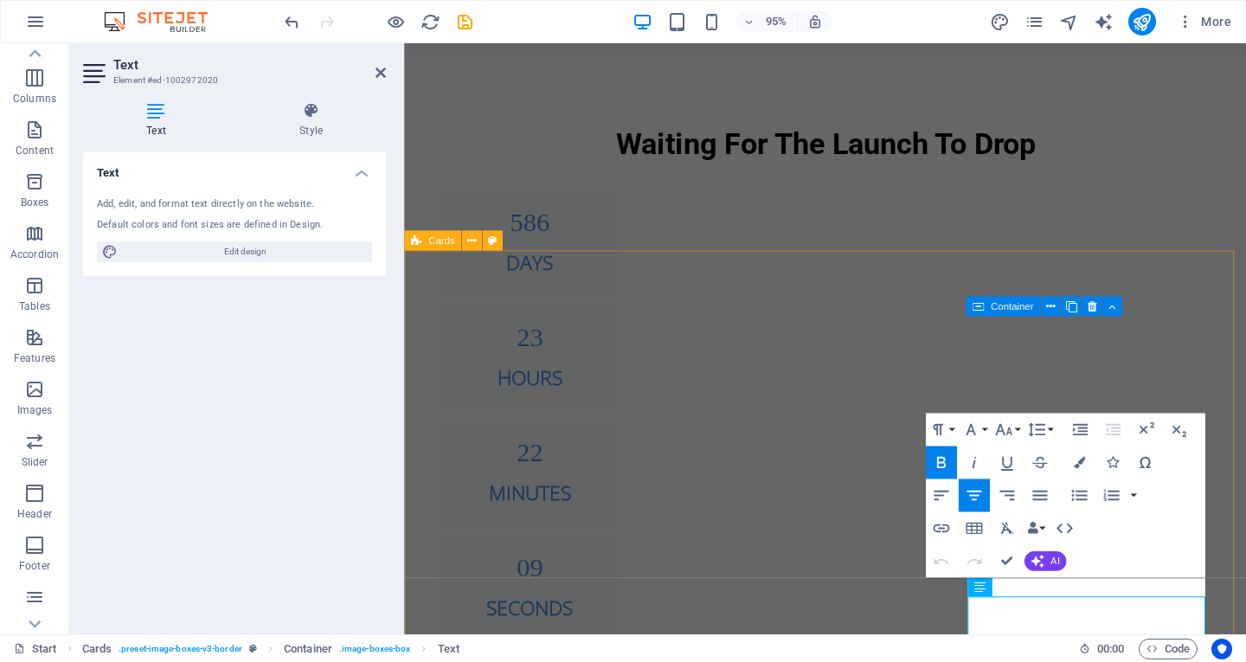
scroll to position [1590, 0]
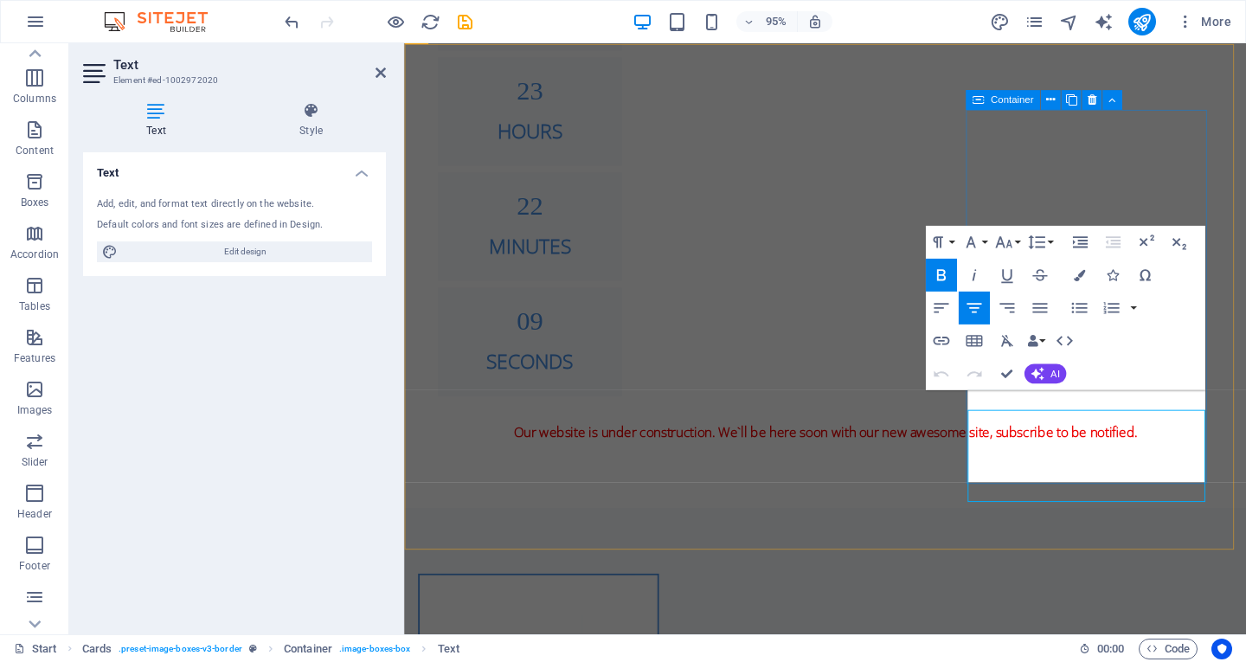
drag, startPoint x: 1035, startPoint y: 425, endPoint x: 1134, endPoint y: 427, distance: 98.7
click at [1075, 280] on button "Colors" at bounding box center [1079, 275] width 31 height 33
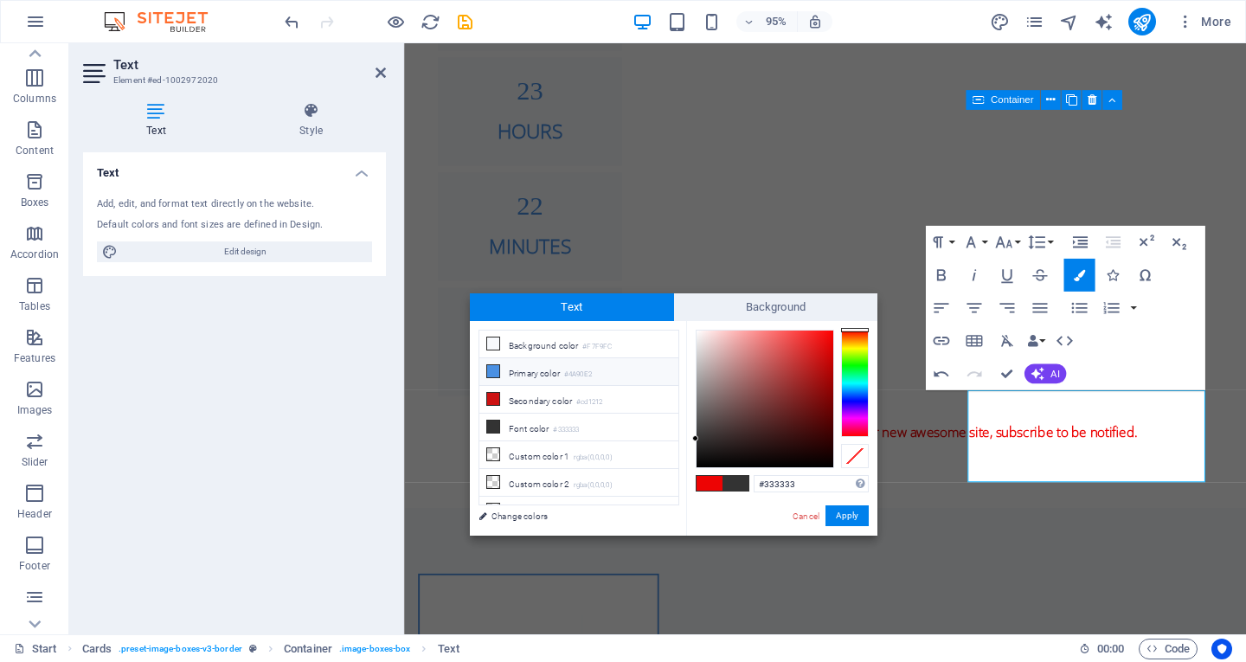
click at [561, 374] on li "Primary color #4A90E2" at bounding box center [578, 372] width 199 height 28
type input "#4a90e2"
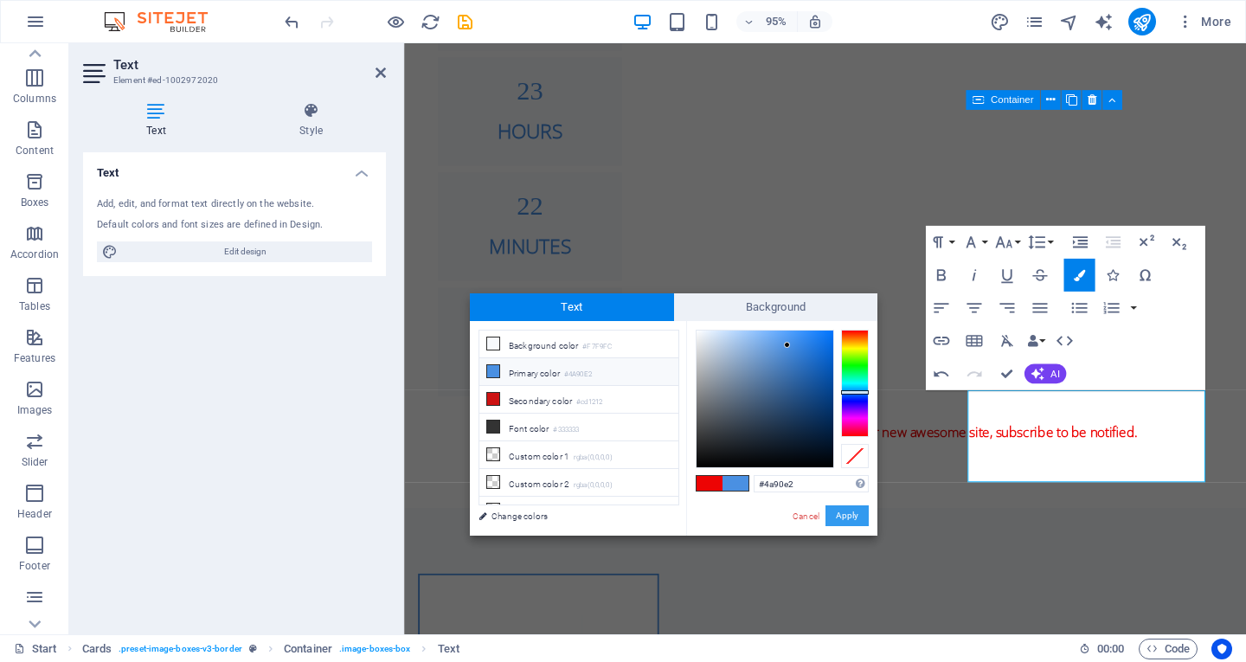
click at [864, 518] on button "Apply" at bounding box center [847, 515] width 43 height 21
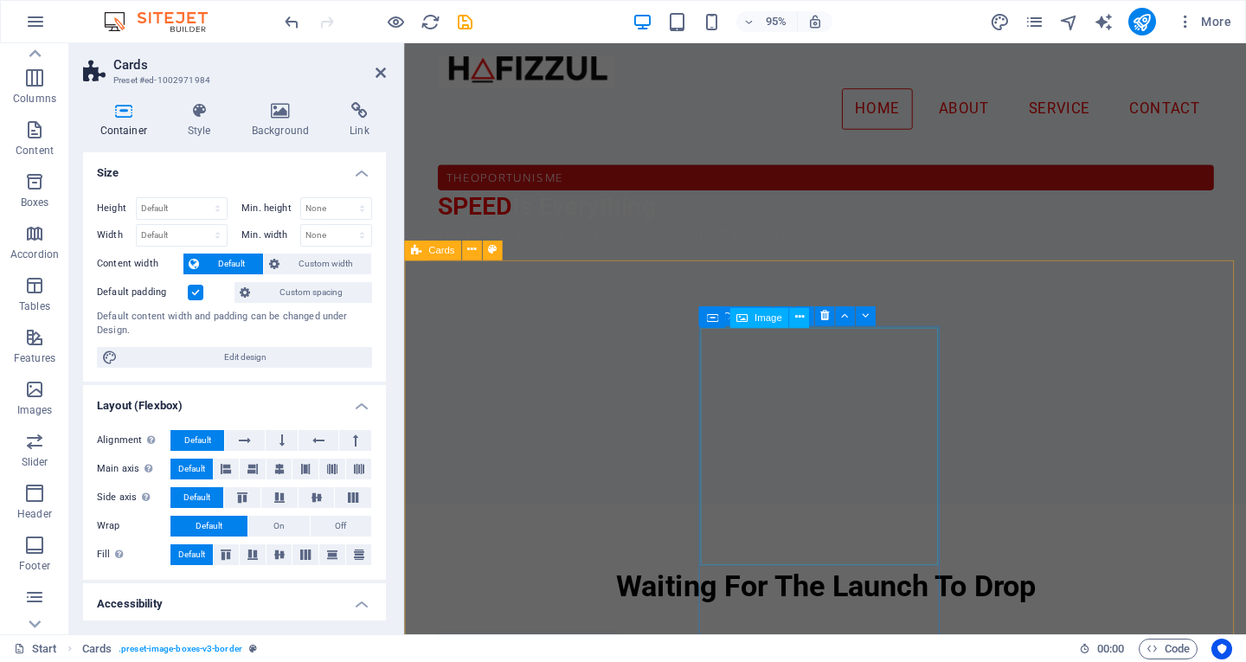
drag, startPoint x: 876, startPoint y: 447, endPoint x: 1189, endPoint y: 428, distance: 314.0
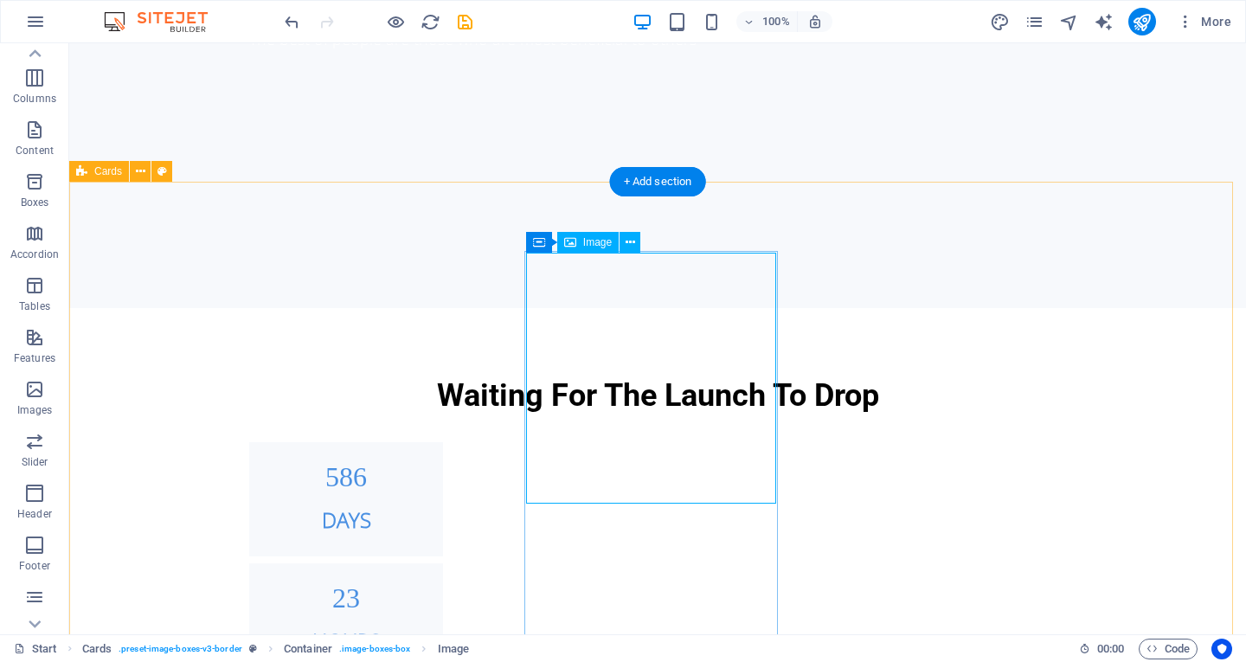
scroll to position [1079, 0]
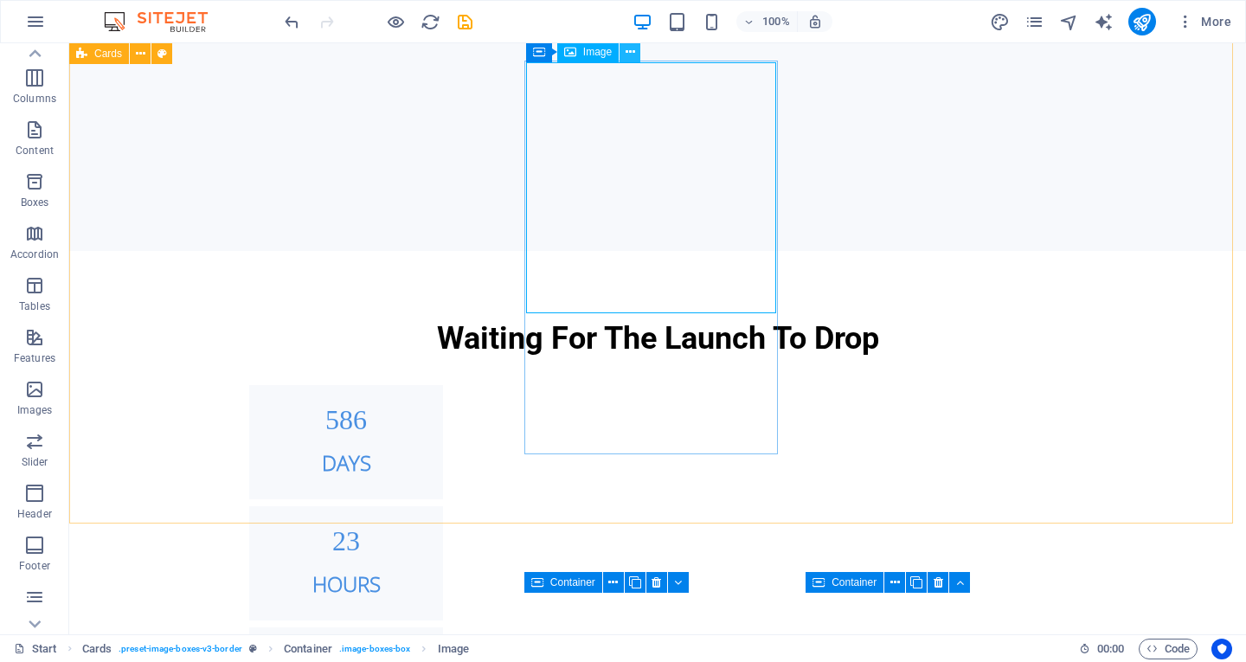
click at [626, 53] on icon at bounding box center [631, 52] width 10 height 18
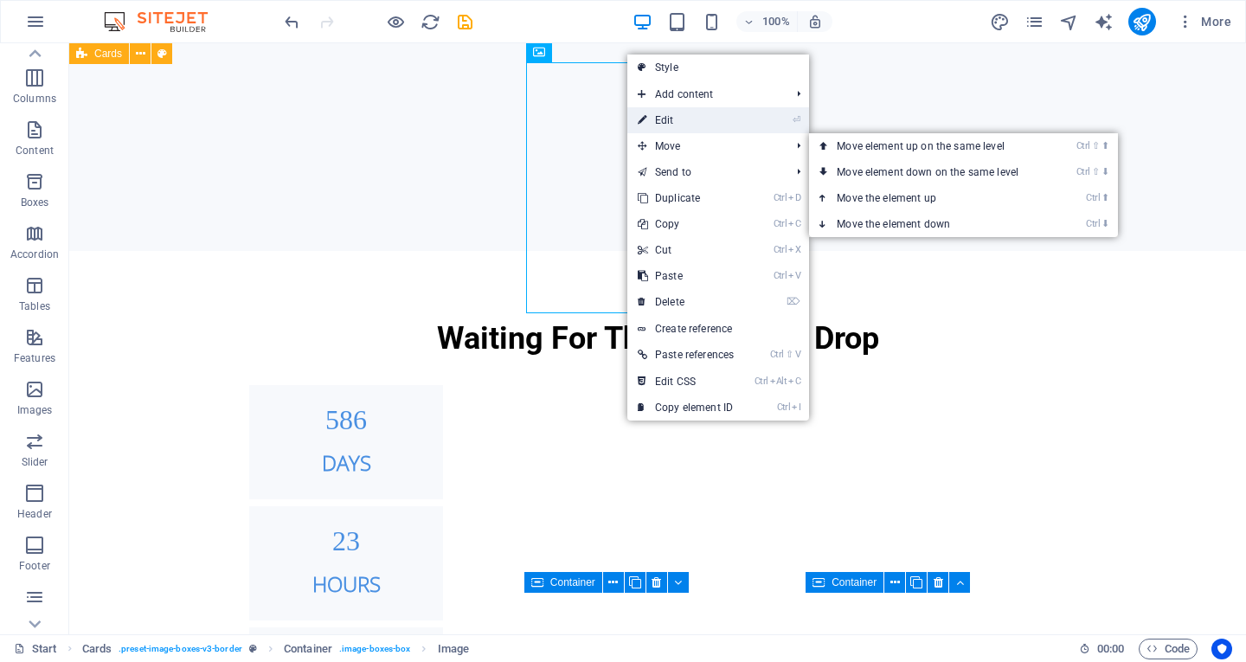
click at [676, 125] on link "⏎ Edit" at bounding box center [686, 120] width 117 height 26
select select "%"
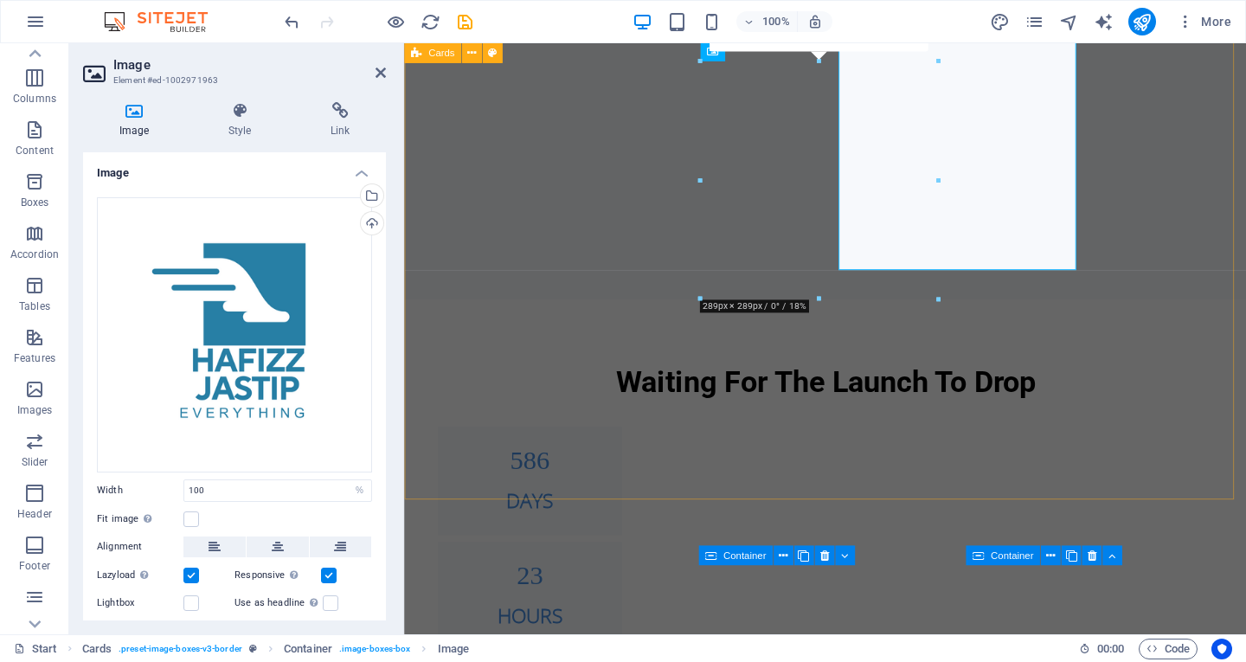
scroll to position [1110, 0]
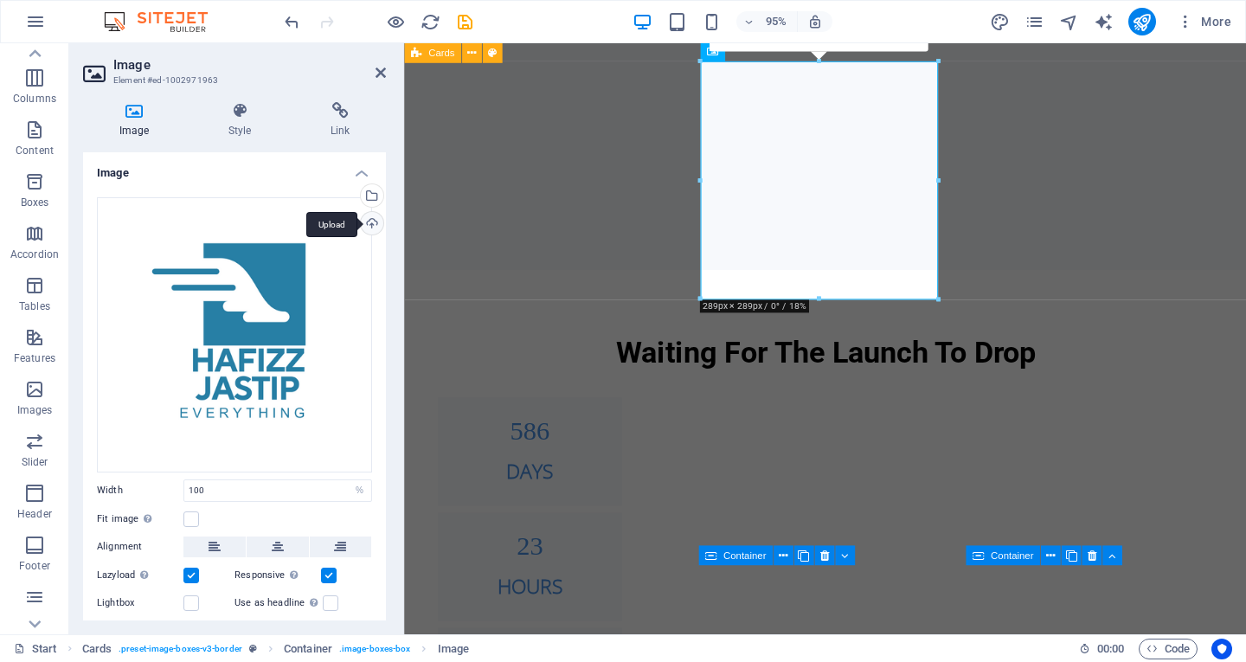
click at [363, 222] on div "Upload" at bounding box center [370, 225] width 26 height 26
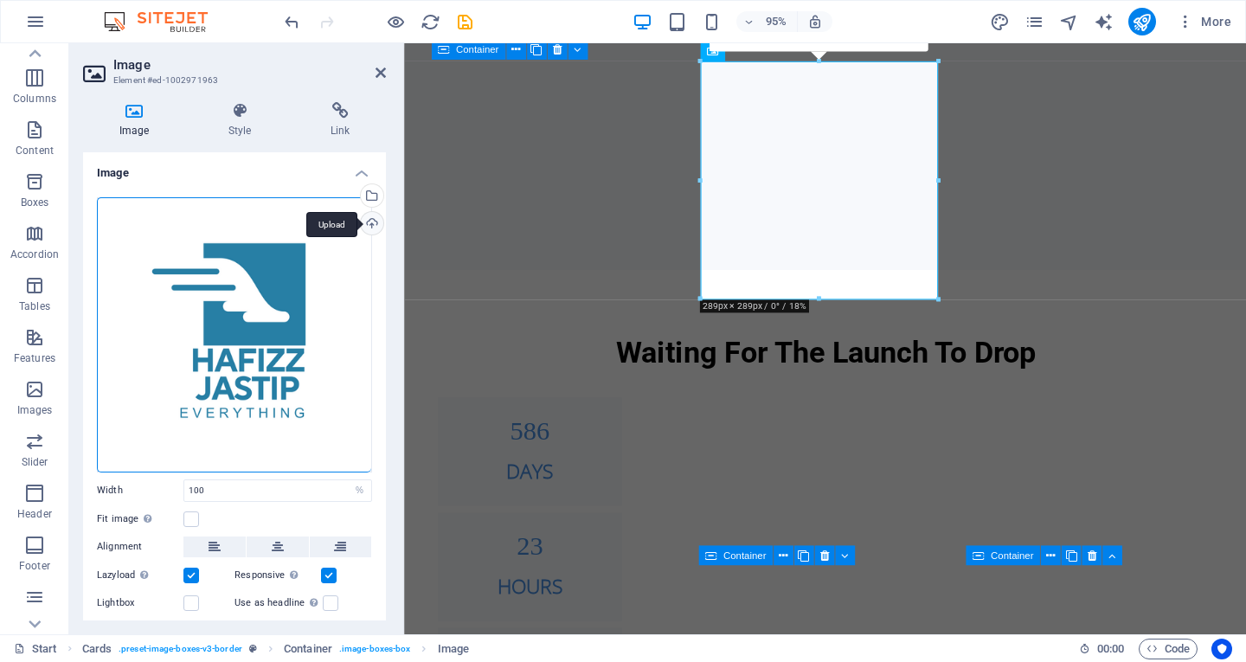
click at [370, 226] on div "Upload" at bounding box center [370, 225] width 26 height 26
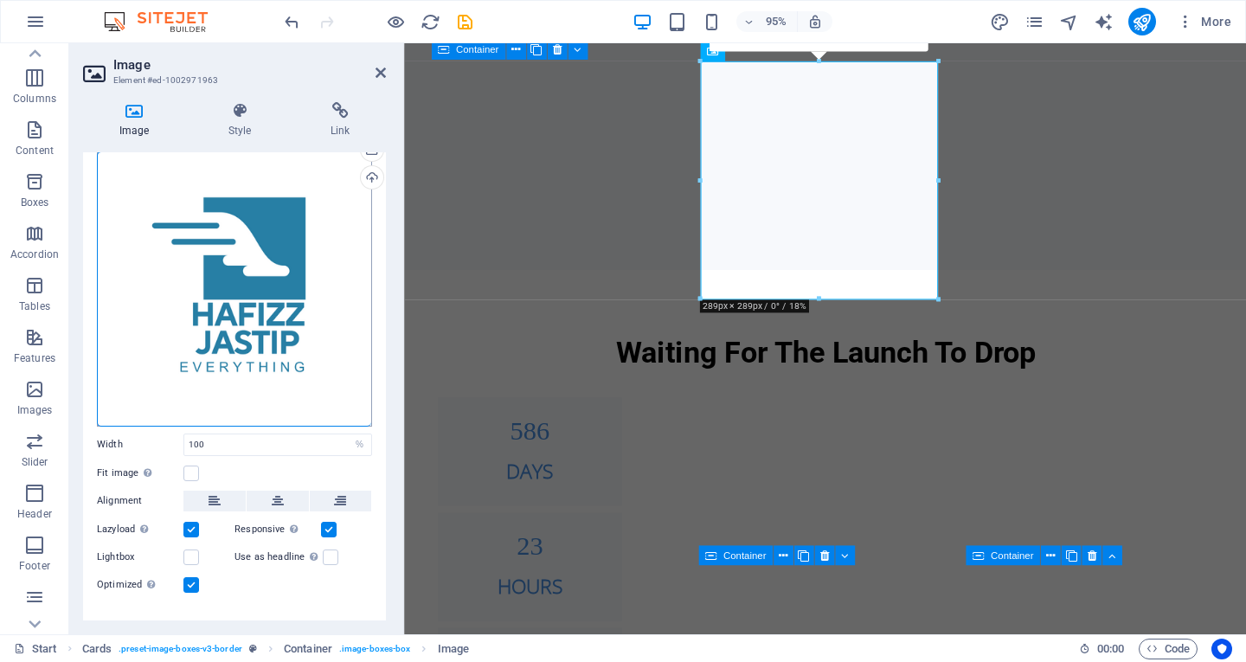
scroll to position [73, 0]
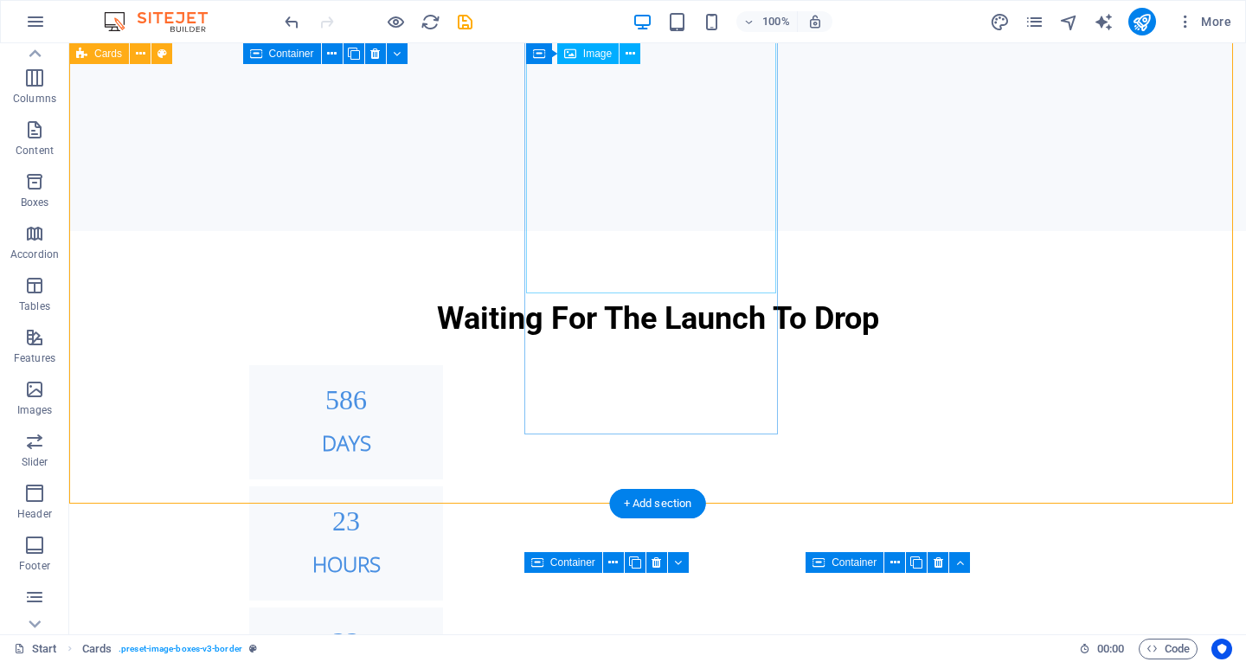
drag, startPoint x: 556, startPoint y: 32, endPoint x: 636, endPoint y: 55, distance: 83.8
click at [637, 55] on button at bounding box center [630, 53] width 21 height 21
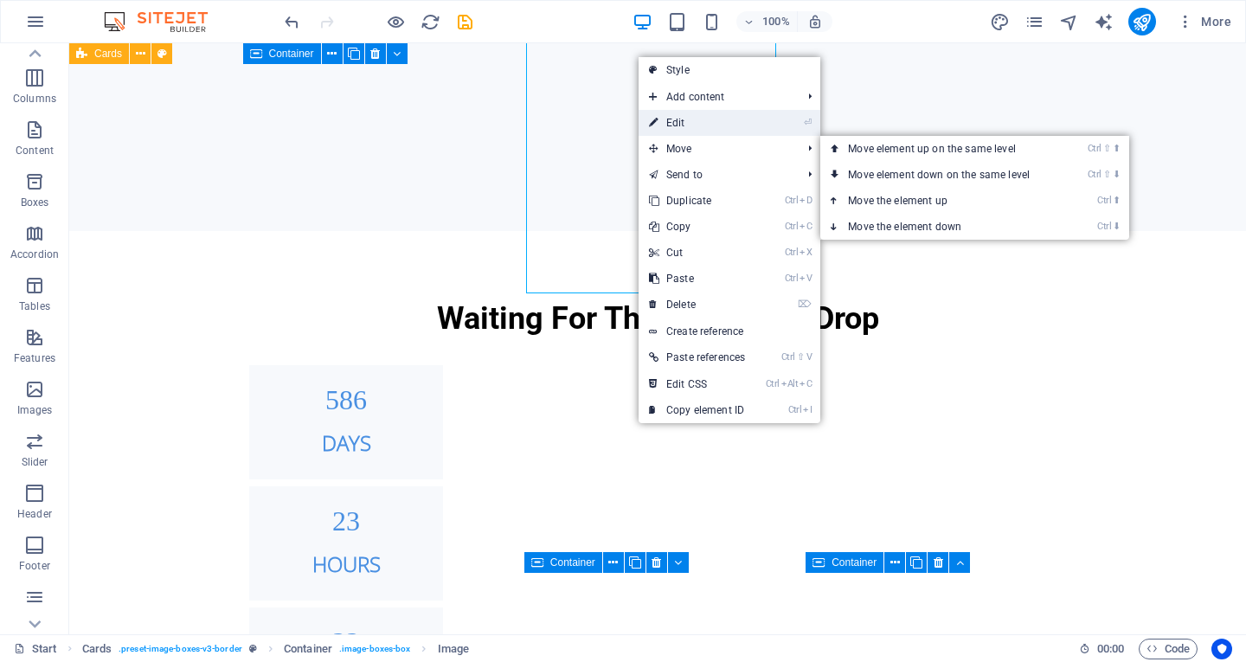
click at [671, 120] on link "⏎ Edit" at bounding box center [697, 123] width 117 height 26
select select "%"
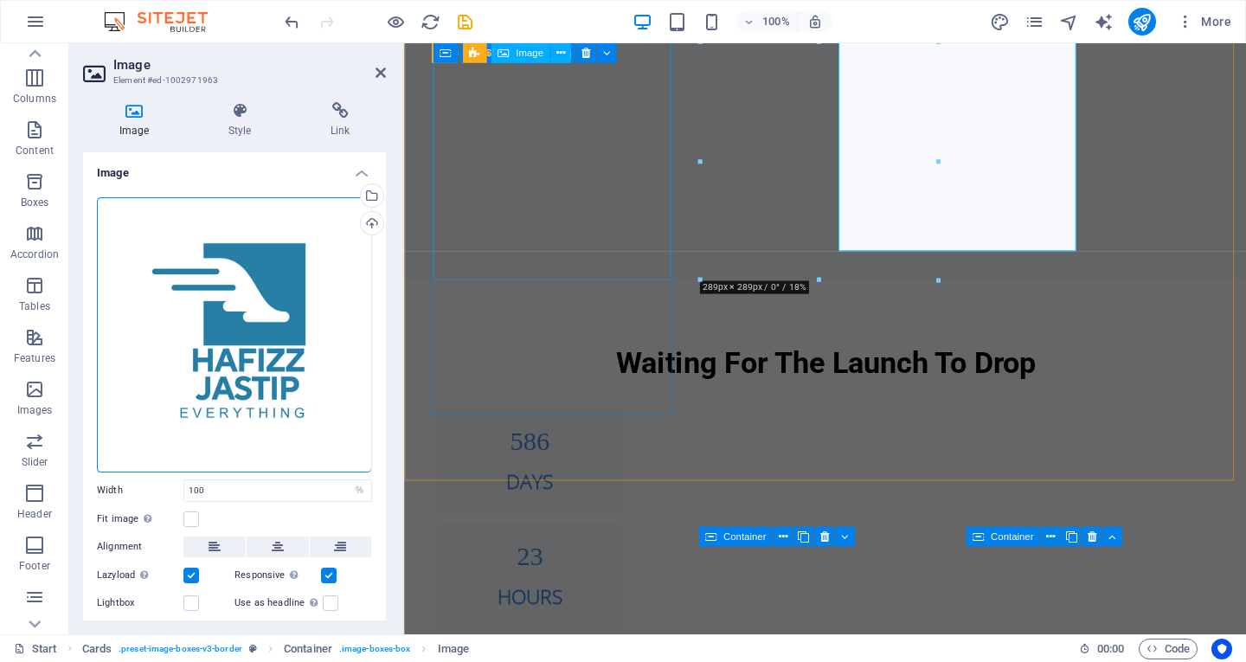
scroll to position [1130, 0]
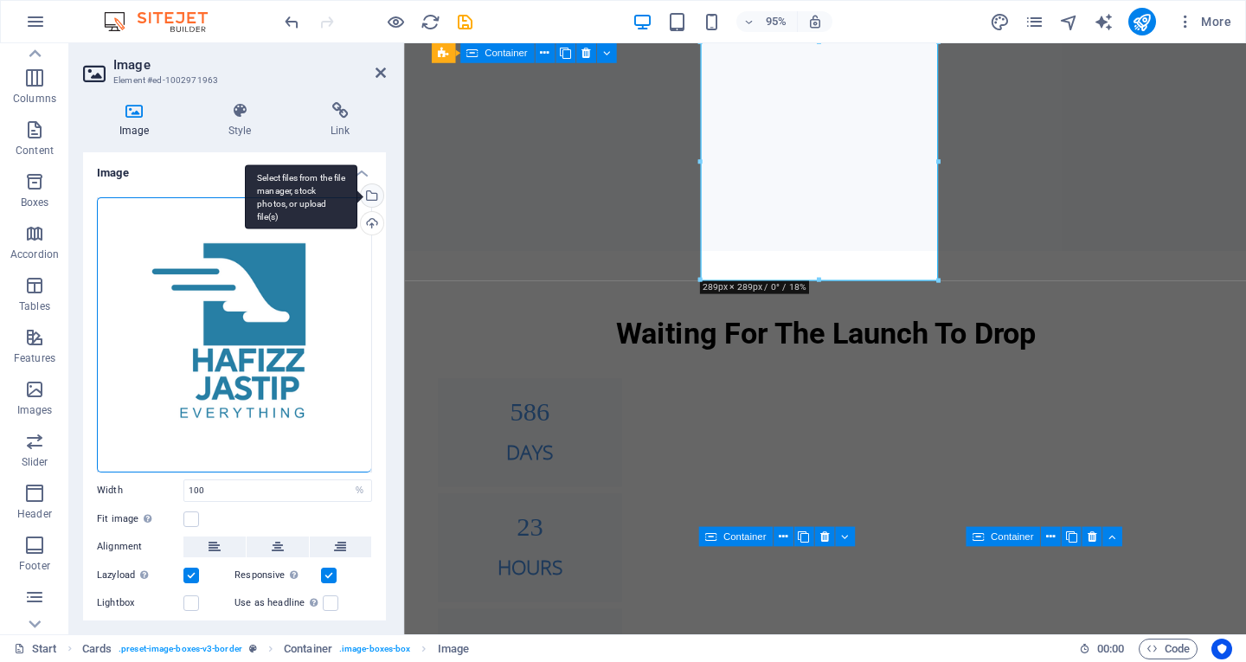
click at [367, 190] on div "Select files from the file manager, stock photos, or upload file(s)" at bounding box center [370, 197] width 26 height 26
click at [367, 190] on body "Individual Start Favorites Elements Columns Content Boxes Accordion Tables Feat…" at bounding box center [623, 331] width 1246 height 662
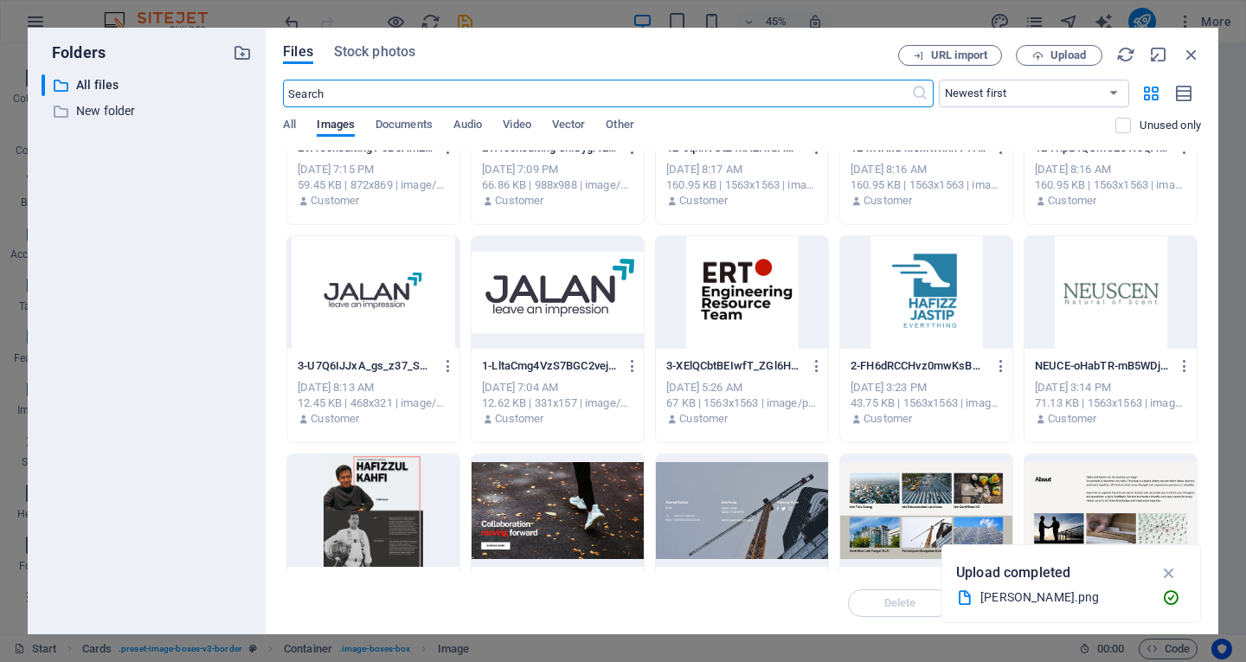
scroll to position [0, 0]
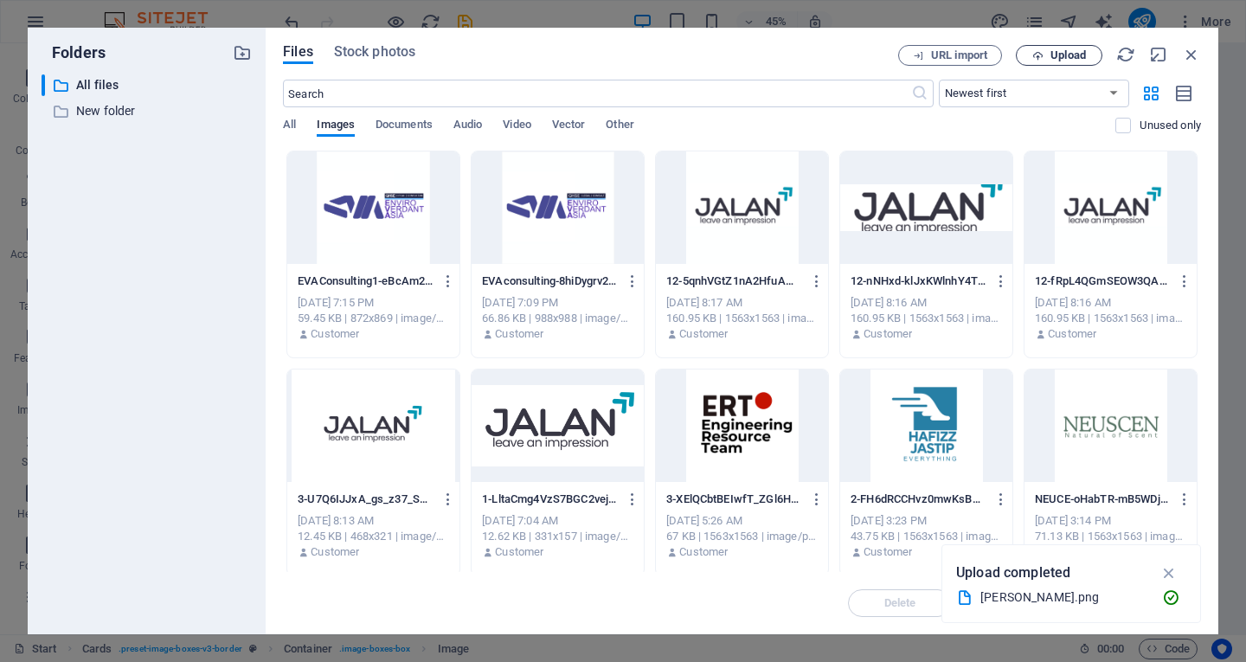
click at [1061, 50] on span "Upload" at bounding box center [1068, 55] width 35 height 10
click at [997, 283] on icon "button" at bounding box center [1002, 282] width 16 height 16
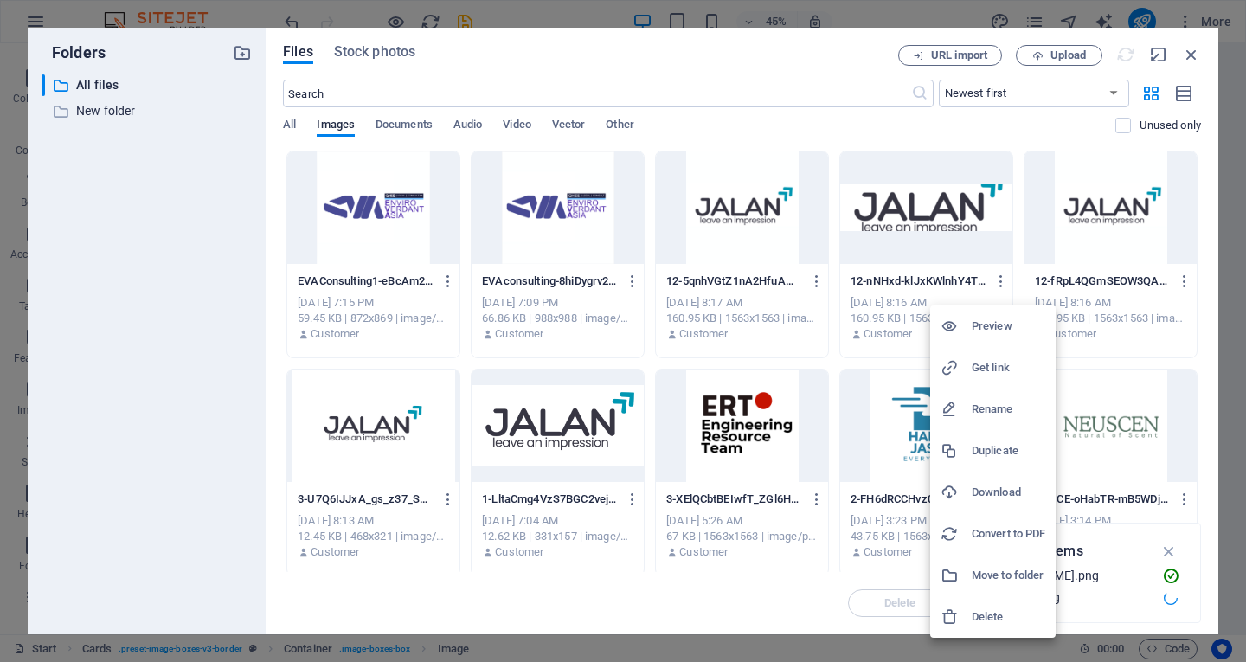
drag, startPoint x: 988, startPoint y: 617, endPoint x: 981, endPoint y: 602, distance: 15.9
click at [988, 617] on h6 "Delete" at bounding box center [1009, 617] width 74 height 21
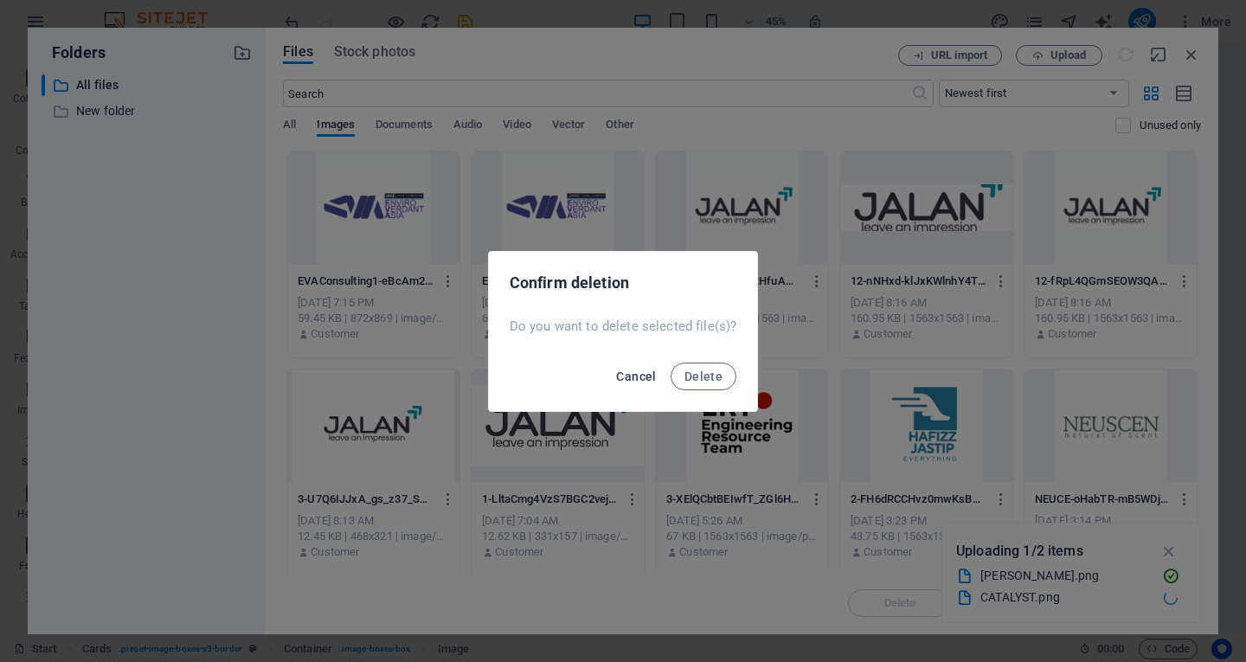
click at [656, 371] on span "Cancel" at bounding box center [636, 377] width 40 height 14
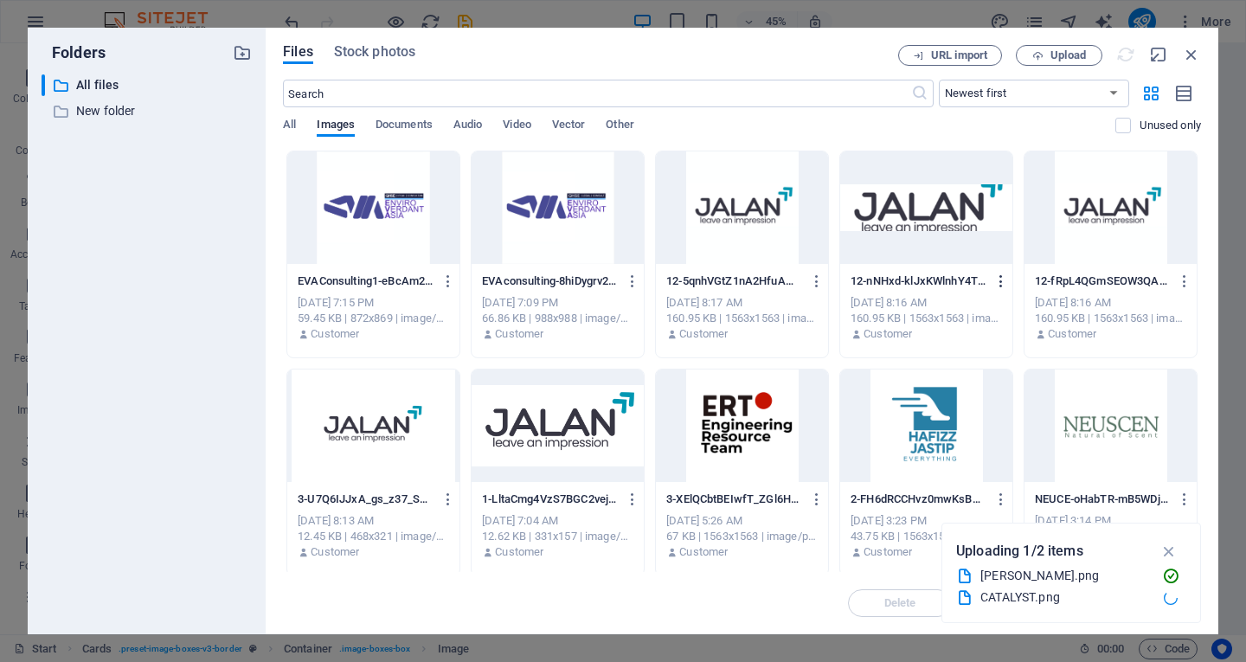
click at [994, 279] on icon "button" at bounding box center [1002, 282] width 16 height 16
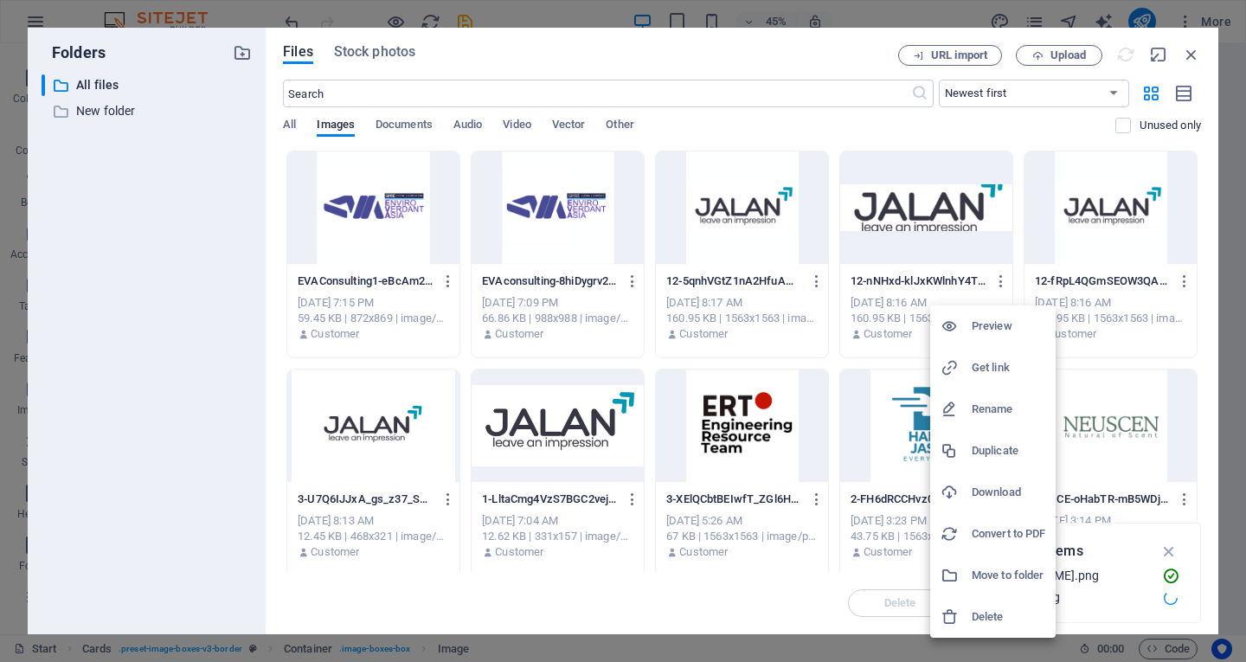
click at [975, 606] on li "Delete" at bounding box center [993, 617] width 126 height 42
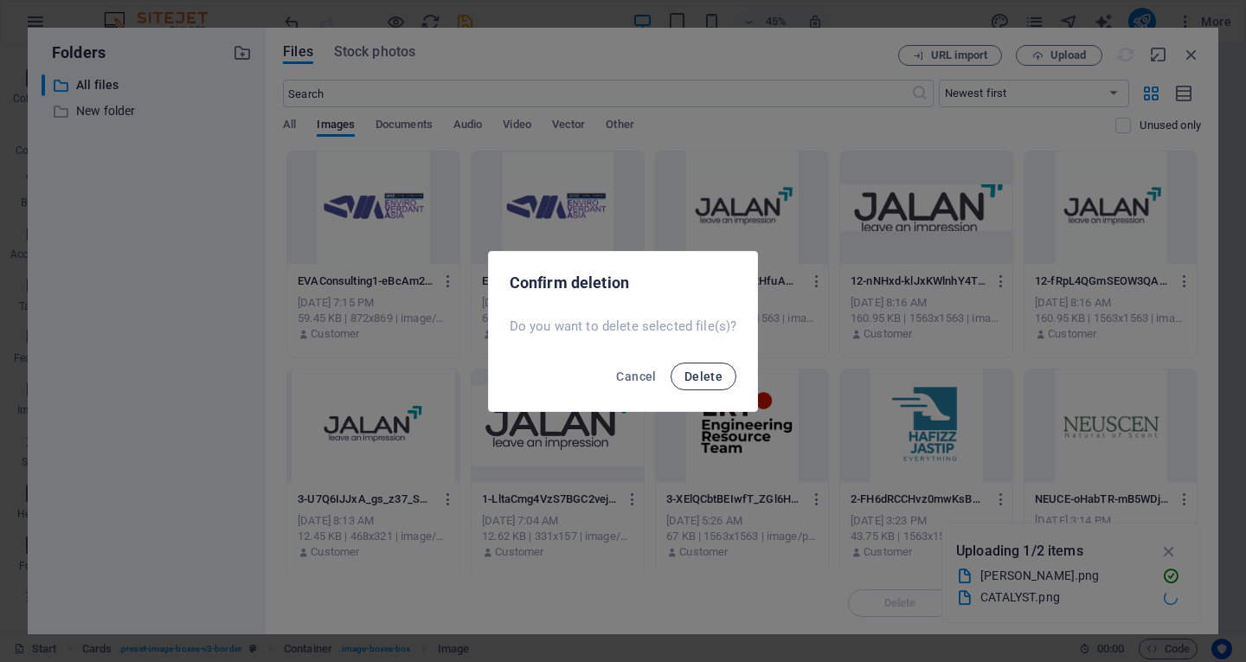
click at [705, 376] on span "Delete" at bounding box center [704, 377] width 38 height 14
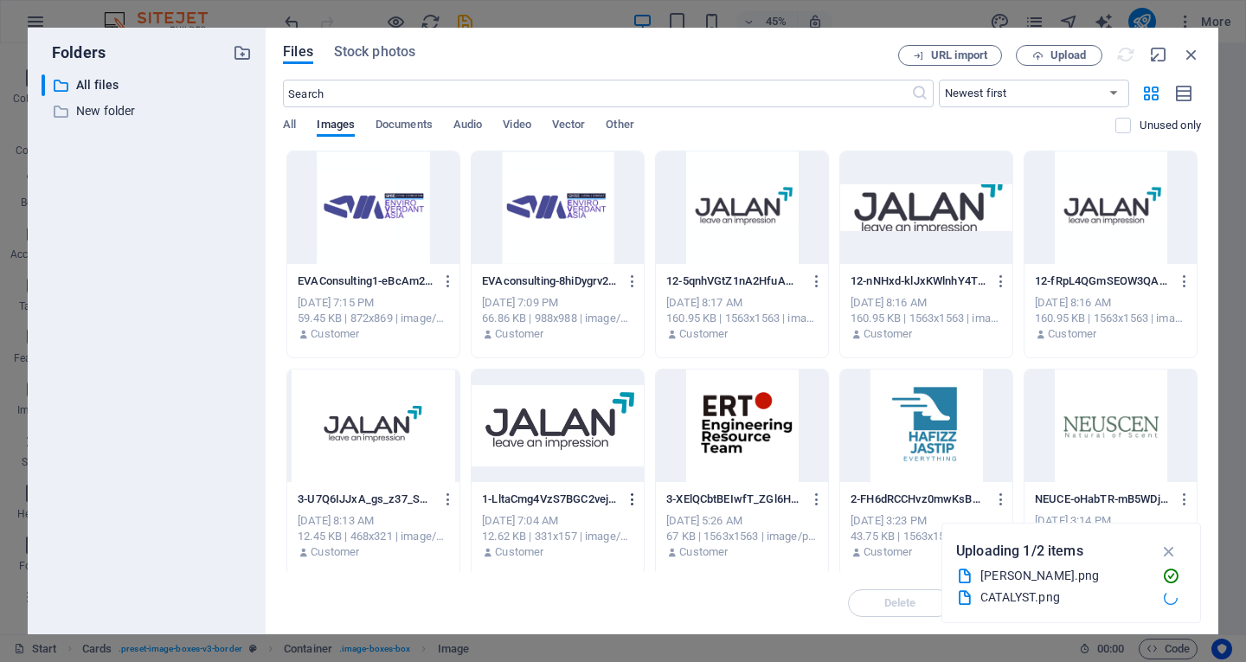
click at [630, 498] on icon "button" at bounding box center [633, 500] width 16 height 16
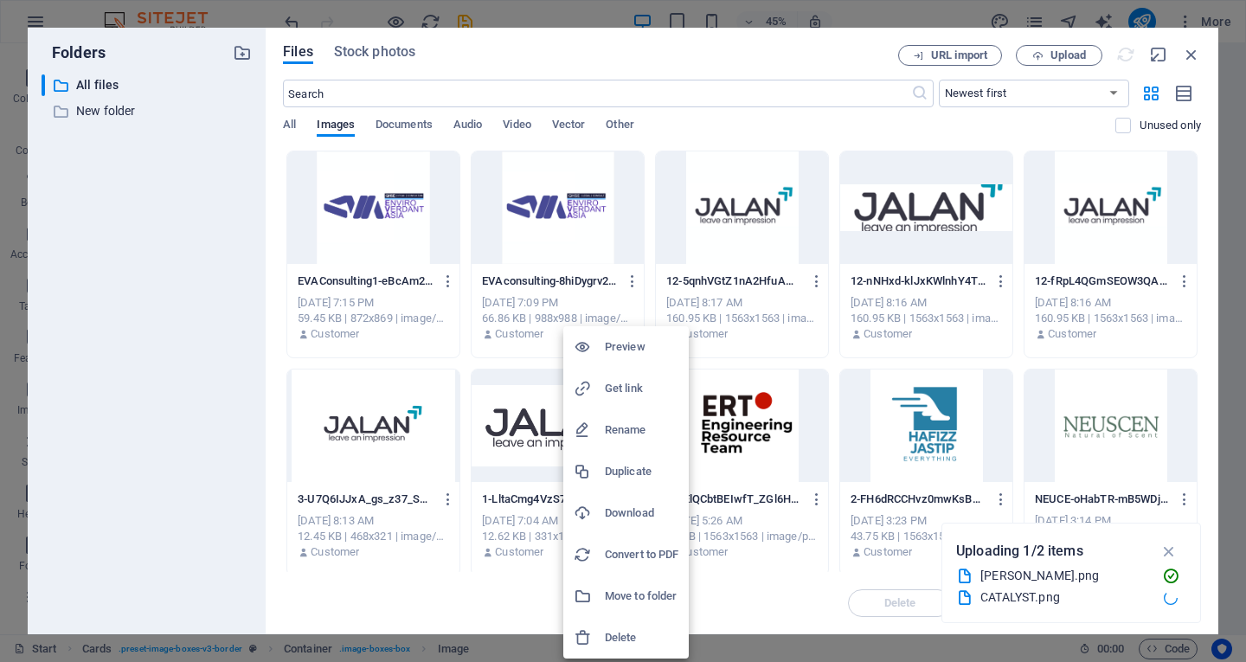
click at [654, 638] on h6 "Delete" at bounding box center [642, 638] width 74 height 21
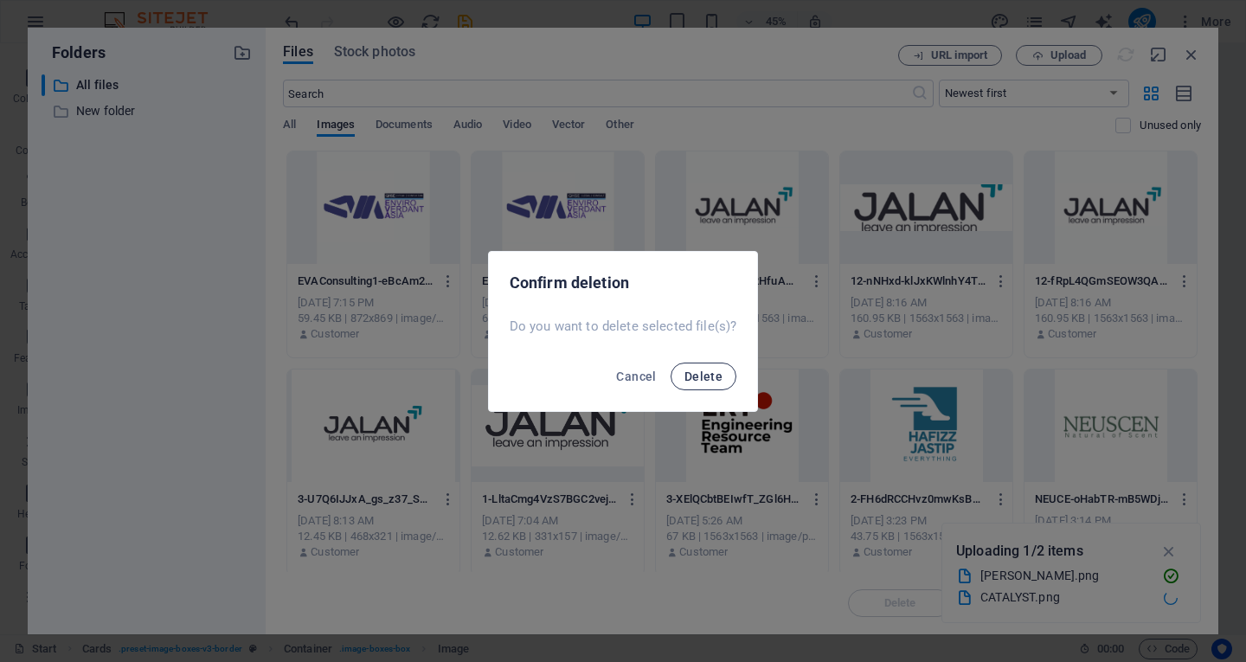
click at [690, 367] on button "Delete" at bounding box center [704, 377] width 66 height 28
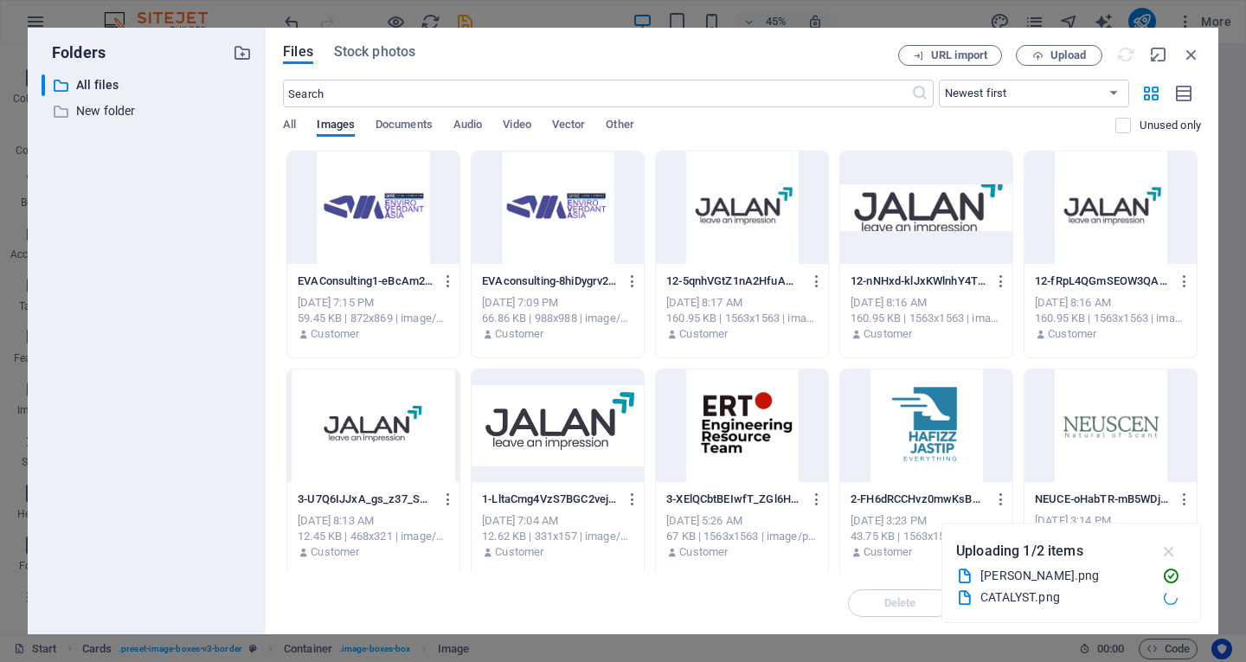
click at [1169, 550] on icon "button" at bounding box center [1170, 551] width 20 height 19
click at [1052, 63] on button "Upload" at bounding box center [1059, 55] width 87 height 21
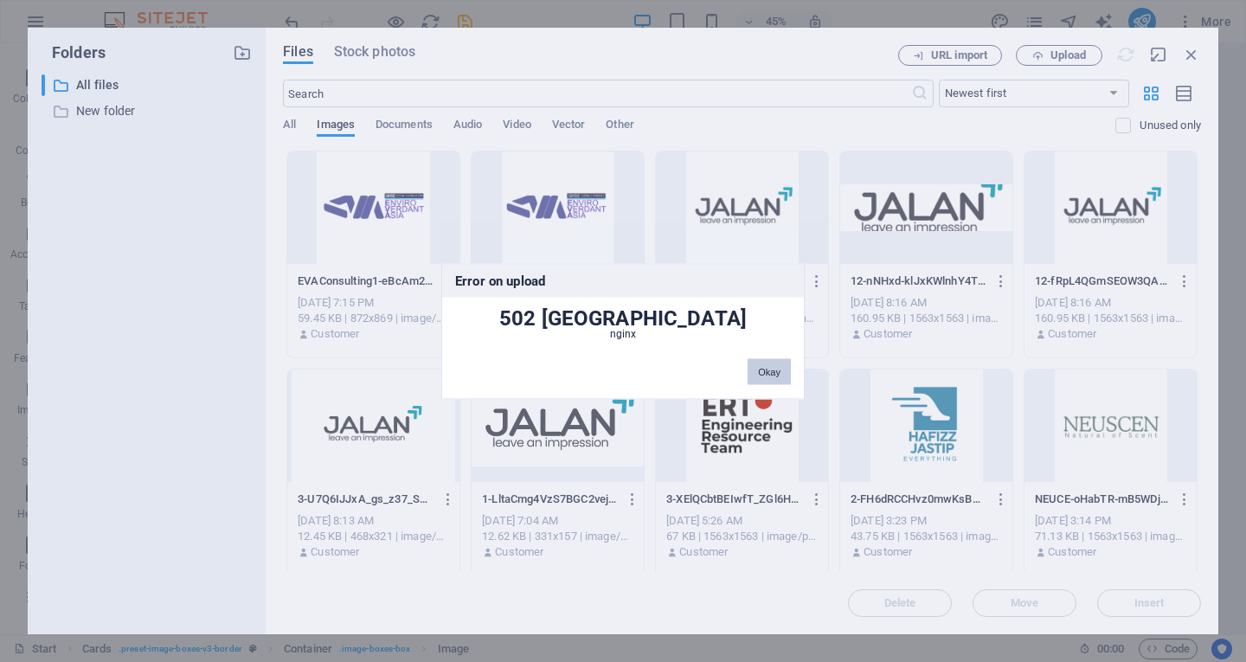
click at [763, 378] on button "Okay" at bounding box center [769, 371] width 43 height 26
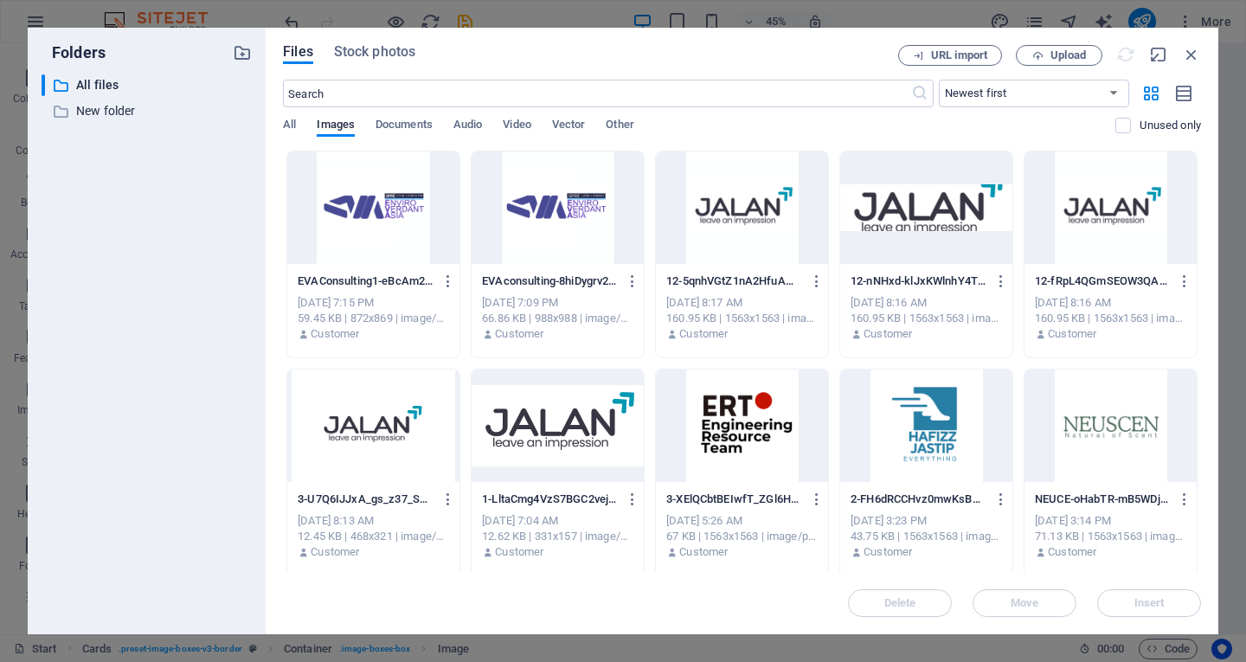
click at [1046, 68] on div "Files Stock photos URL import Upload ​ Newest first Oldest first Name (A-Z) Nam…" at bounding box center [742, 331] width 918 height 572
click at [1054, 52] on span "Upload" at bounding box center [1068, 55] width 35 height 10
click at [988, 248] on div at bounding box center [926, 207] width 172 height 113
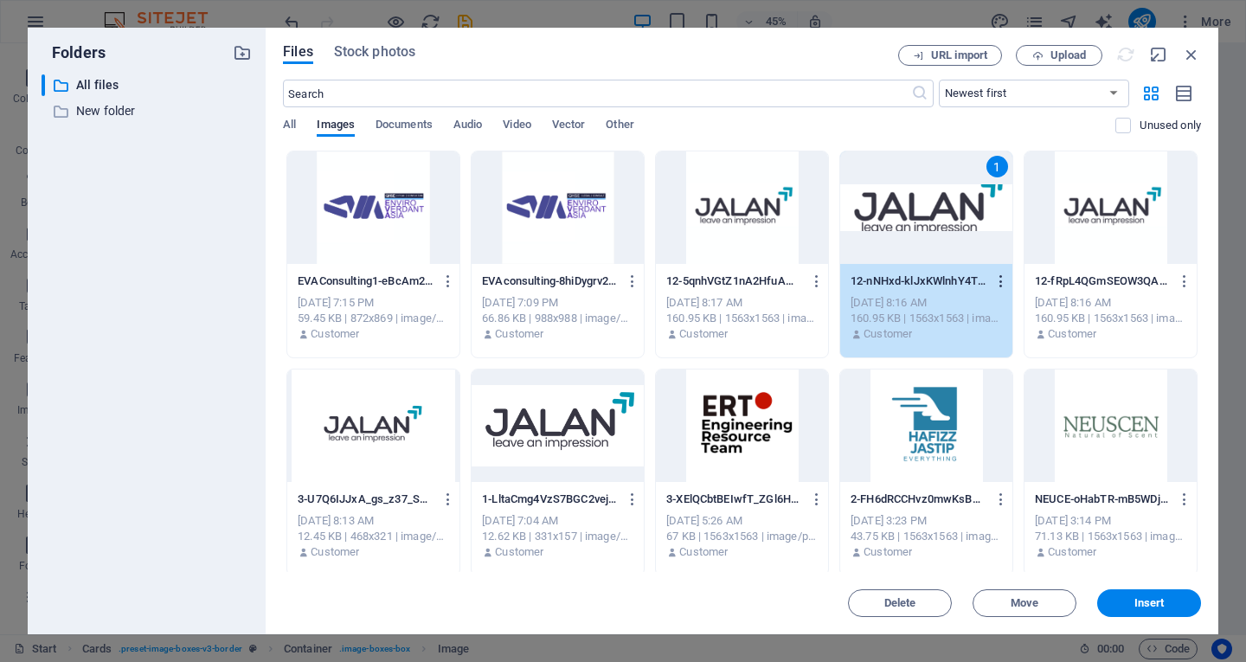
click at [994, 282] on icon "button" at bounding box center [1002, 282] width 16 height 16
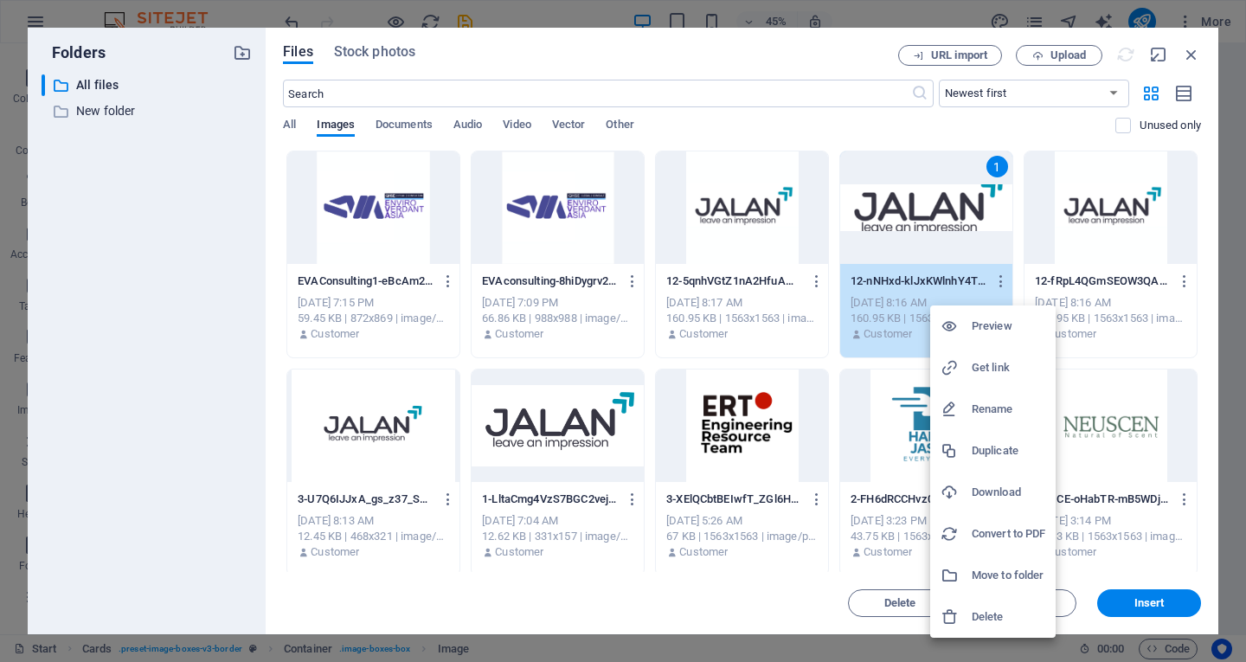
click at [988, 622] on h6 "Delete" at bounding box center [1009, 617] width 74 height 21
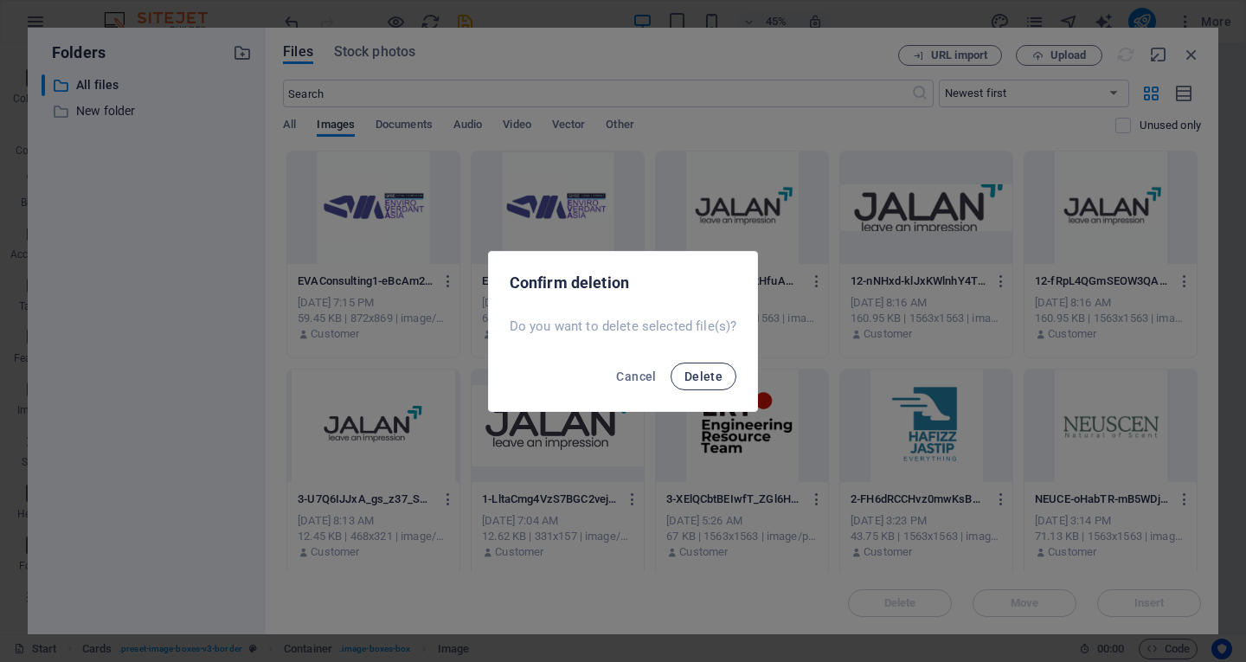
click at [689, 375] on span "Delete" at bounding box center [704, 377] width 38 height 14
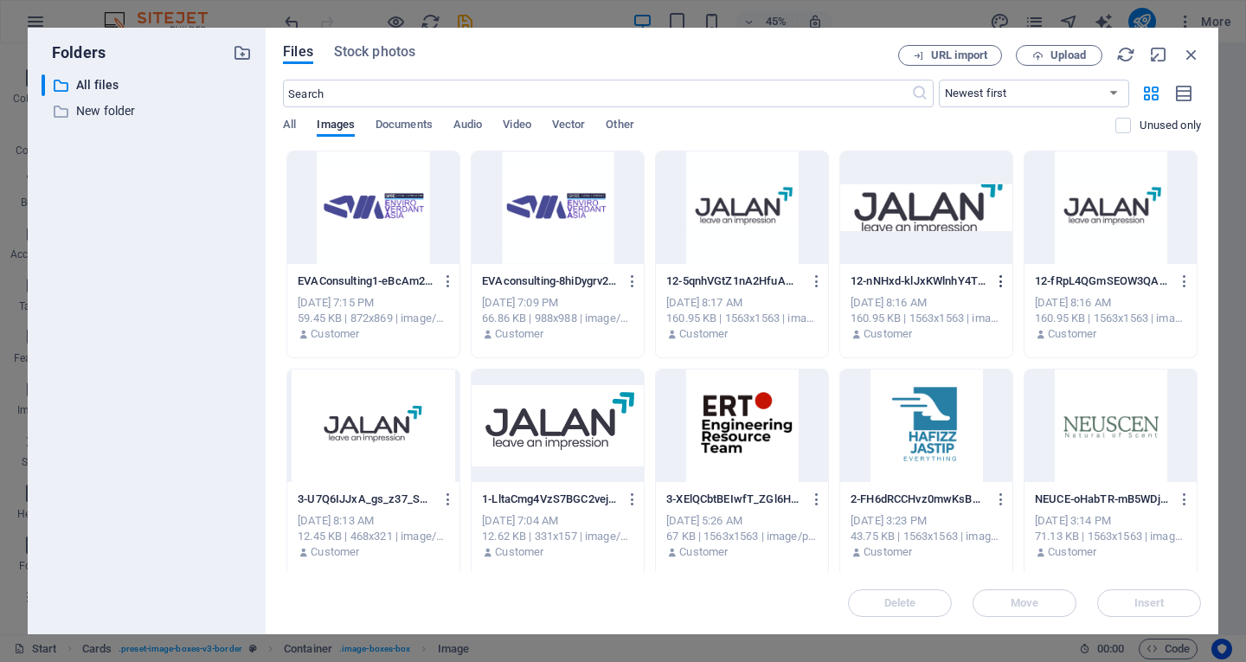
click at [998, 289] on button "button" at bounding box center [998, 281] width 23 height 28
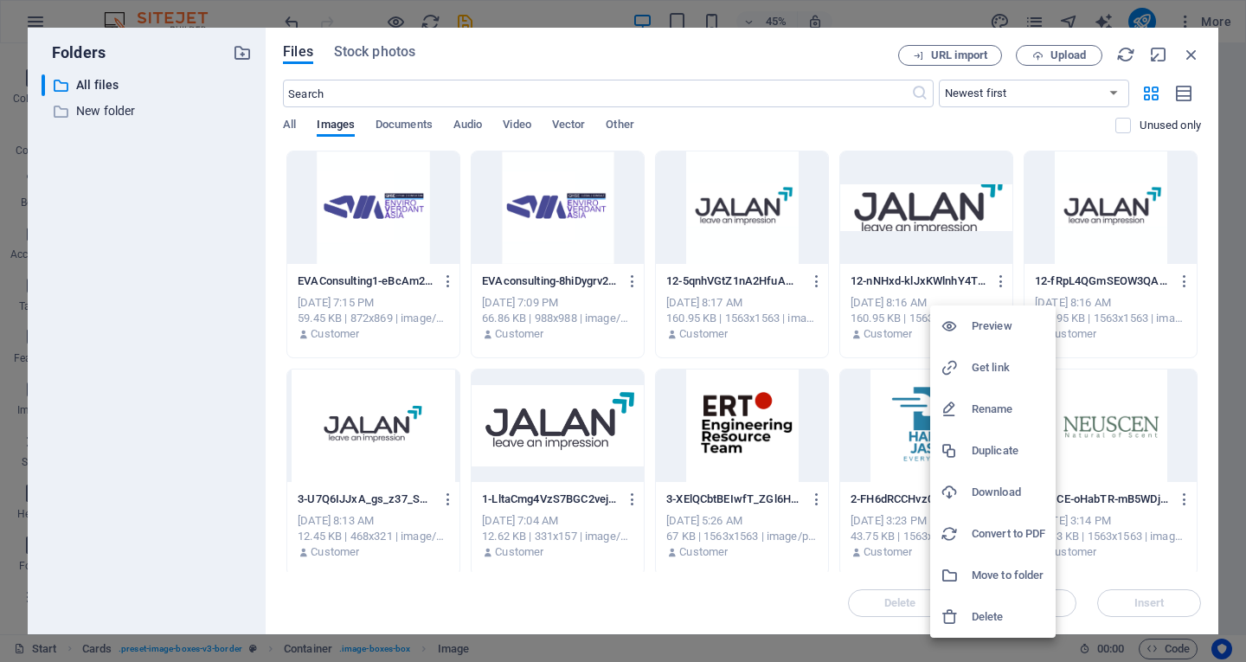
click at [992, 620] on h6 "Delete" at bounding box center [1009, 617] width 74 height 21
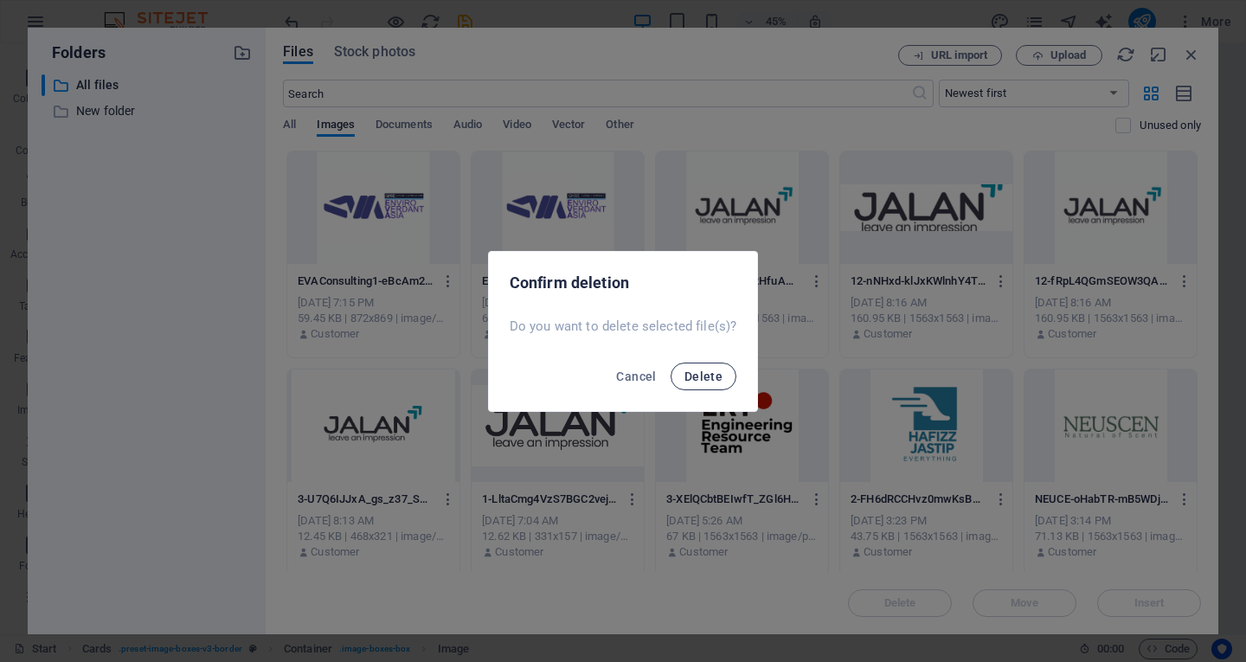
click at [712, 376] on span "Delete" at bounding box center [704, 377] width 38 height 14
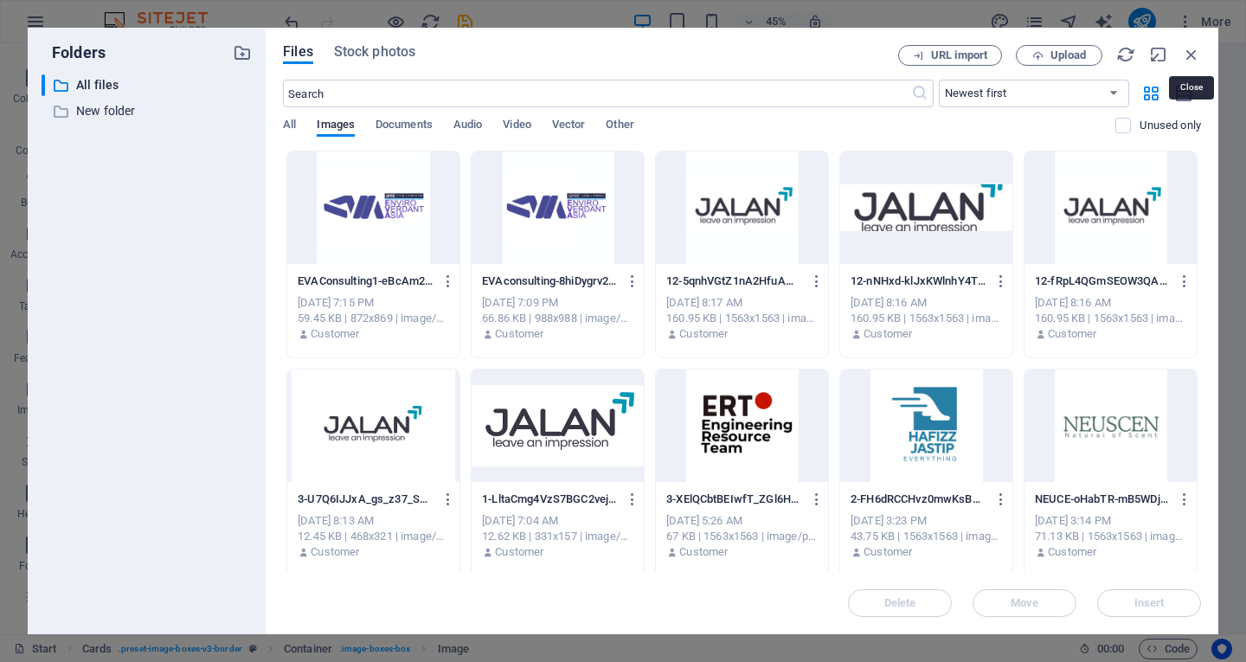
drag, startPoint x: 1196, startPoint y: 48, endPoint x: 972, endPoint y: 1, distance: 229.0
click at [1196, 48] on icon "button" at bounding box center [1191, 54] width 19 height 19
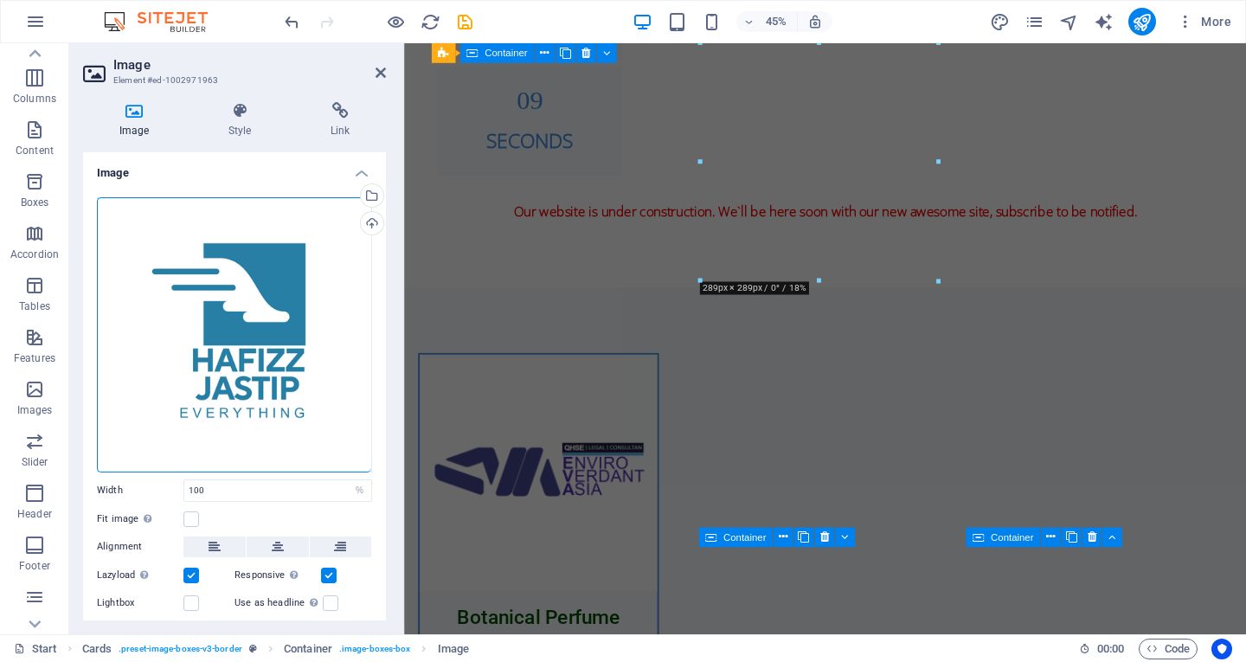
scroll to position [1150, 0]
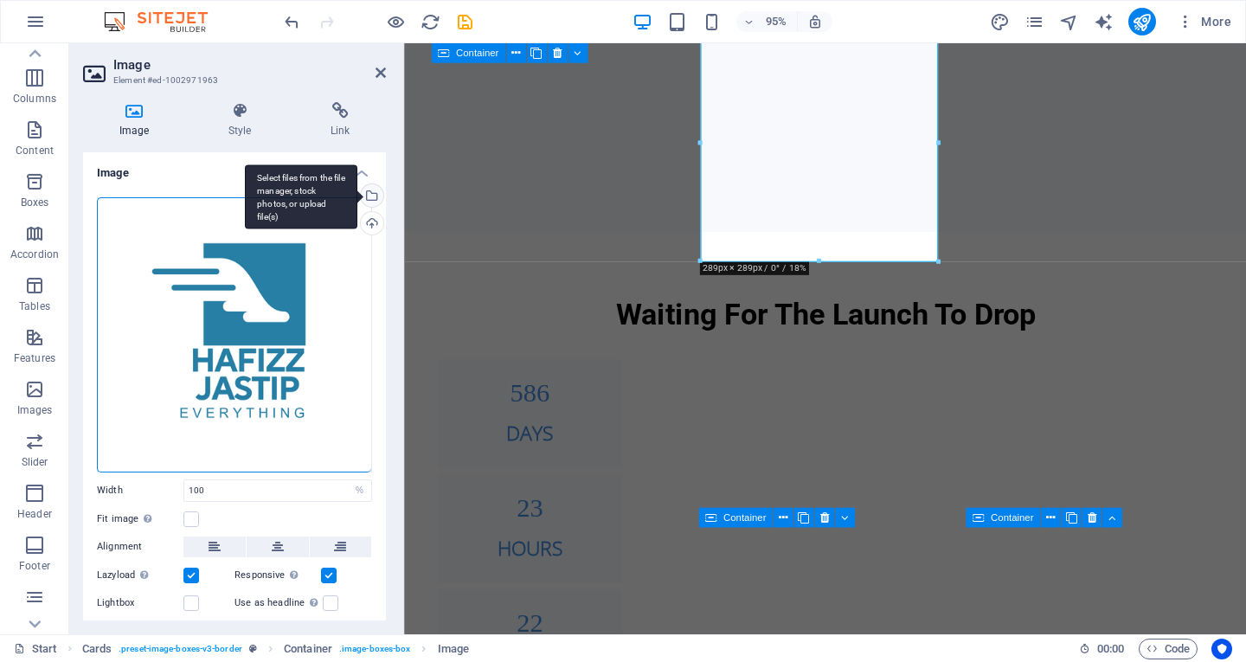
click at [357, 196] on div "Select files from the file manager, stock photos, or upload file(s)" at bounding box center [301, 196] width 113 height 65
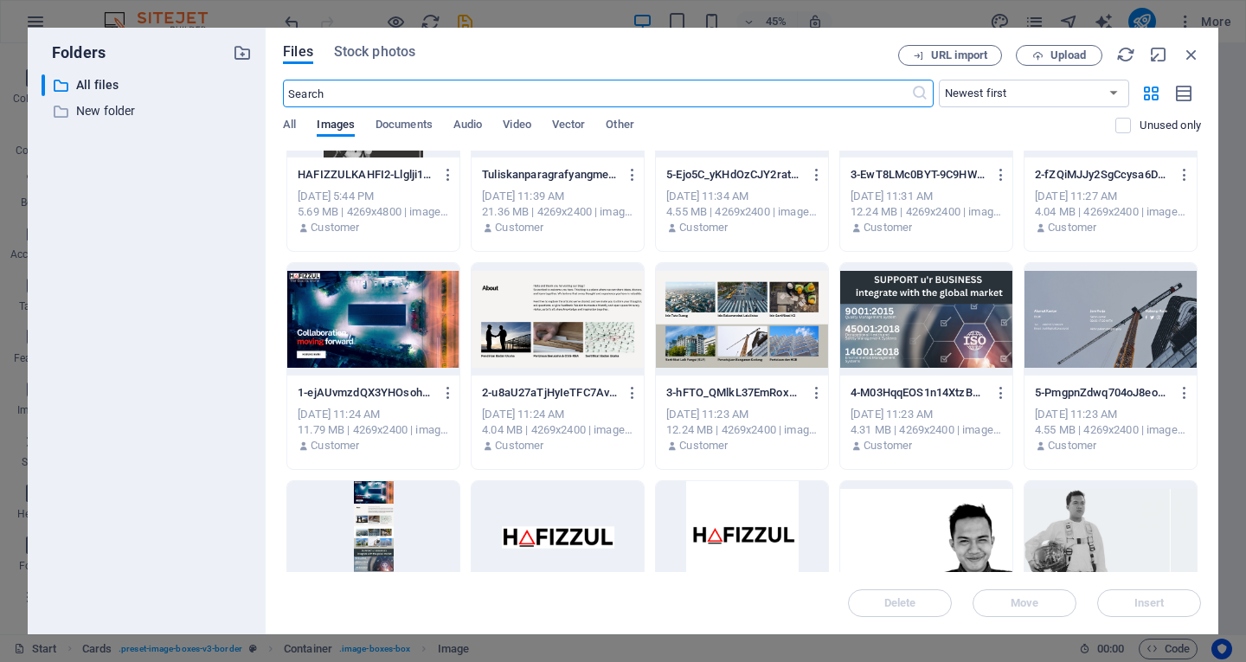
scroll to position [346, 0]
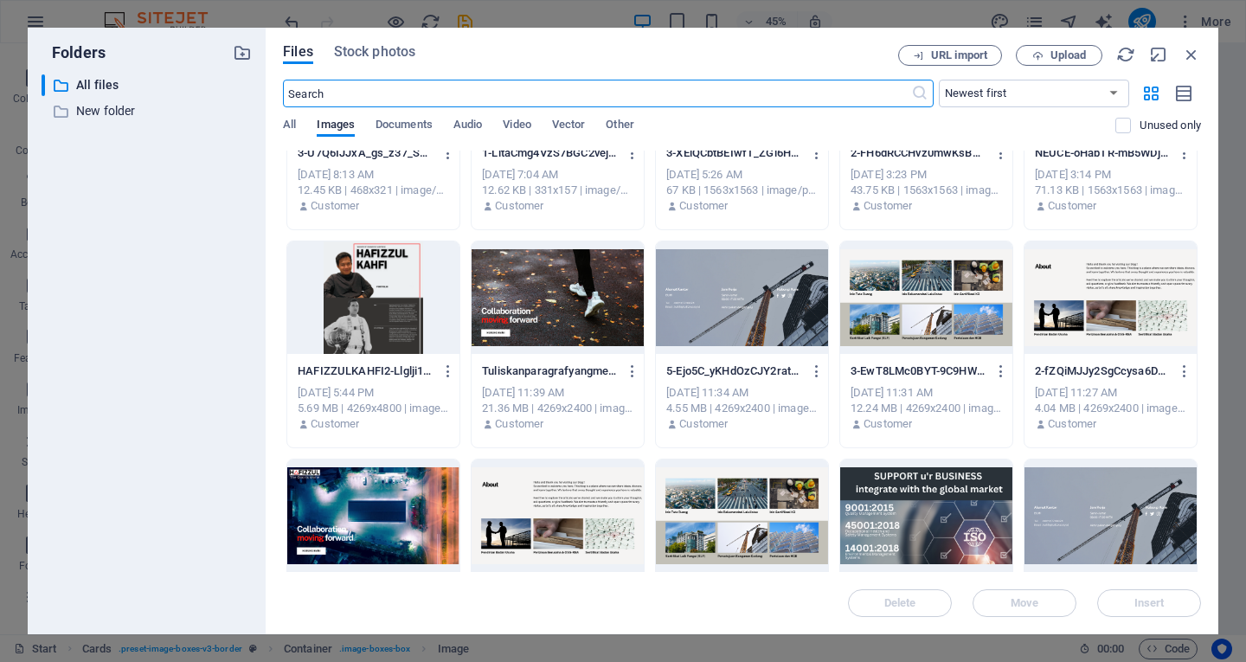
click at [1062, 68] on div "Files Stock photos URL import Upload ​ Newest first Oldest first Name (A-Z) Nam…" at bounding box center [742, 331] width 918 height 572
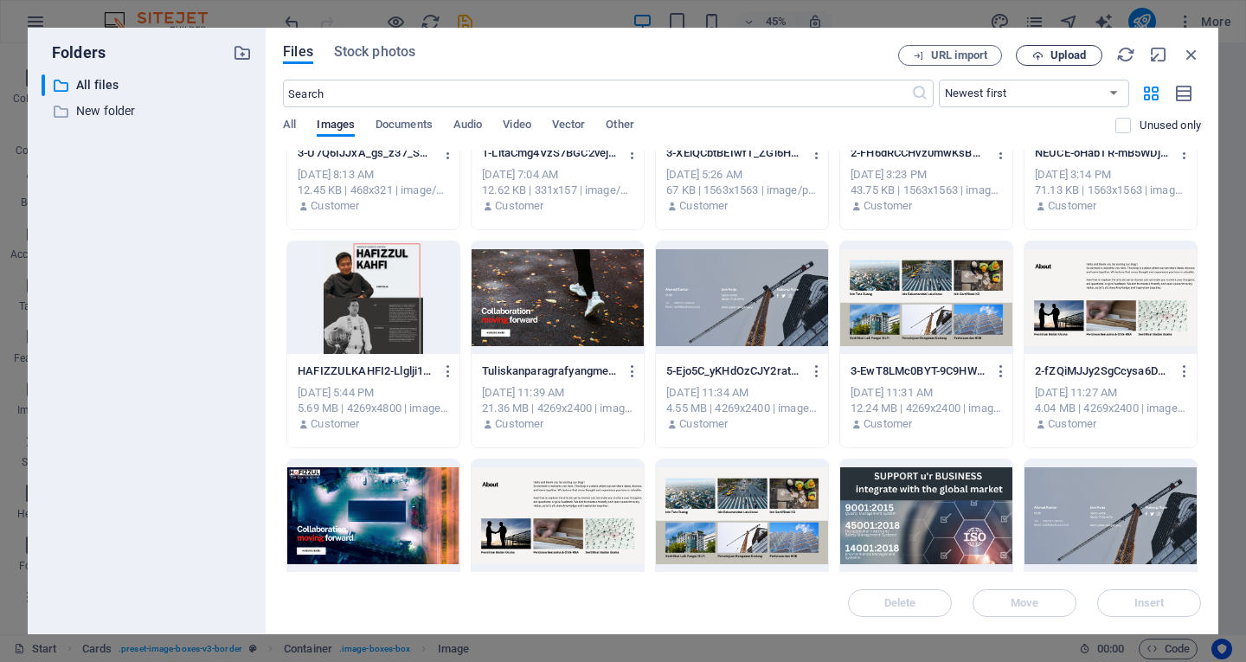
click at [1059, 57] on span "Upload" at bounding box center [1068, 55] width 35 height 10
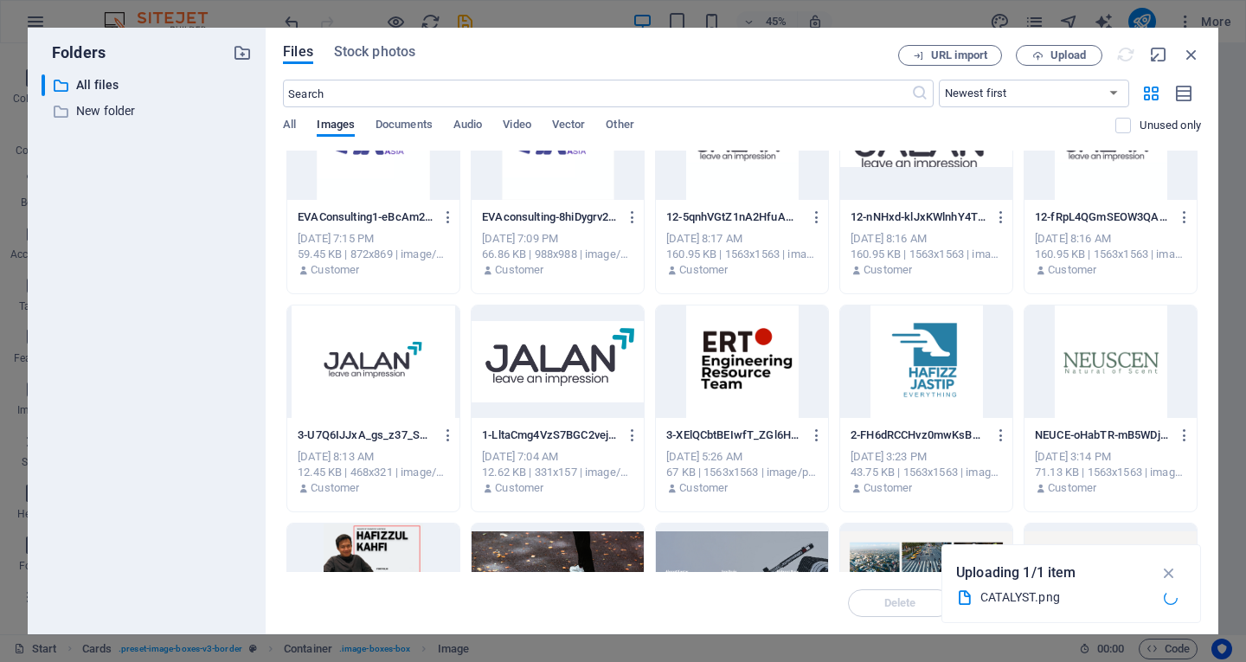
scroll to position [0, 0]
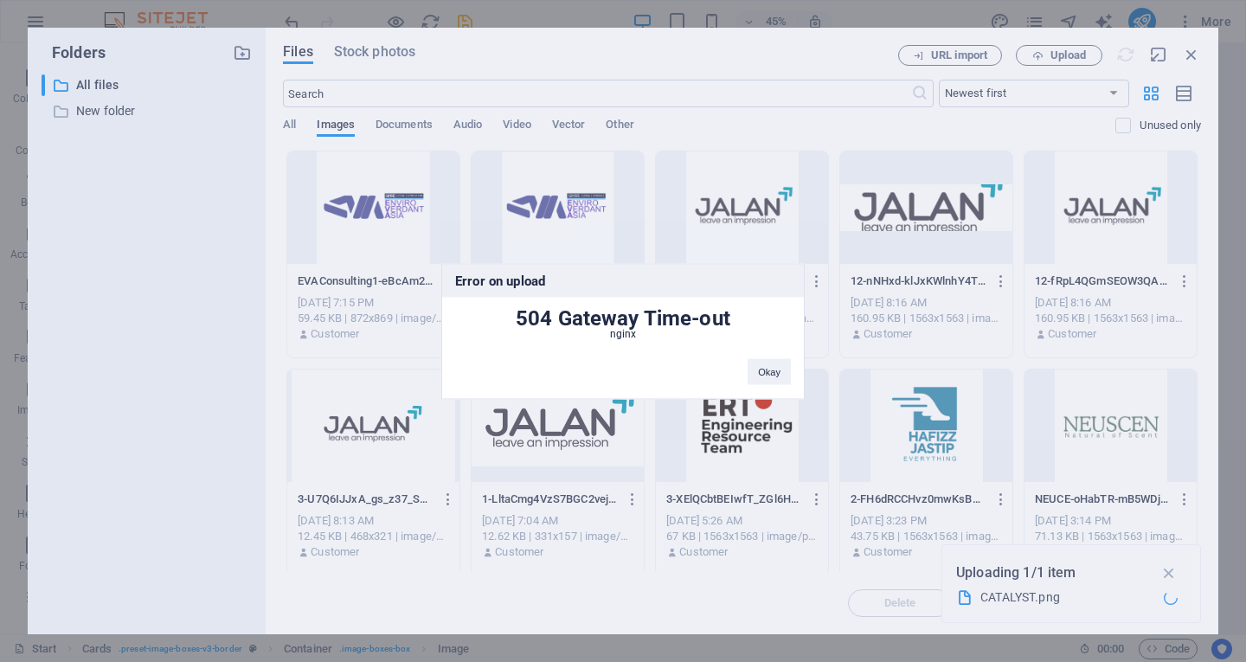
click at [793, 367] on div "Okay" at bounding box center [769, 363] width 69 height 44
click at [782, 373] on button "Okay" at bounding box center [769, 371] width 43 height 26
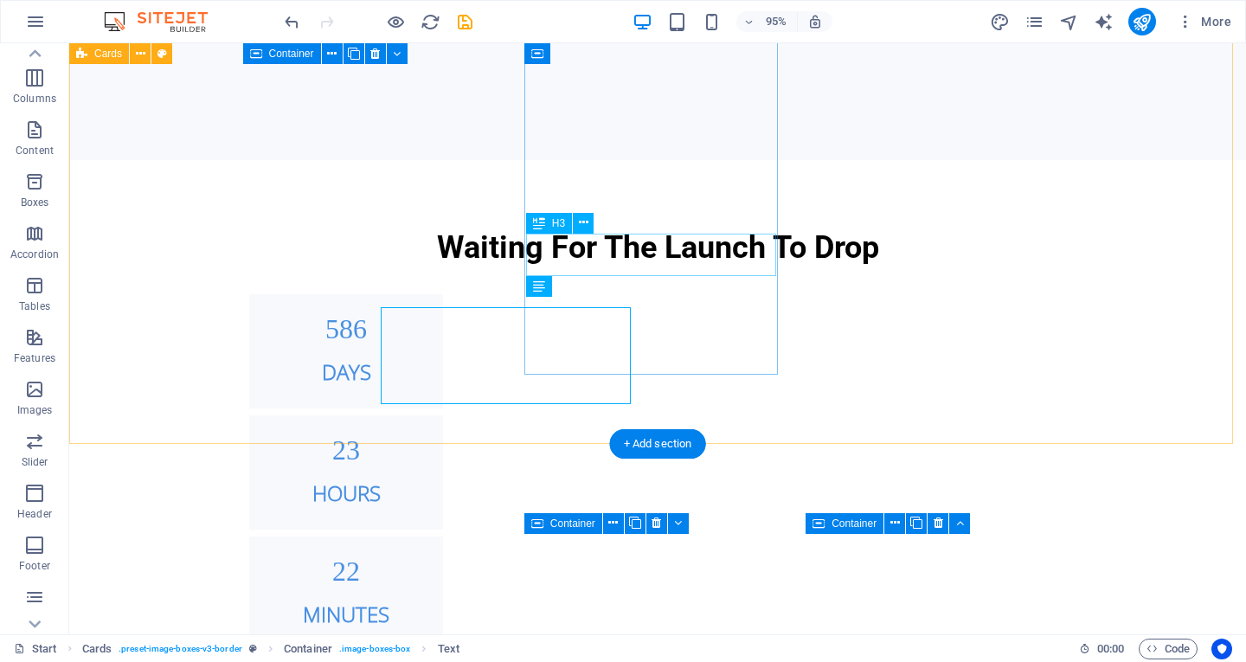
scroll to position [1159, 0]
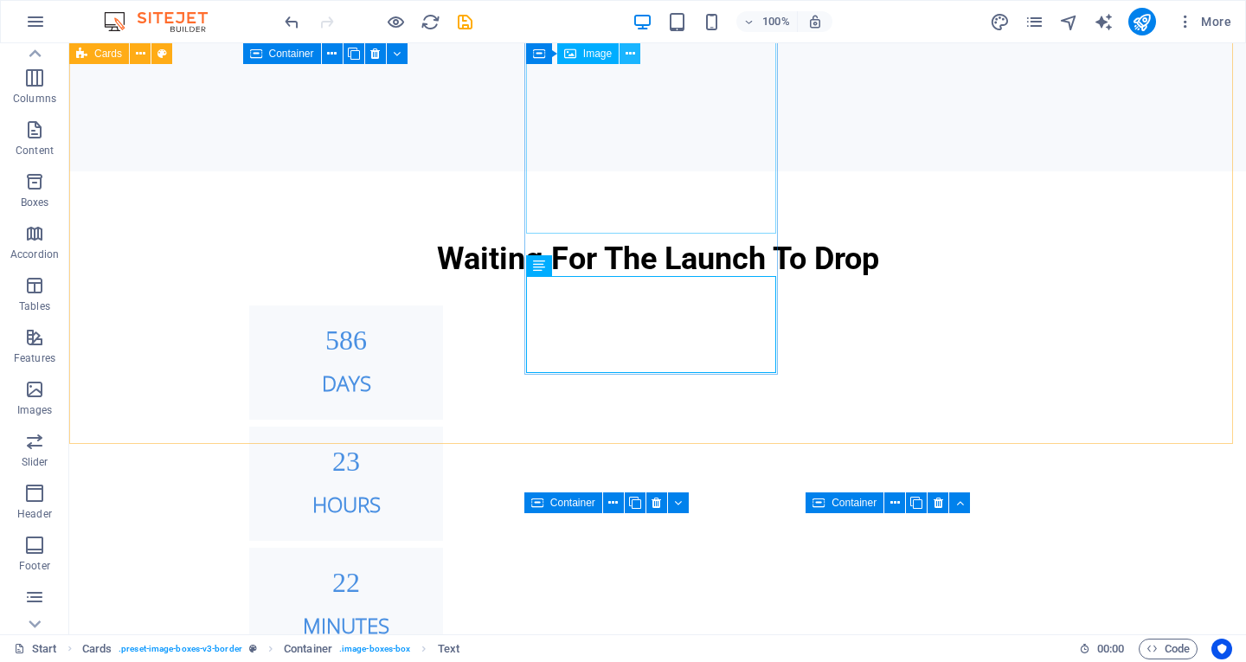
click at [632, 52] on icon at bounding box center [631, 54] width 10 height 18
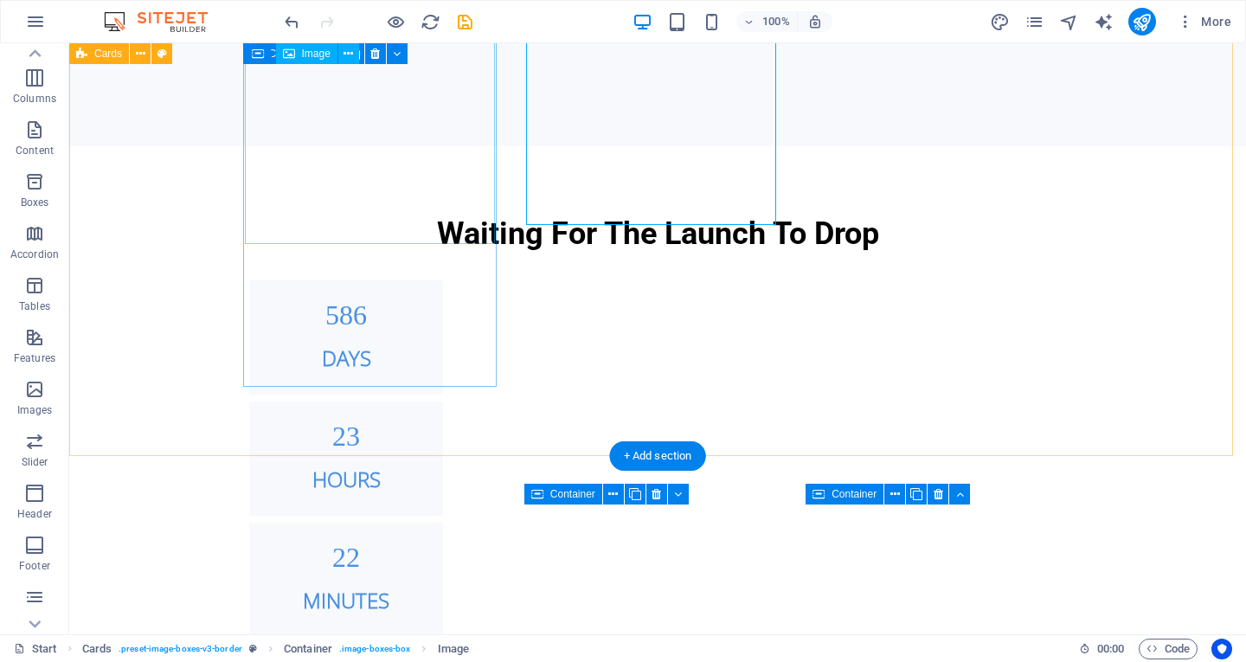
scroll to position [1085, 0]
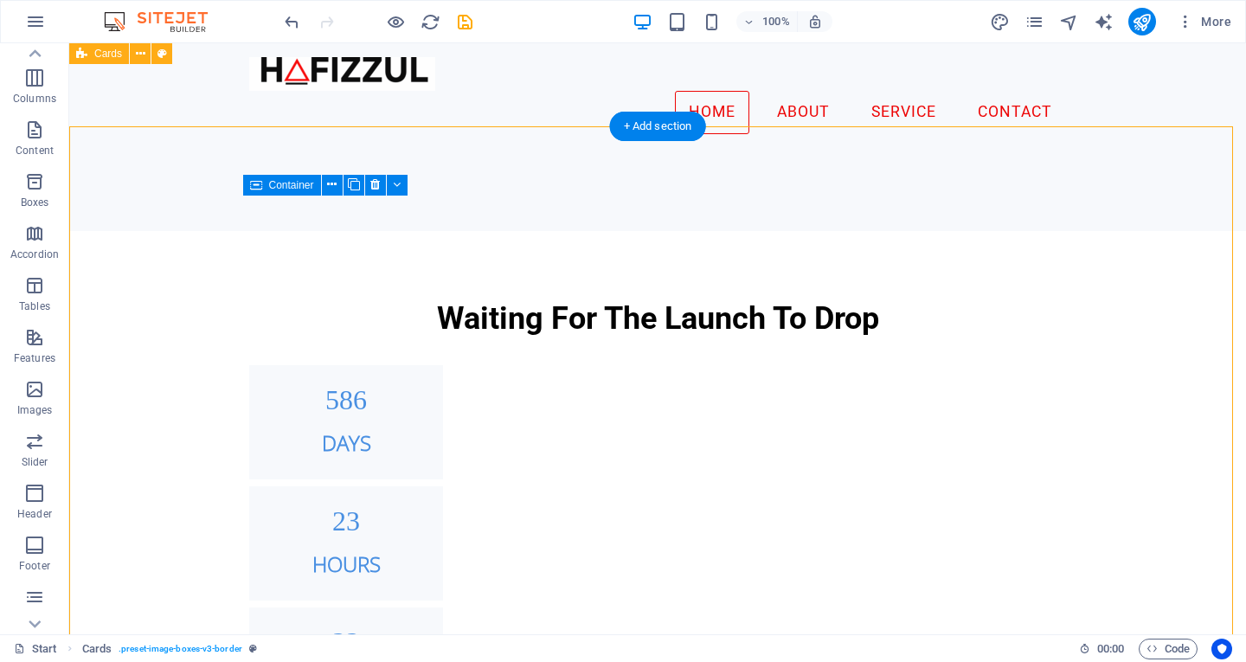
scroll to position [912, 0]
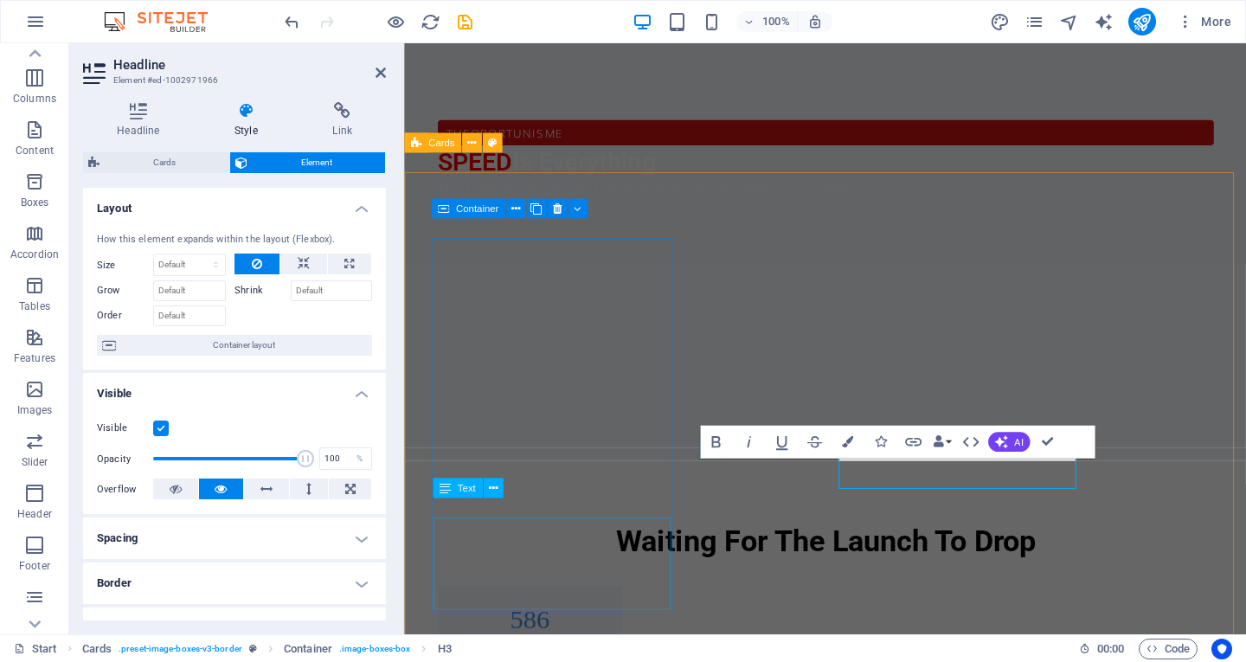
scroll to position [943, 0]
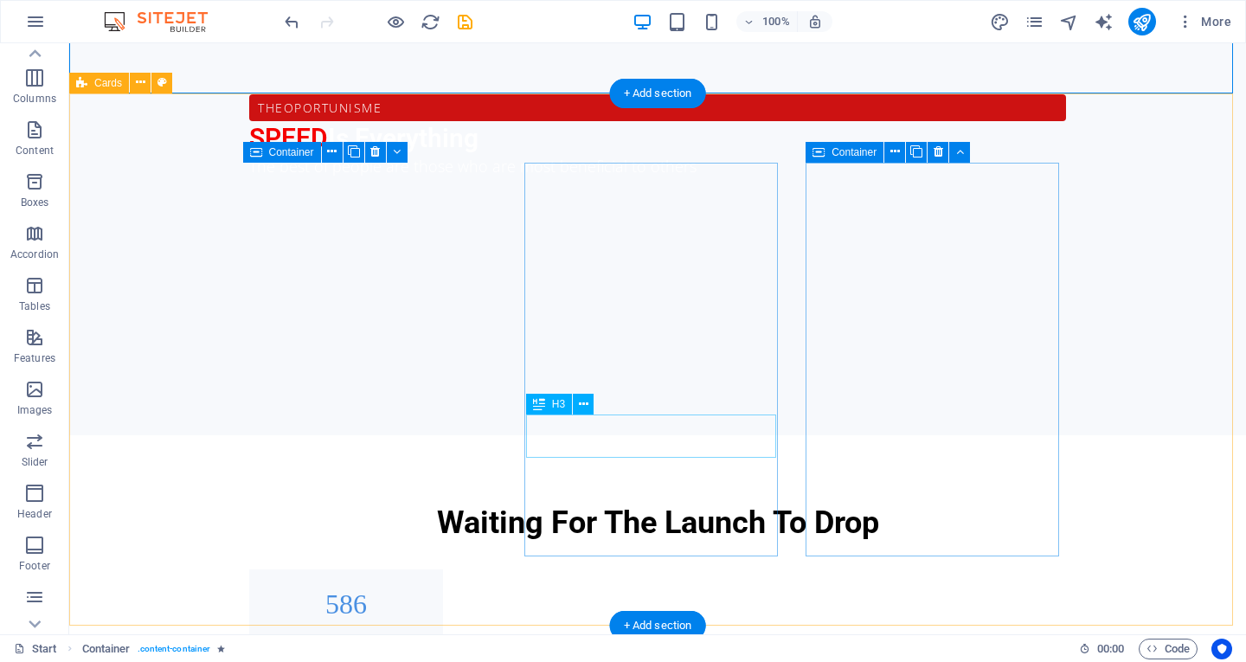
scroll to position [981, 0]
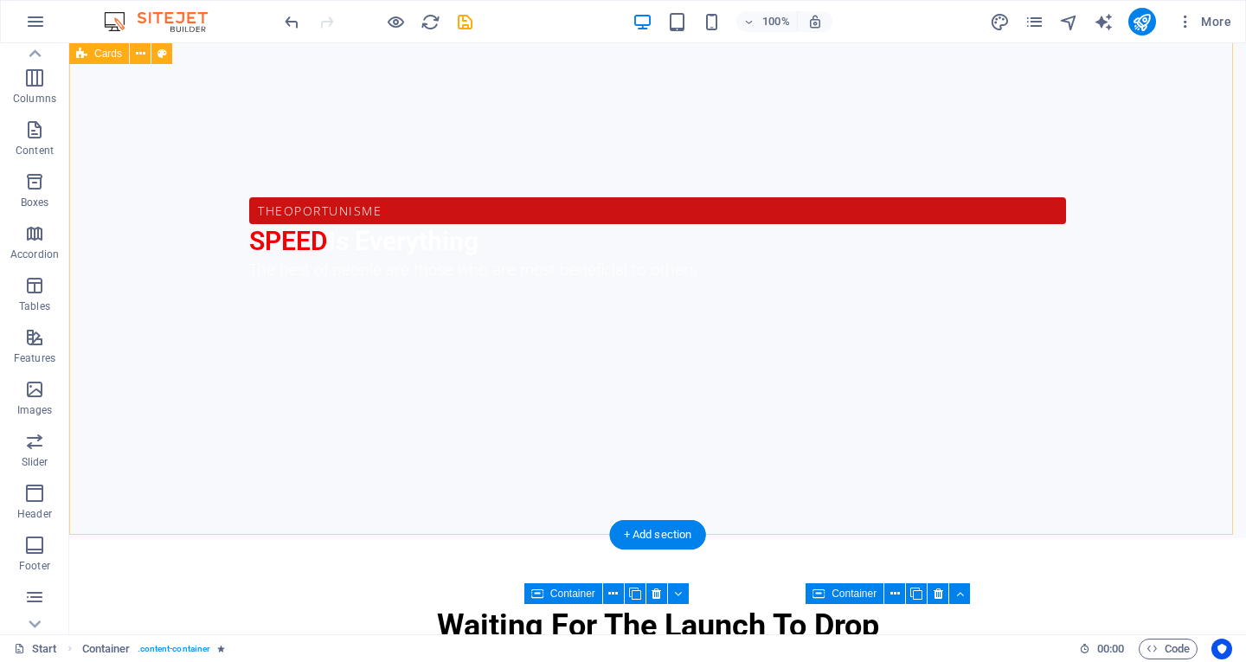
scroll to position [1068, 0]
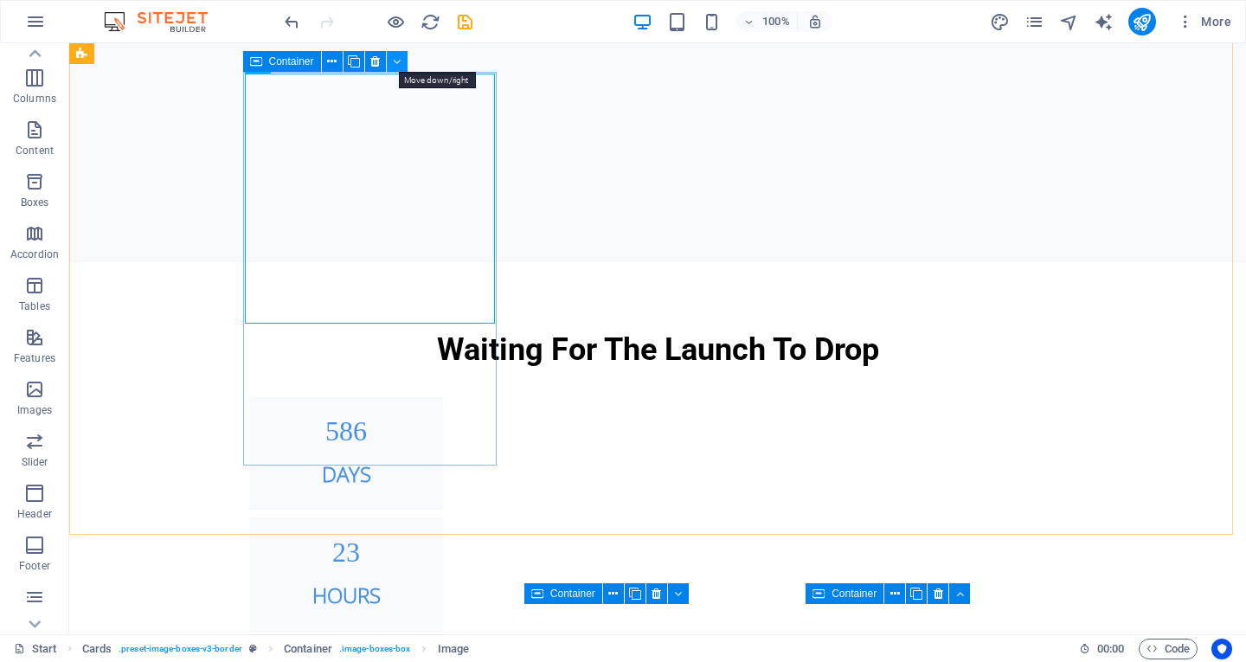
click at [405, 59] on button at bounding box center [397, 61] width 21 height 21
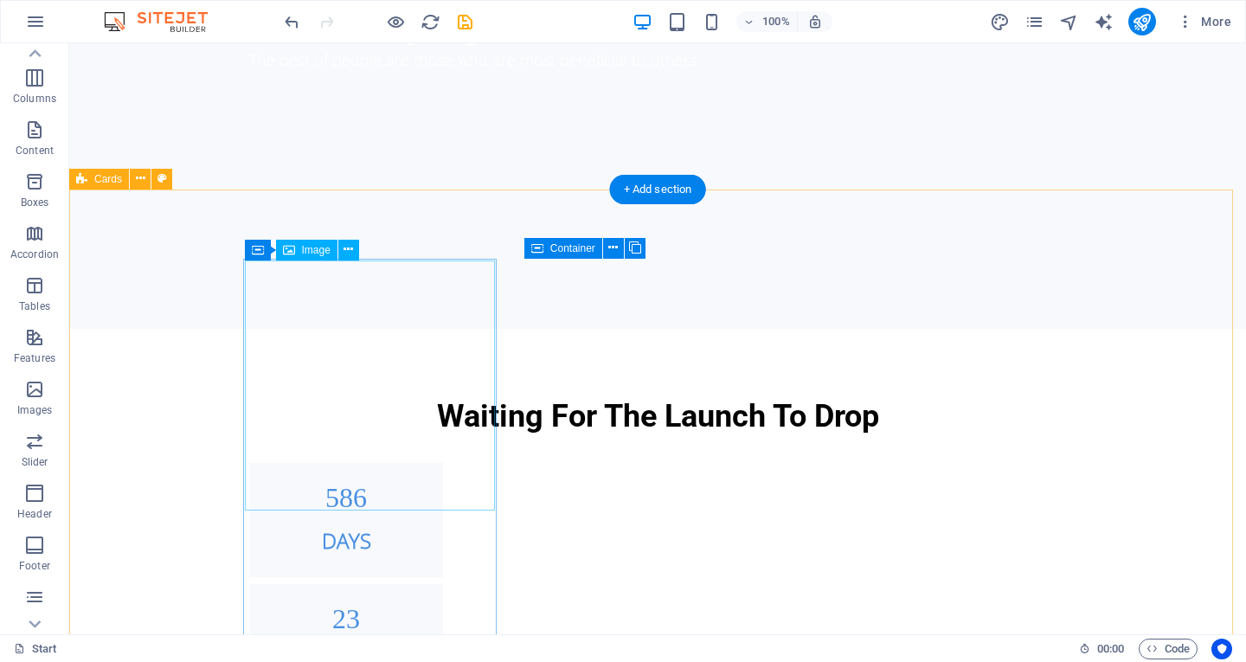
scroll to position [1121, 0]
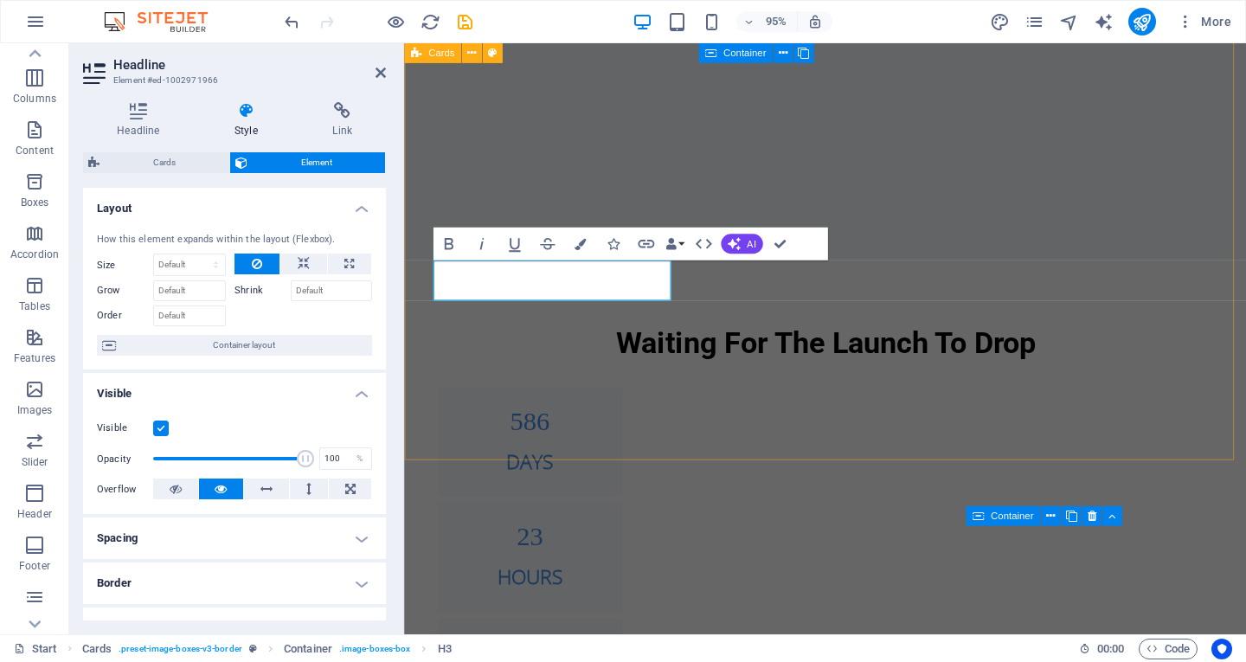
scroll to position [1152, 0]
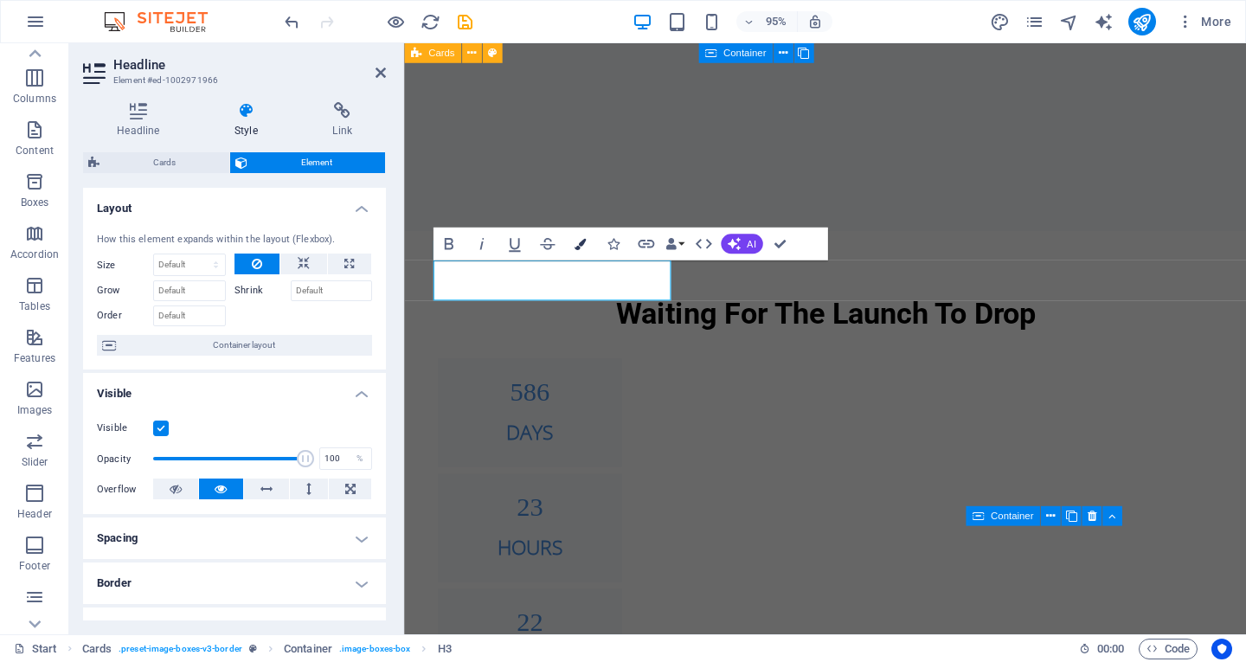
click at [582, 248] on icon "button" at bounding box center [580, 243] width 11 height 11
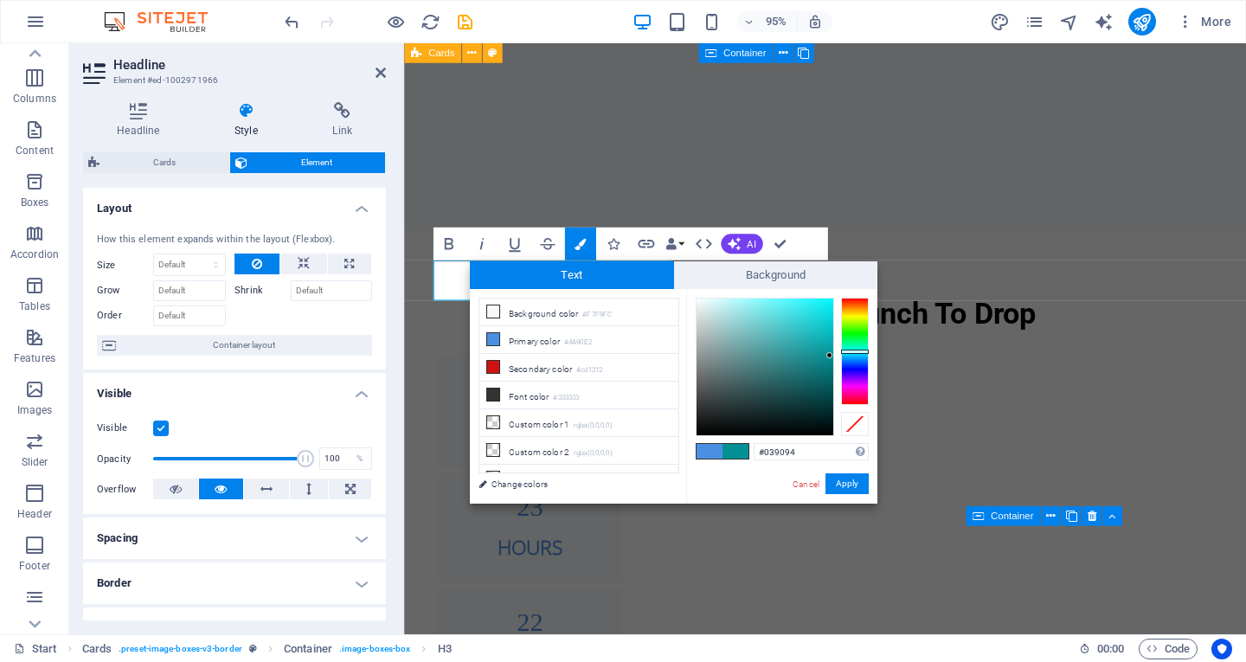
click at [848, 351] on div at bounding box center [855, 351] width 28 height 107
type input "#76c8ca"
drag, startPoint x: 827, startPoint y: 351, endPoint x: 753, endPoint y: 326, distance: 78.6
click at [753, 326] on div at bounding box center [765, 367] width 137 height 137
click at [850, 485] on button "Apply" at bounding box center [847, 483] width 43 height 21
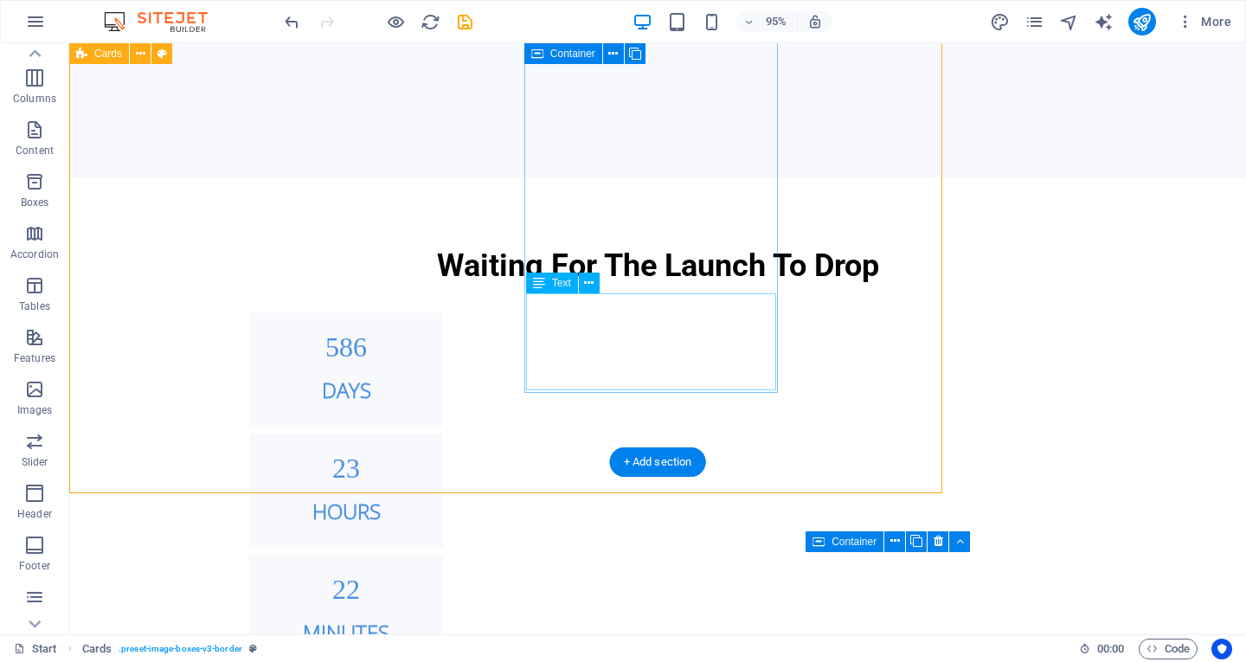
scroll to position [1141, 0]
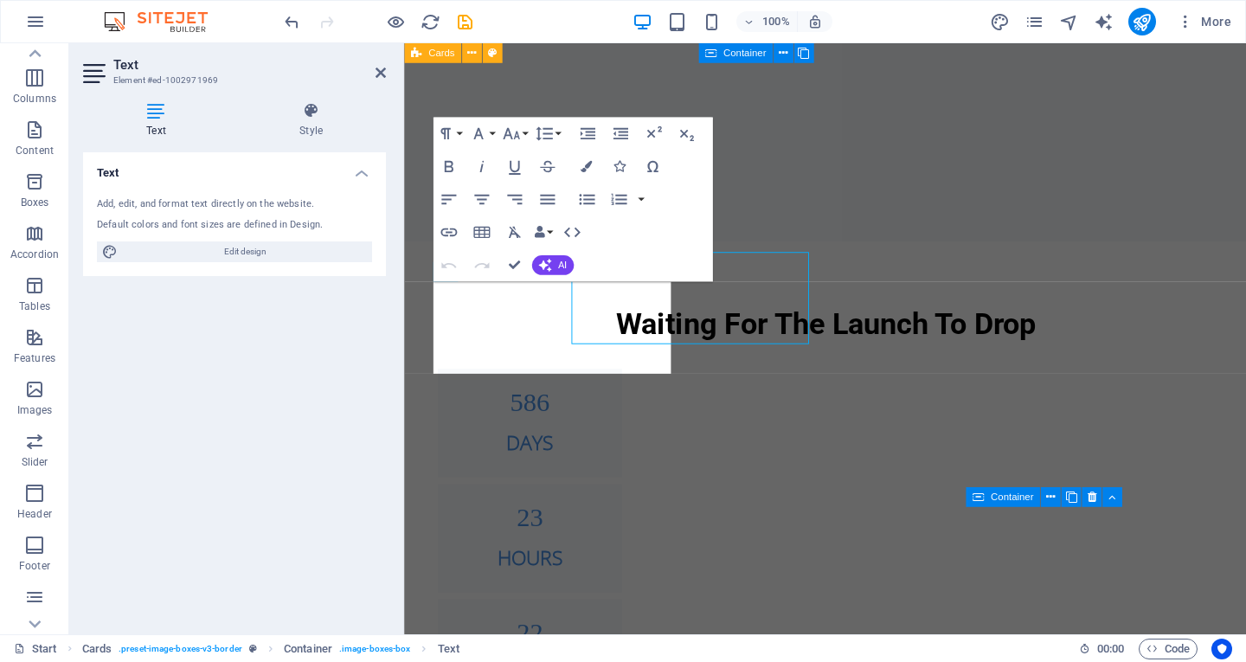
scroll to position [1172, 0]
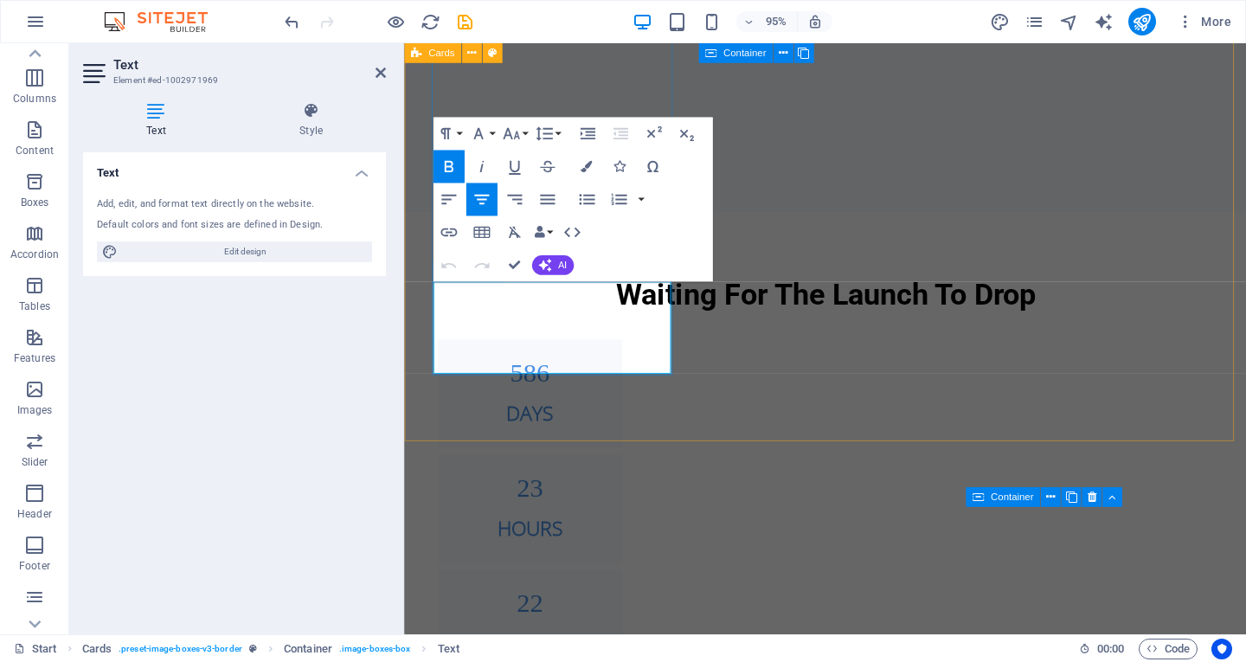
drag, startPoint x: 642, startPoint y: 374, endPoint x: 467, endPoint y: 302, distance: 189.8
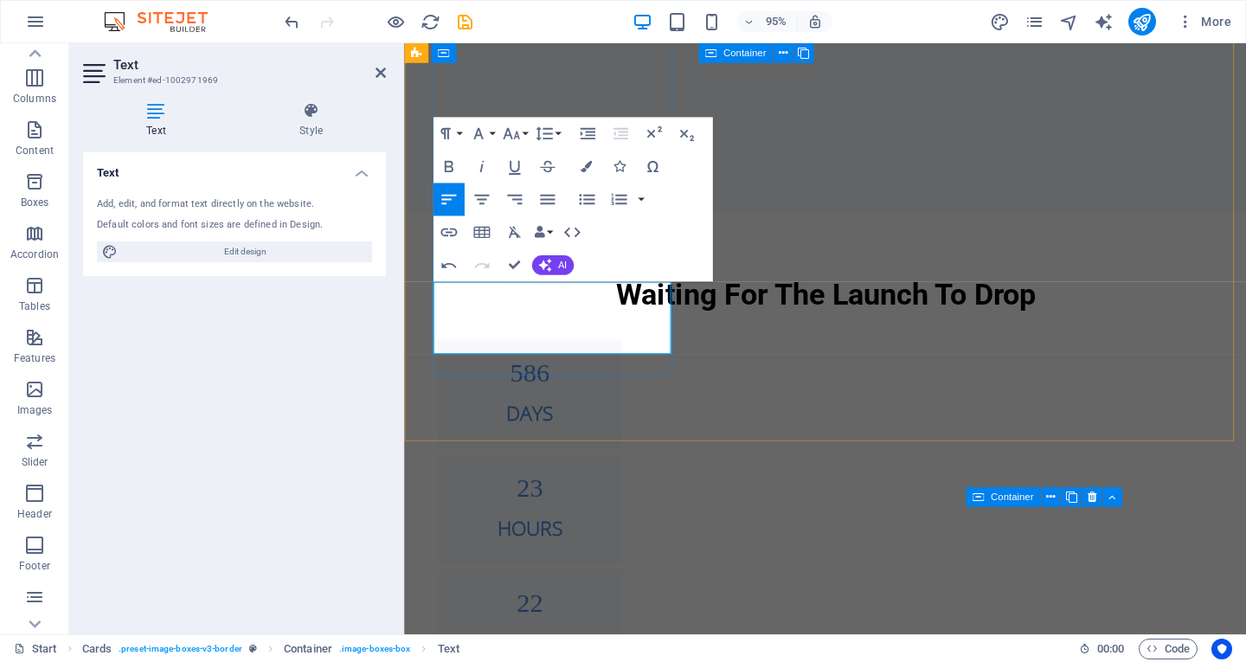
drag, startPoint x: 595, startPoint y: 325, endPoint x: 653, endPoint y: 321, distance: 59.0
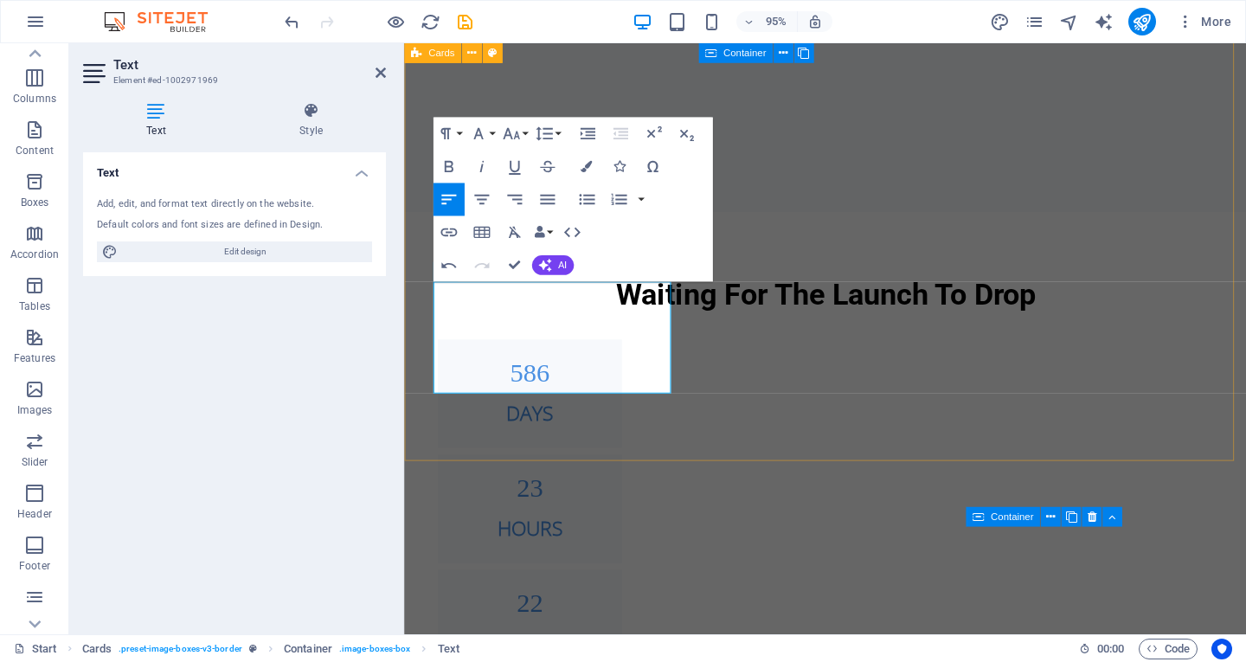
drag, startPoint x: 762, startPoint y: 445, endPoint x: 757, endPoint y: 436, distance: 9.7
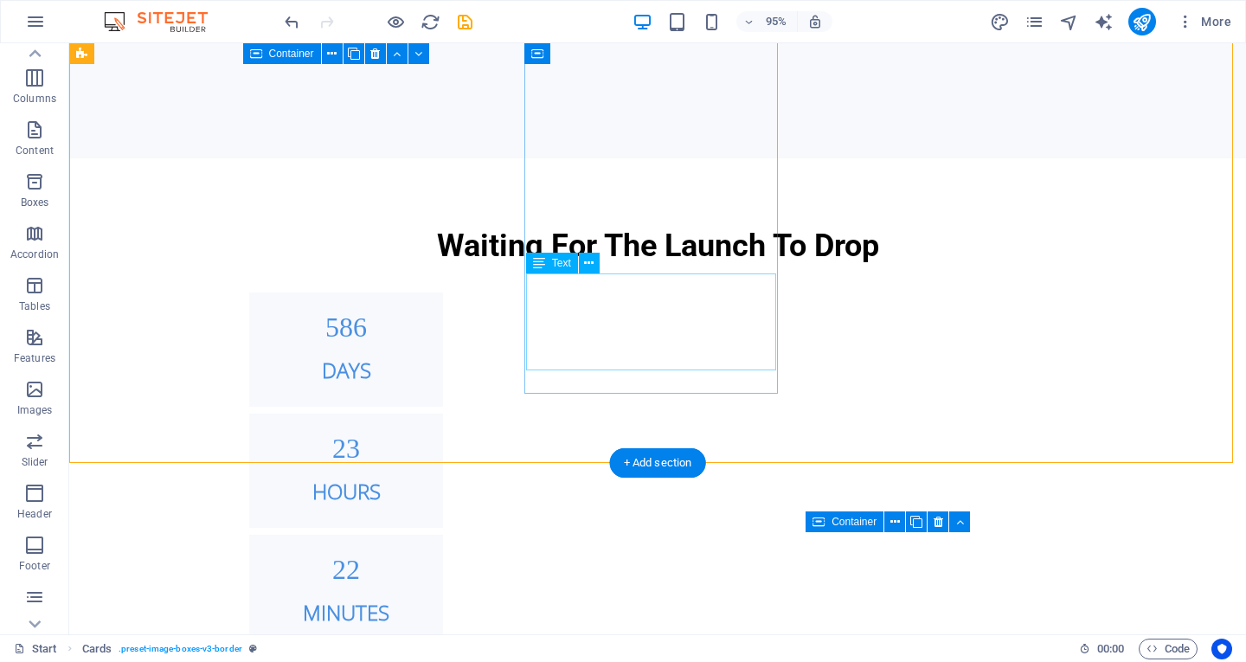
scroll to position [1161, 0]
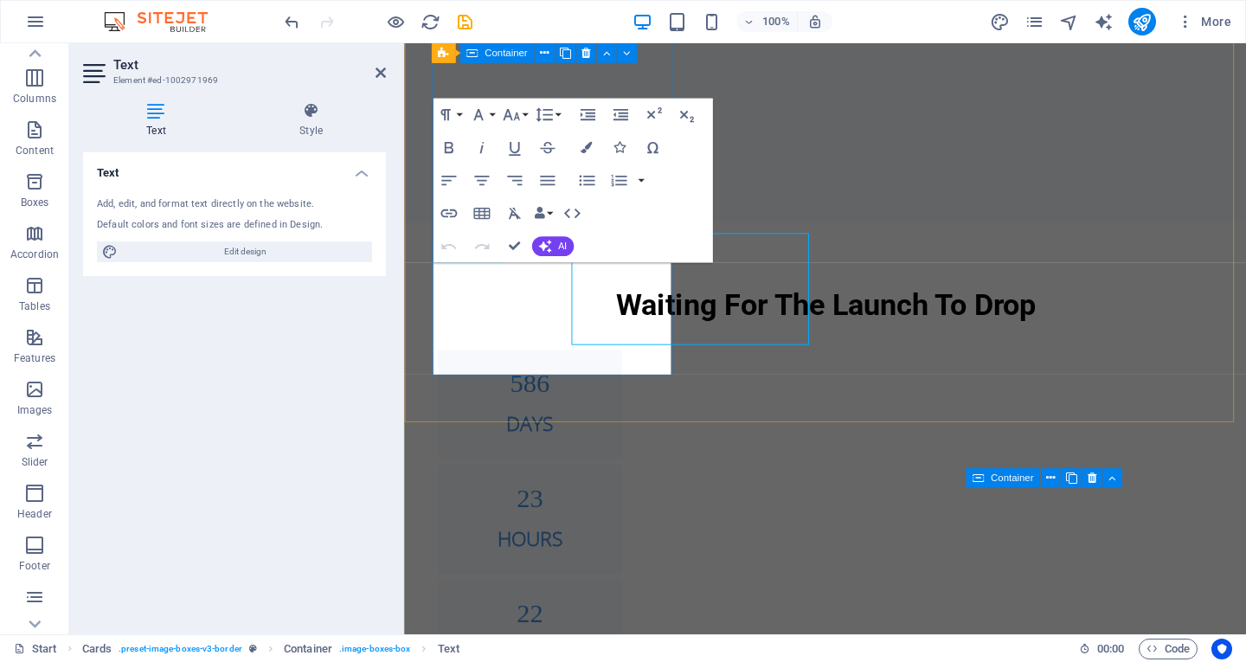
scroll to position [1192, 0]
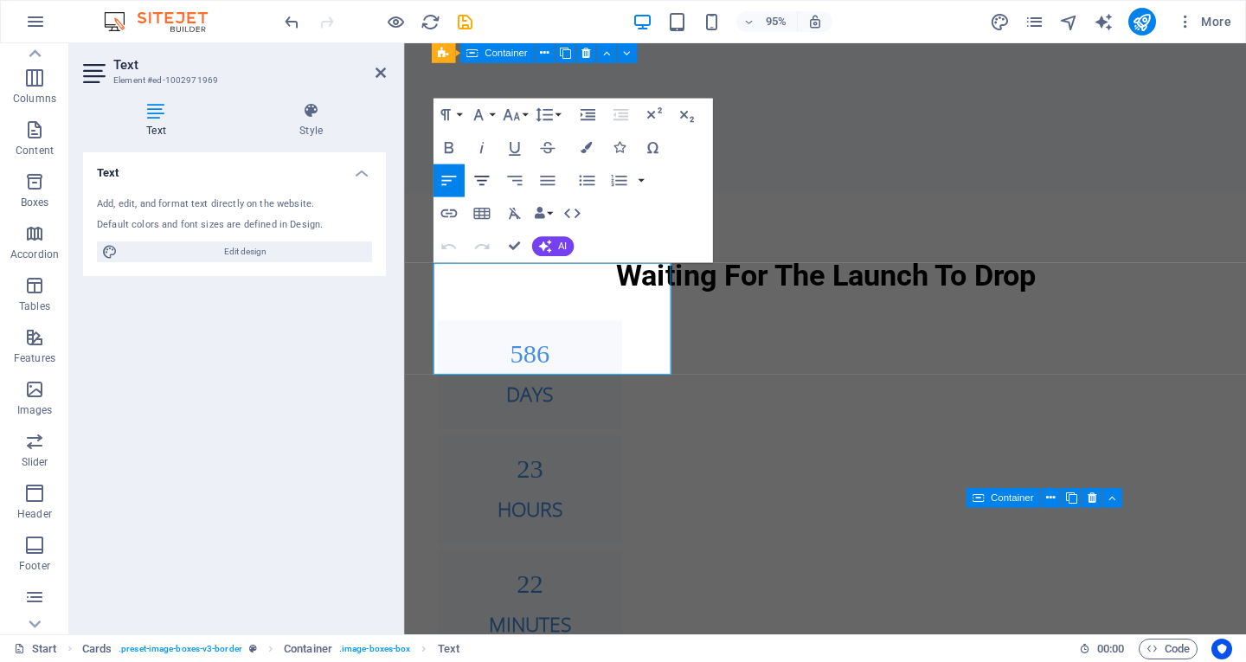
click at [490, 172] on icon "button" at bounding box center [482, 181] width 20 height 20
drag, startPoint x: 455, startPoint y: 288, endPoint x: 628, endPoint y: 386, distance: 198.8
click at [589, 145] on icon "button" at bounding box center [586, 147] width 11 height 11
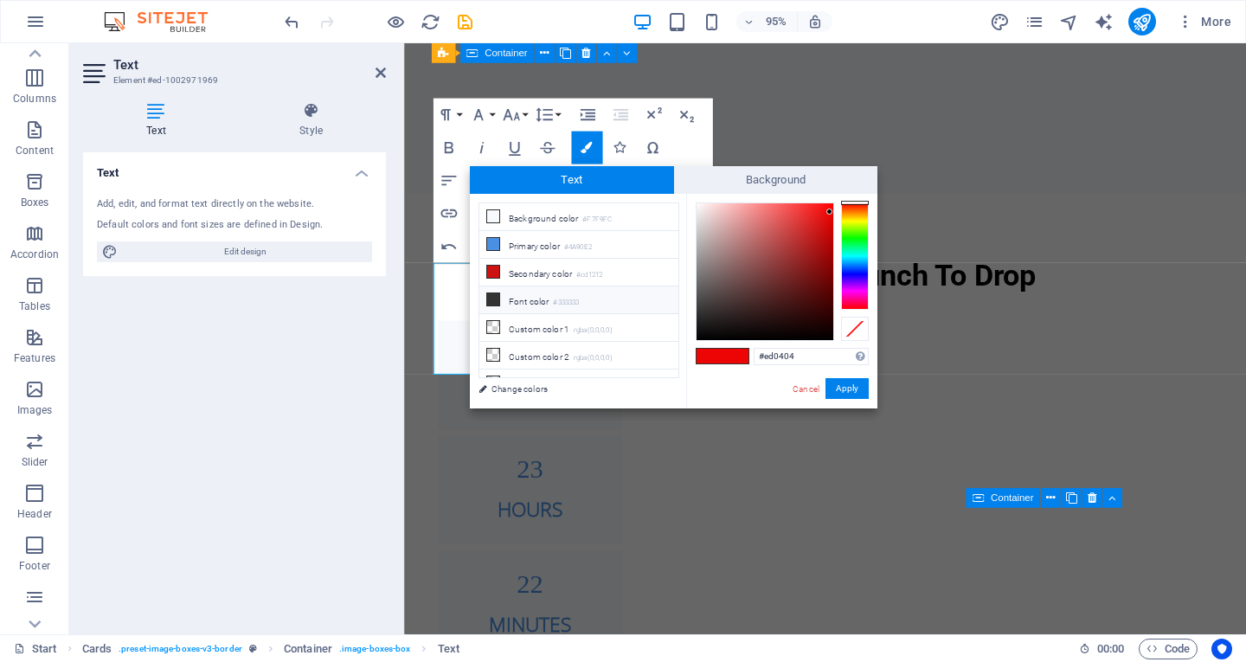
click at [508, 306] on li "Font color #333333" at bounding box center [578, 300] width 199 height 28
click at [865, 387] on button "Apply" at bounding box center [847, 388] width 43 height 21
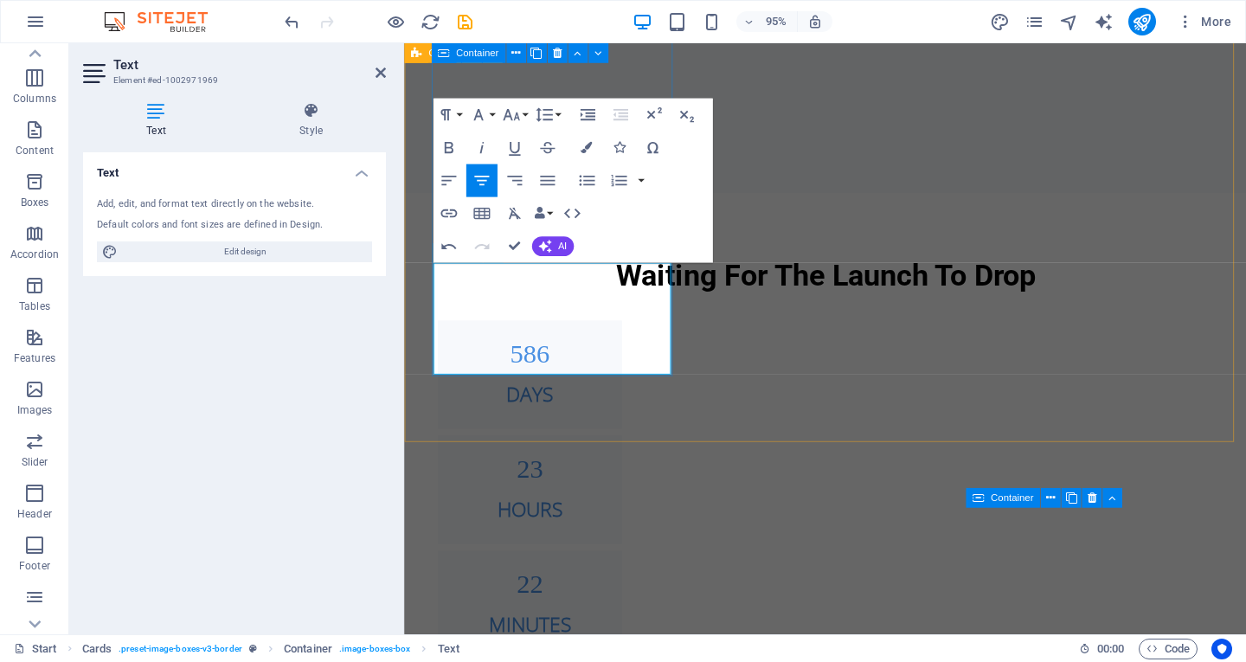
drag, startPoint x: 590, startPoint y: 282, endPoint x: 447, endPoint y: 280, distance: 143.7
click at [595, 150] on button "Colors" at bounding box center [586, 148] width 31 height 33
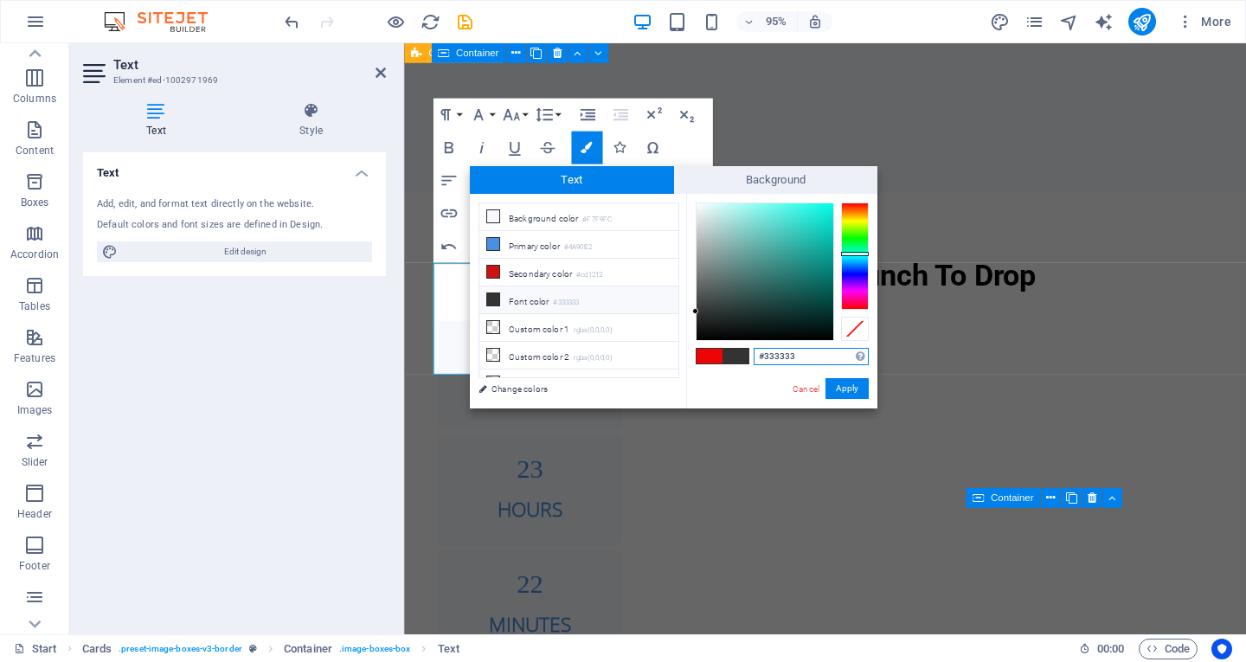
click at [862, 254] on div at bounding box center [855, 256] width 28 height 107
type input "#06655d"
drag, startPoint x: 827, startPoint y: 254, endPoint x: 825, endPoint y: 285, distance: 31.3
click at [825, 285] on div at bounding box center [765, 271] width 137 height 137
click at [856, 384] on button "Apply" at bounding box center [847, 388] width 43 height 21
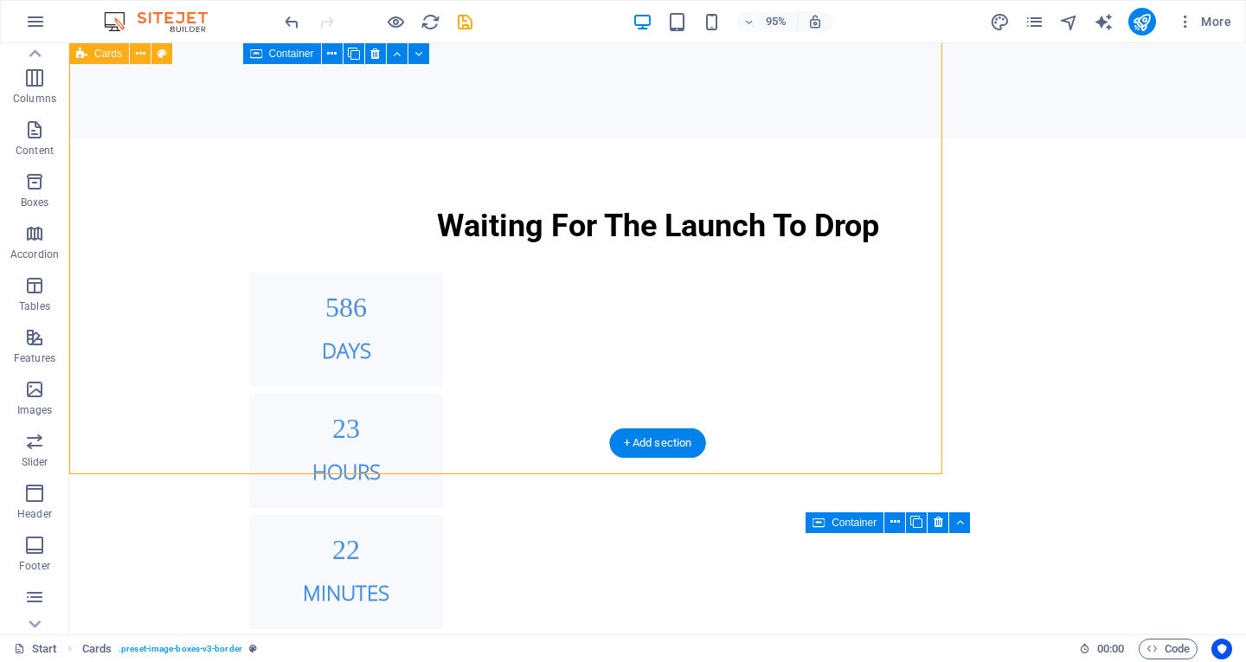
scroll to position [1181, 0]
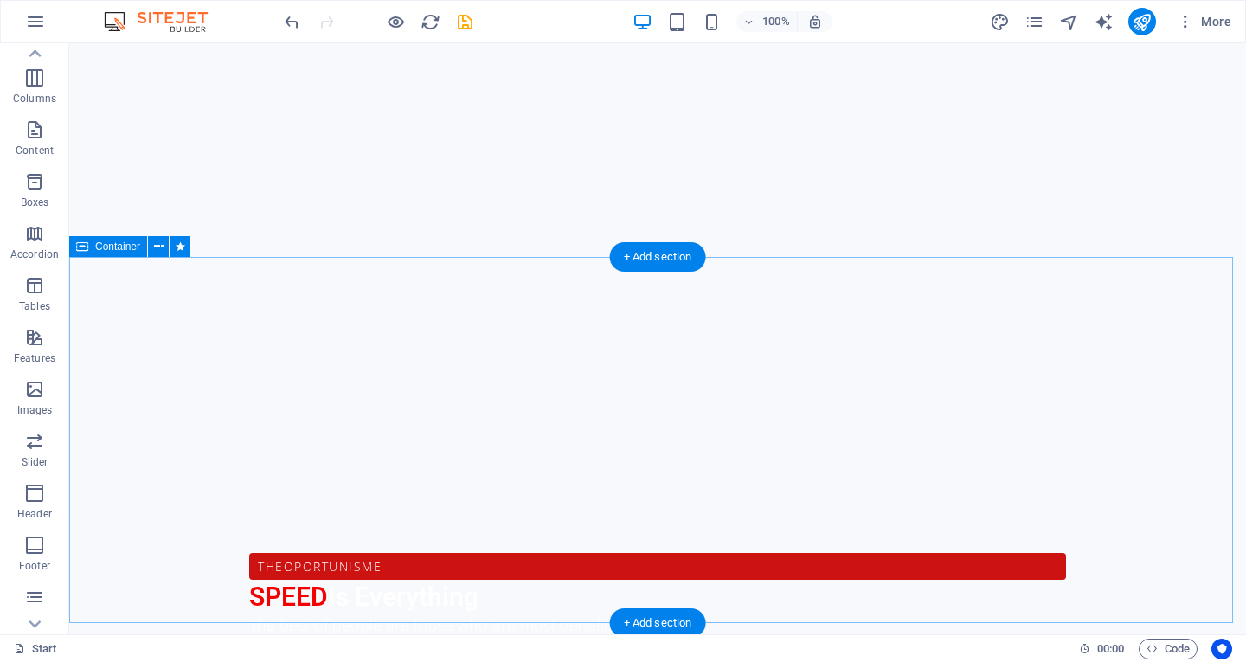
scroll to position [447, 0]
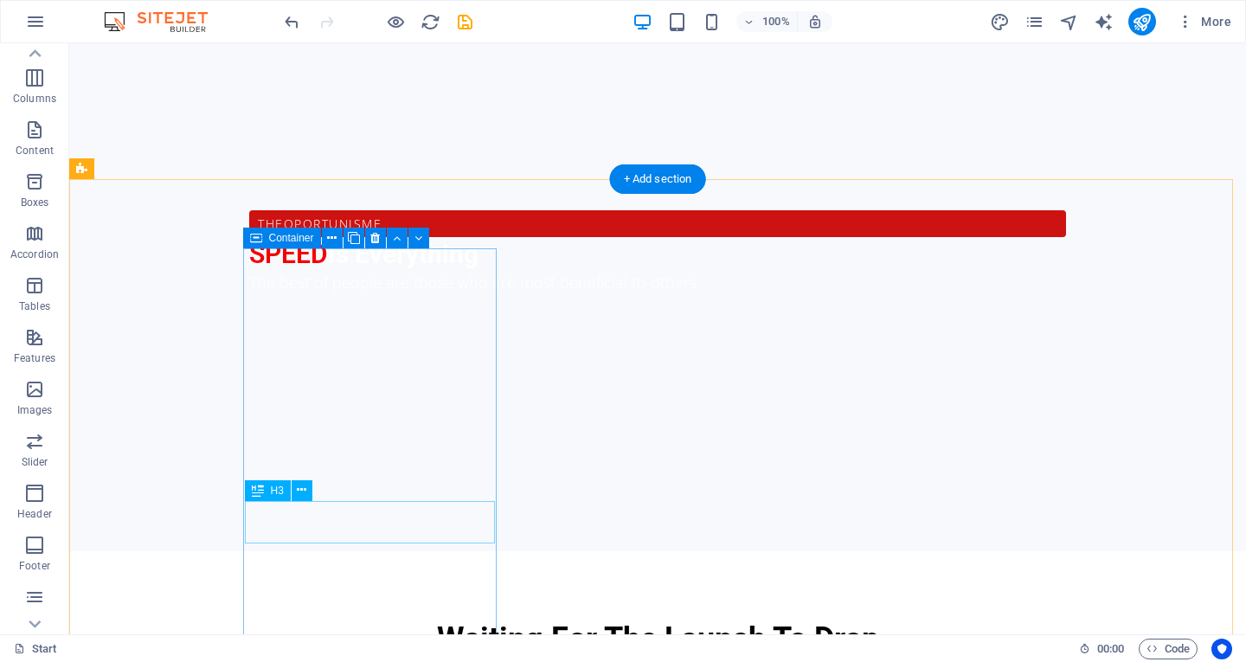
scroll to position [1125, 0]
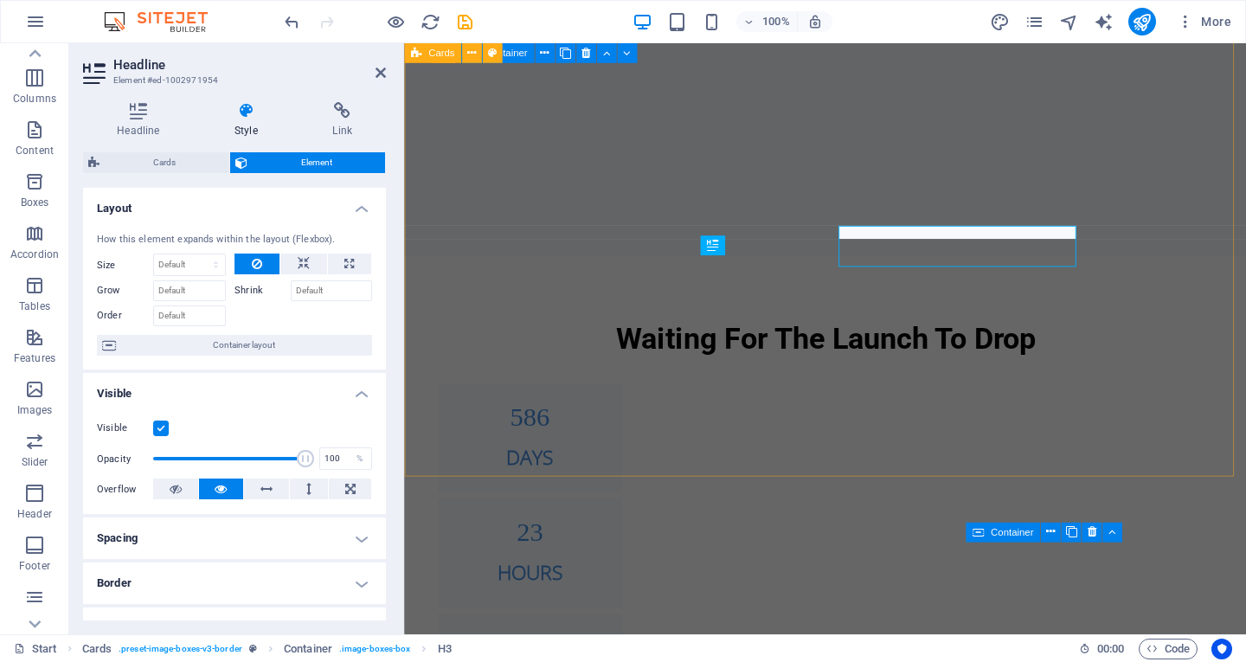
scroll to position [1156, 0]
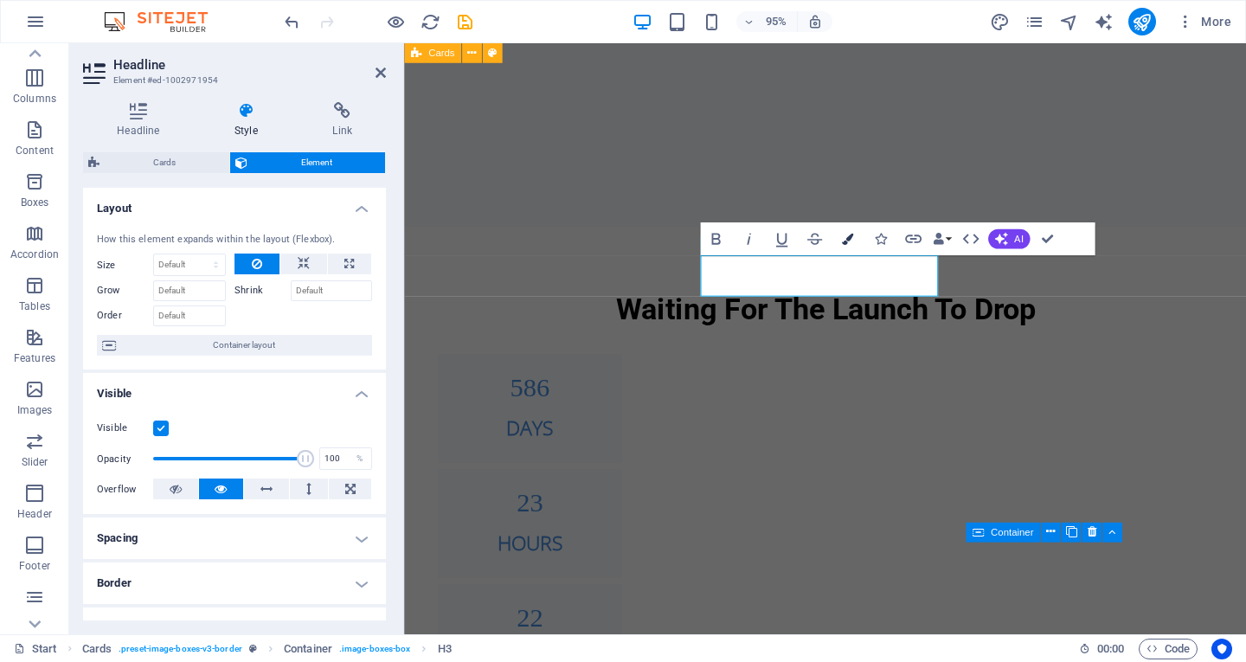
click at [840, 237] on button "Colors" at bounding box center [847, 238] width 31 height 33
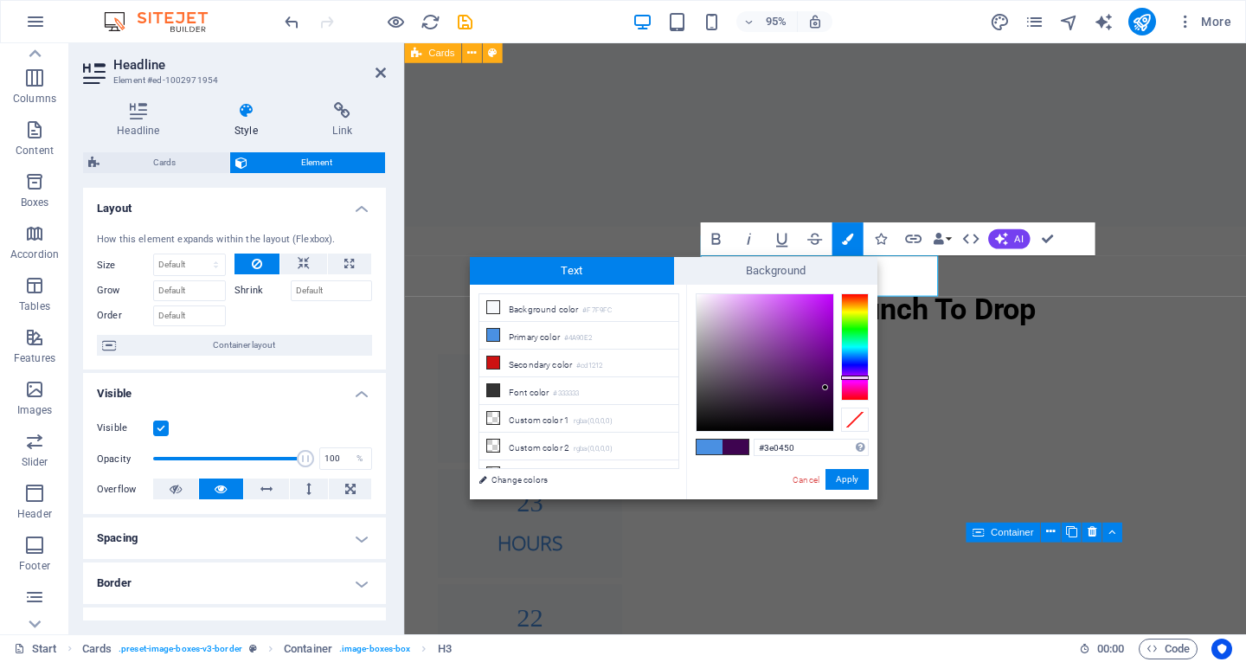
drag, startPoint x: 866, startPoint y: 352, endPoint x: 866, endPoint y: 377, distance: 25.1
click at [866, 377] on div at bounding box center [855, 346] width 28 height 107
drag, startPoint x: 821, startPoint y: 382, endPoint x: 834, endPoint y: 306, distance: 76.4
click at [833, 306] on div at bounding box center [765, 362] width 137 height 137
drag, startPoint x: 832, startPoint y: 306, endPoint x: 828, endPoint y: 331, distance: 25.3
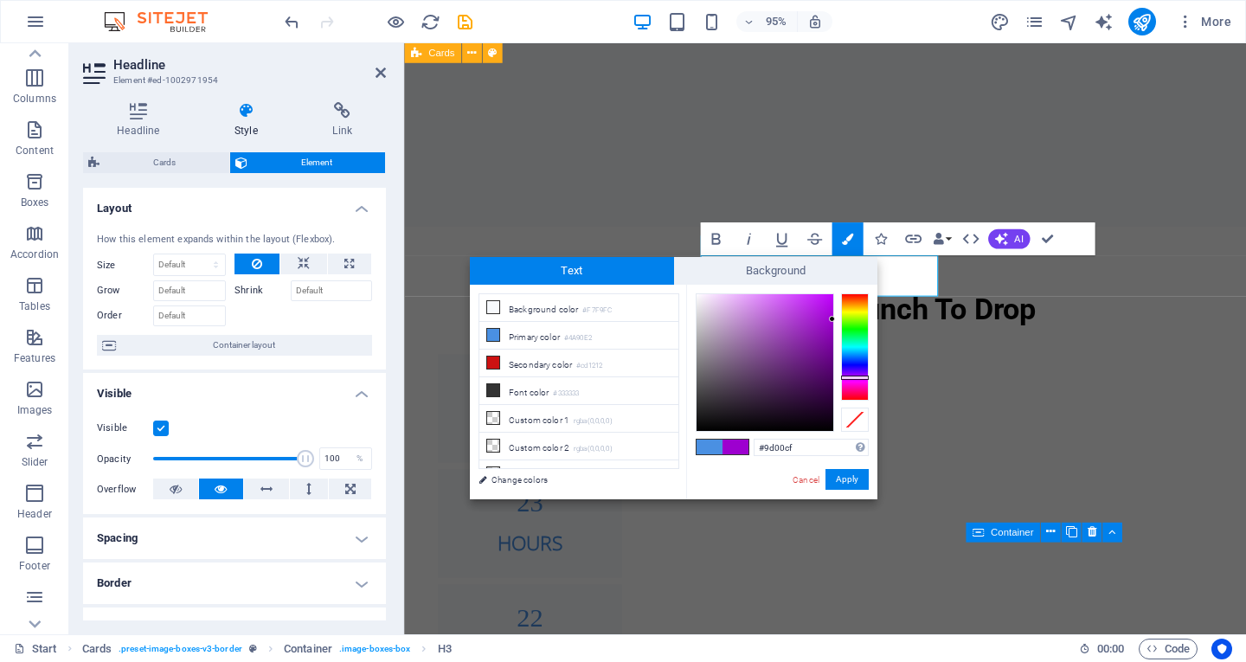
click at [833, 320] on div at bounding box center [832, 319] width 6 height 6
drag, startPoint x: 833, startPoint y: 325, endPoint x: 835, endPoint y: 343, distance: 17.4
click at [835, 343] on div at bounding box center [782, 362] width 173 height 138
click at [851, 474] on button "Apply" at bounding box center [847, 479] width 43 height 21
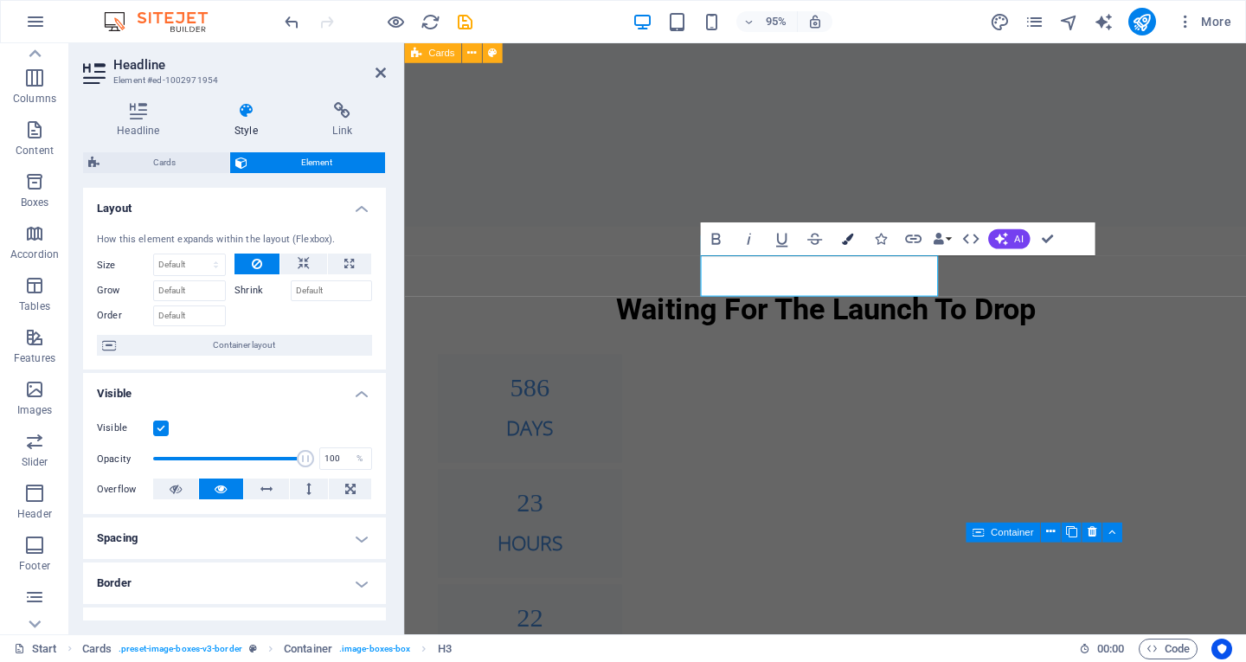
click at [845, 231] on button "Colors" at bounding box center [847, 238] width 31 height 33
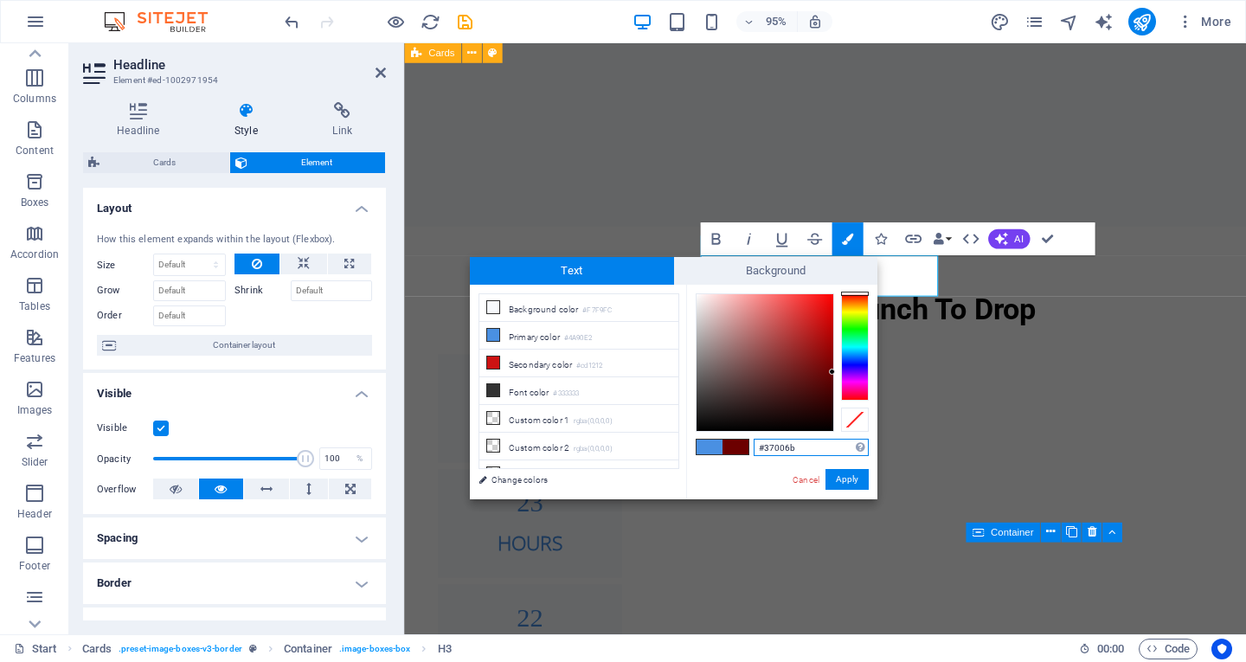
click at [856, 373] on div at bounding box center [855, 346] width 28 height 107
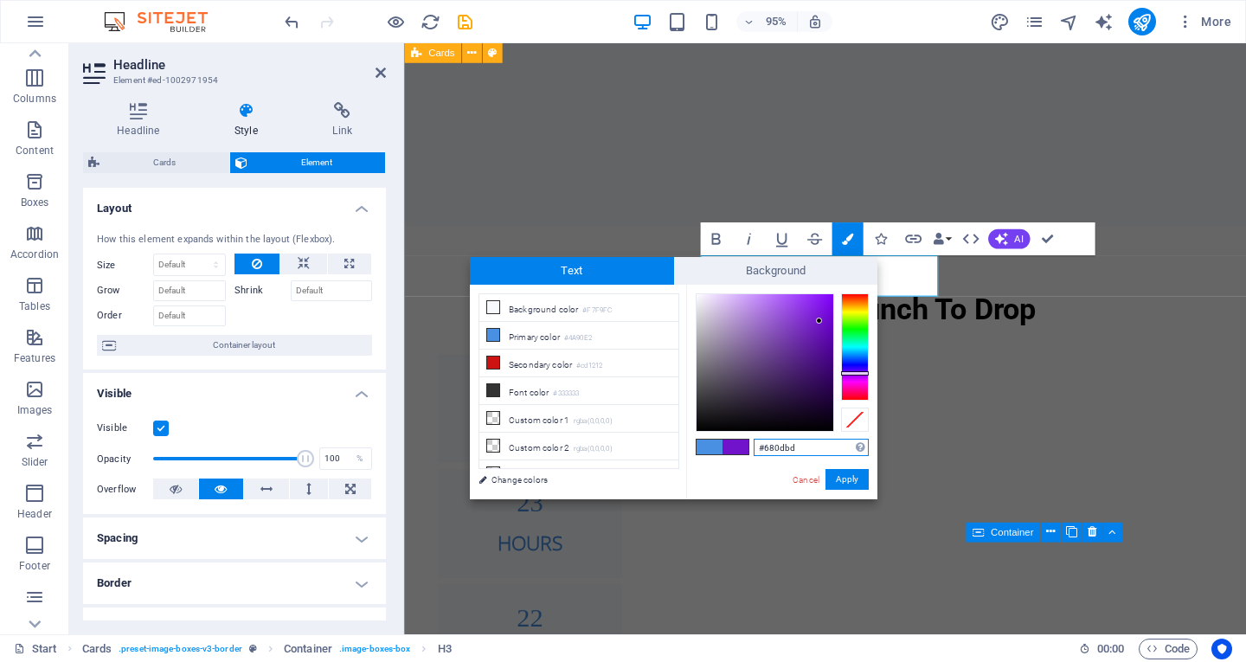
type input "#670dbc"
drag, startPoint x: 832, startPoint y: 370, endPoint x: 833, endPoint y: 392, distance: 21.7
click at [823, 330] on div at bounding box center [823, 329] width 6 height 6
click at [853, 479] on button "Apply" at bounding box center [847, 479] width 43 height 21
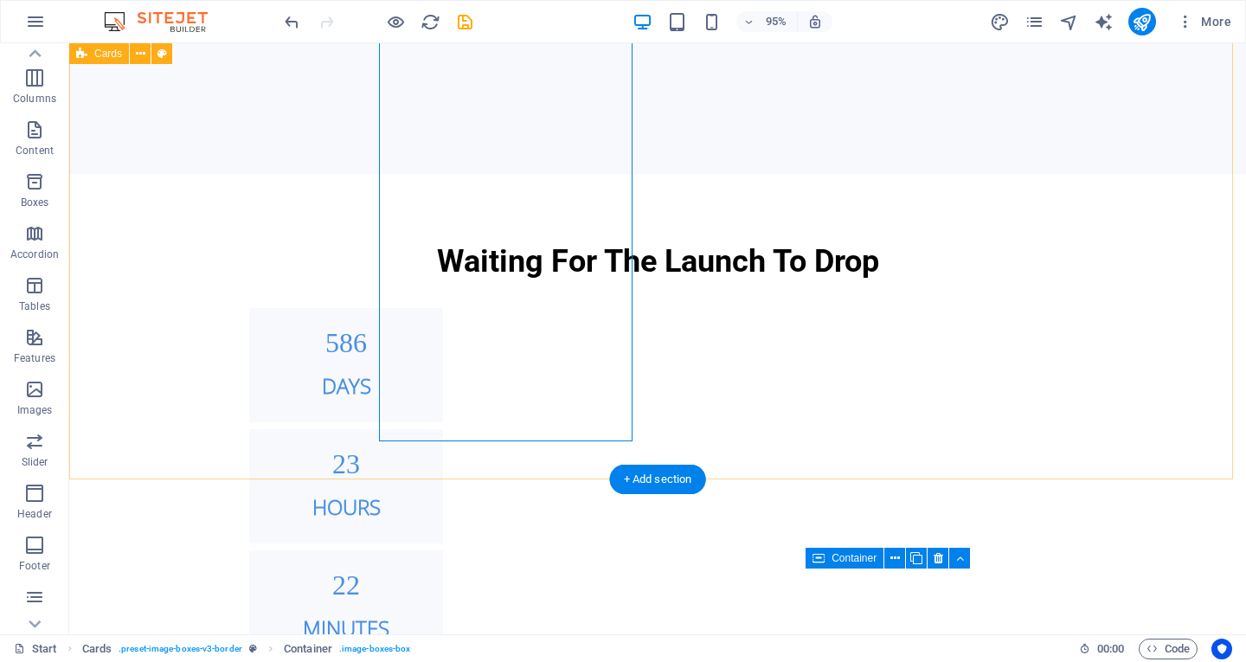
scroll to position [1145, 0]
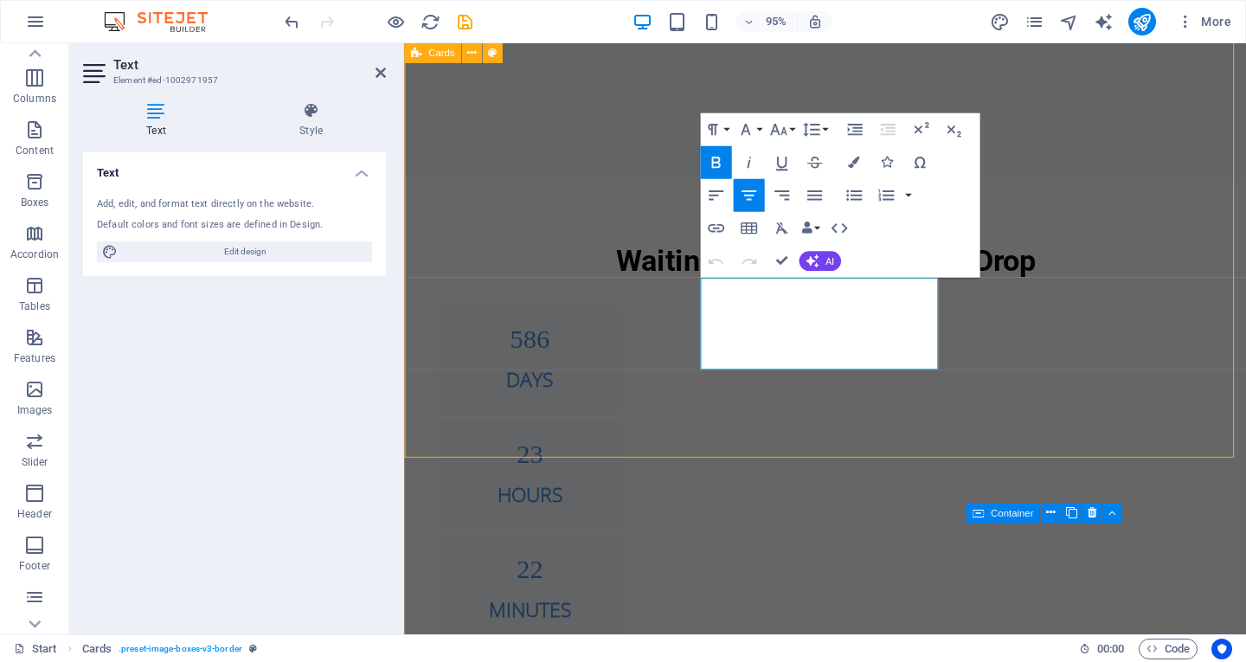
scroll to position [1165, 0]
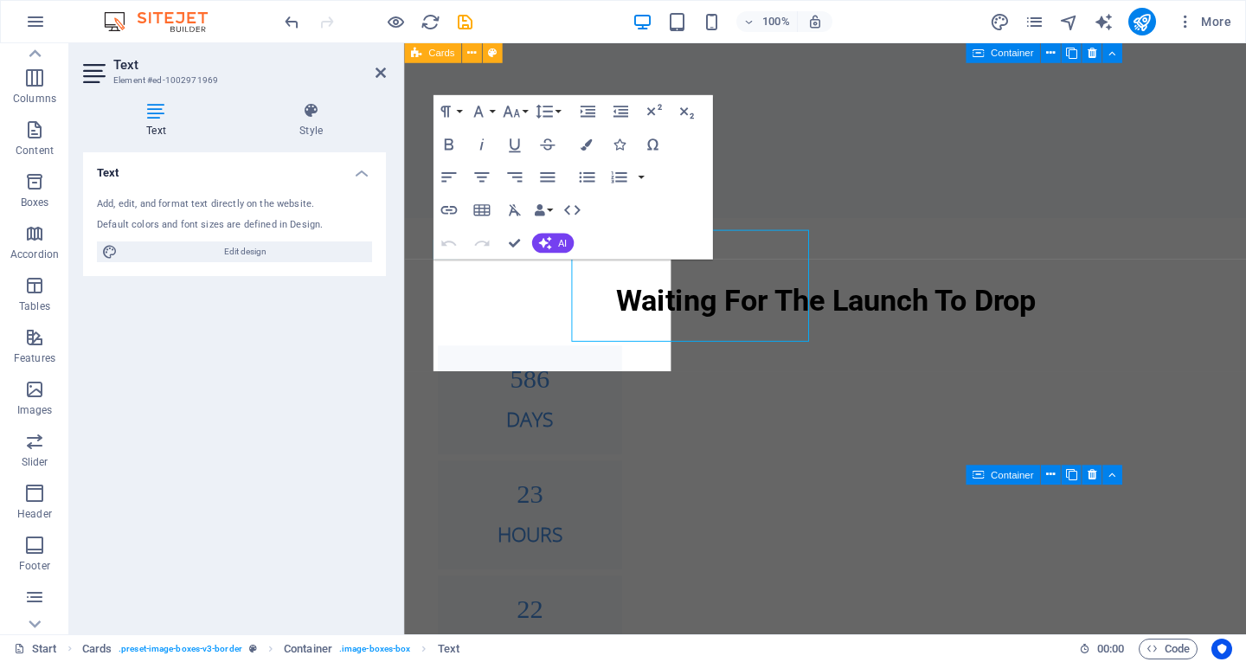
scroll to position [1196, 0]
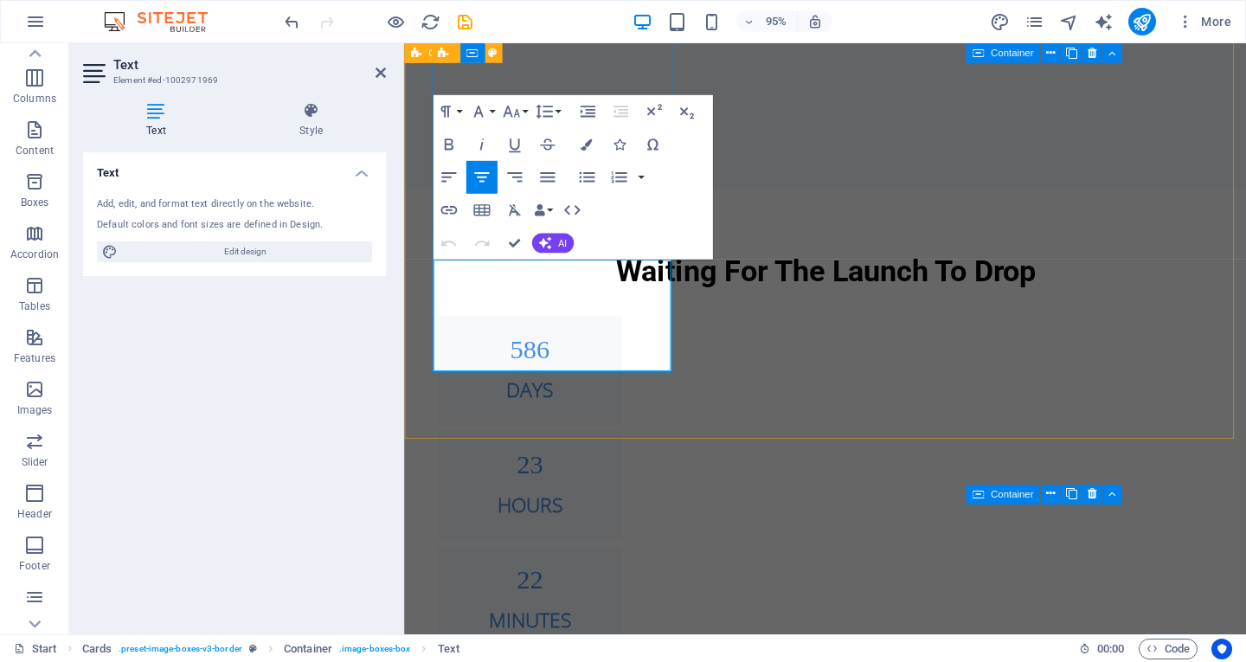
drag, startPoint x: 625, startPoint y: 357, endPoint x: 532, endPoint y: 342, distance: 93.8
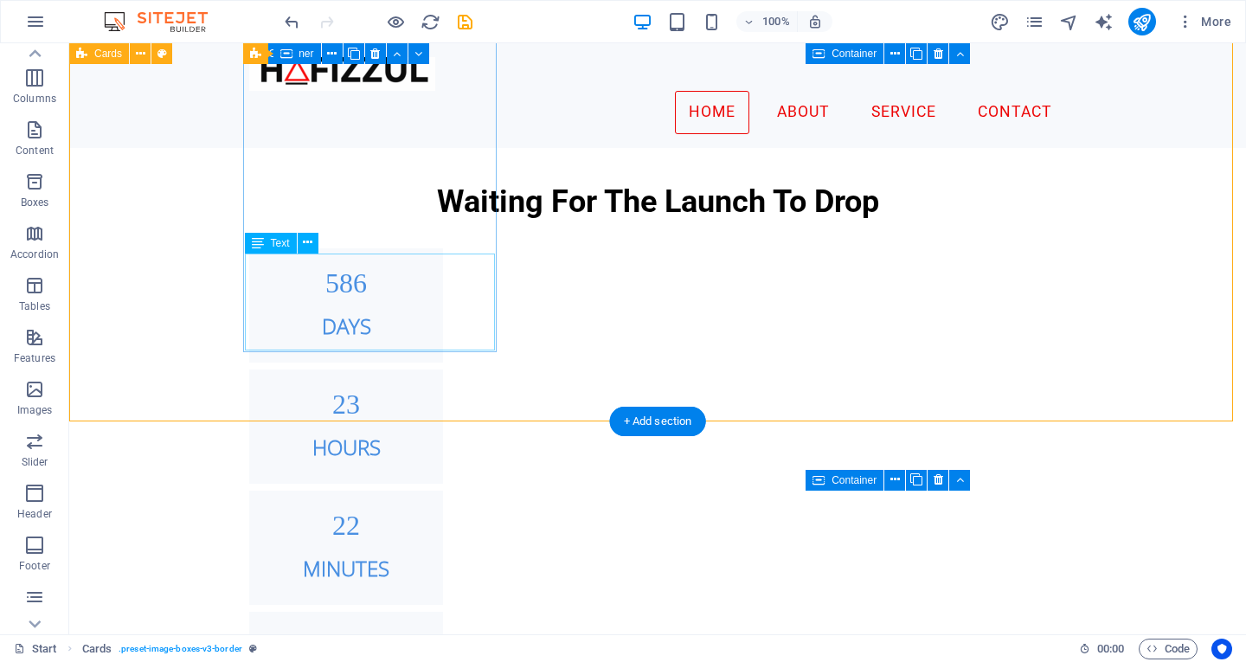
scroll to position [1178, 0]
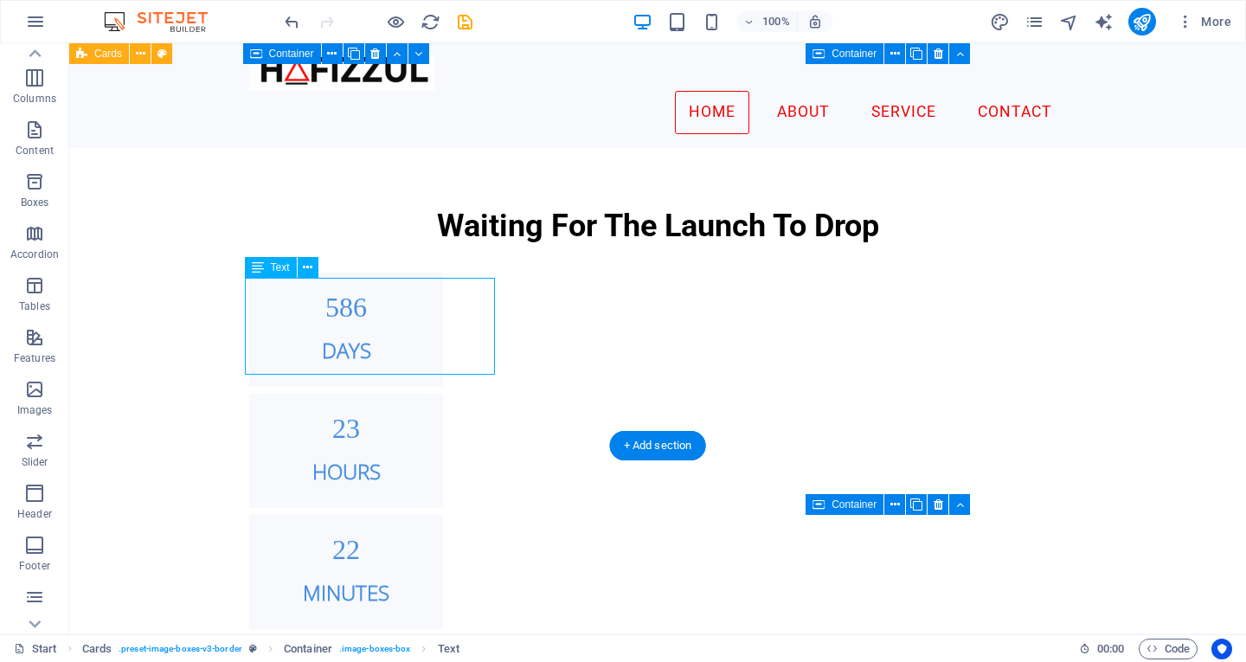
drag, startPoint x: 458, startPoint y: 344, endPoint x: 126, endPoint y: 359, distance: 332.7
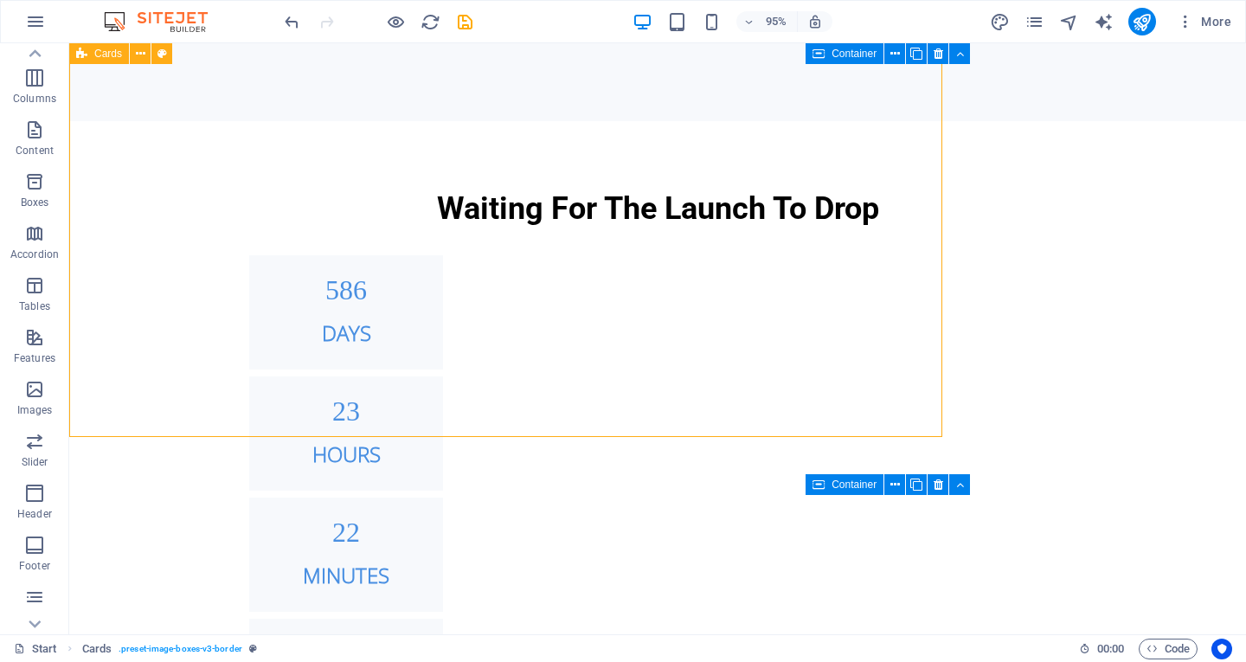
scroll to position [1198, 0]
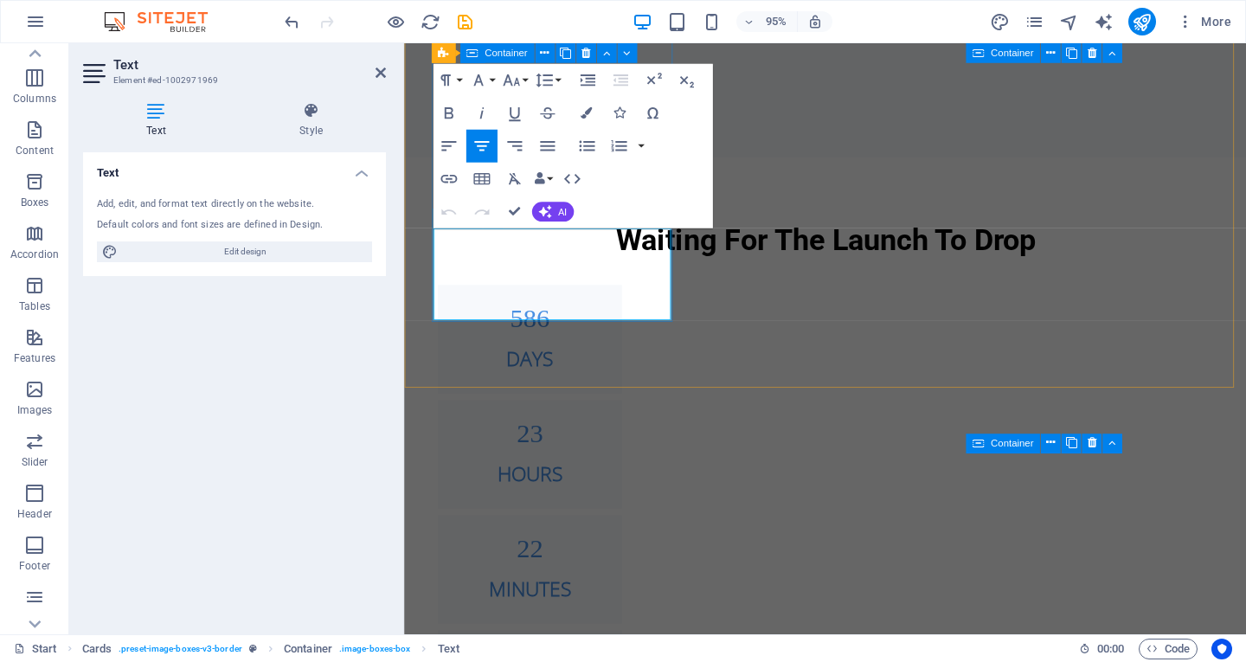
drag, startPoint x: 549, startPoint y: 316, endPoint x: 653, endPoint y: 320, distance: 104.0
click at [564, 213] on span "AI" at bounding box center [562, 212] width 9 height 10
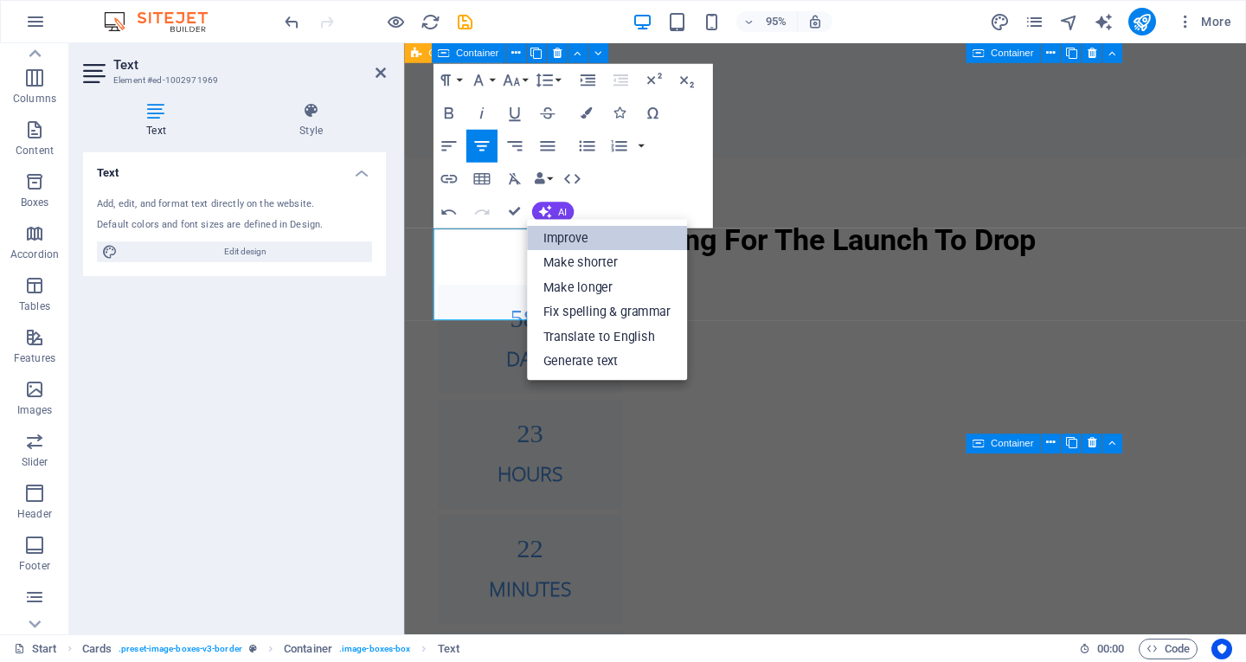
click at [576, 233] on link "Improve" at bounding box center [606, 238] width 160 height 25
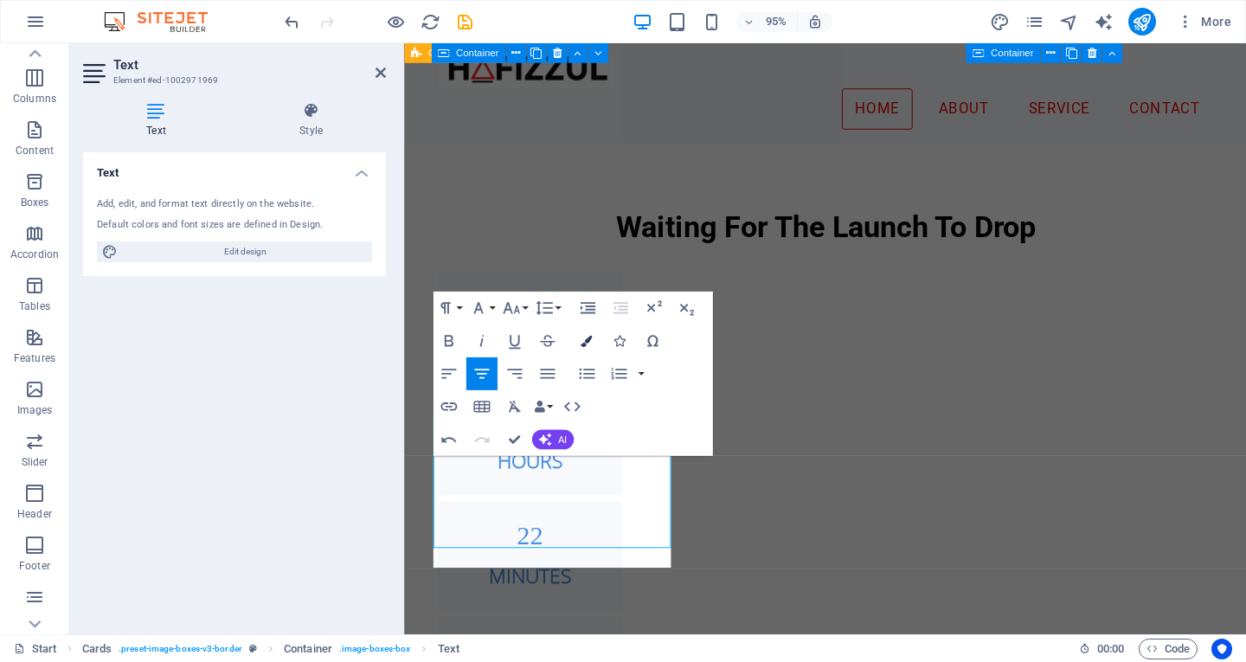
scroll to position [1009, 0]
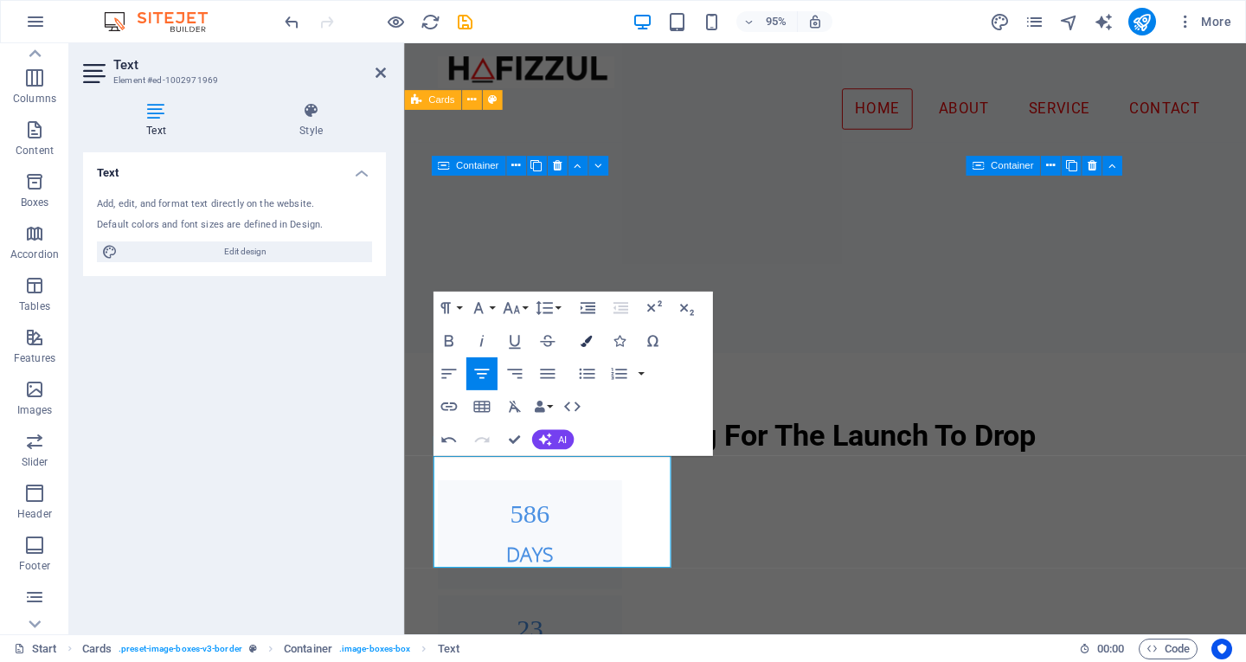
click at [593, 348] on button "Colors" at bounding box center [586, 341] width 31 height 33
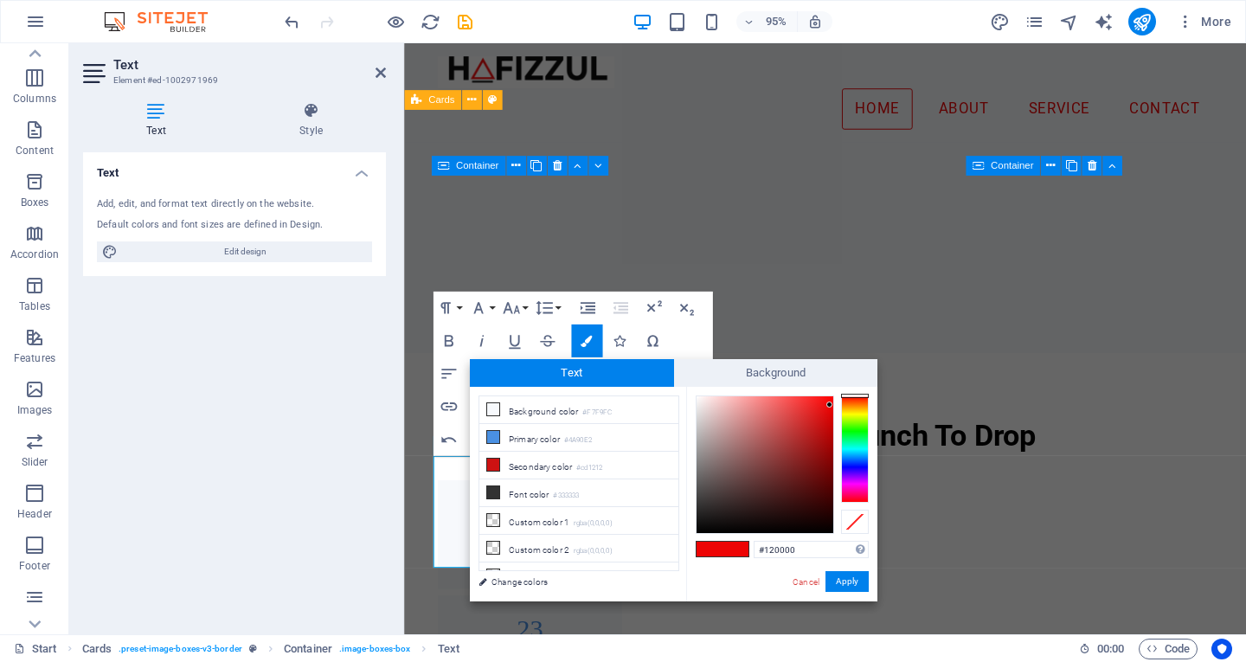
click at [831, 523] on div at bounding box center [765, 464] width 137 height 137
click at [845, 574] on button "Apply" at bounding box center [847, 581] width 43 height 21
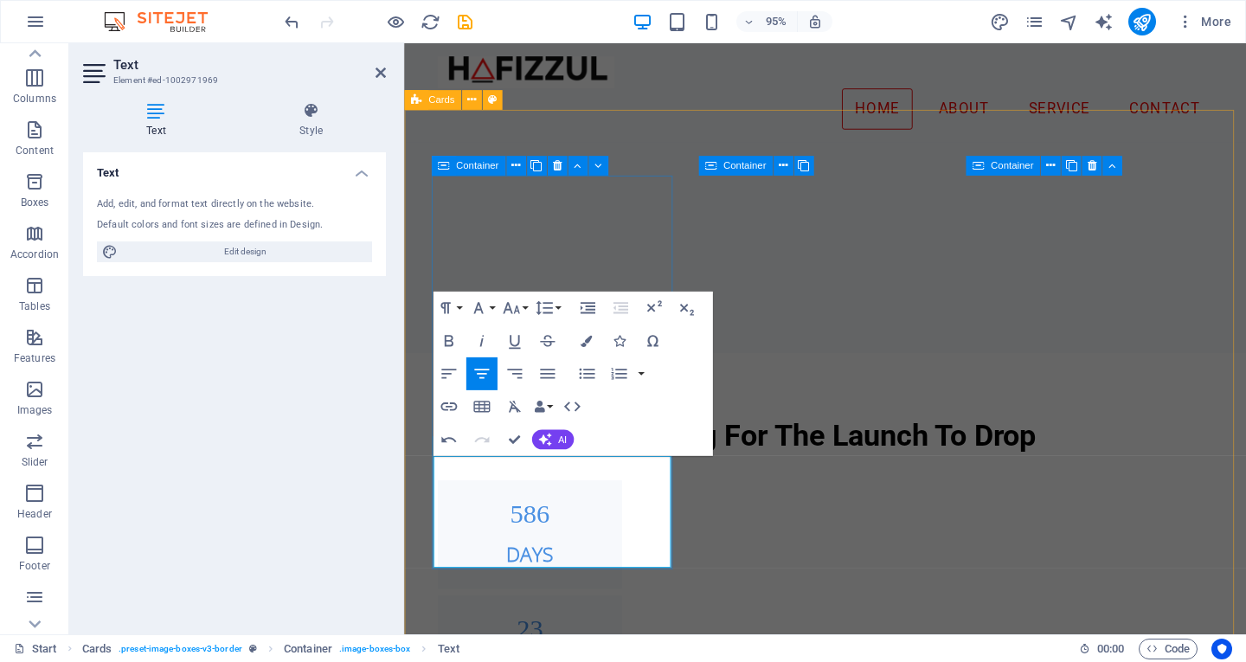
drag, startPoint x: 456, startPoint y: 490, endPoint x: 532, endPoint y: 491, distance: 76.2
click at [594, 340] on button "Colors" at bounding box center [586, 341] width 31 height 33
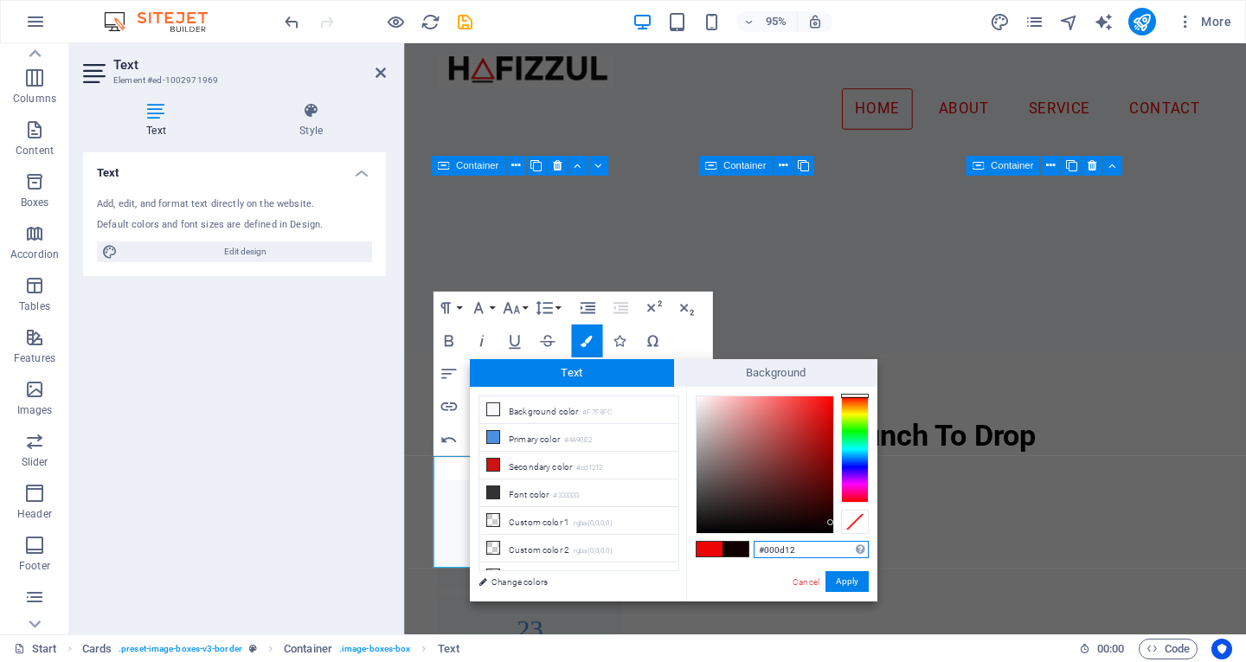
click at [845, 454] on div at bounding box center [855, 449] width 28 height 107
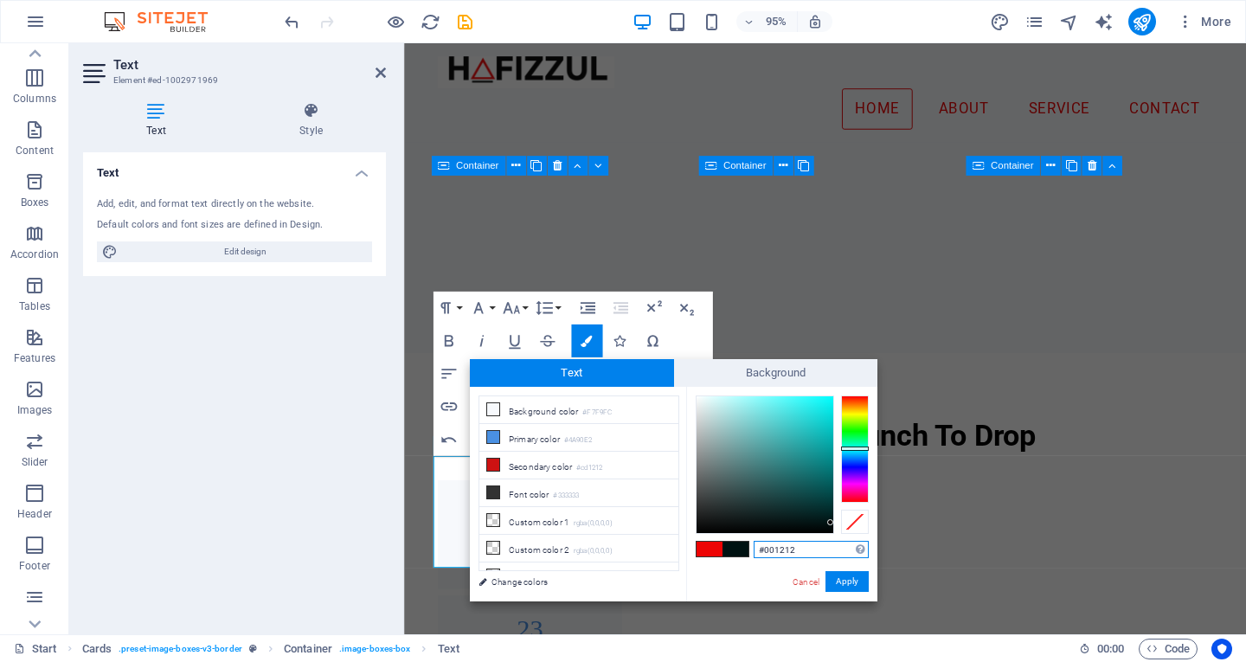
click at [848, 448] on div at bounding box center [855, 449] width 28 height 107
type input "#09eded"
click at [827, 405] on div at bounding box center [765, 464] width 137 height 137
click at [840, 576] on button "Apply" at bounding box center [847, 581] width 43 height 21
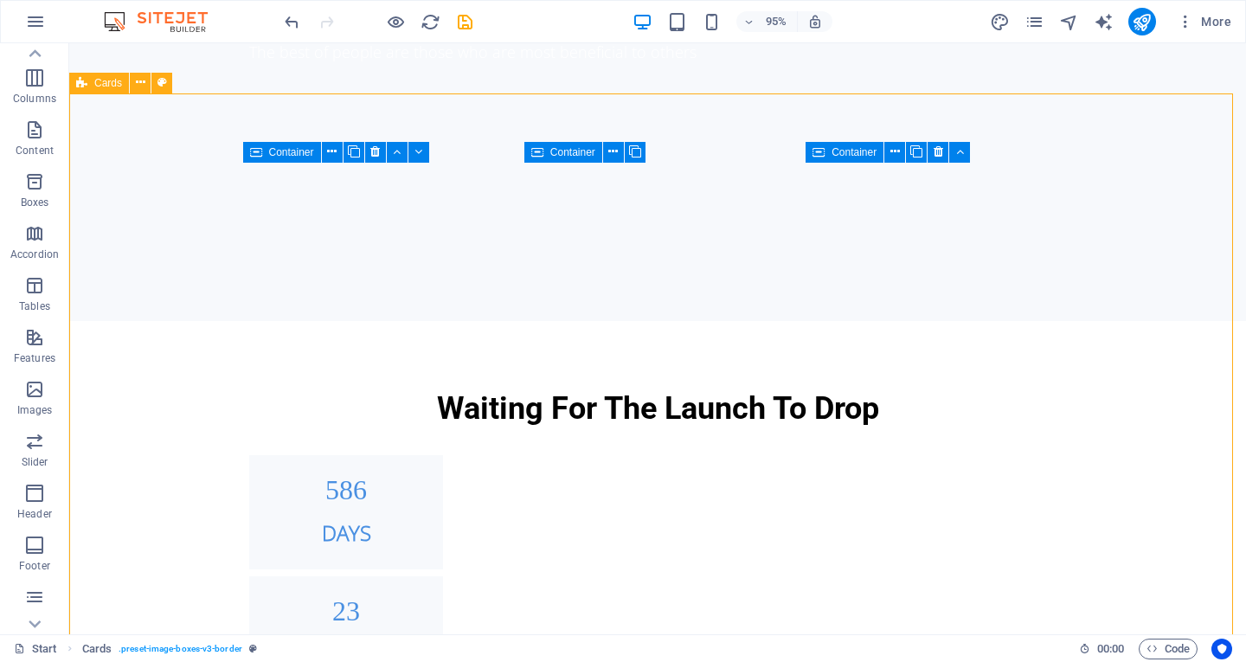
scroll to position [978, 0]
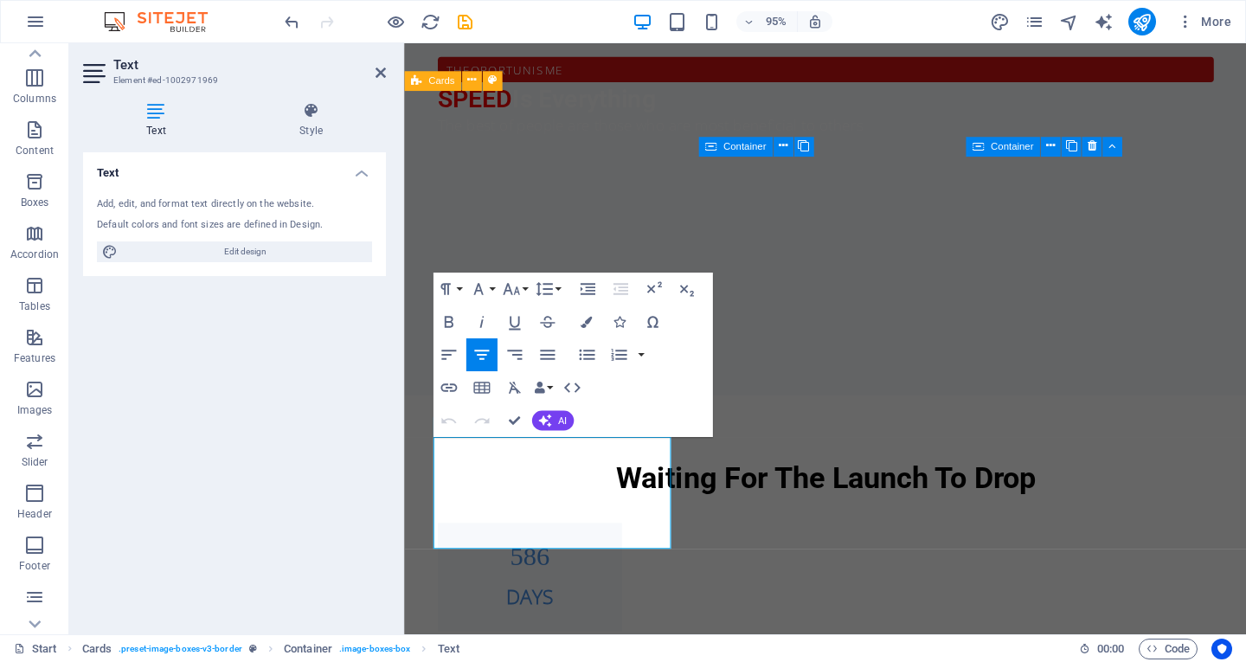
scroll to position [1009, 0]
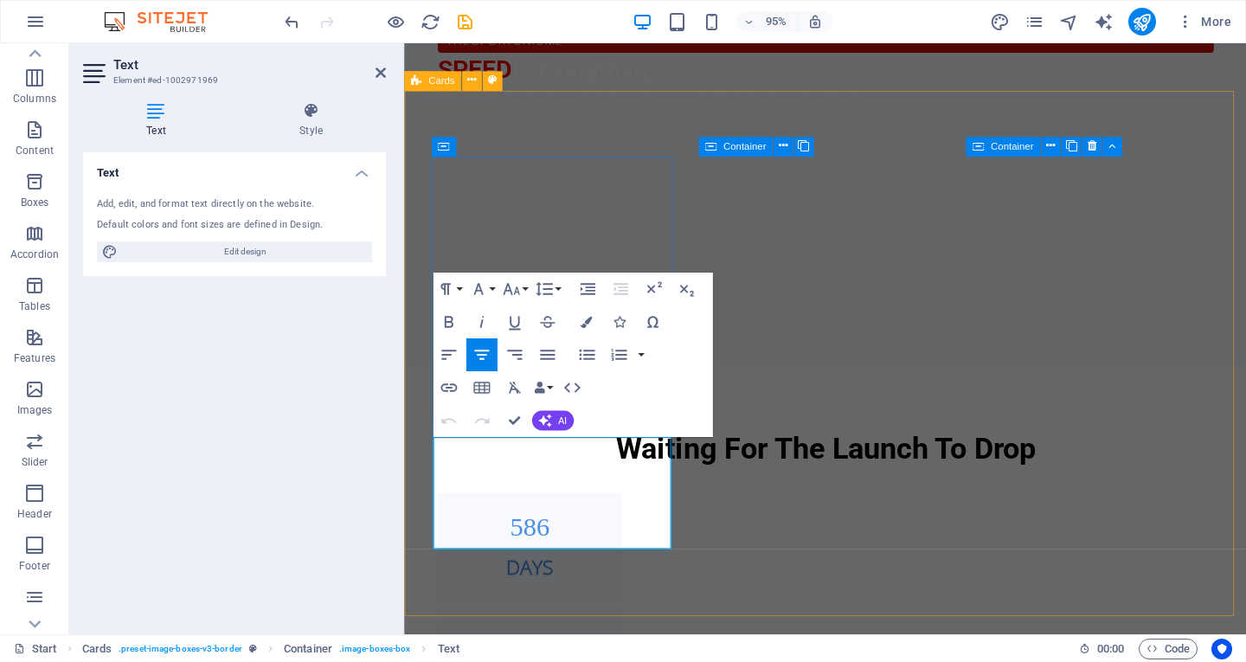
drag, startPoint x: 589, startPoint y: 468, endPoint x: 456, endPoint y: 470, distance: 133.3
click at [596, 313] on button "Colors" at bounding box center [586, 322] width 31 height 33
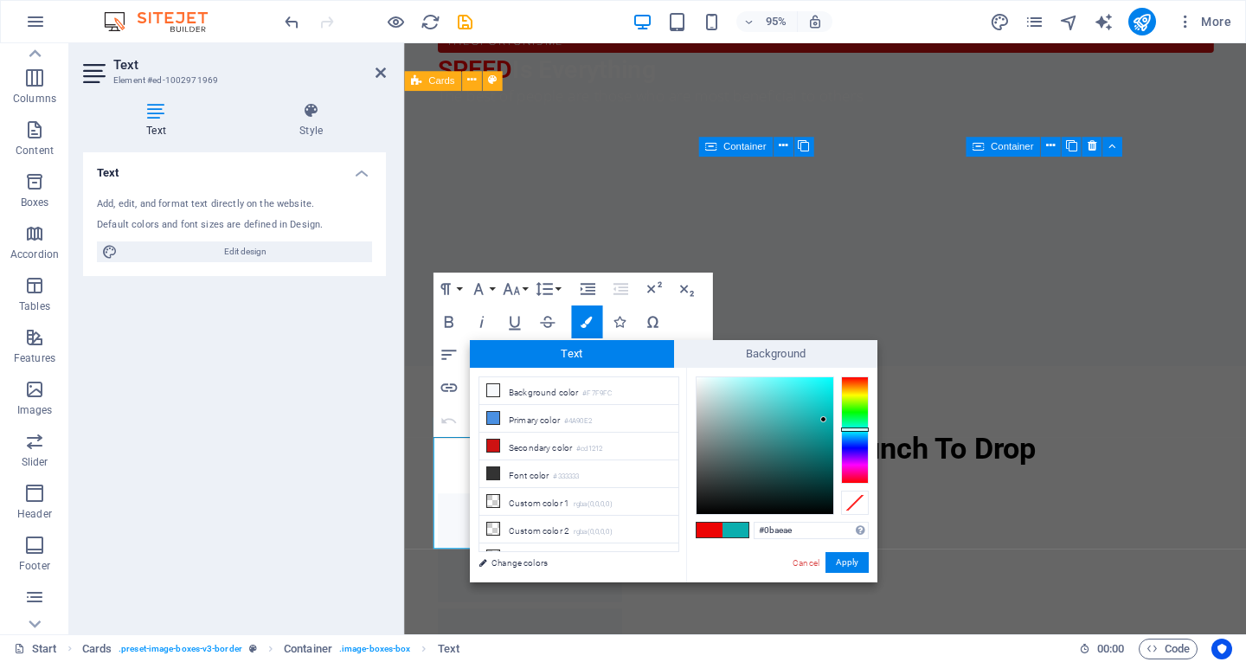
drag, startPoint x: 823, startPoint y: 386, endPoint x: 824, endPoint y: 420, distance: 33.8
click at [824, 420] on div at bounding box center [765, 445] width 137 height 137
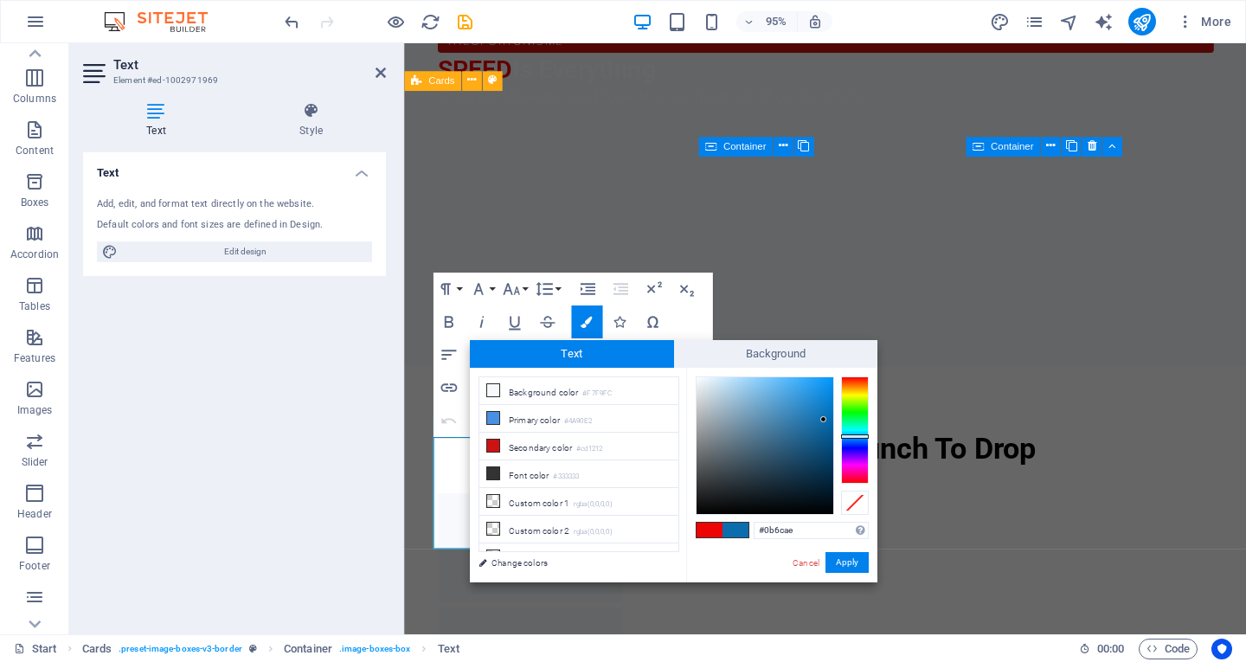
click at [864, 436] on div at bounding box center [855, 430] width 28 height 107
click at [851, 425] on div at bounding box center [855, 430] width 28 height 107
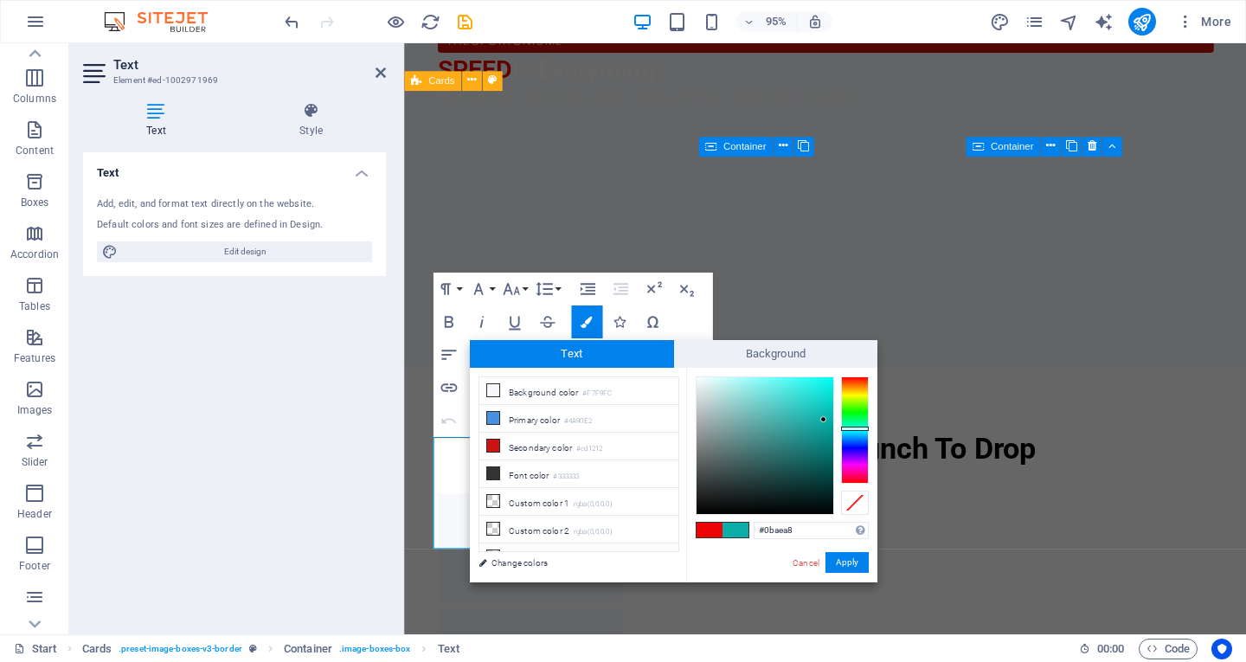
click at [852, 428] on div at bounding box center [855, 430] width 28 height 107
drag, startPoint x: 826, startPoint y: 416, endPoint x: 833, endPoint y: 422, distance: 9.4
click at [833, 421] on div at bounding box center [765, 445] width 137 height 137
type input "#00aca6"
click at [845, 557] on button "Apply" at bounding box center [847, 562] width 43 height 21
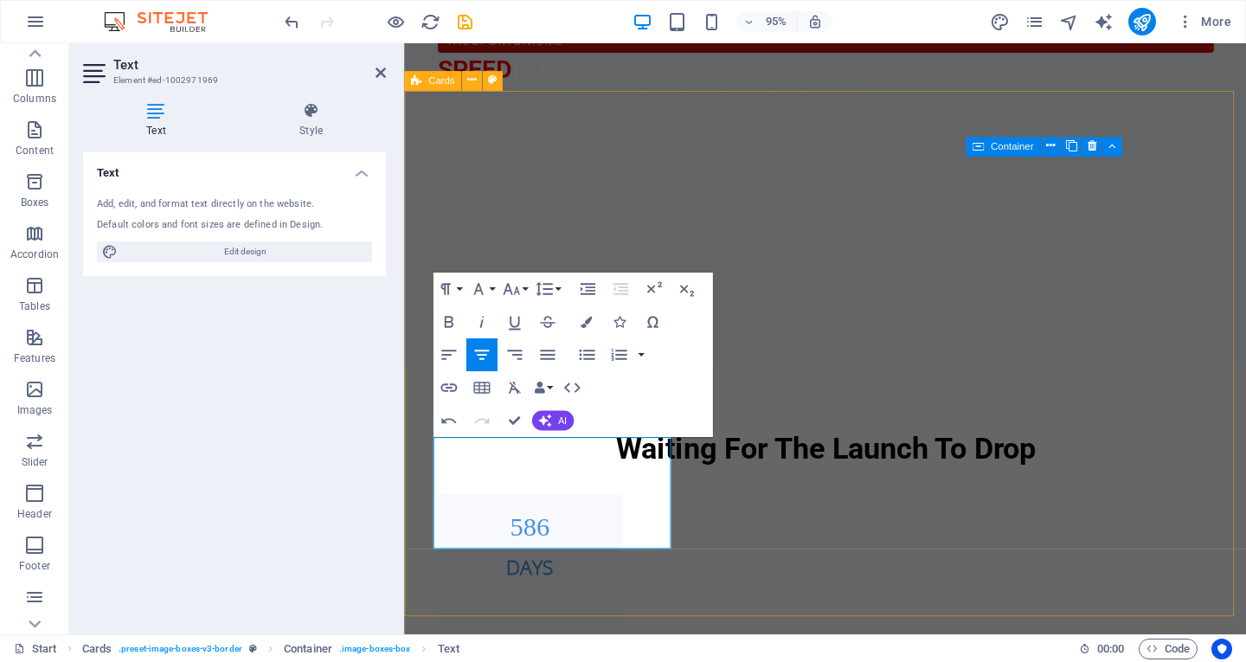
drag, startPoint x: 781, startPoint y: 577, endPoint x: 781, endPoint y: 588, distance: 10.4
drag, startPoint x: 781, startPoint y: 600, endPoint x: 1097, endPoint y: 572, distance: 318.0
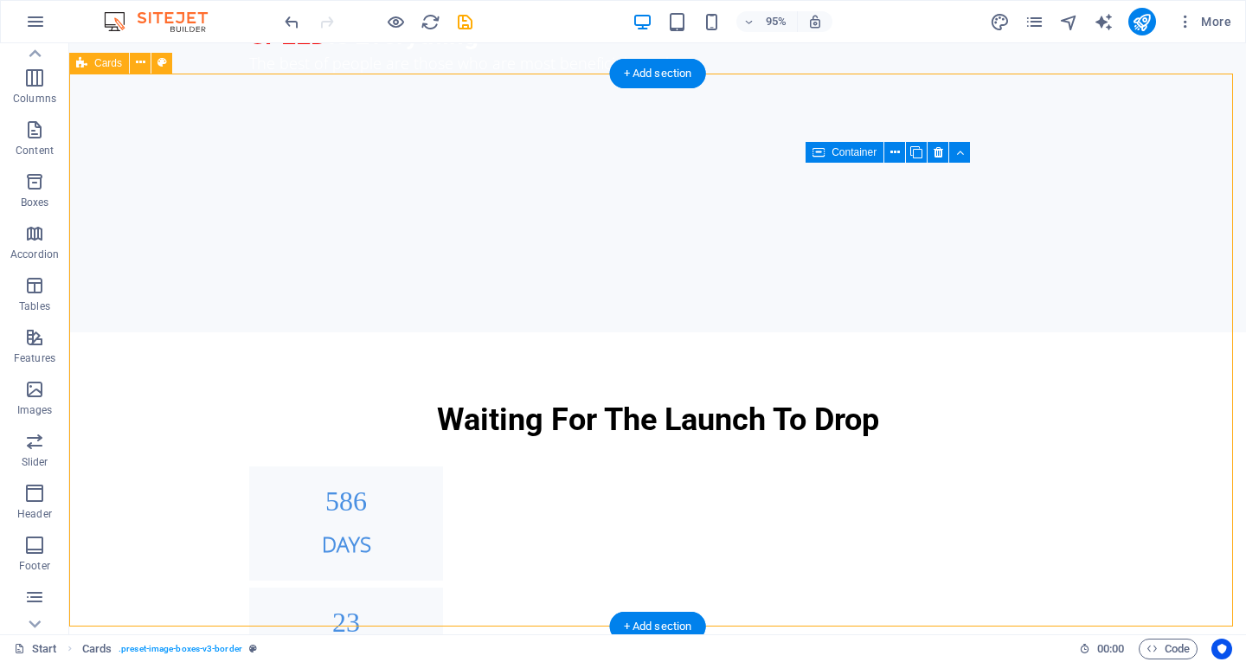
select select "rem"
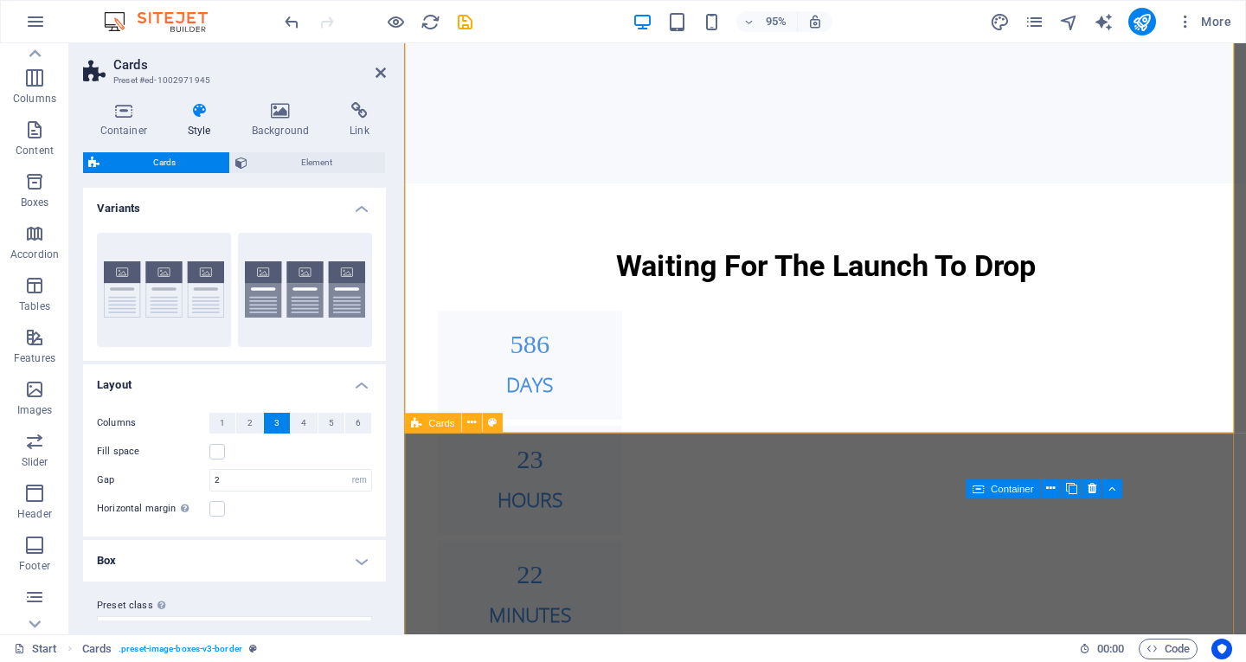
scroll to position [1202, 0]
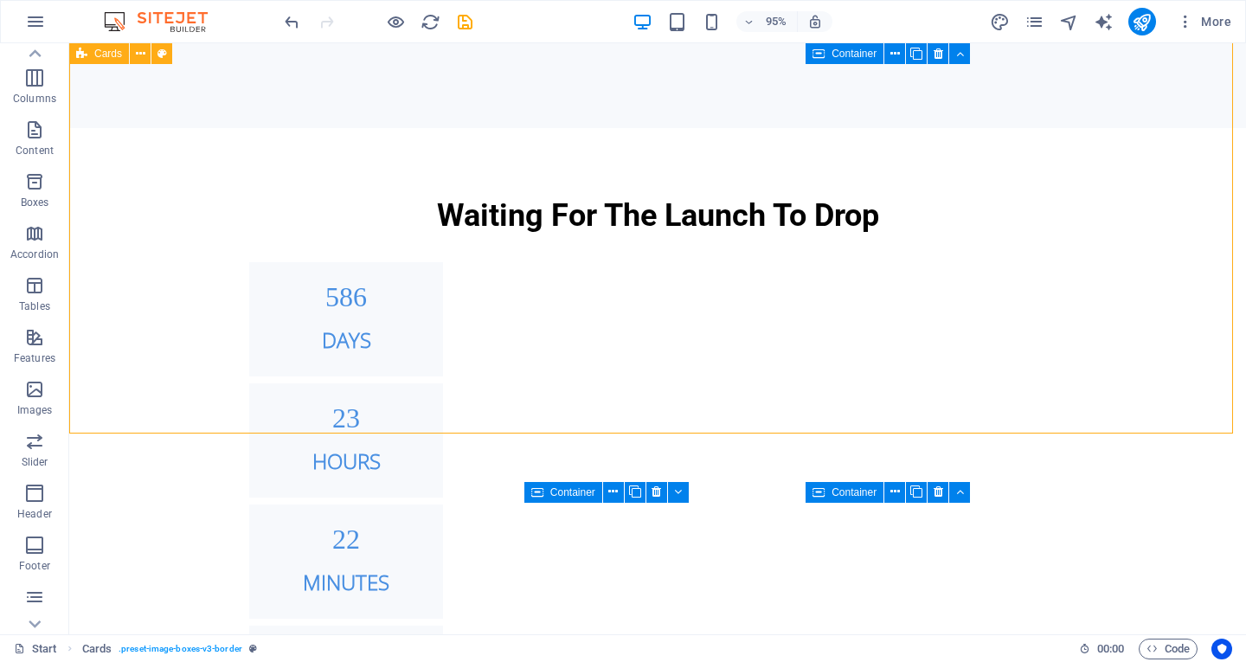
scroll to position [1191, 0]
